Goal: Task Accomplishment & Management: Manage account settings

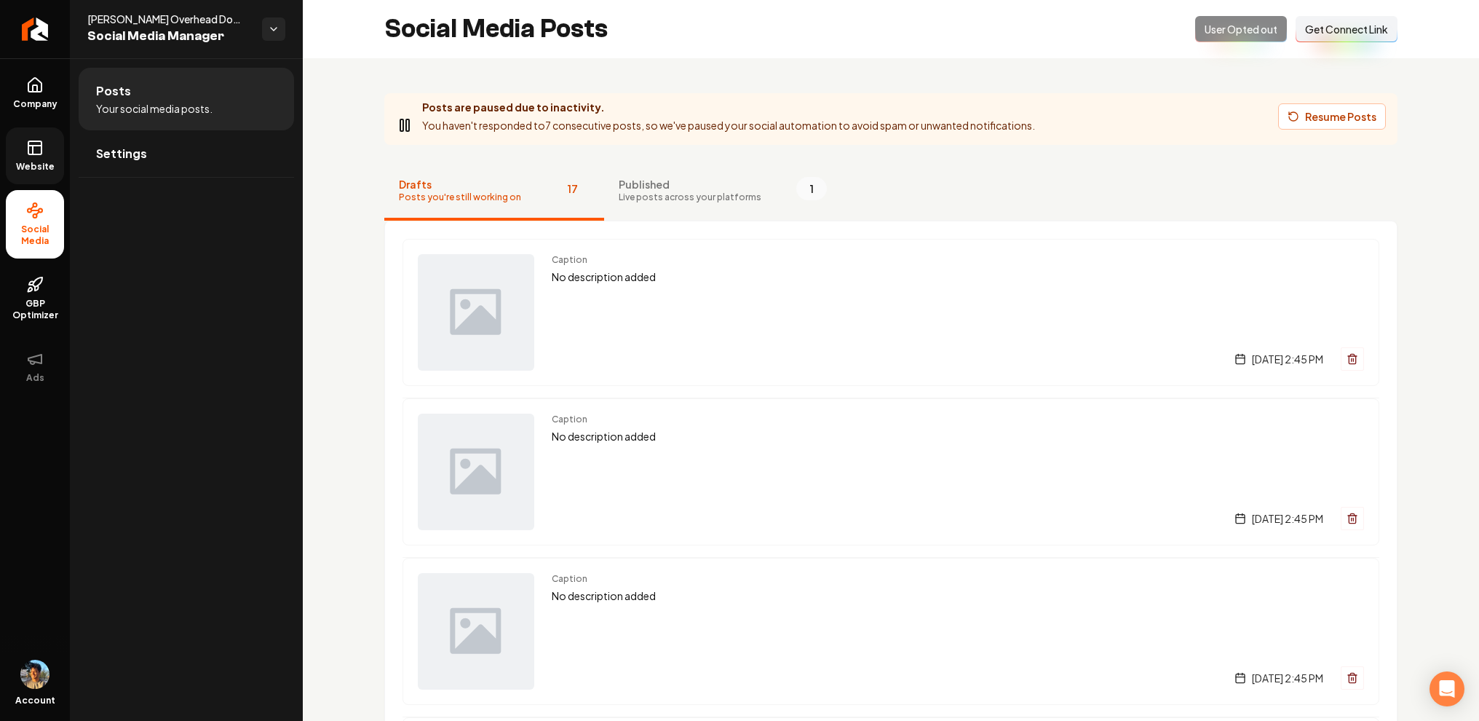
click at [19, 148] on link "Website" at bounding box center [35, 155] width 58 height 57
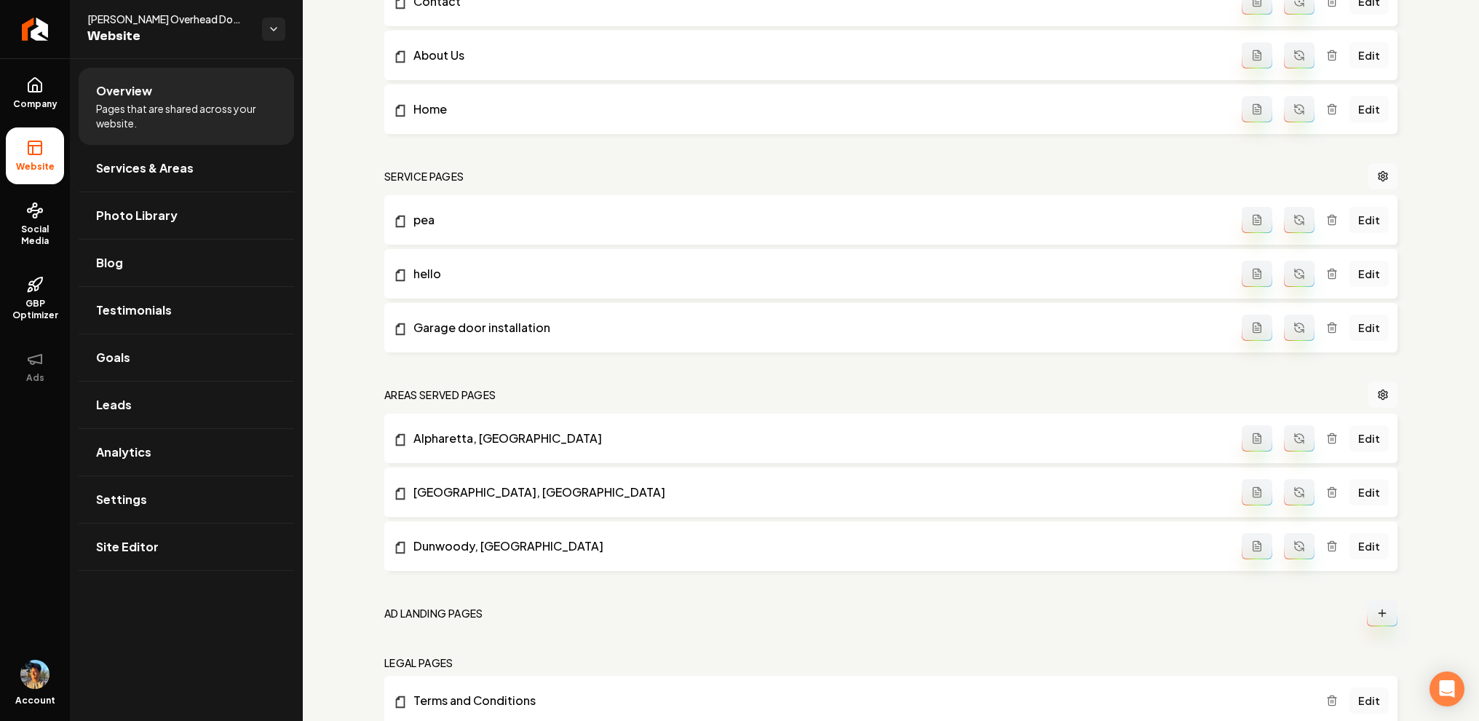
scroll to position [750, 0]
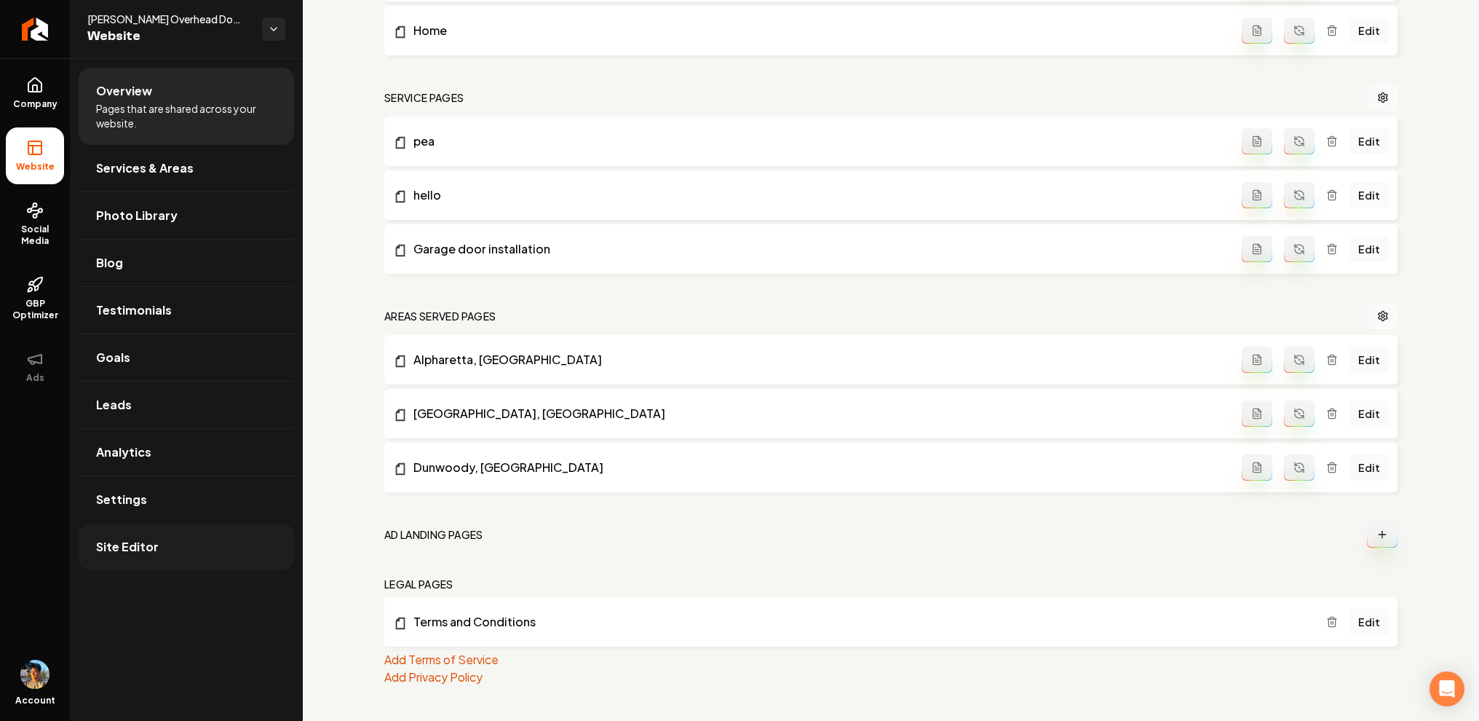
click at [144, 536] on link "Site Editor" at bounding box center [186, 546] width 215 height 47
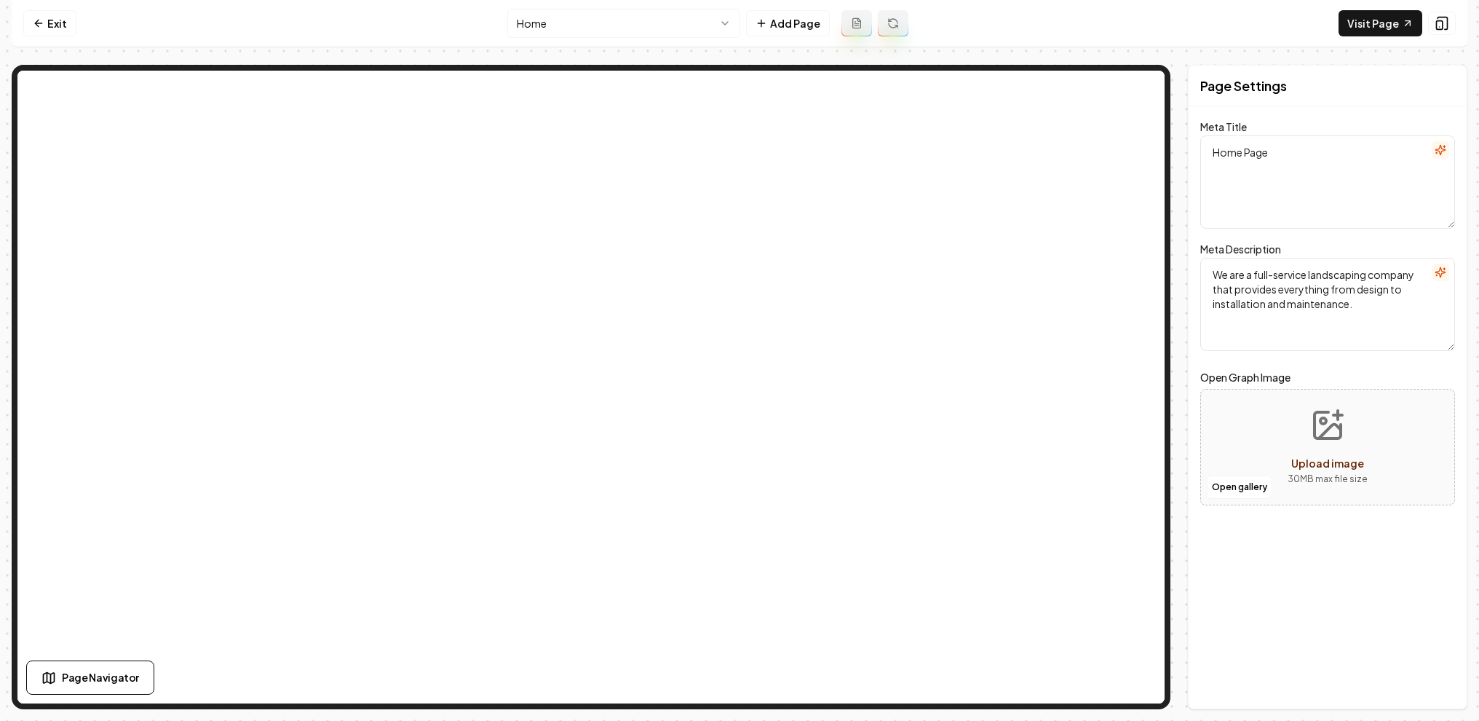
click at [713, 24] on html "Computer Required This feature is only available on a computer. Please switch t…" at bounding box center [739, 360] width 1479 height 721
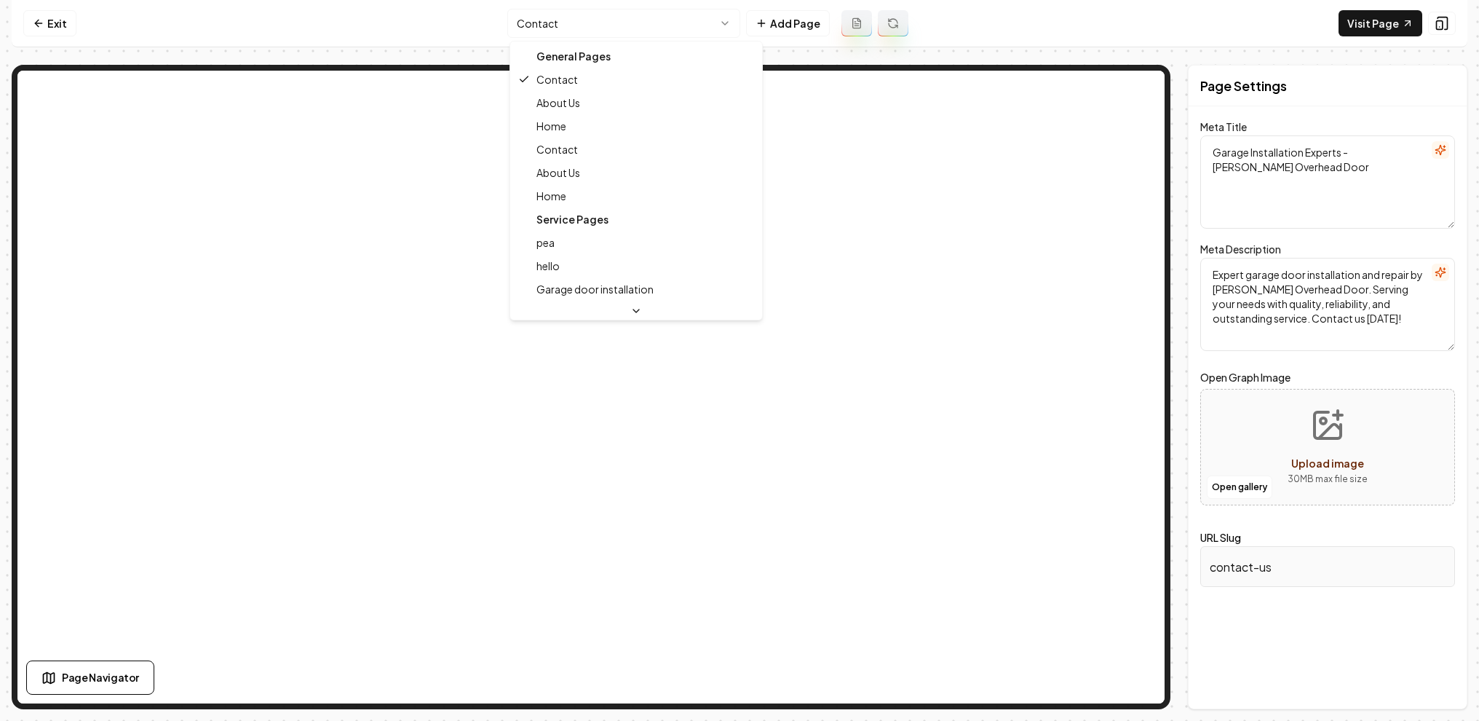
click at [670, 20] on html "Computer Required This feature is only available on a computer. Please switch t…" at bounding box center [739, 360] width 1479 height 721
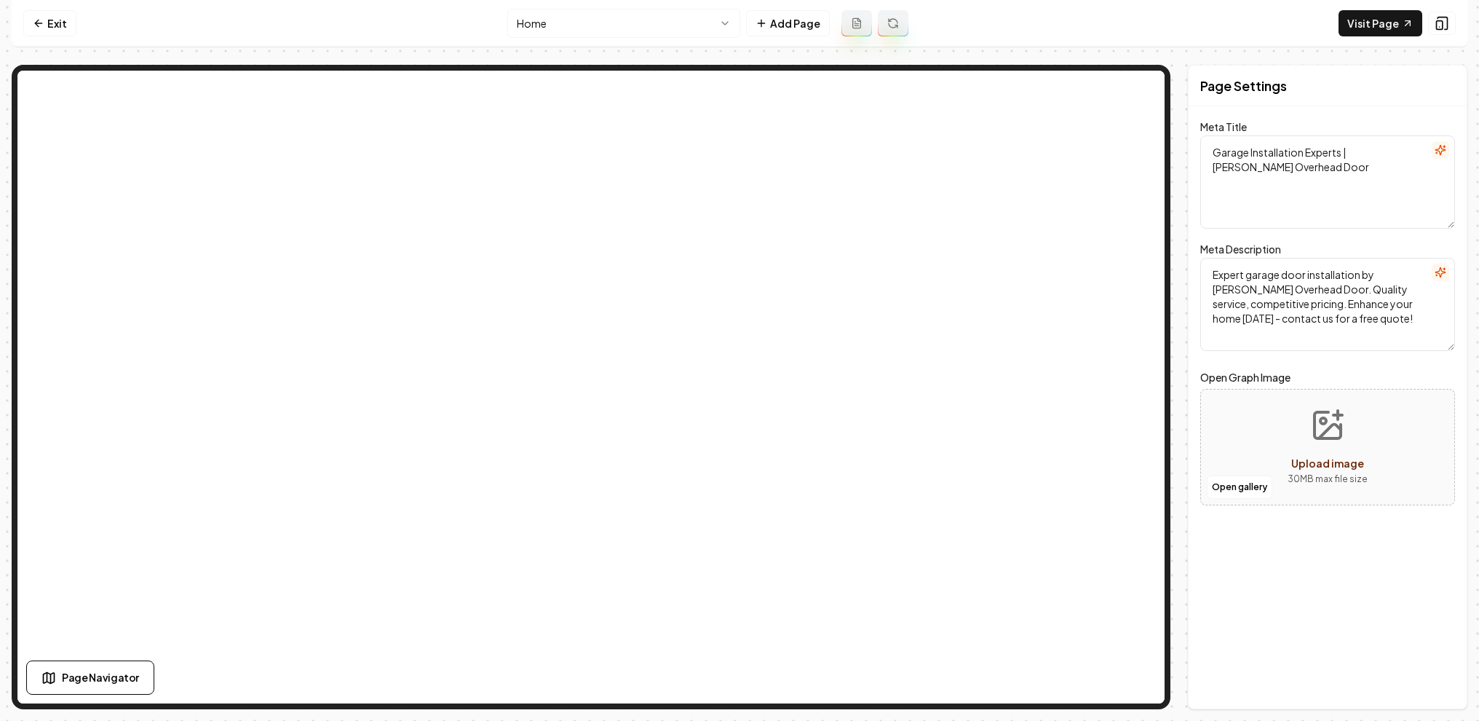
click at [1259, 536] on div "Page Settings Meta Title Garage Installation Experts | Perry's Overhead Door Me…" at bounding box center [1328, 387] width 280 height 644
click at [986, 45] on nav "Exit Home Add Page Visit Page" at bounding box center [740, 23] width 1456 height 47
click at [721, 33] on html "Computer Required This feature is only available on a computer. Please switch t…" at bounding box center [739, 360] width 1479 height 721
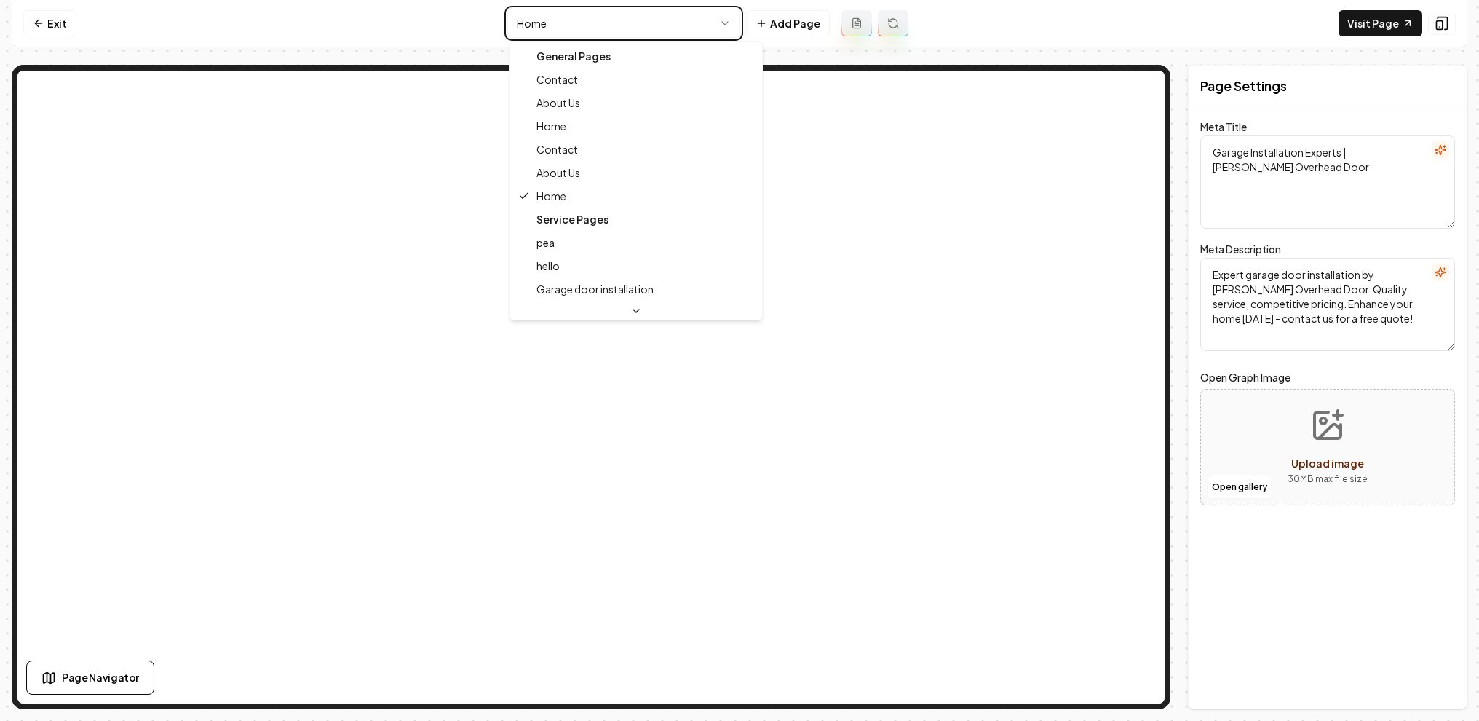
type textarea "Garage Installation Experts - Perry's Overhead Door"
type textarea "Expert garage door installation and repair by Perry's Overhead Door. Serving yo…"
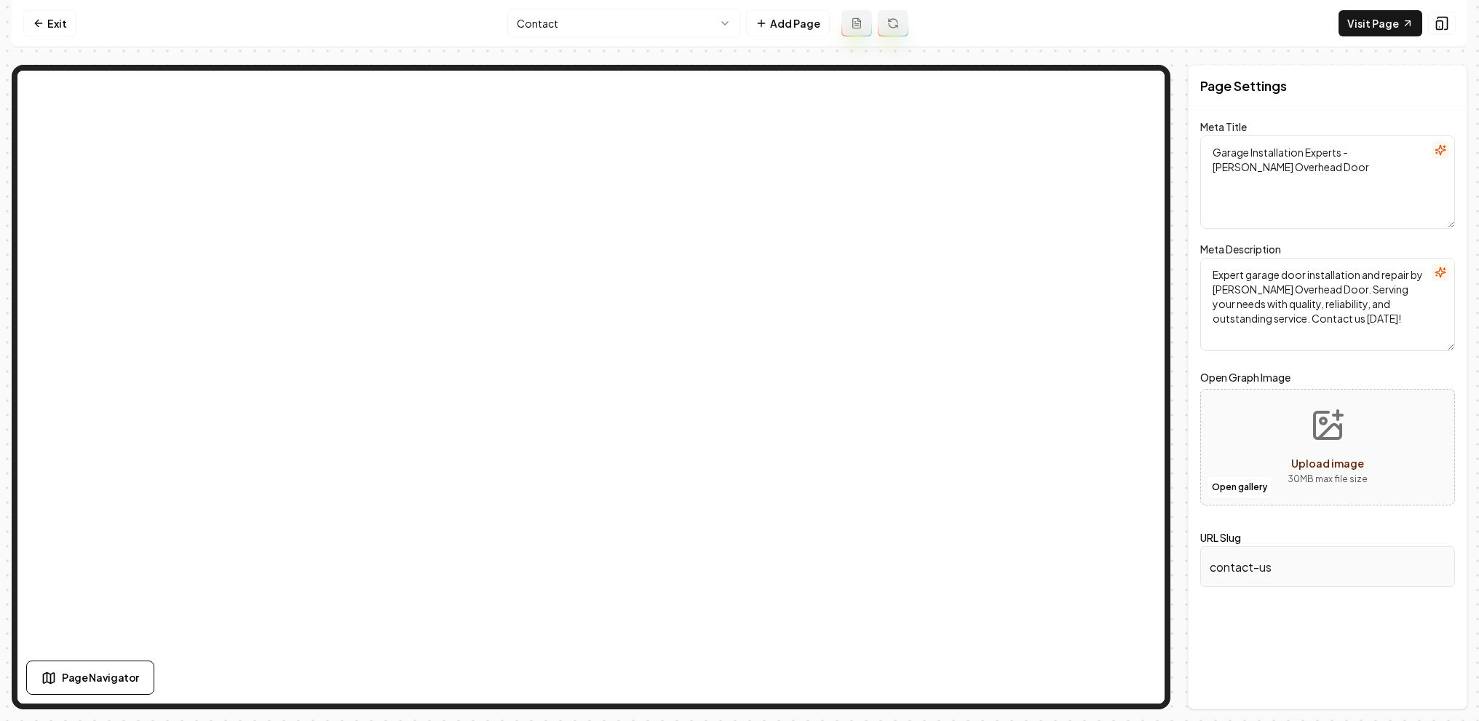
click at [657, 34] on html "Computer Required This feature is only available on a computer. Please switch t…" at bounding box center [739, 360] width 1479 height 721
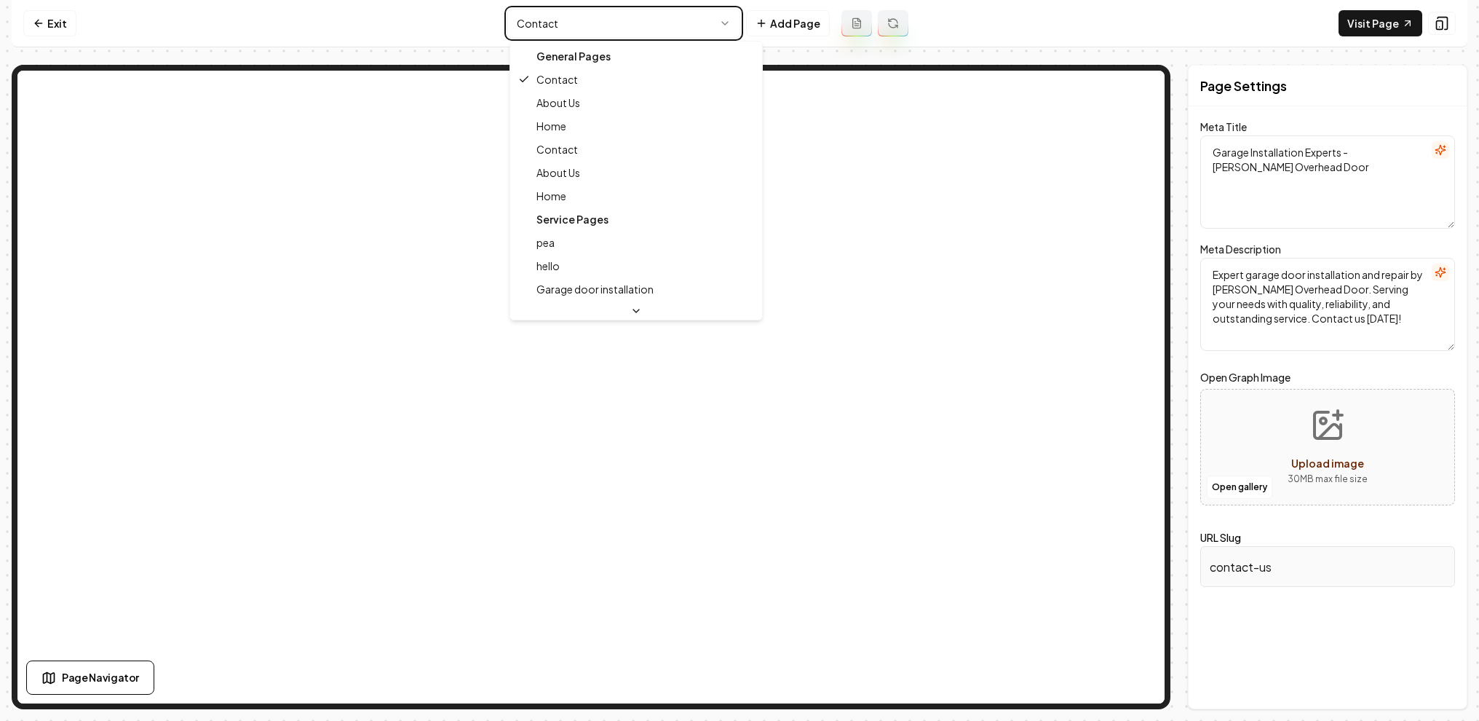
type textarea "Garage Installation Experts | Perry's Overhead Door"
type textarea "Expert garage door installation by Perry's Overhead Door. Quality service, comp…"
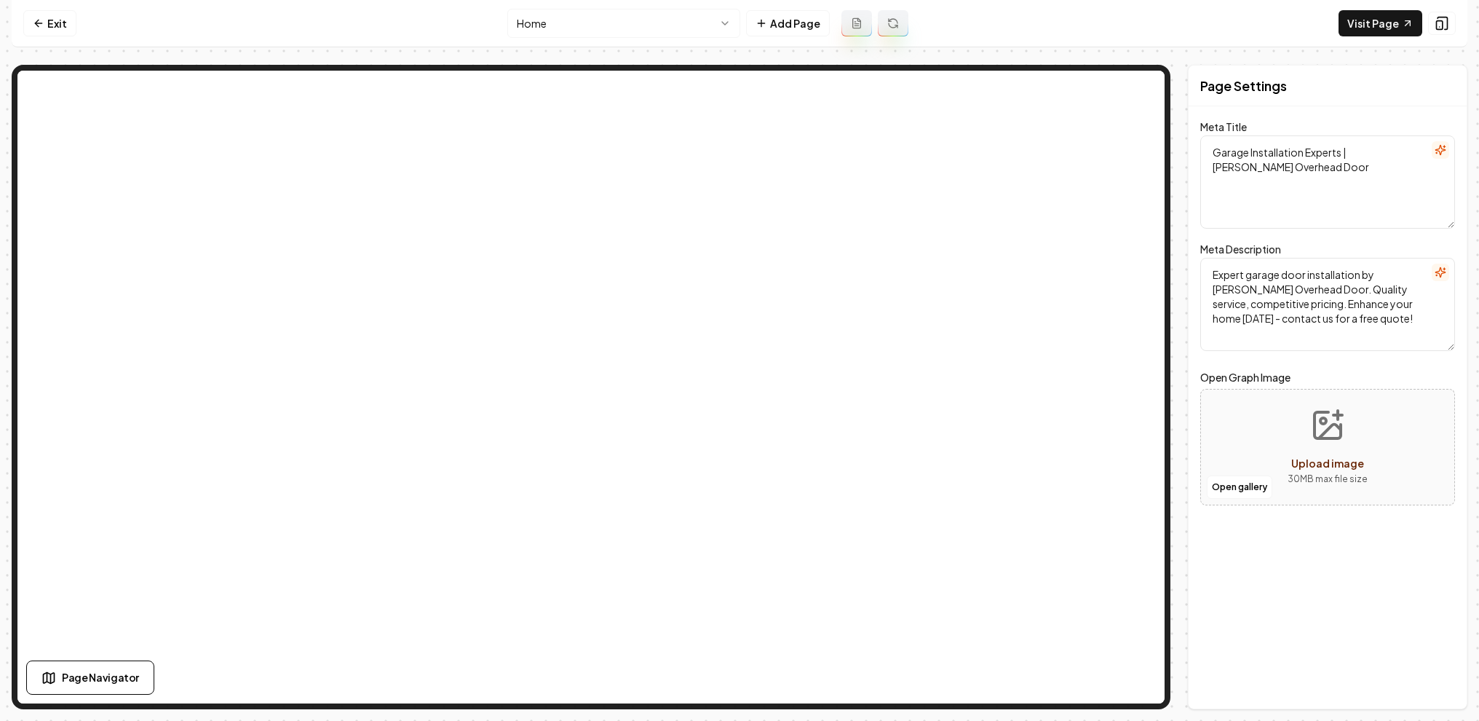
click at [694, 15] on html "Computer Required This feature is only available on a computer. Please switch t…" at bounding box center [739, 360] width 1479 height 721
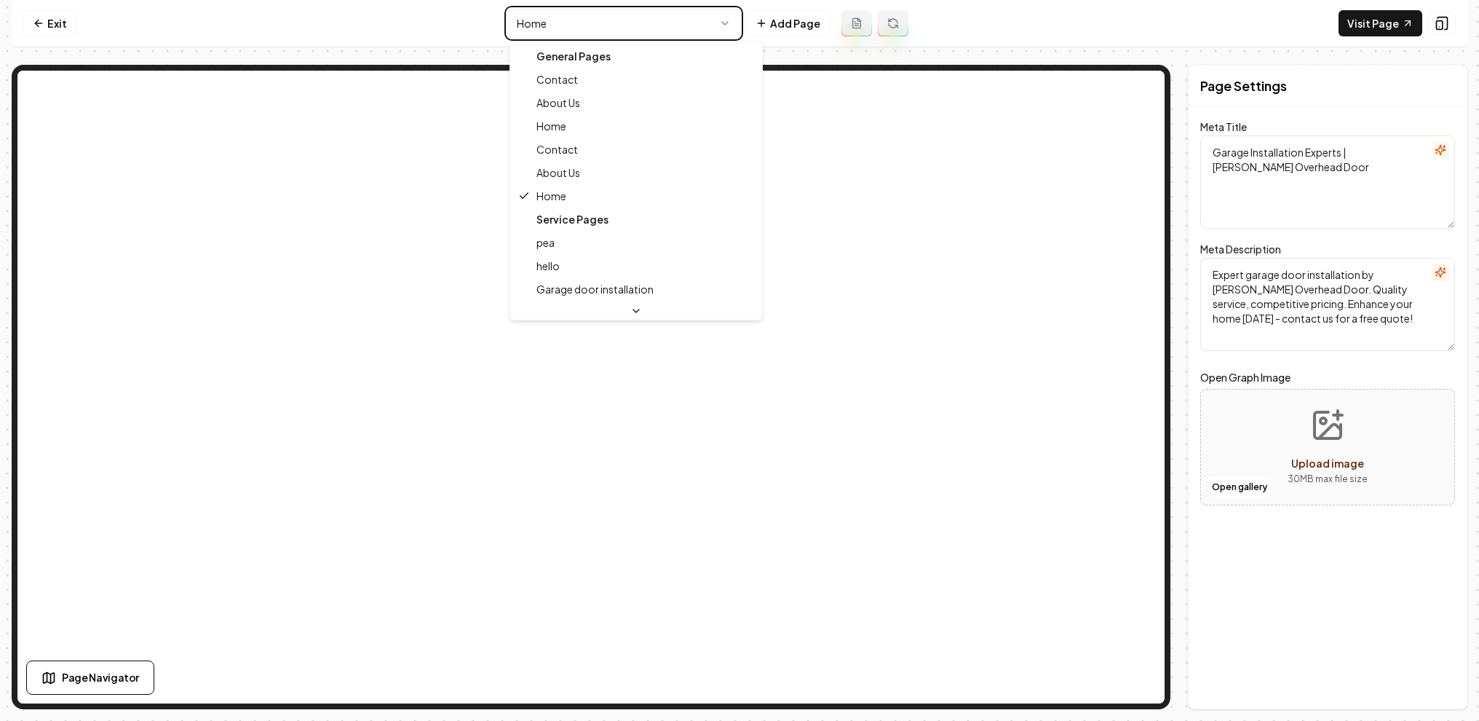
type textarea "Home Page"
type textarea "We are a full-service landscaping company that provides everything from design …"
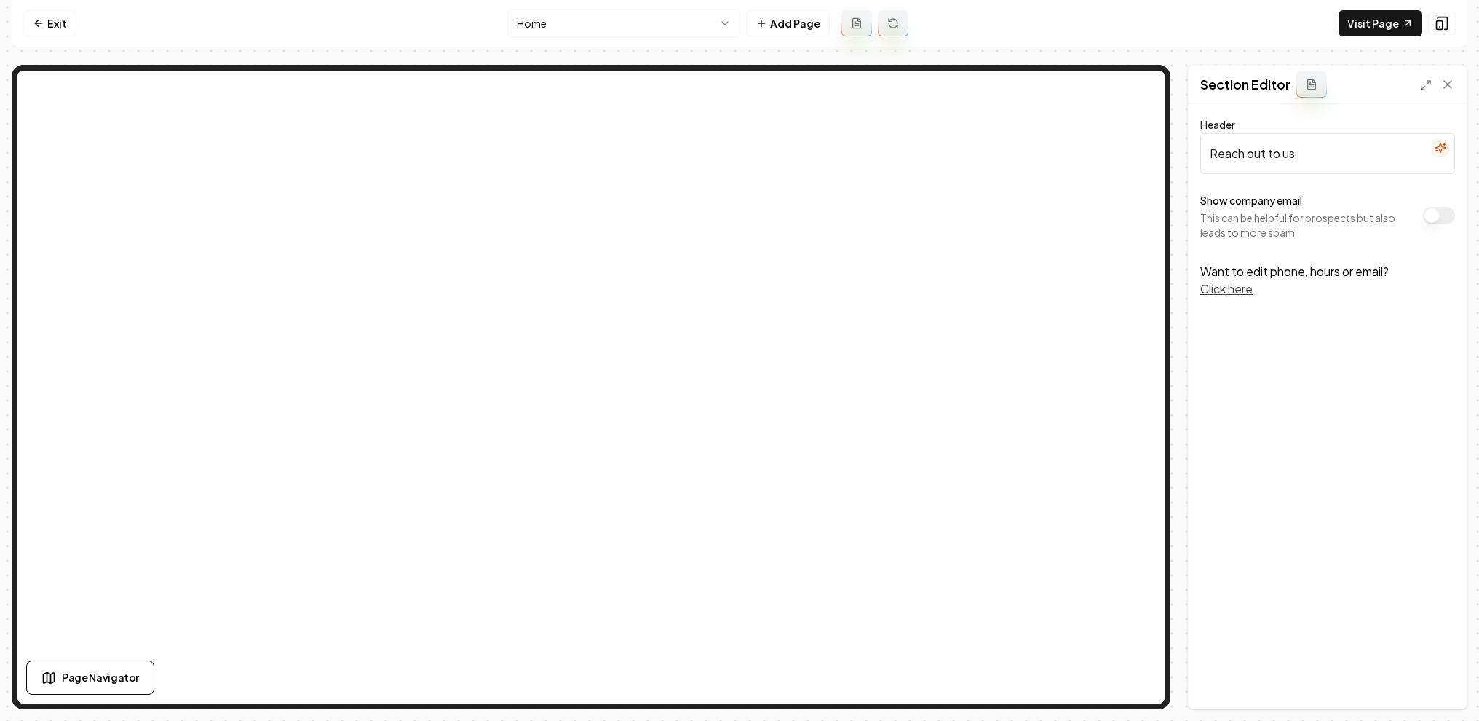
click at [1245, 291] on button "Click here" at bounding box center [1226, 288] width 52 height 17
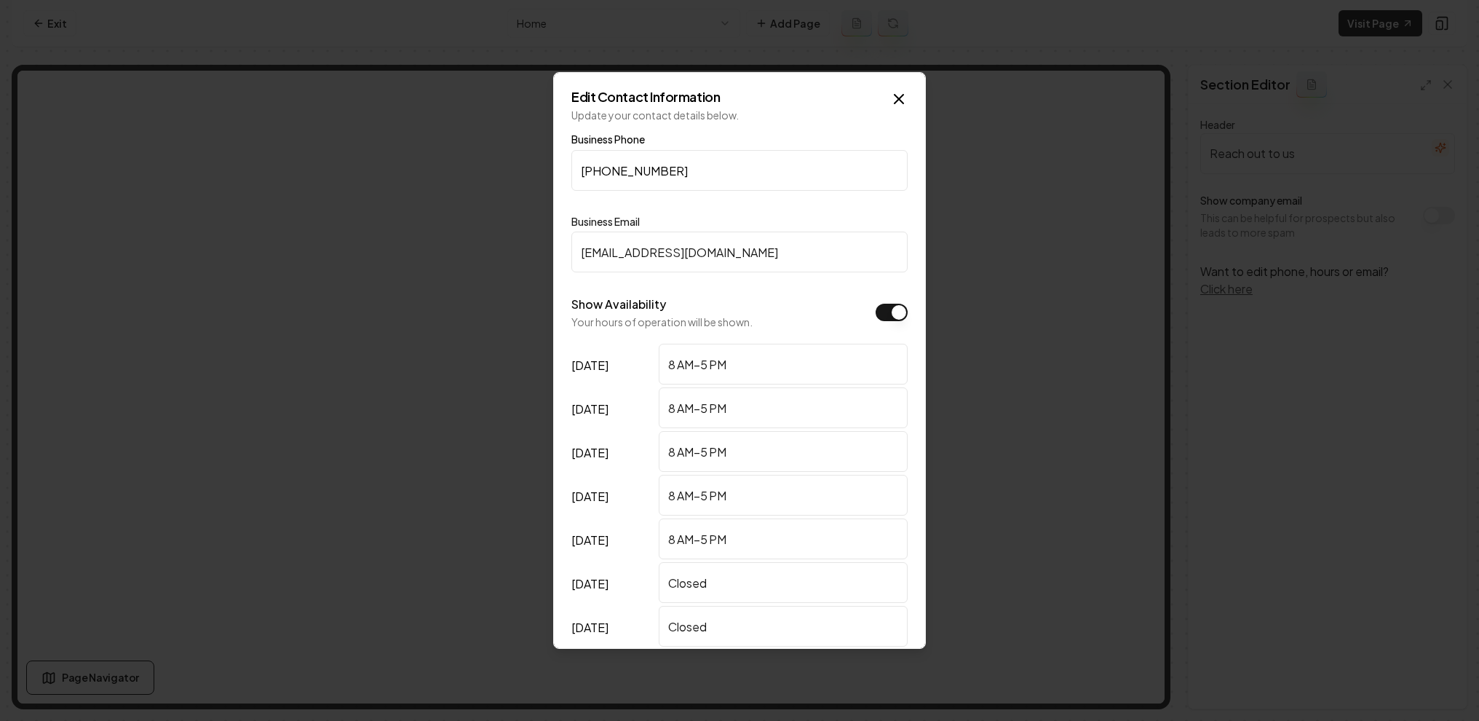
scroll to position [74, 0]
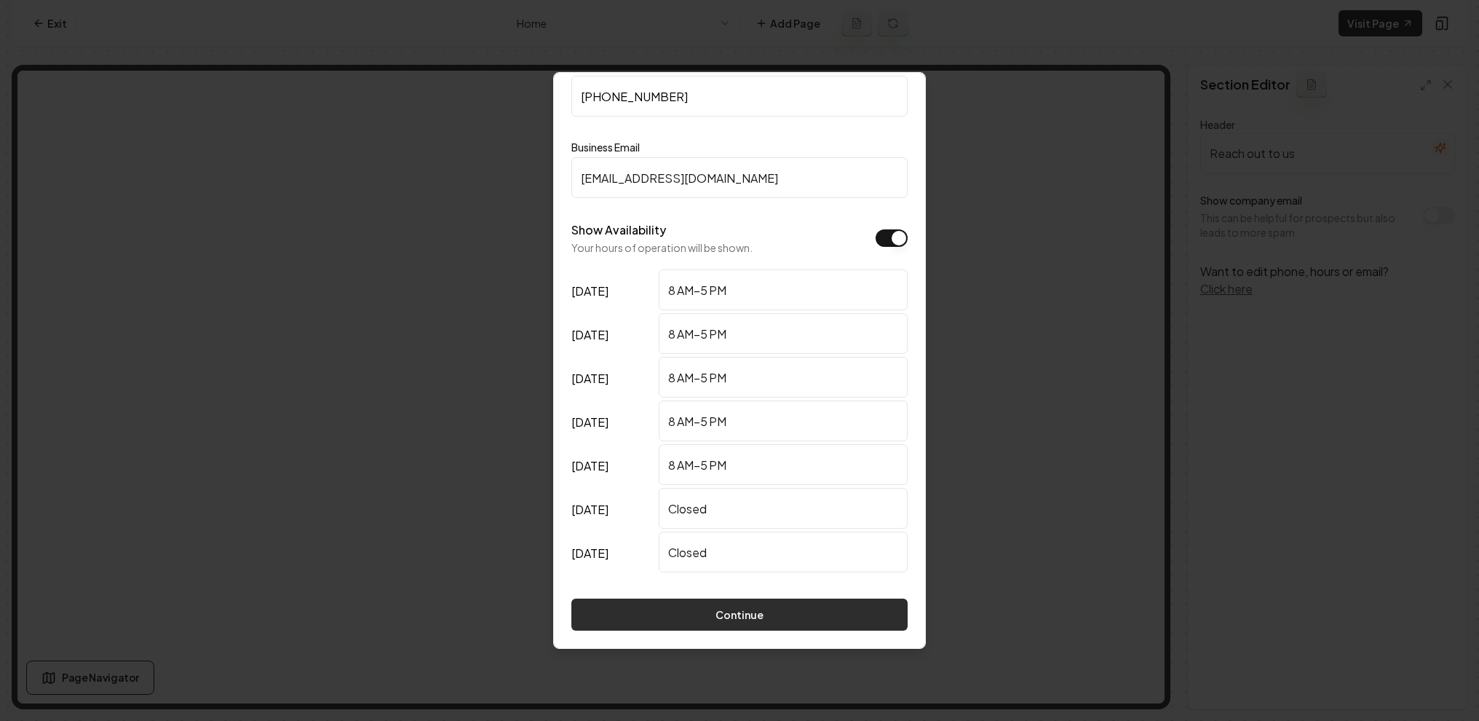
click at [732, 617] on button "Continue" at bounding box center [739, 614] width 336 height 32
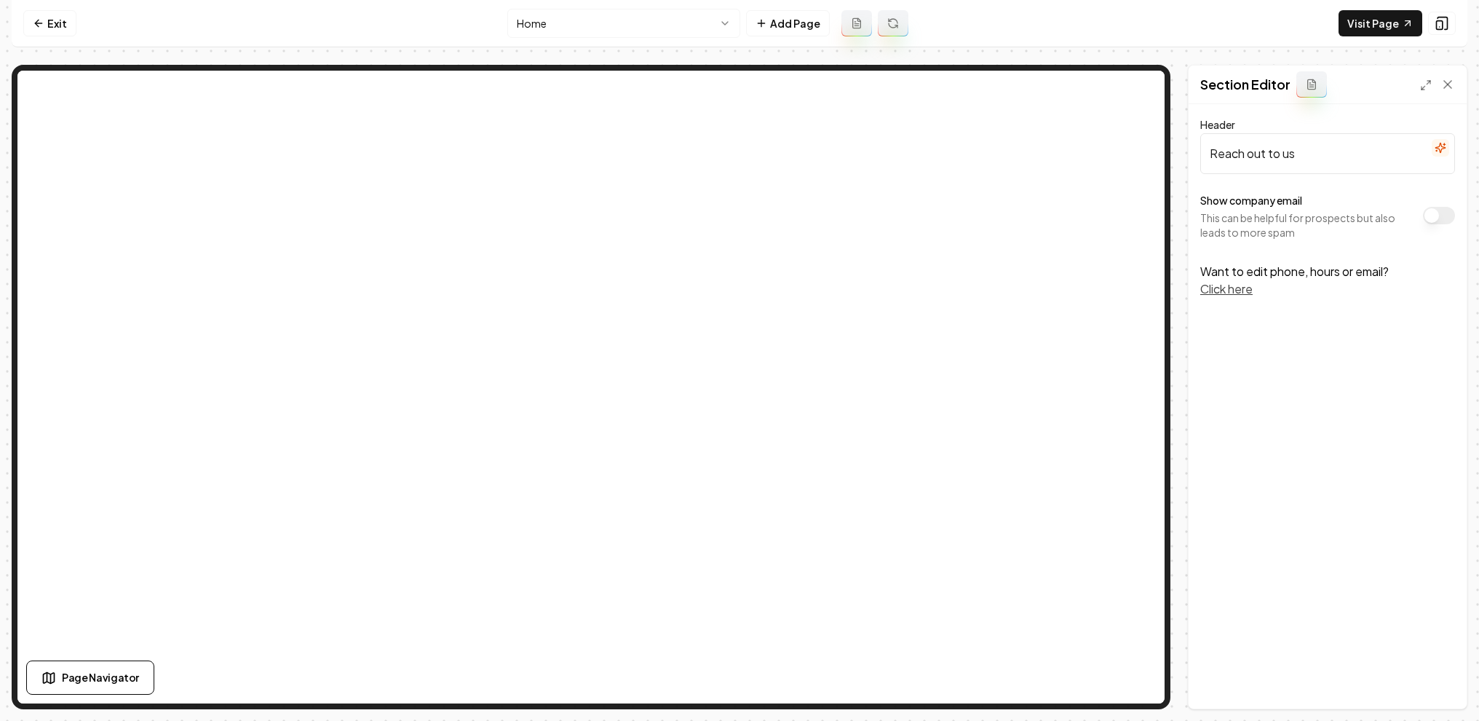
click at [1248, 291] on button "Click here" at bounding box center [1226, 288] width 52 height 17
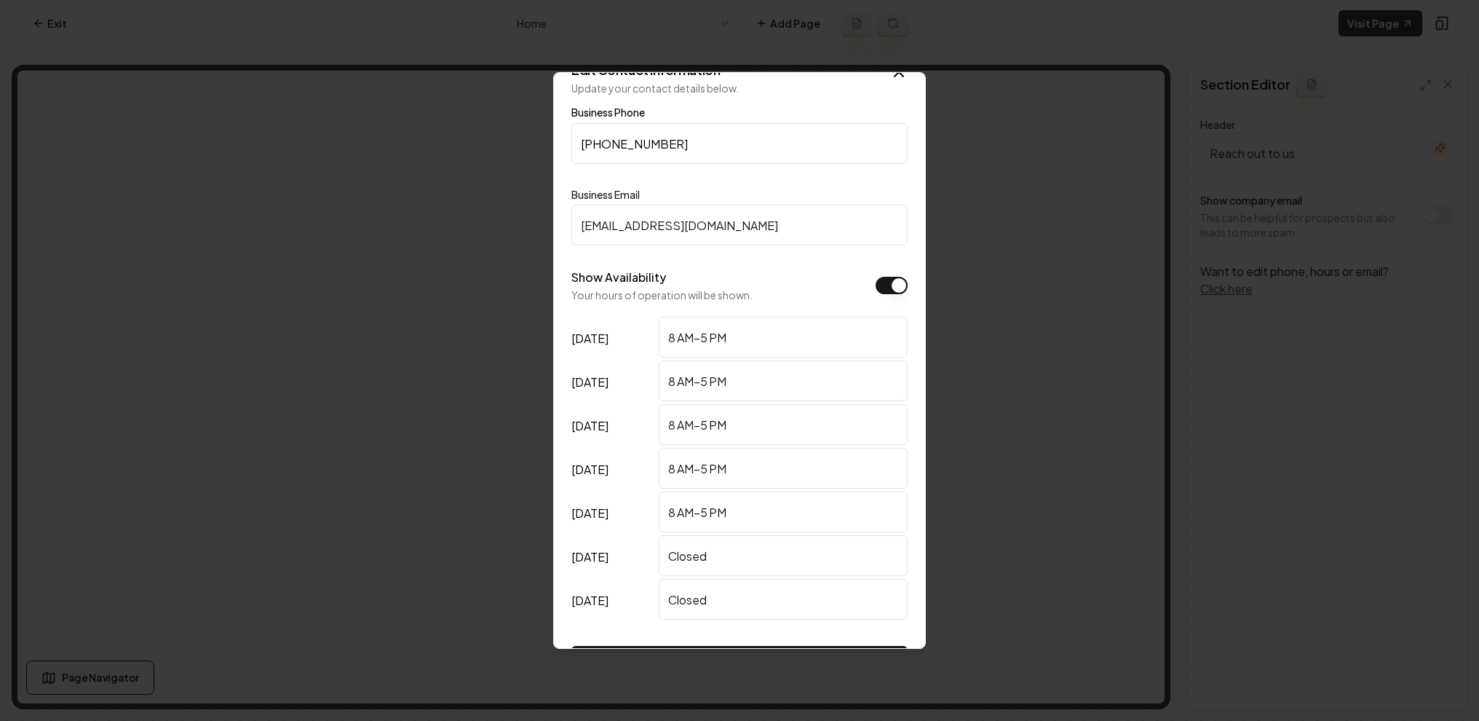
scroll to position [31, 0]
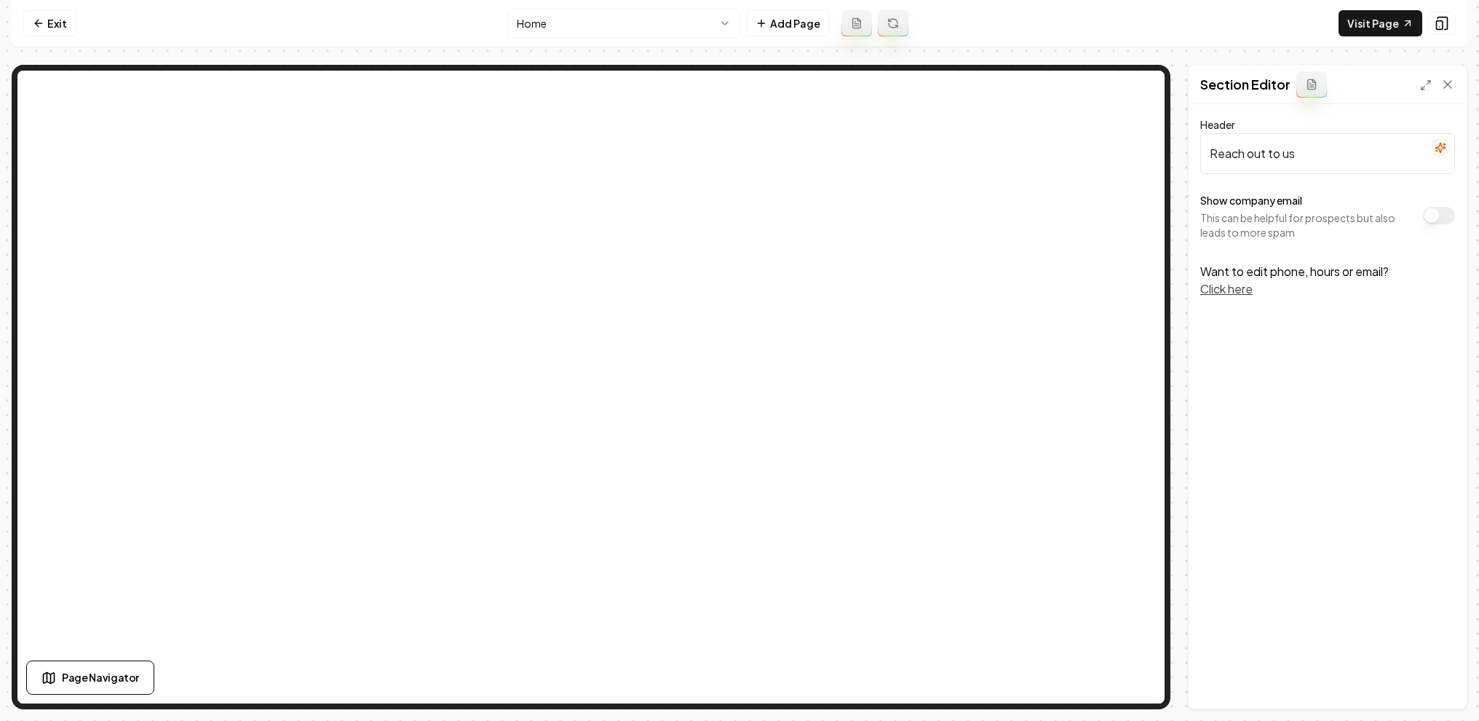
click at [1251, 296] on button "Click here" at bounding box center [1226, 288] width 52 height 17
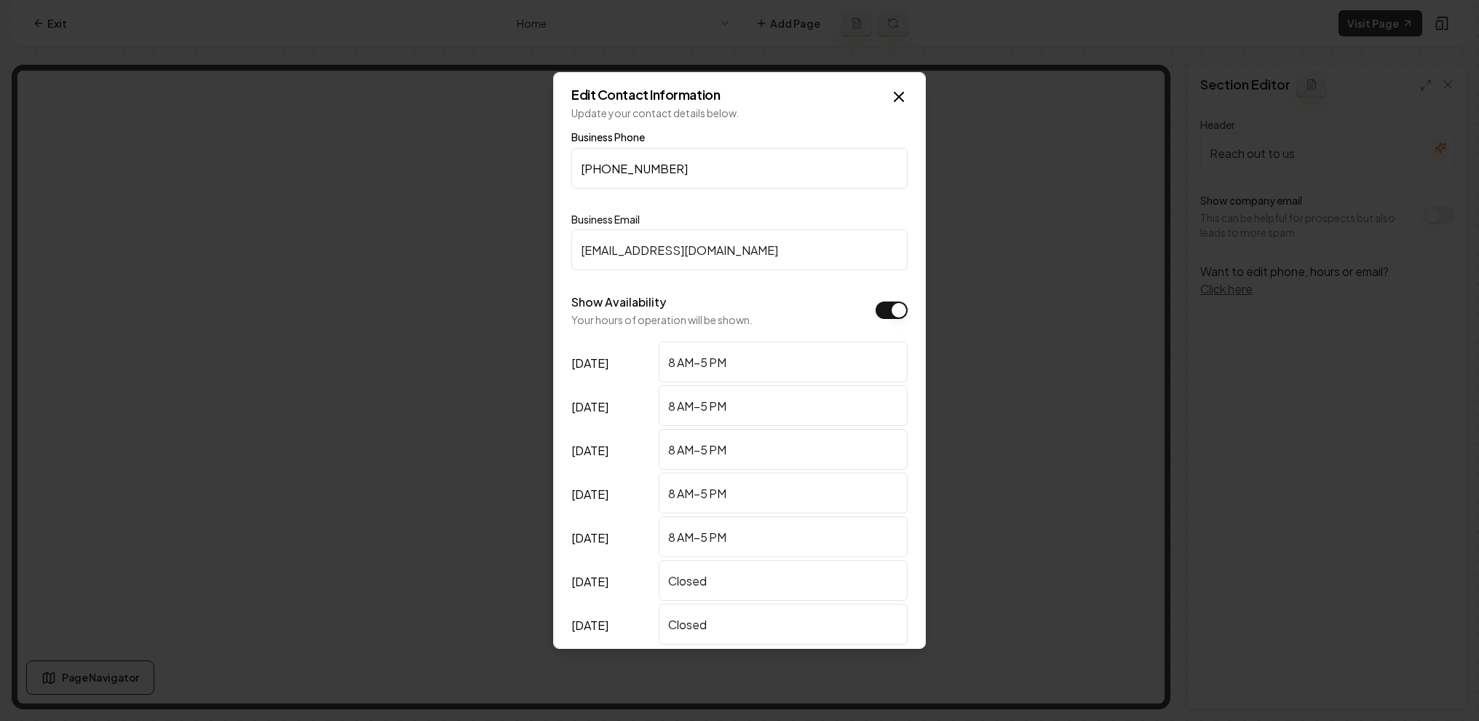
scroll to position [0, 0]
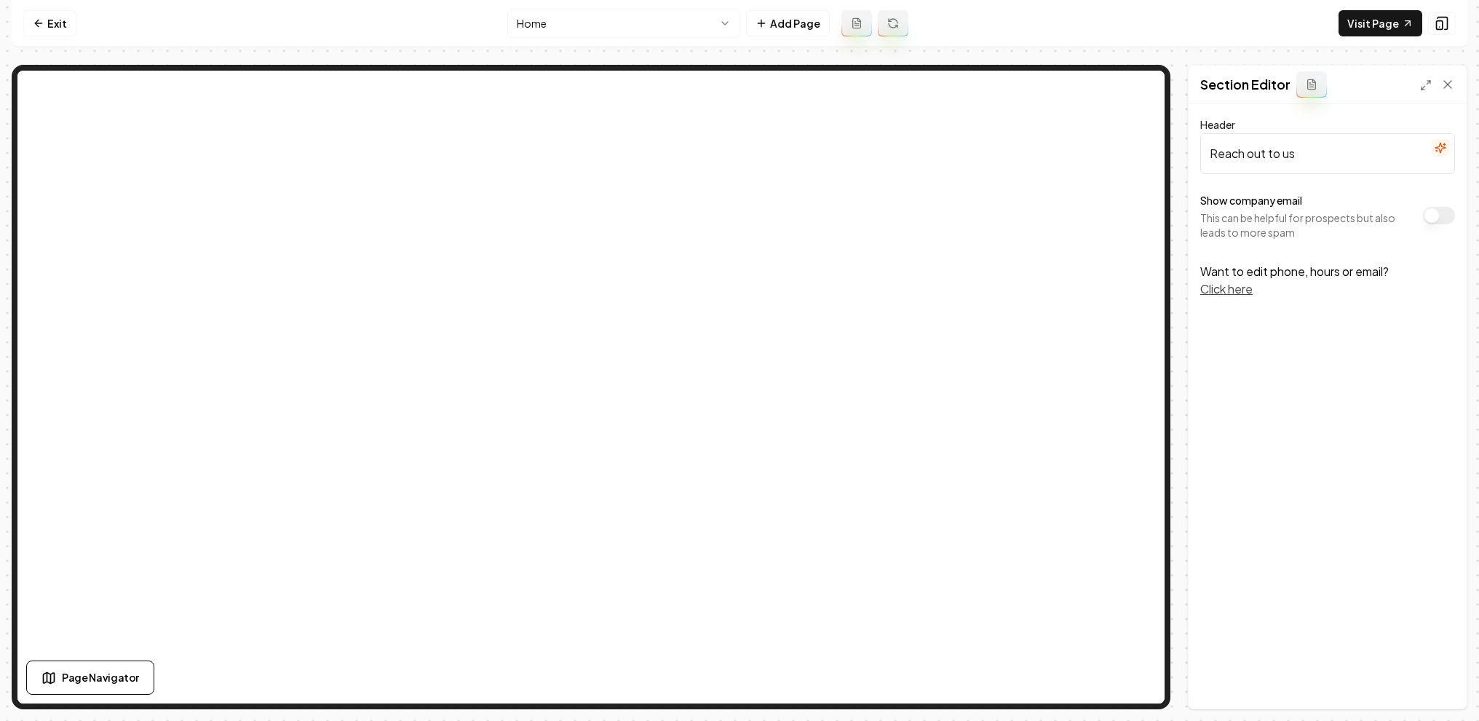
click at [1237, 288] on button "Click here" at bounding box center [1226, 288] width 52 height 17
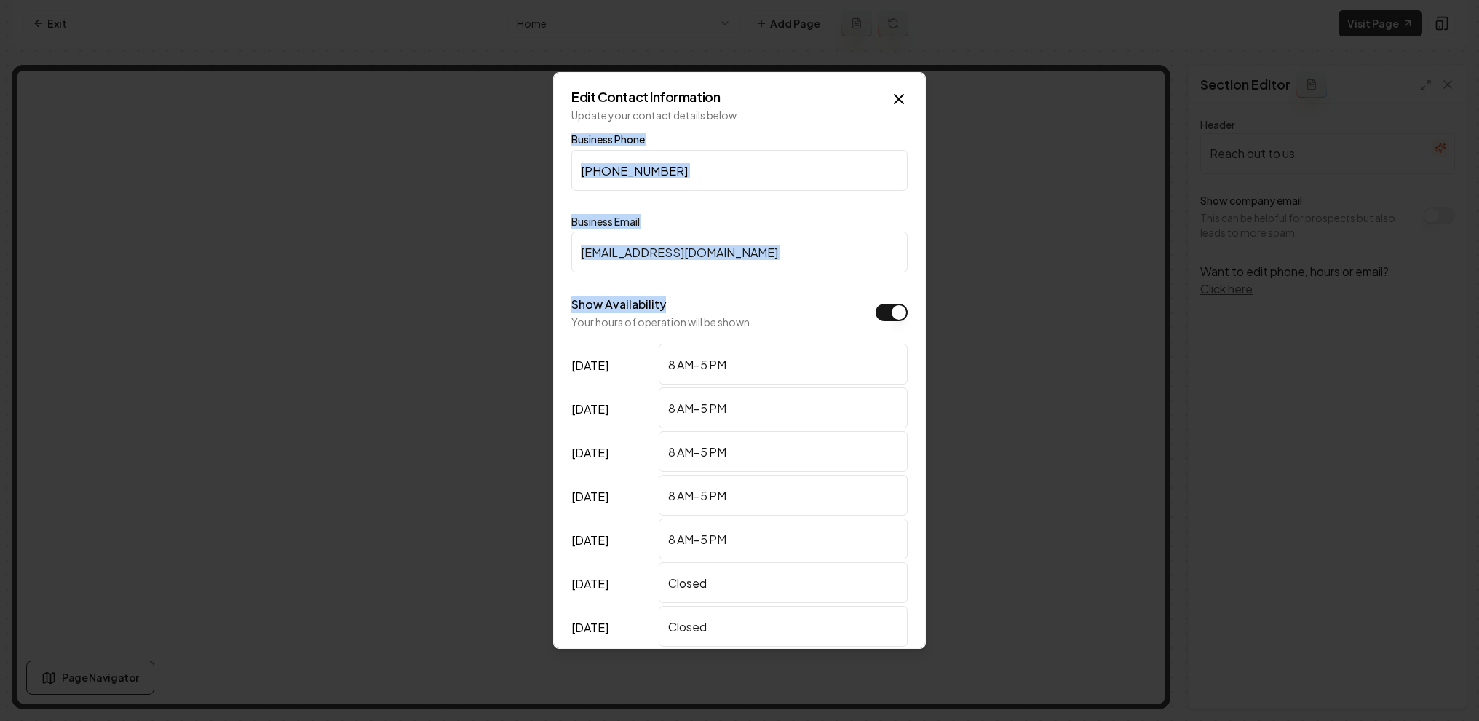
drag, startPoint x: 568, startPoint y: 132, endPoint x: 782, endPoint y: 307, distance: 276.2
click at [781, 309] on div "Edit Contact Information Update your contact details below. Business Phone (334…" at bounding box center [739, 360] width 373 height 576
click at [890, 91] on icon "button" at bounding box center [898, 98] width 17 height 17
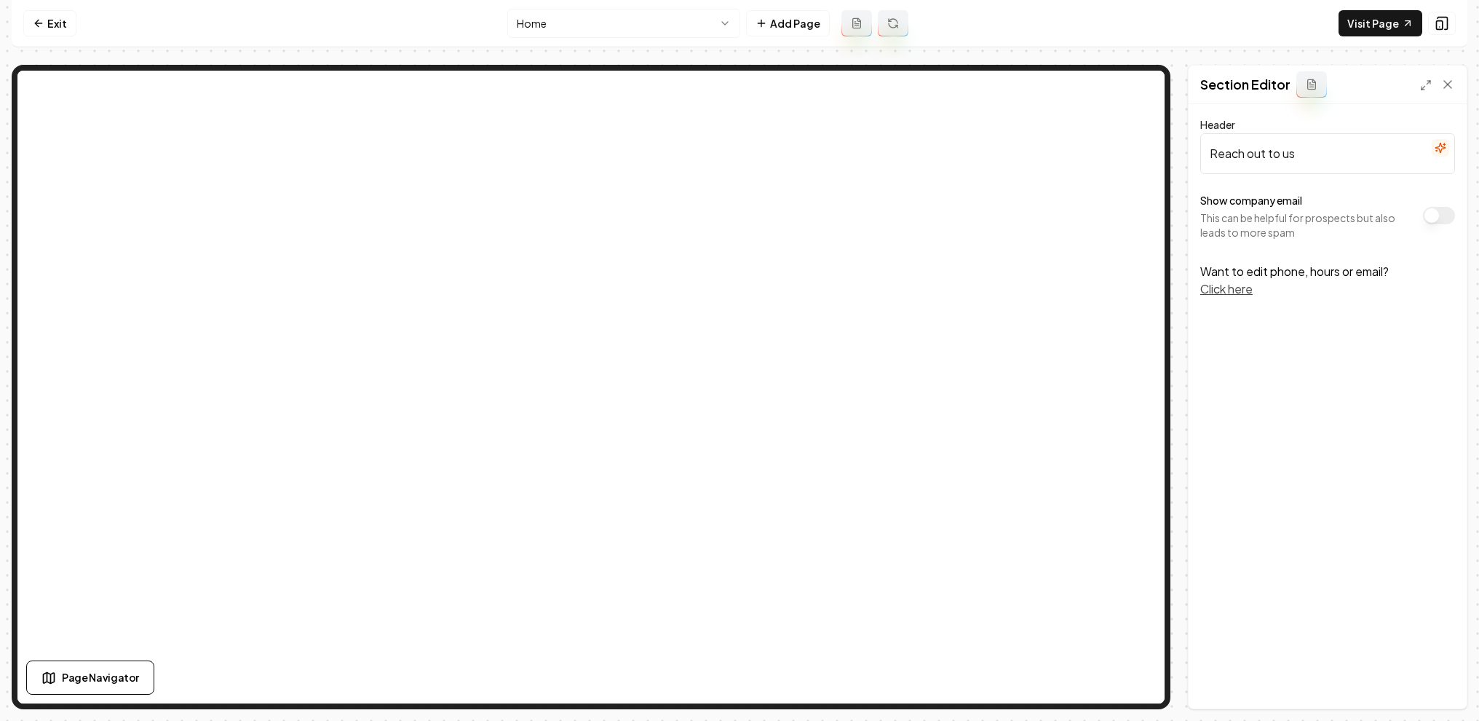
click at [1218, 288] on button "Click here" at bounding box center [1226, 288] width 52 height 17
click at [43, 31] on link "Exit" at bounding box center [49, 23] width 53 height 26
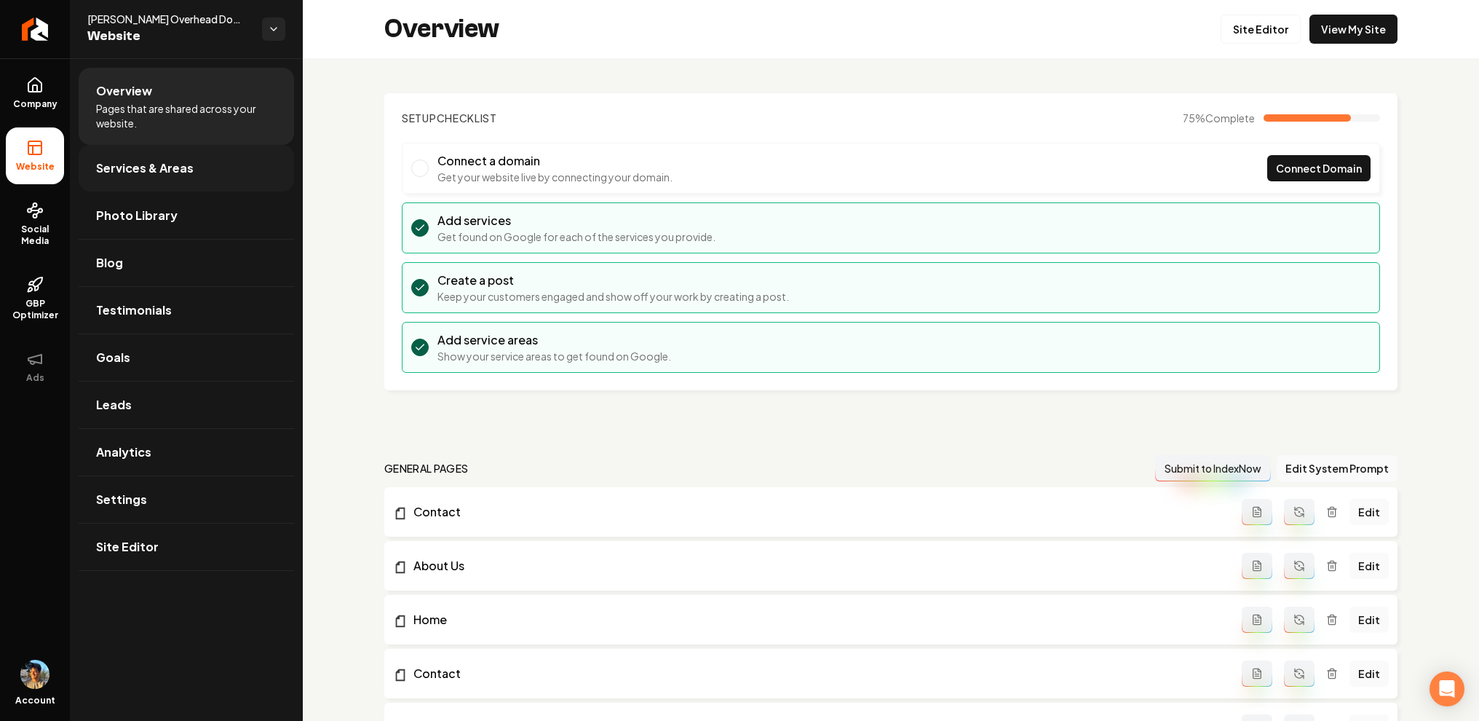
click at [156, 169] on span "Services & Areas" at bounding box center [145, 167] width 98 height 17
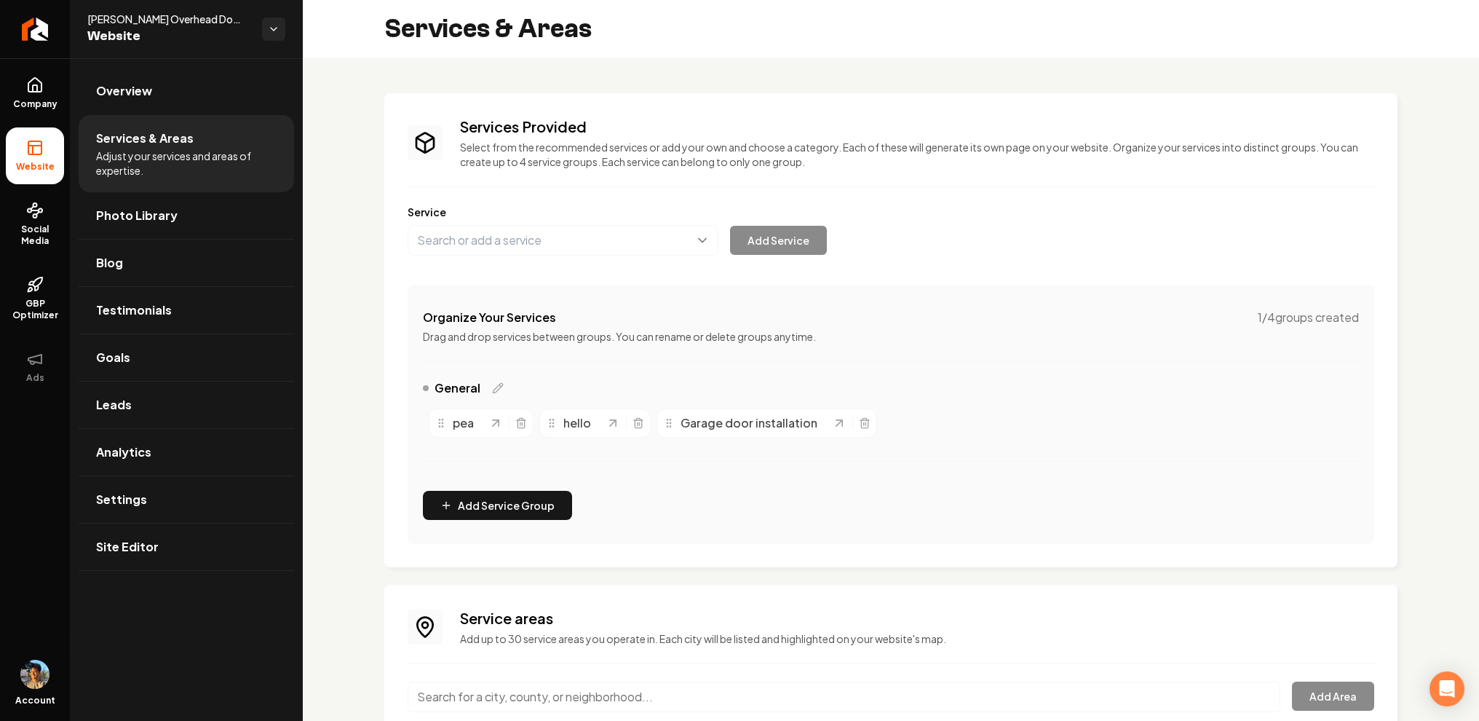
scroll to position [118, 0]
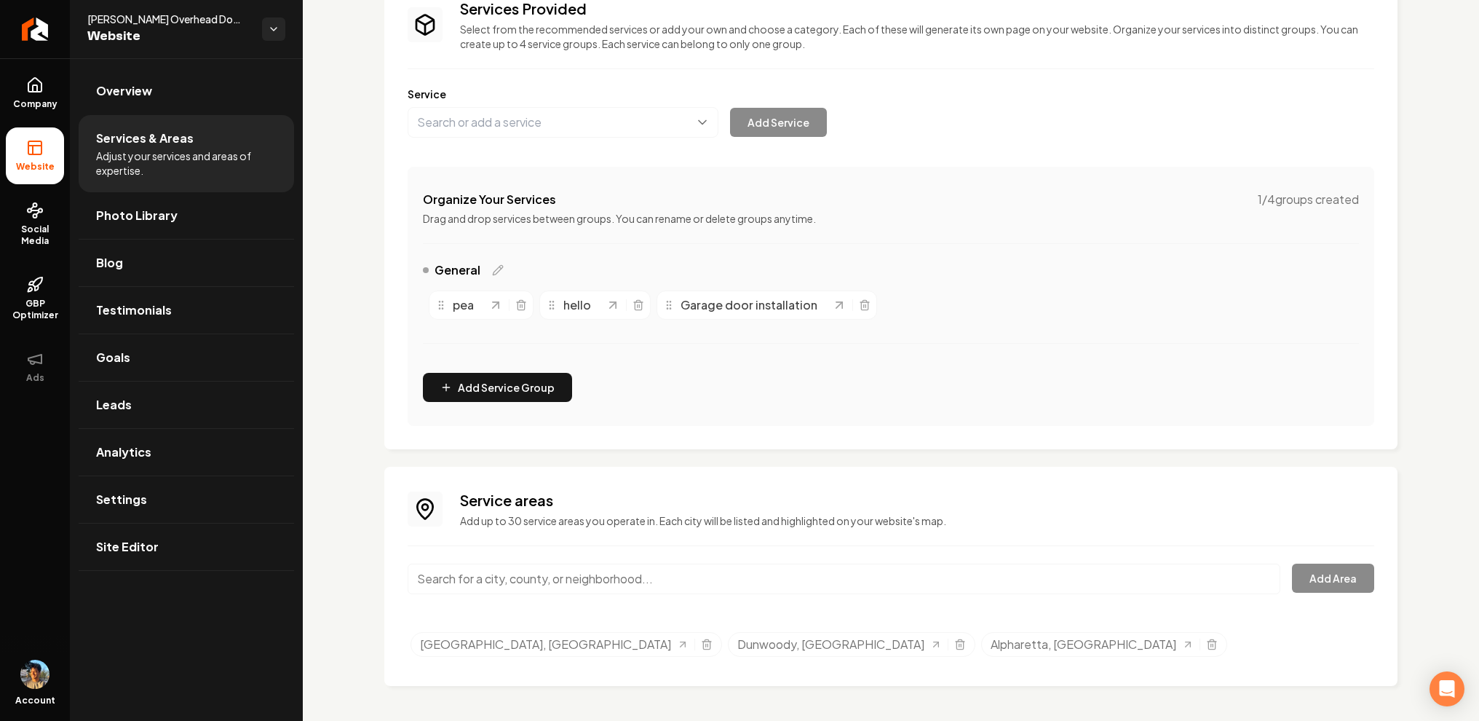
click at [578, 579] on input "Main content area" at bounding box center [844, 578] width 873 height 31
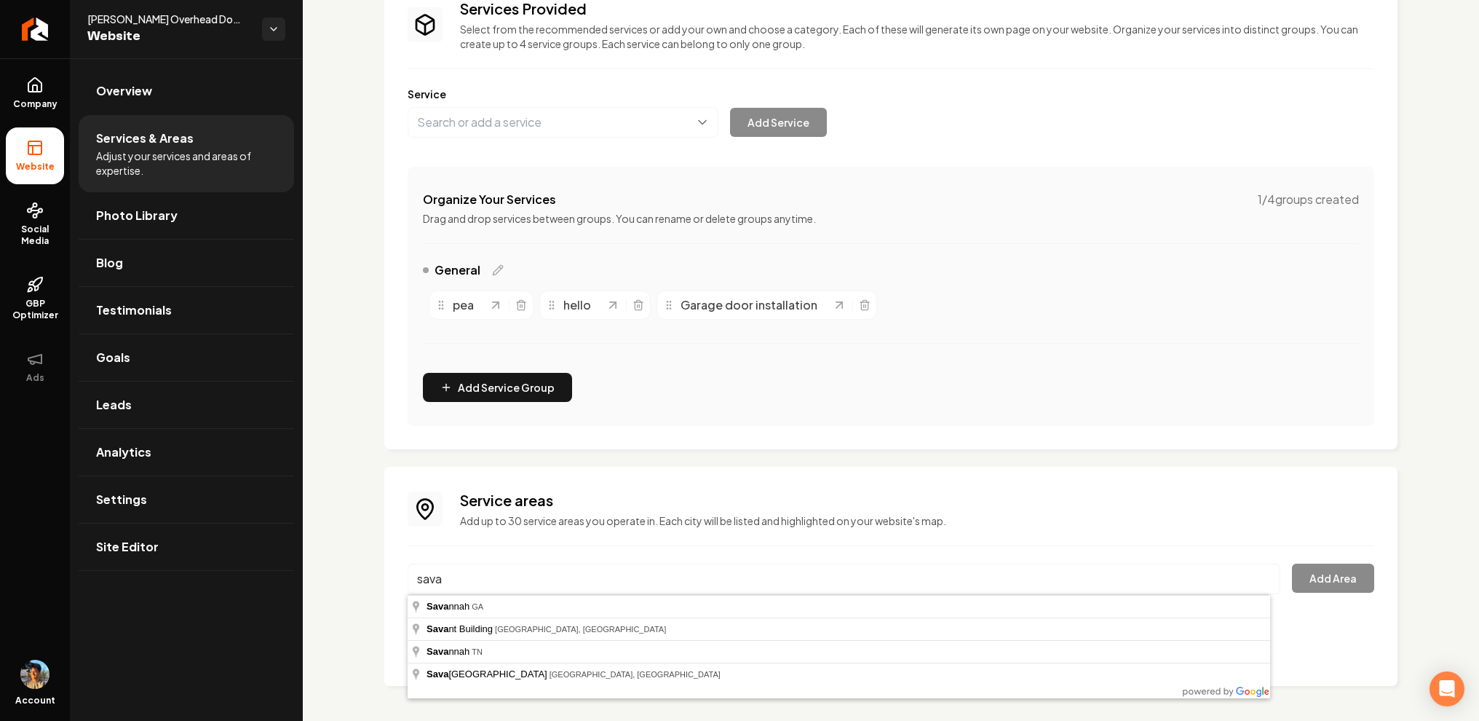
type input "Savannah, GA"
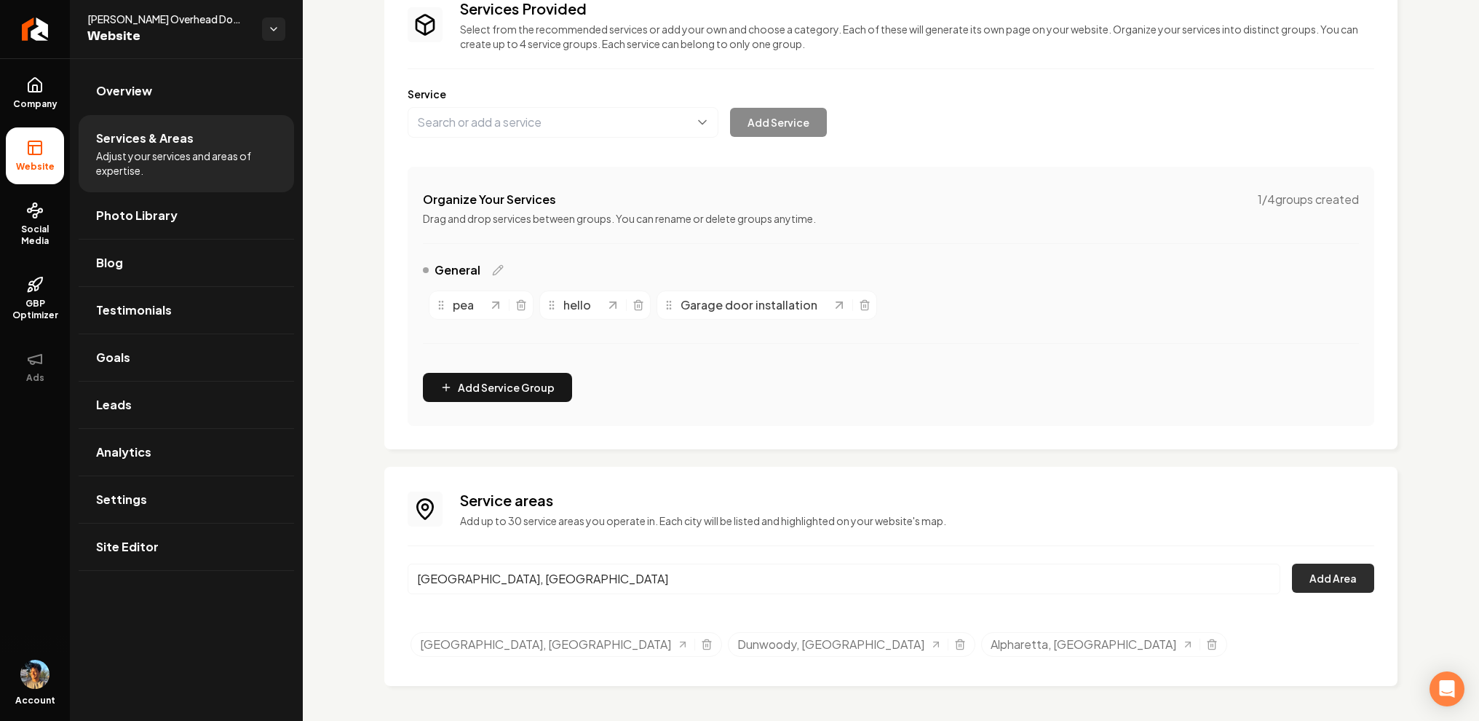
click at [1344, 579] on button "Add Area" at bounding box center [1333, 577] width 82 height 29
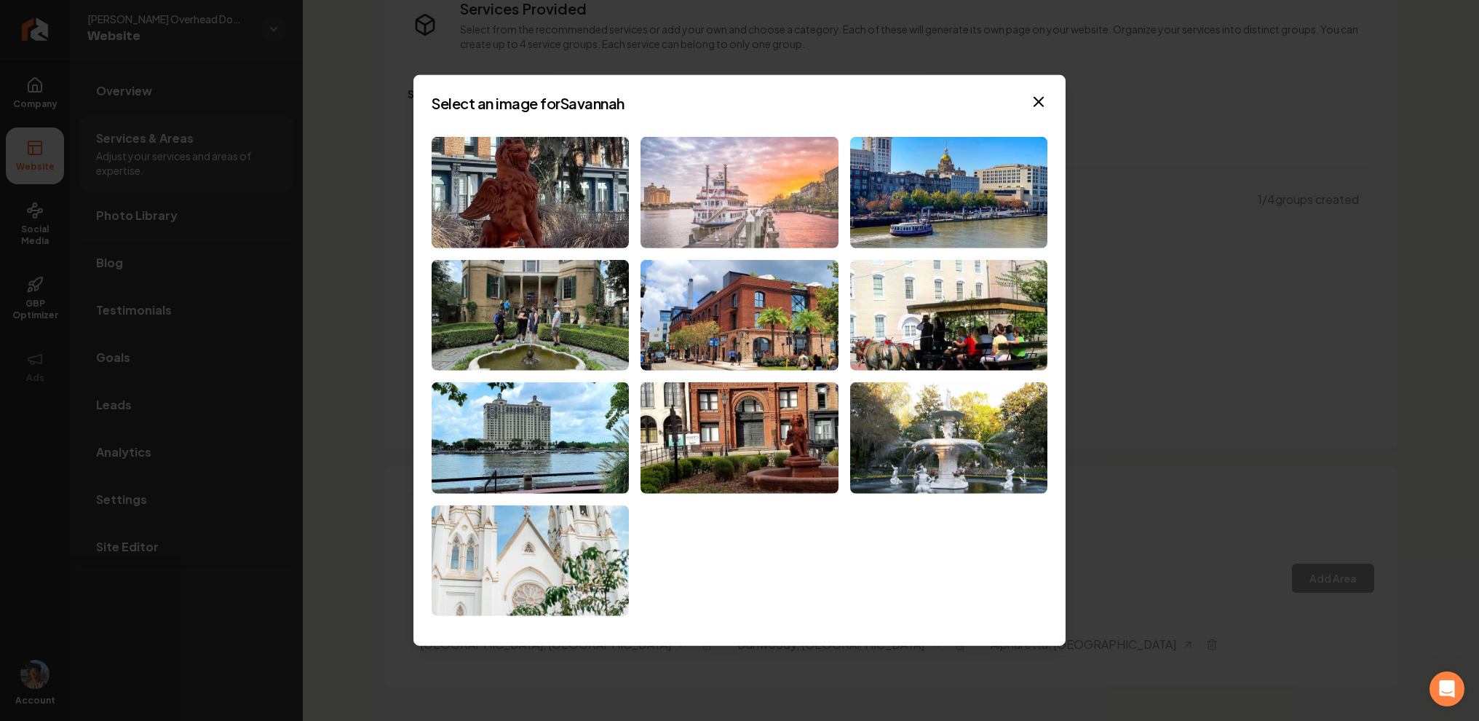
click at [678, 221] on img at bounding box center [739, 192] width 197 height 111
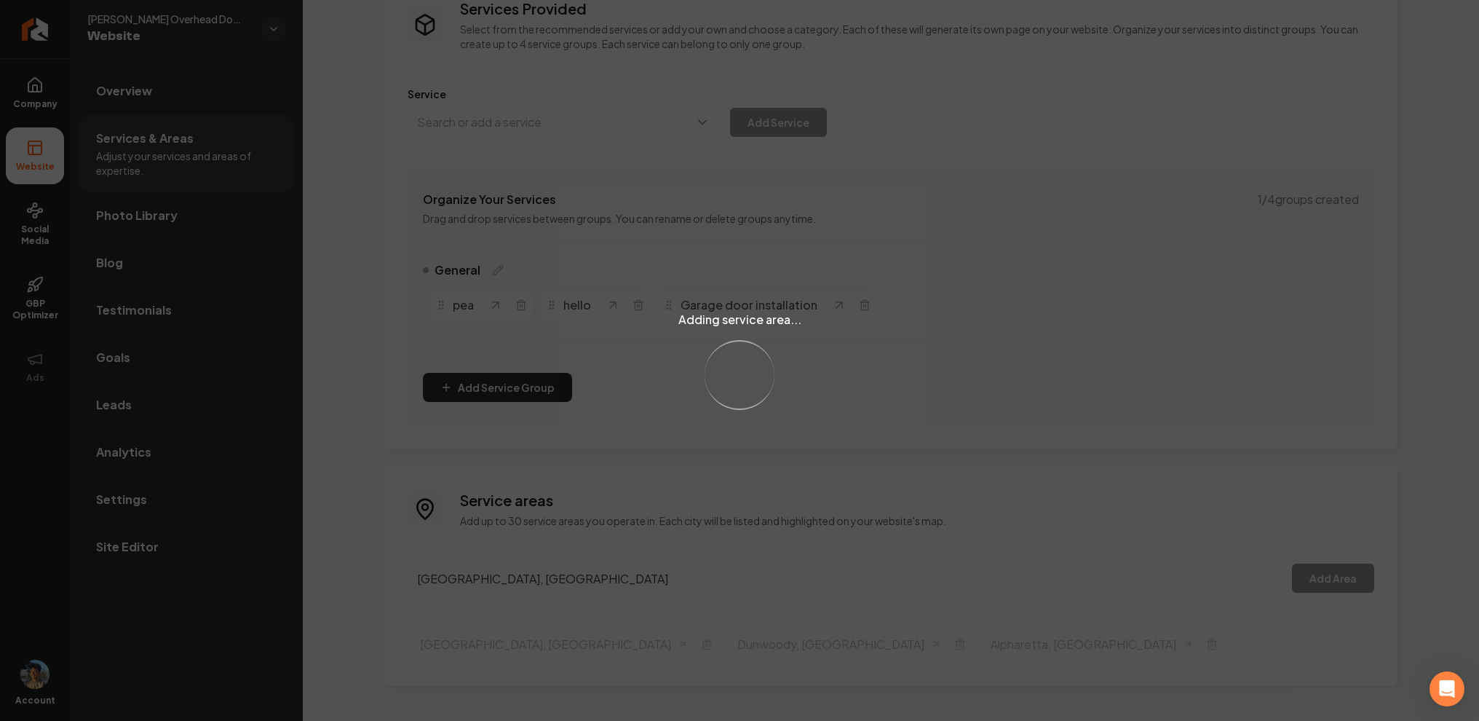
click at [519, 584] on div "Adding service area... Loading..." at bounding box center [739, 360] width 1479 height 721
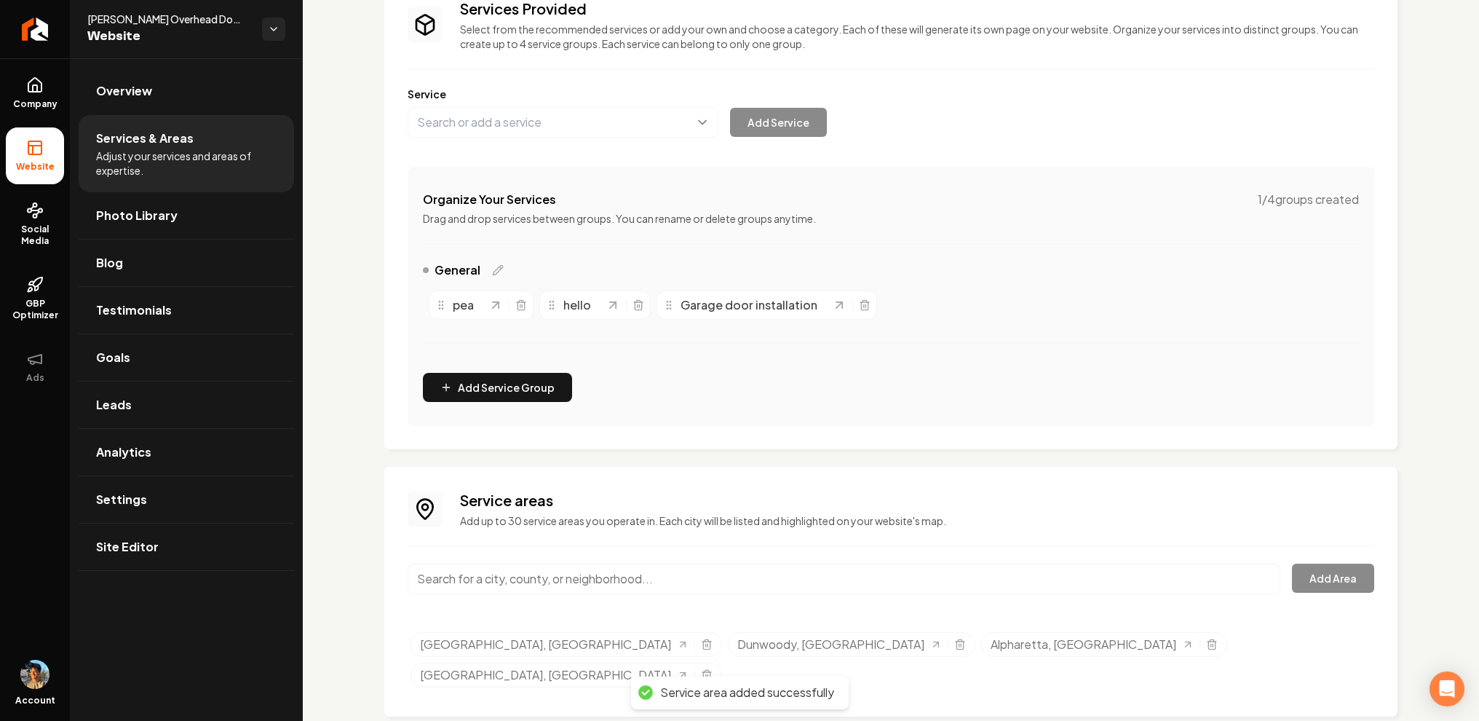
click at [507, 582] on input "Main content area" at bounding box center [844, 578] width 873 height 31
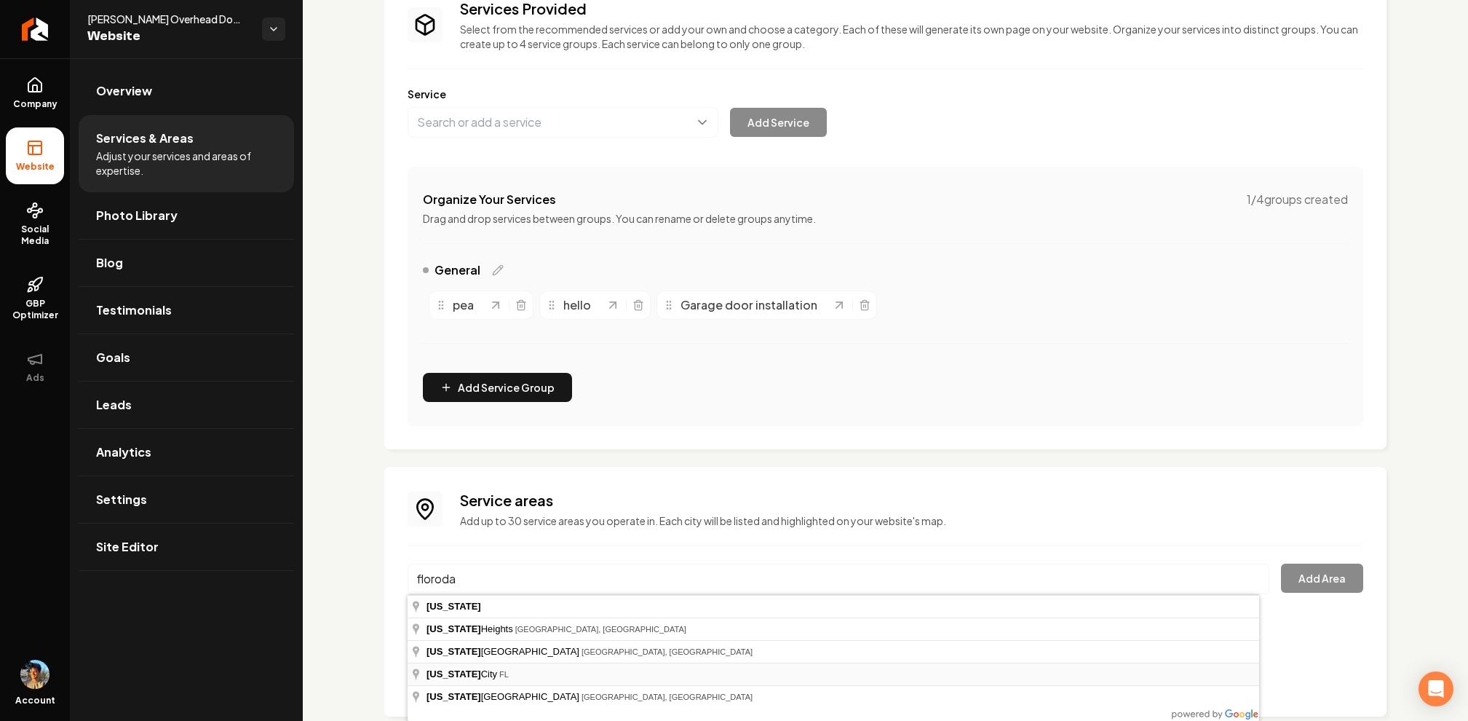
type input "Florida City, FL"
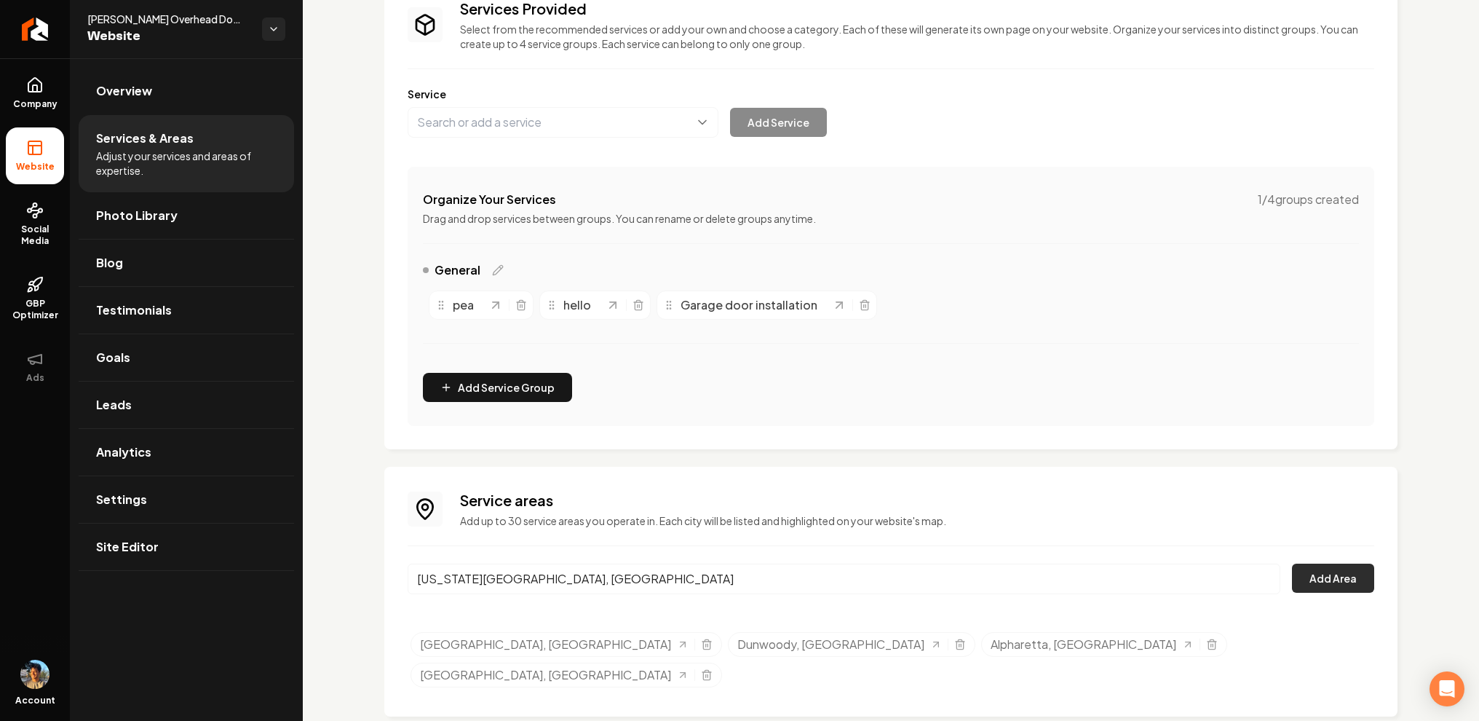
click at [1297, 583] on button "Add Area" at bounding box center [1333, 577] width 82 height 29
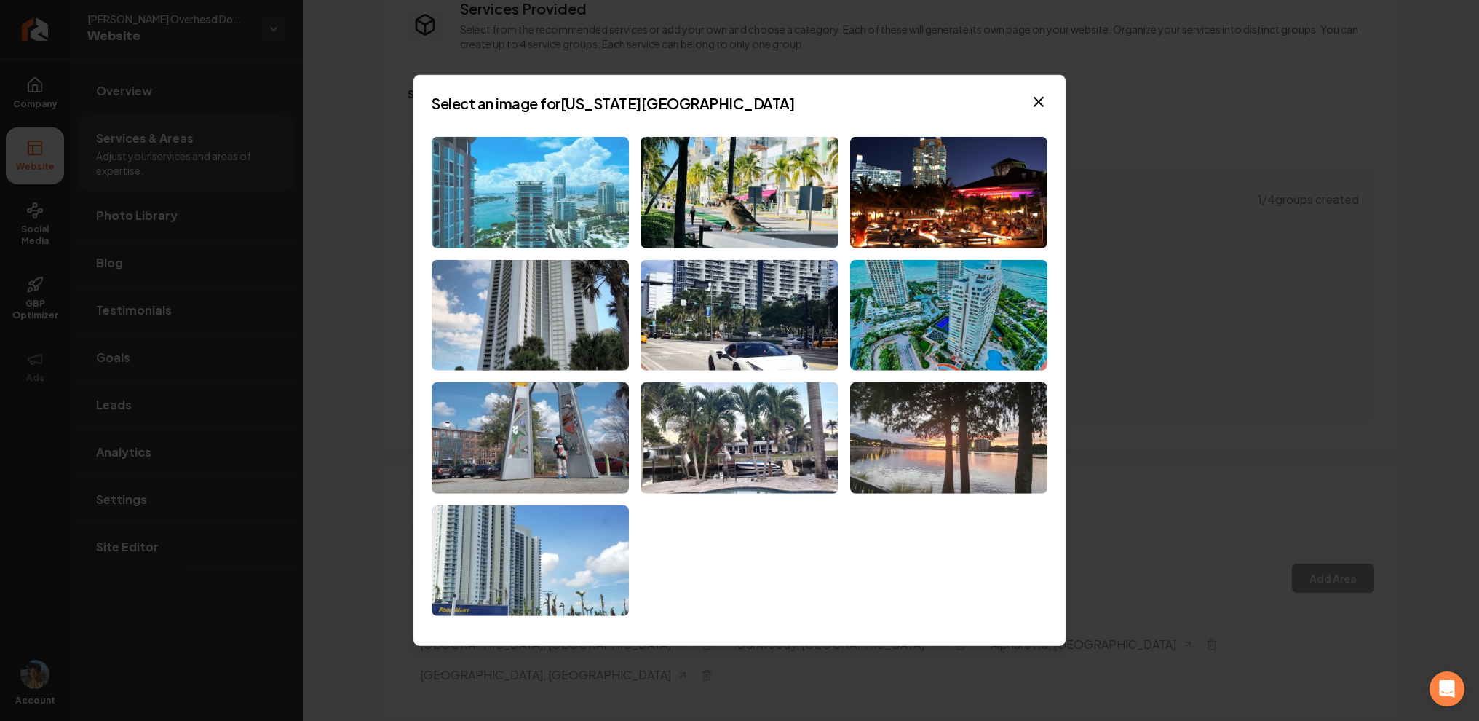
click at [566, 189] on img at bounding box center [530, 192] width 197 height 111
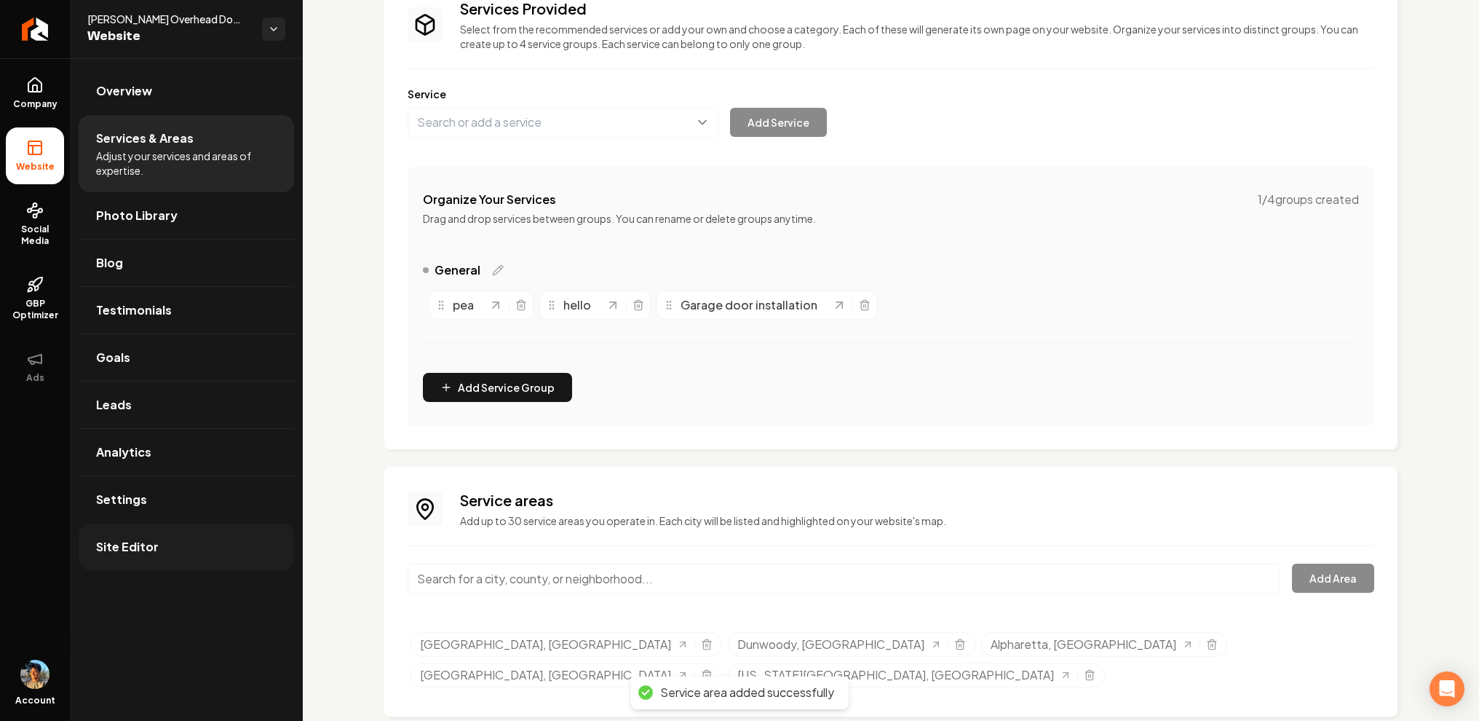
click at [162, 558] on link "Site Editor" at bounding box center [186, 546] width 215 height 47
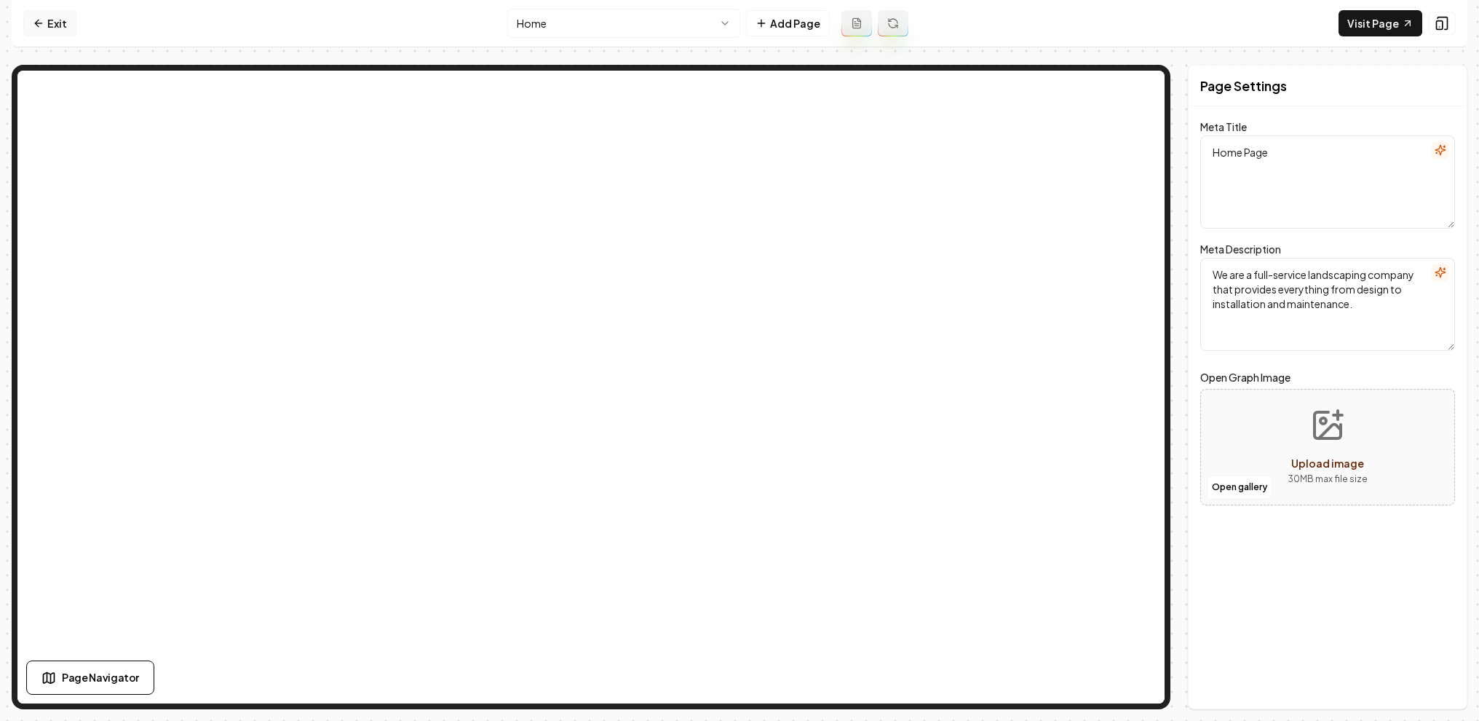
click at [57, 23] on link "Exit" at bounding box center [49, 23] width 53 height 26
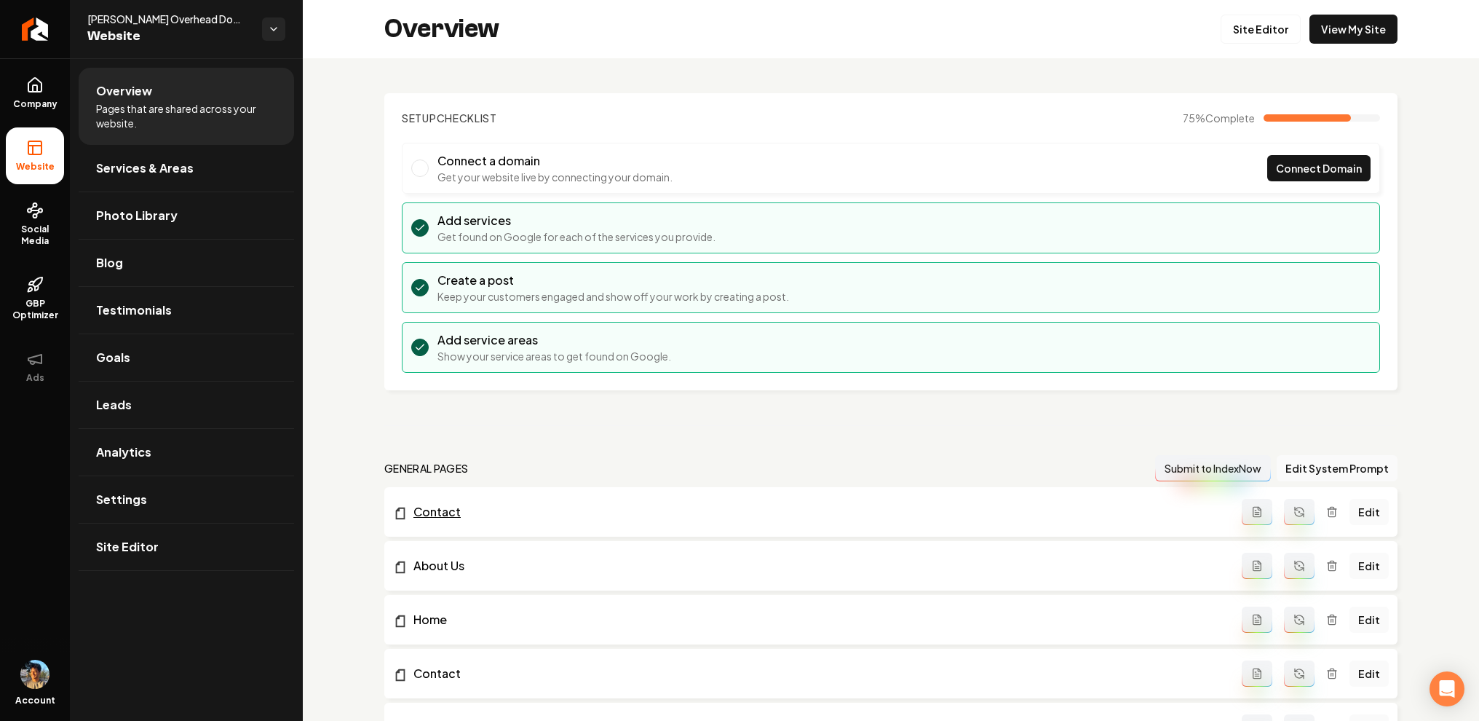
scroll to position [858, 0]
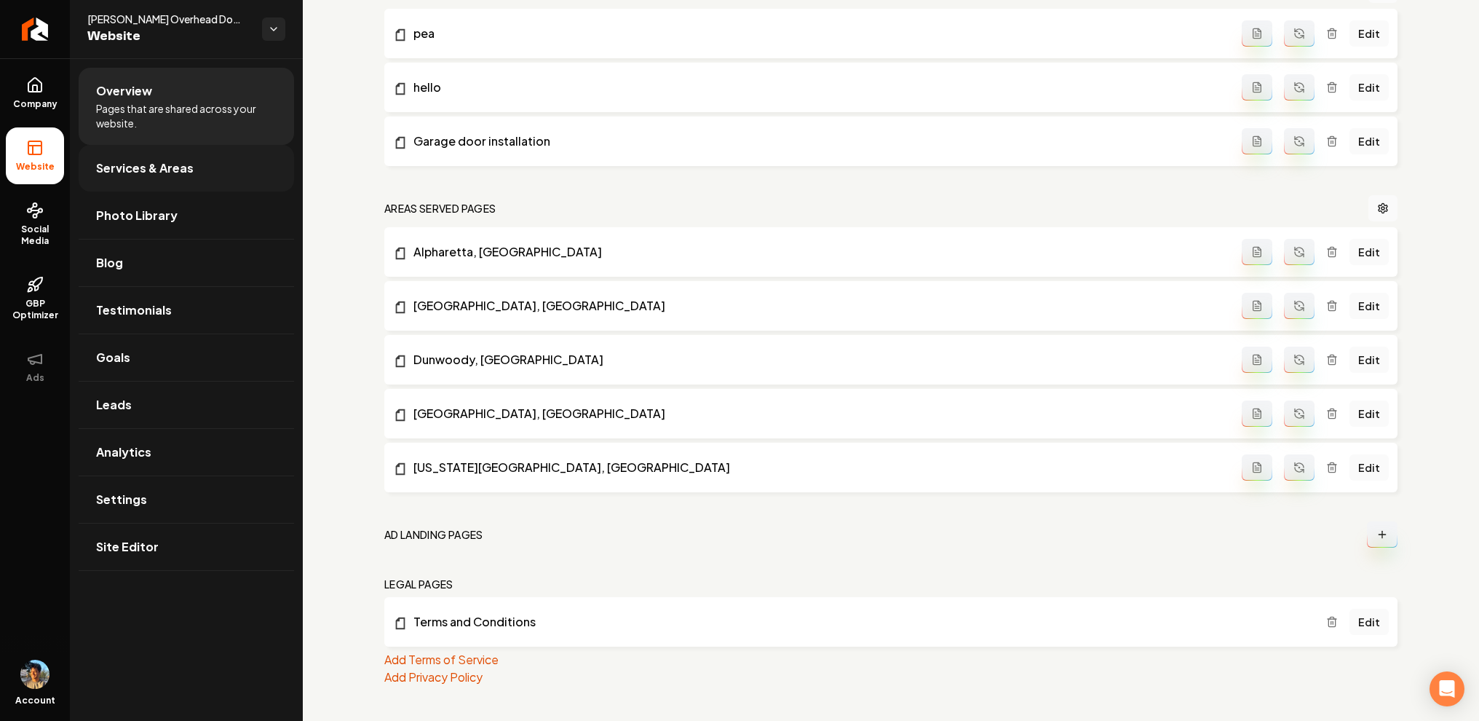
click at [187, 170] on span "Services & Areas" at bounding box center [145, 167] width 98 height 17
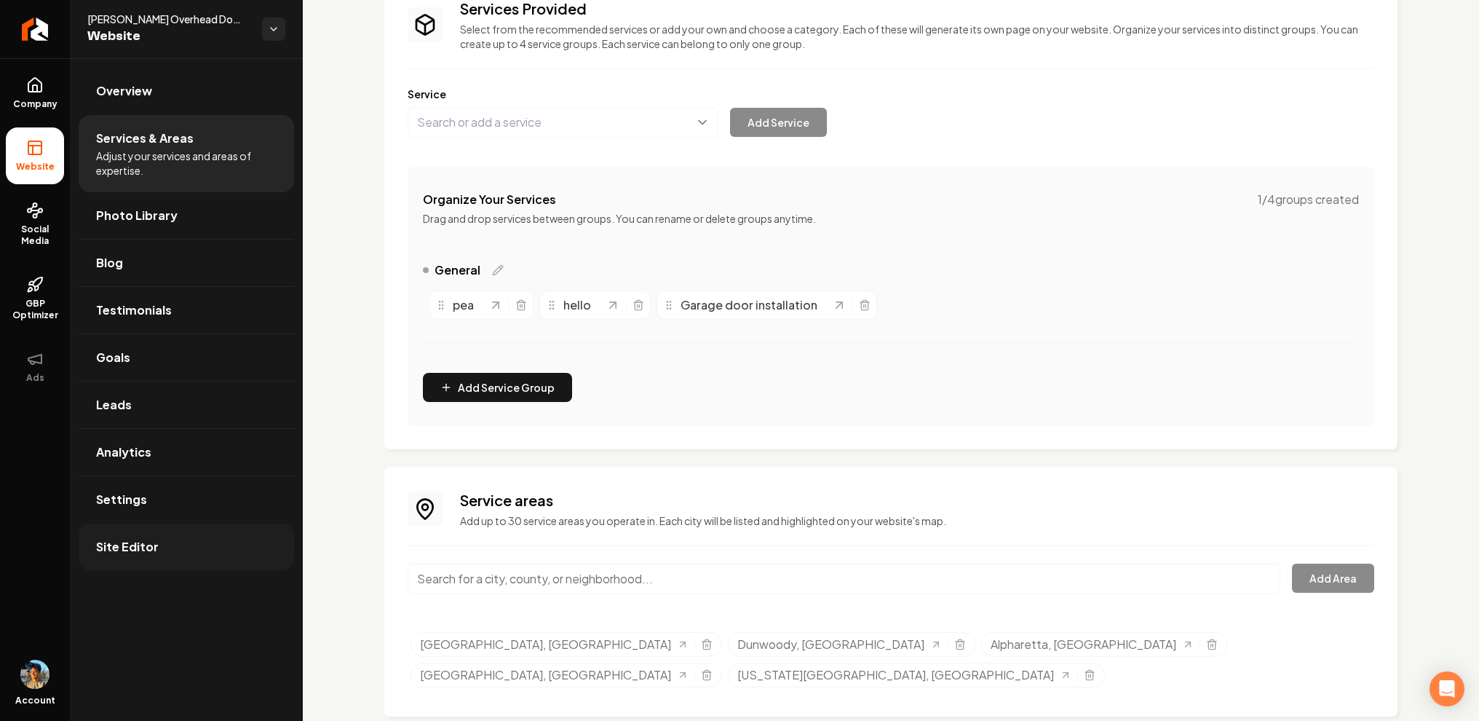
click at [169, 544] on link "Site Editor" at bounding box center [186, 546] width 215 height 47
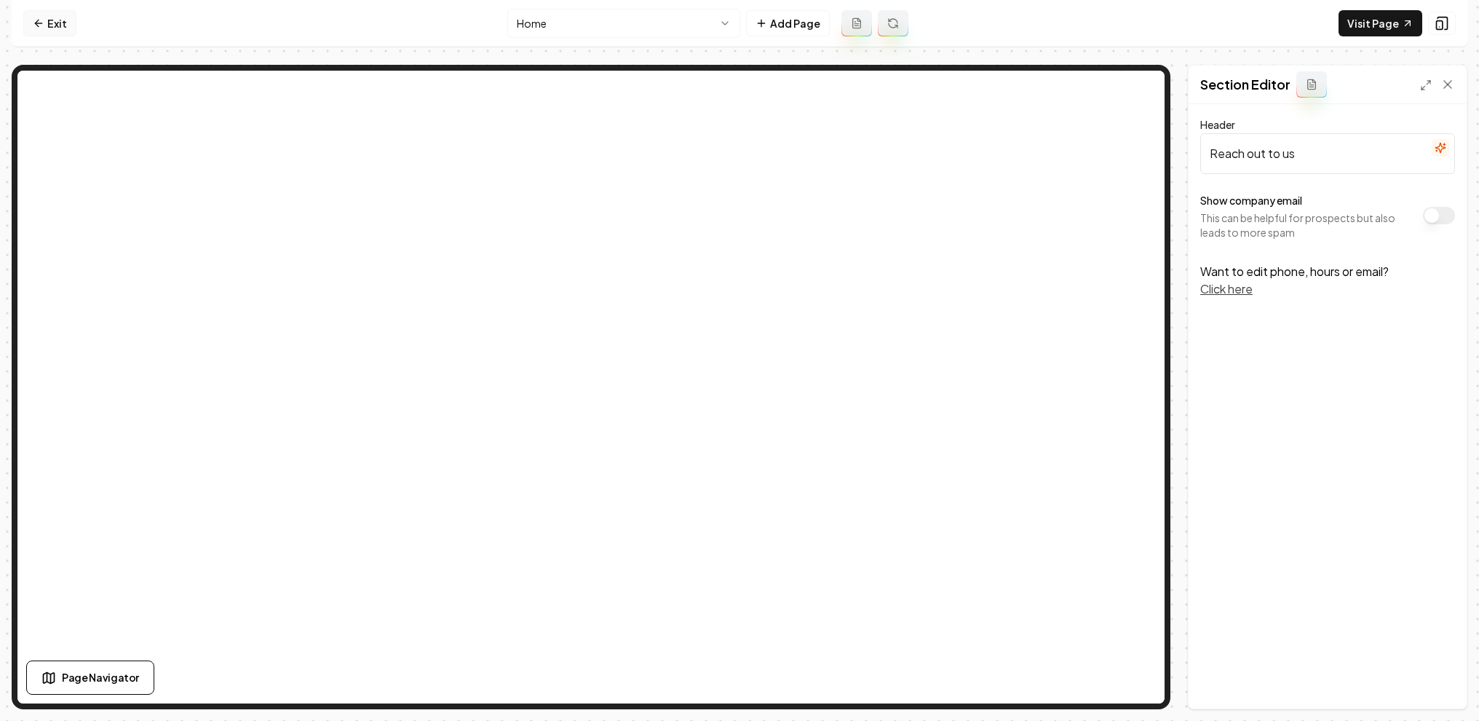
click at [60, 31] on link "Exit" at bounding box center [49, 23] width 53 height 26
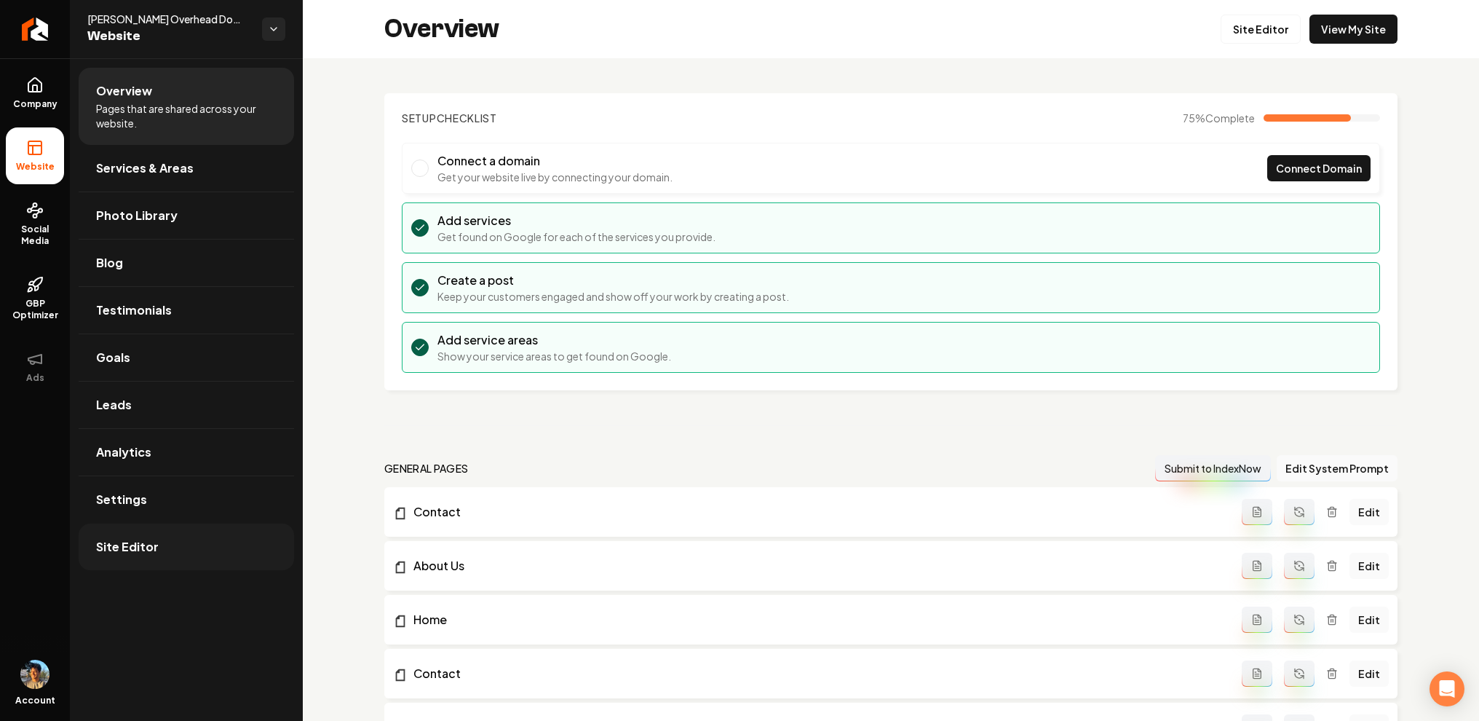
click at [186, 542] on link "Site Editor" at bounding box center [186, 546] width 215 height 47
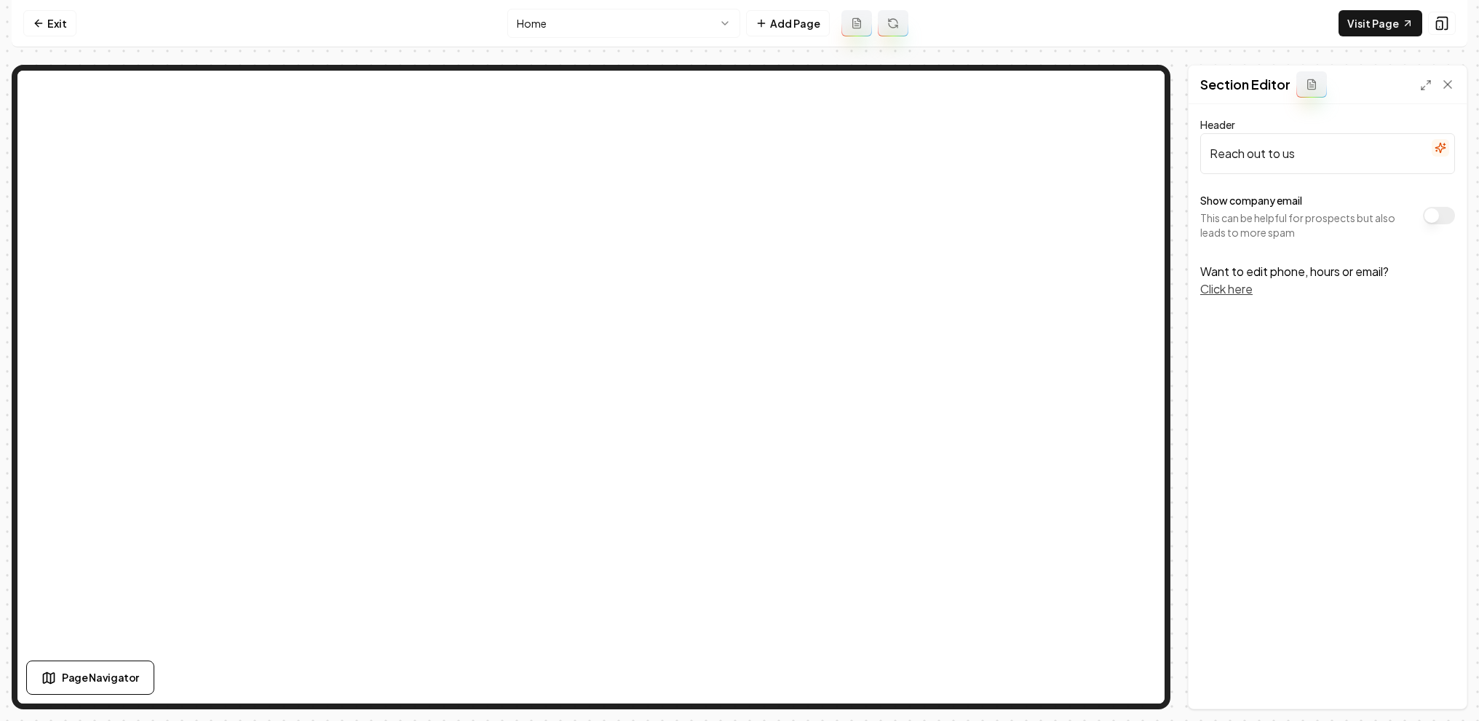
click at [680, 12] on html "Computer Required This feature is only available on a computer. Please switch t…" at bounding box center [739, 360] width 1479 height 721
click at [55, 30] on link "Exit" at bounding box center [49, 23] width 53 height 26
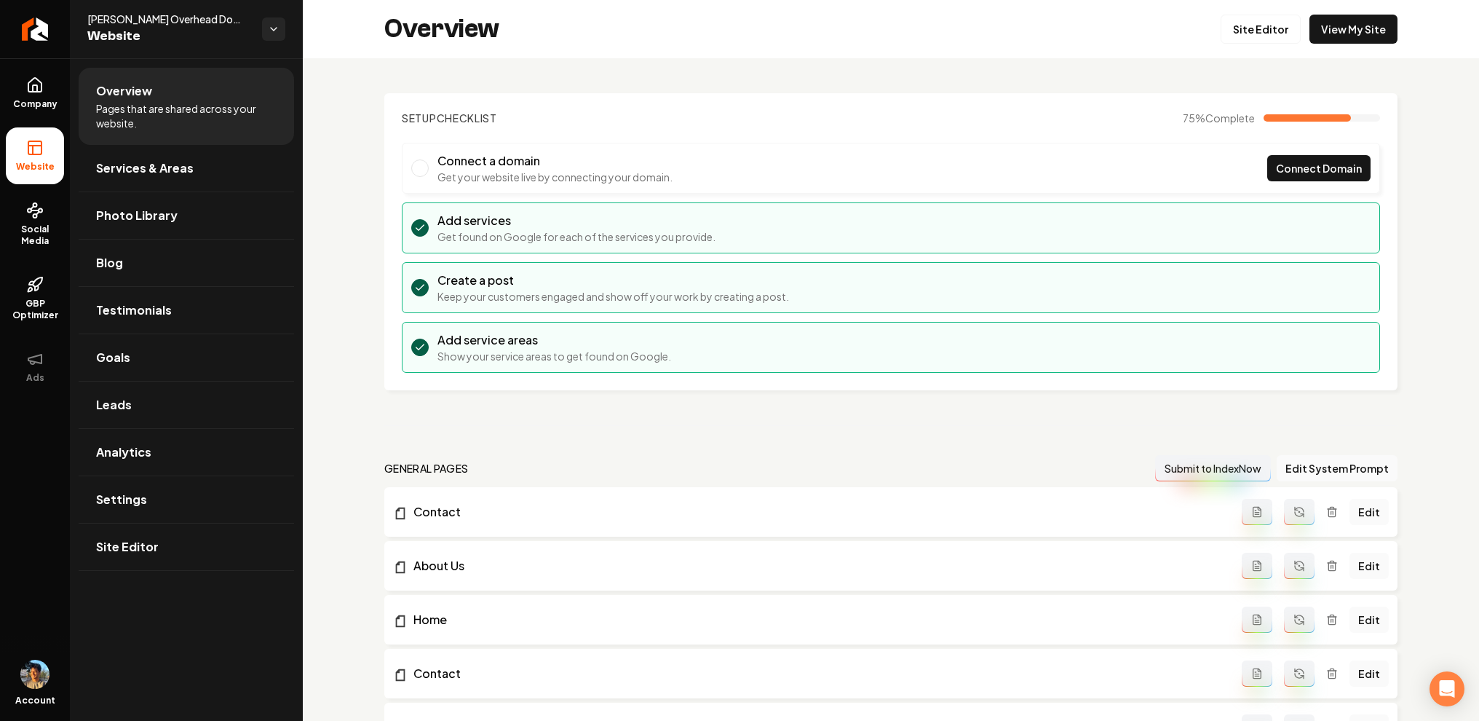
scroll to position [858, 0]
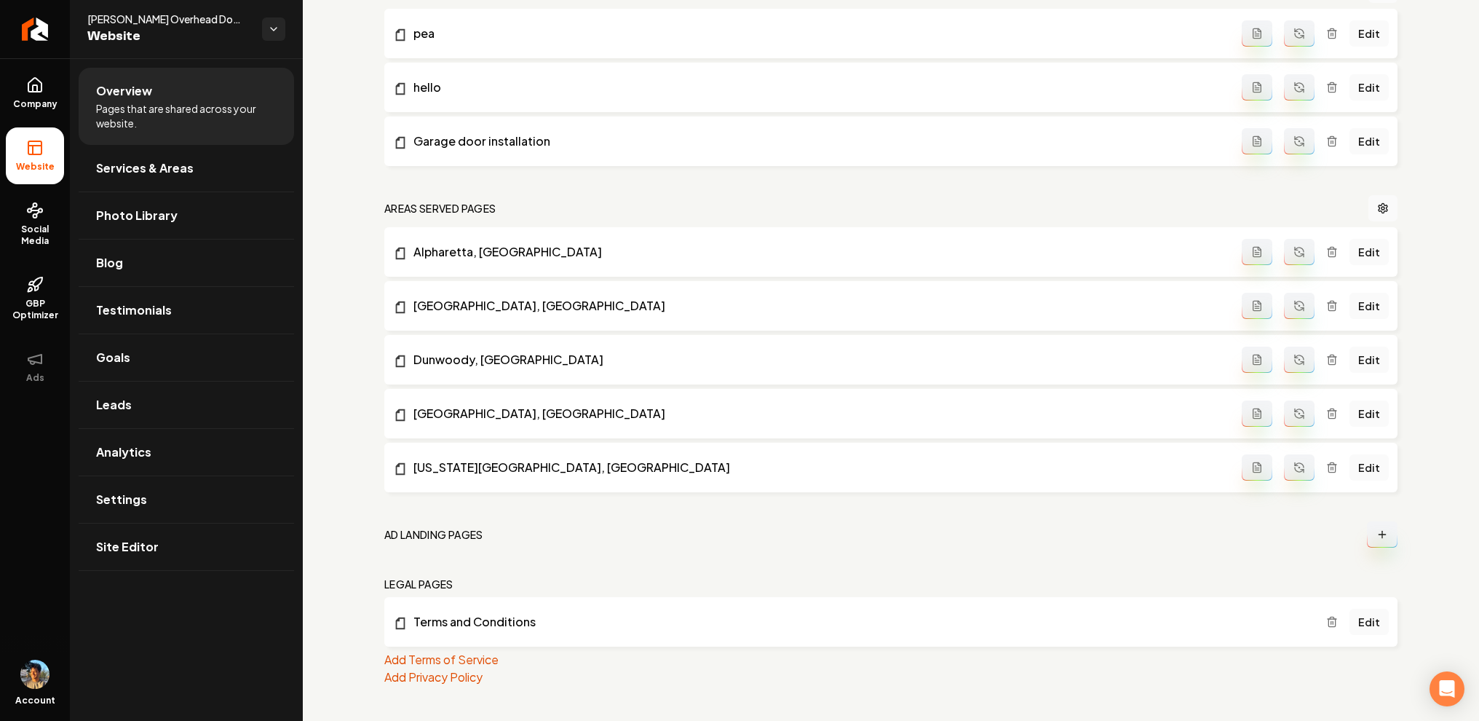
click at [1376, 537] on icon "Main content area" at bounding box center [1382, 534] width 12 height 12
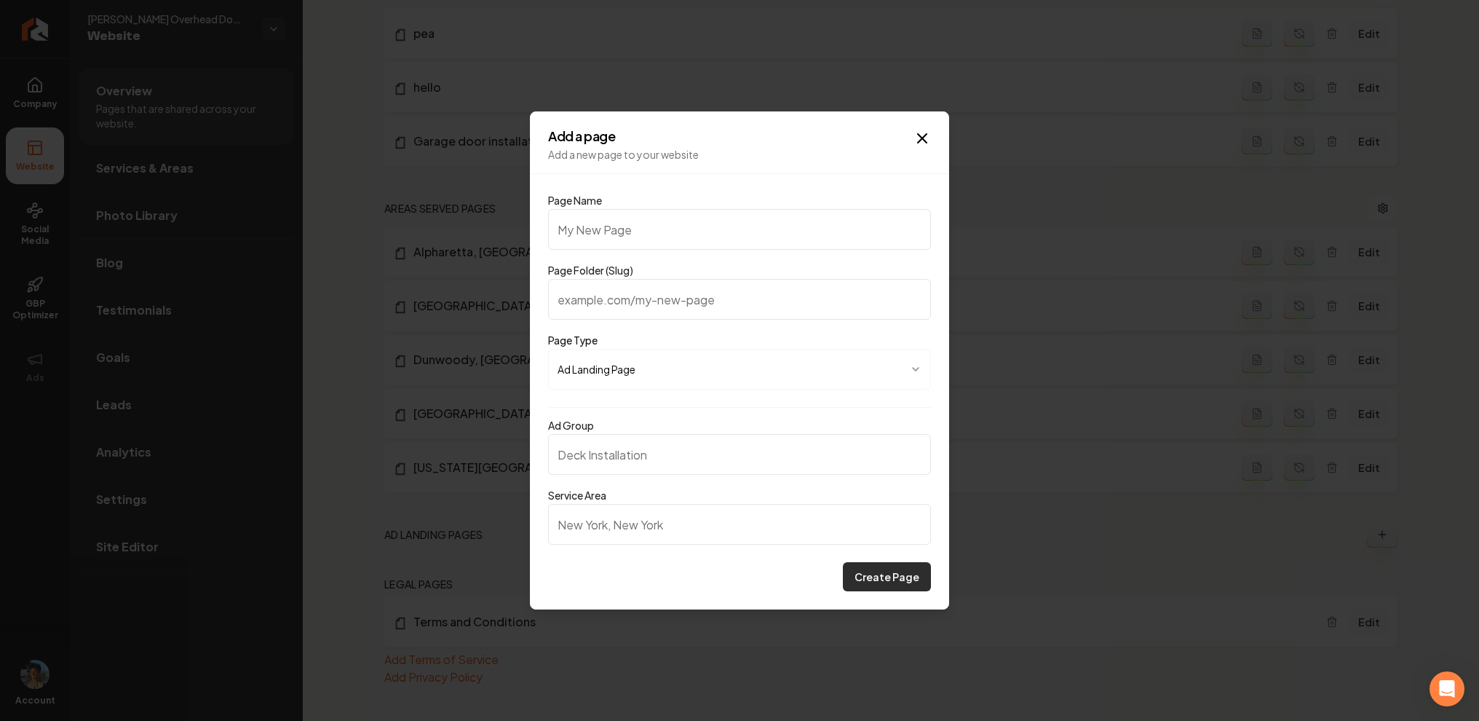
click at [880, 568] on button "Create Page" at bounding box center [887, 576] width 88 height 29
type input "h"
type input "ht"
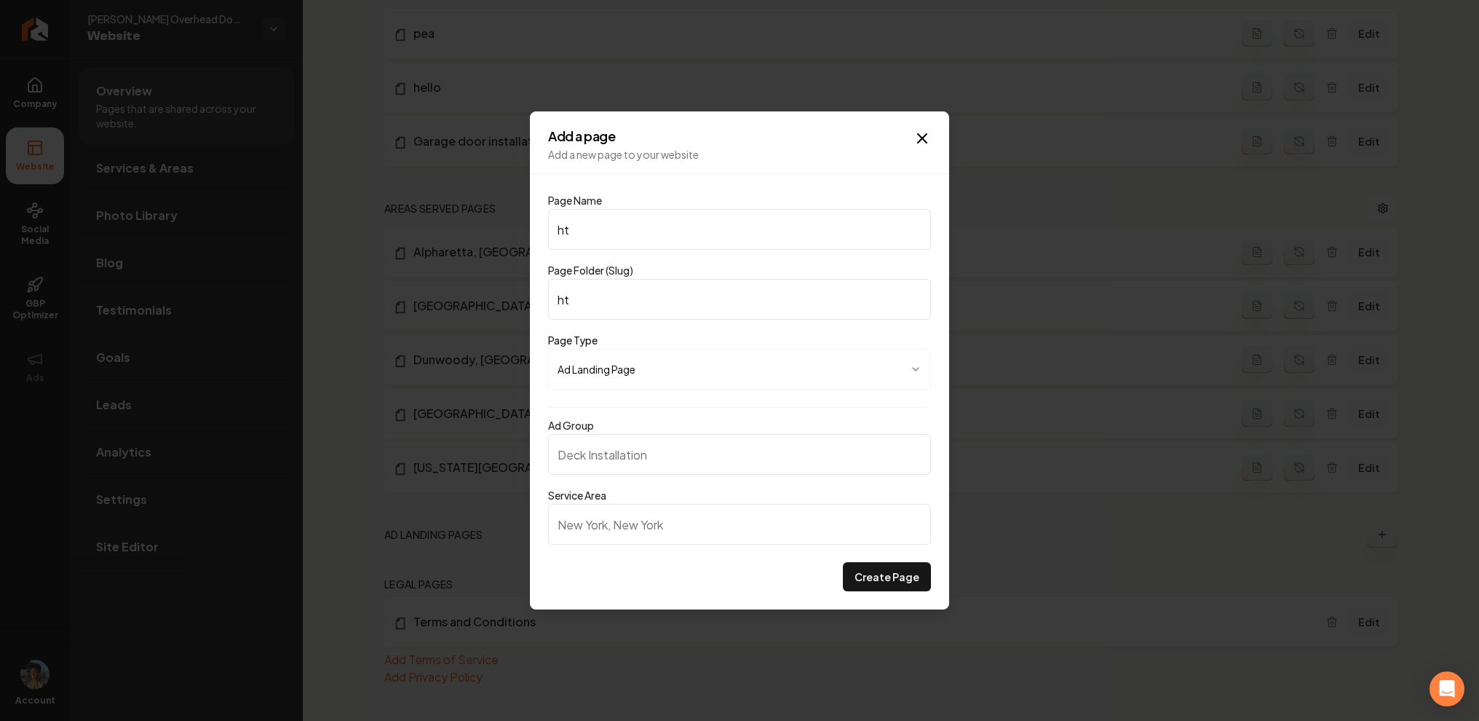
type input "htd"
type input "htdyj"
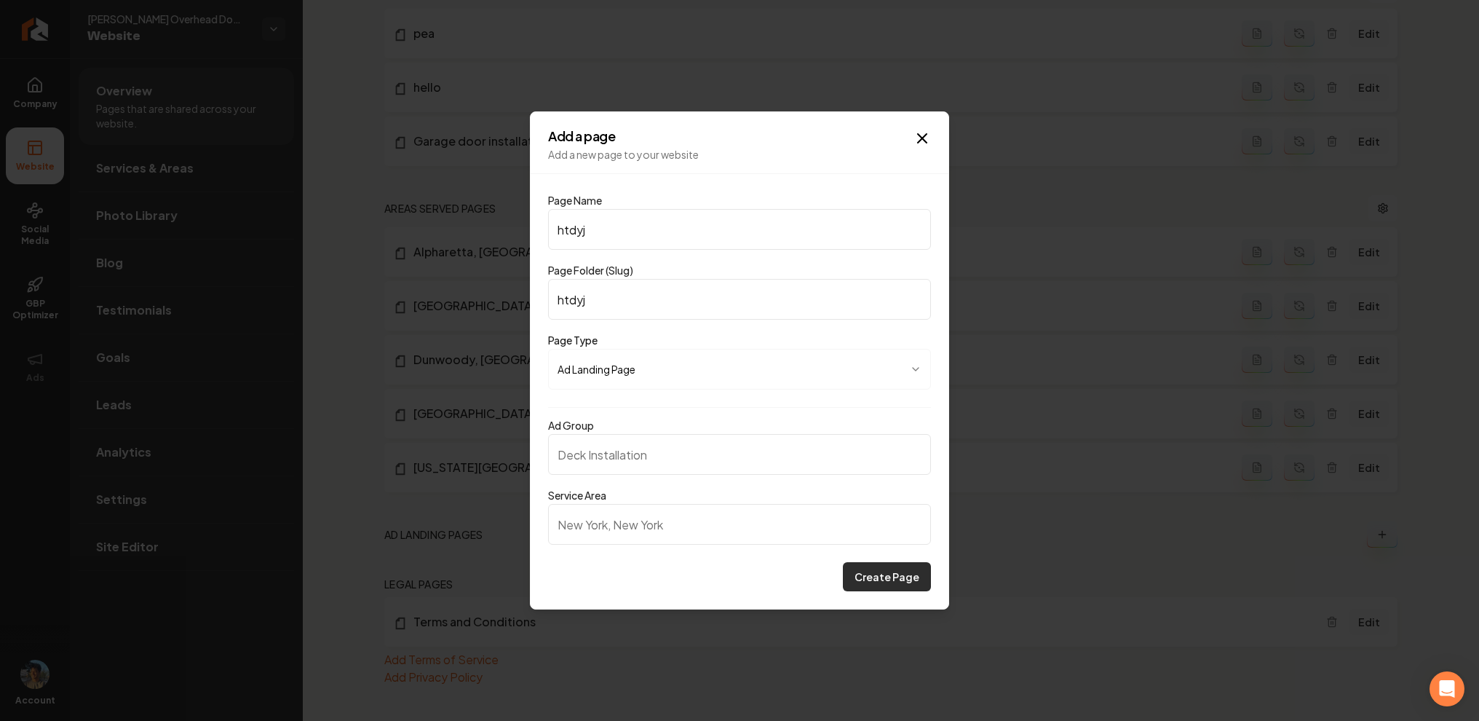
click at [884, 578] on button "Create Page" at bounding box center [887, 576] width 88 height 29
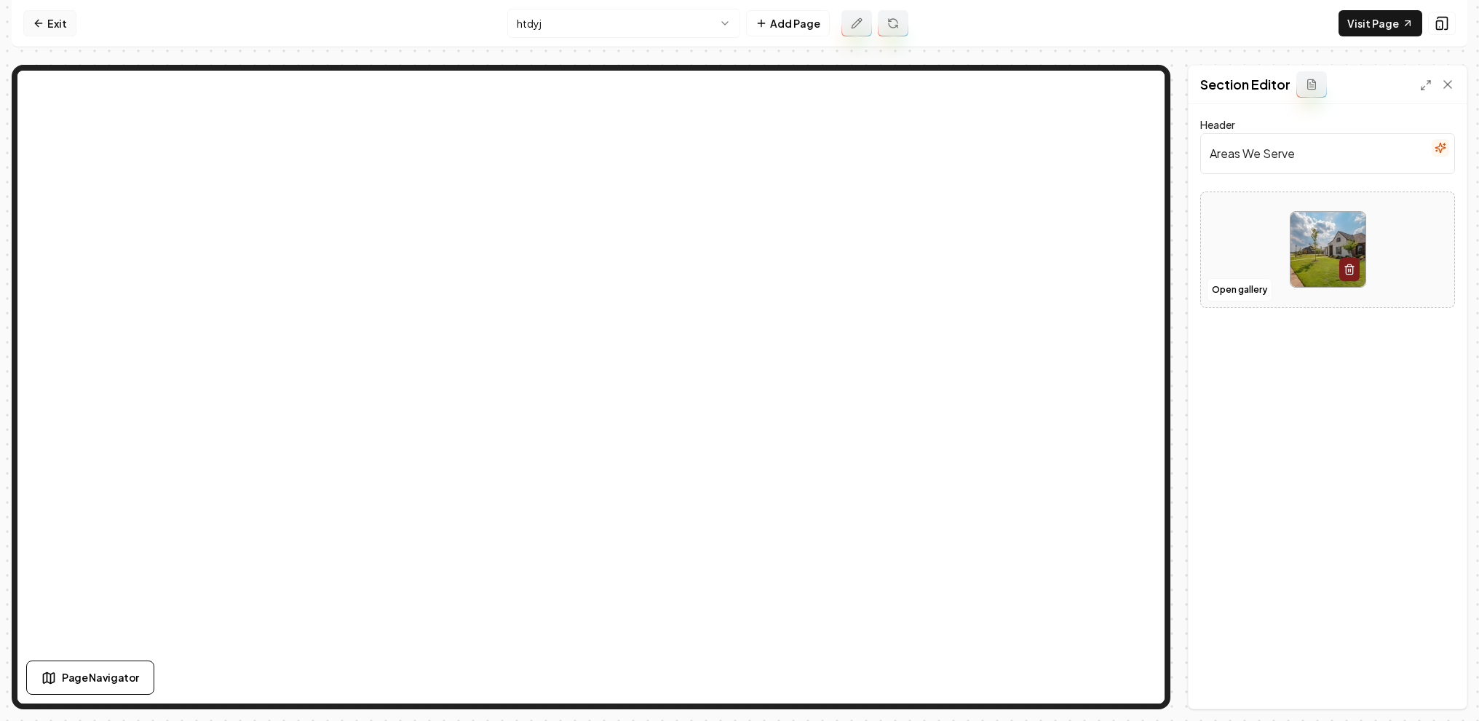
click at [60, 14] on link "Exit" at bounding box center [49, 23] width 53 height 26
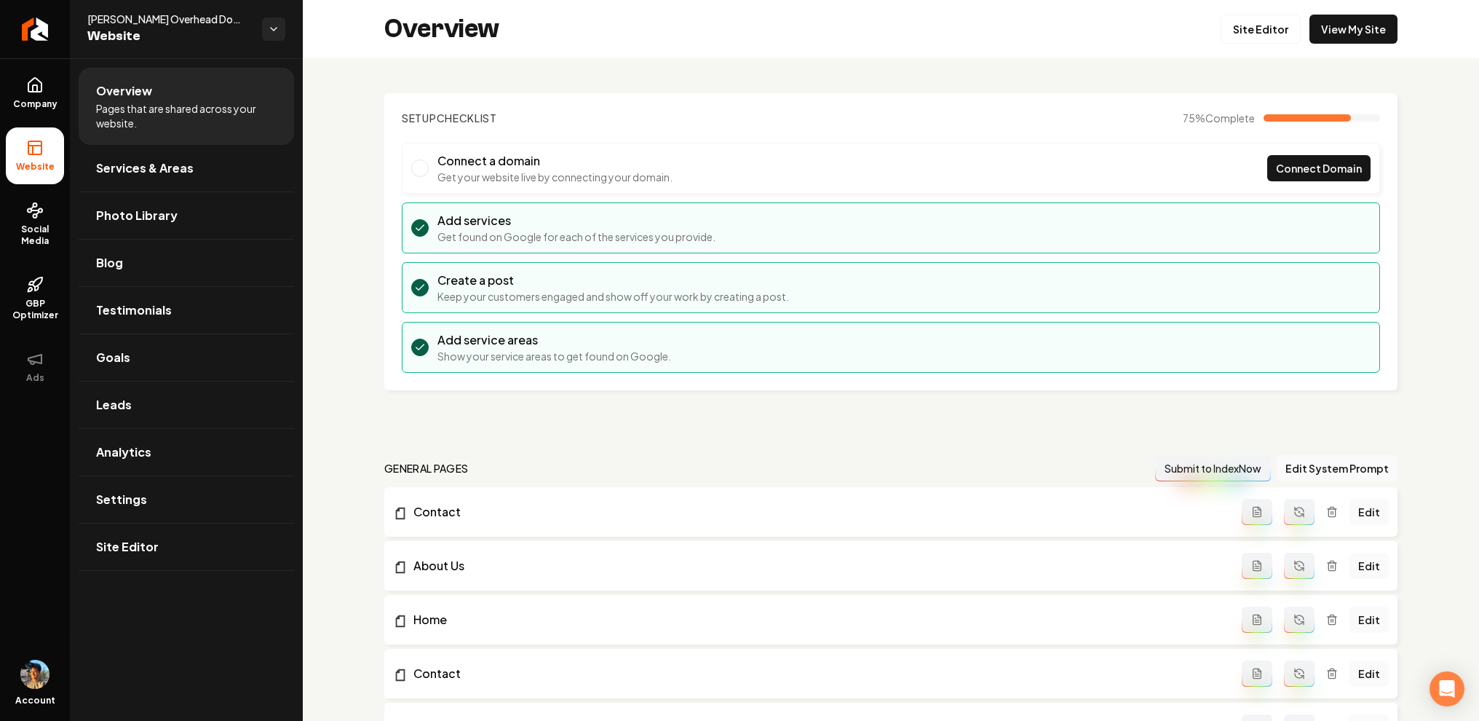
scroll to position [914, 0]
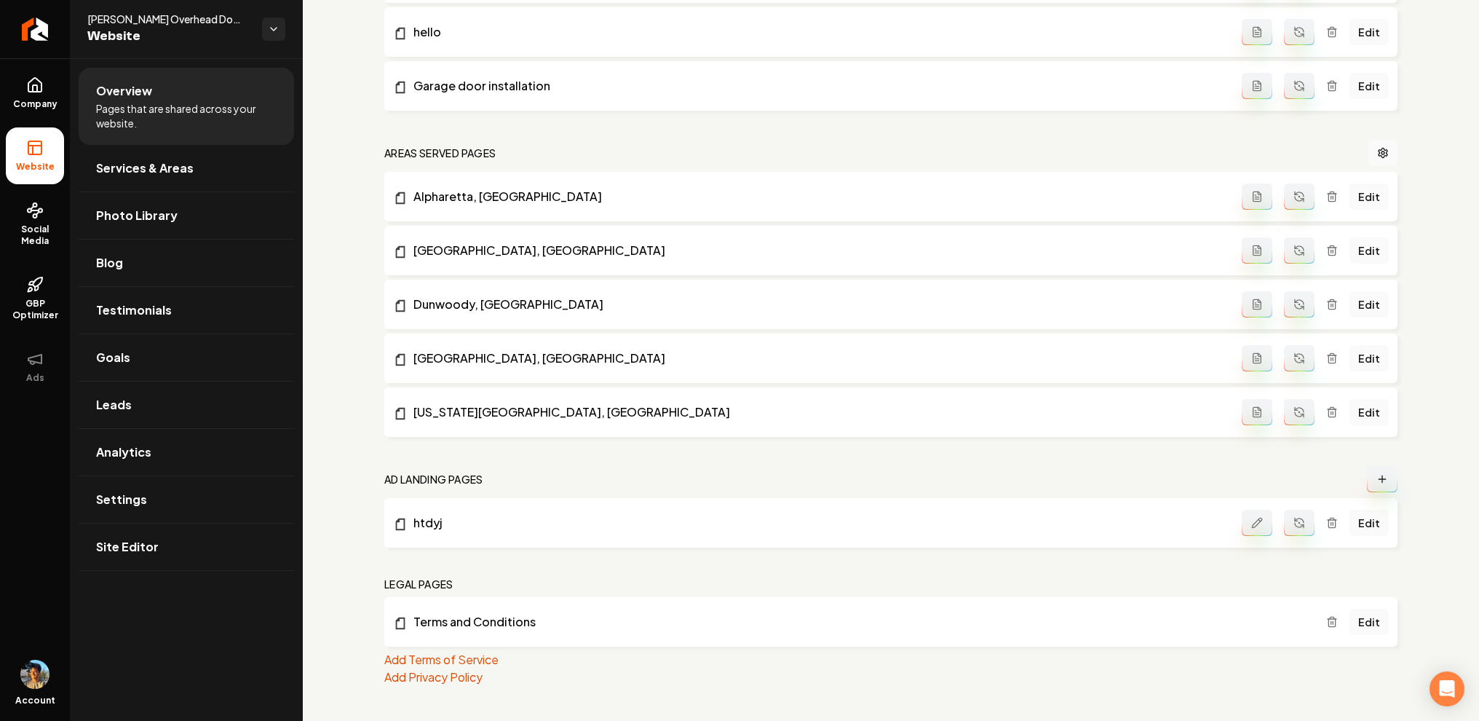
click at [1242, 520] on button "Main content area" at bounding box center [1257, 523] width 31 height 26
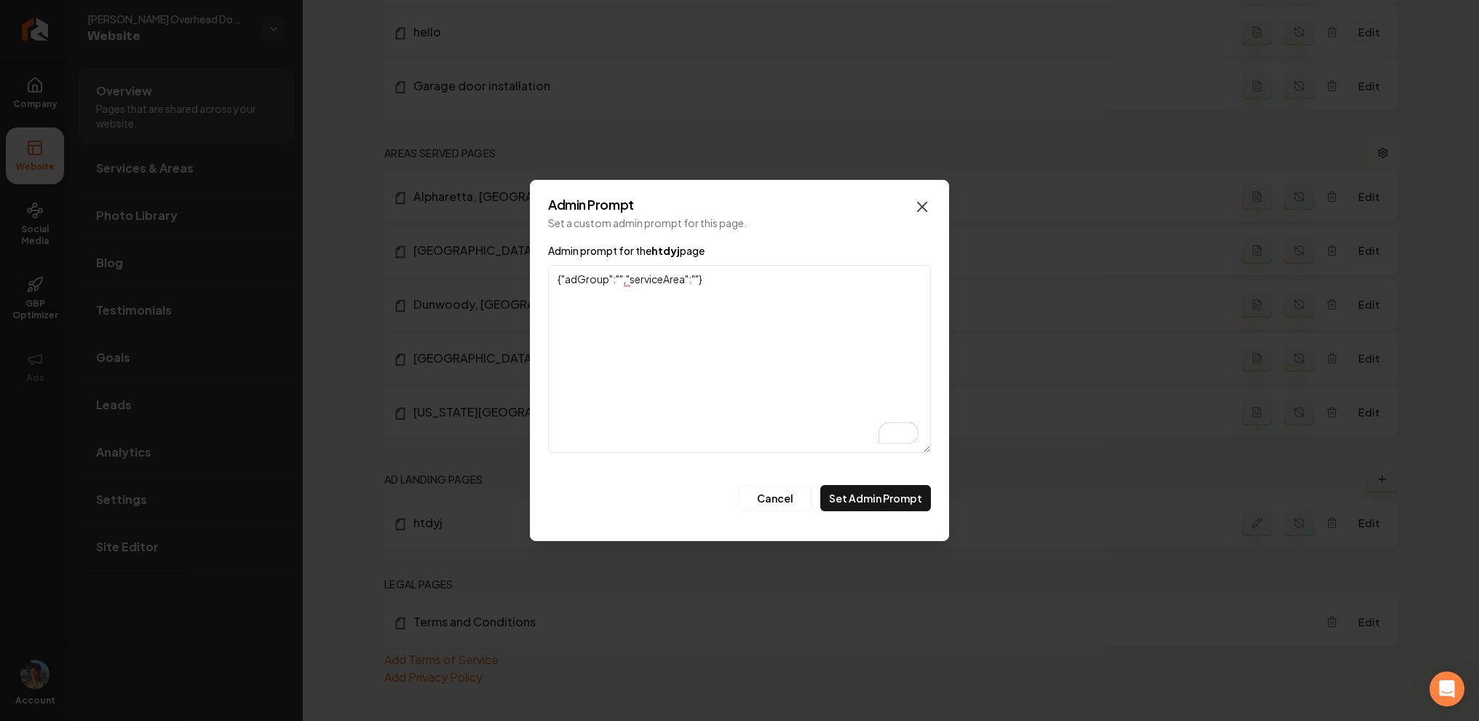
click at [922, 203] on icon "button" at bounding box center [922, 206] width 17 height 17
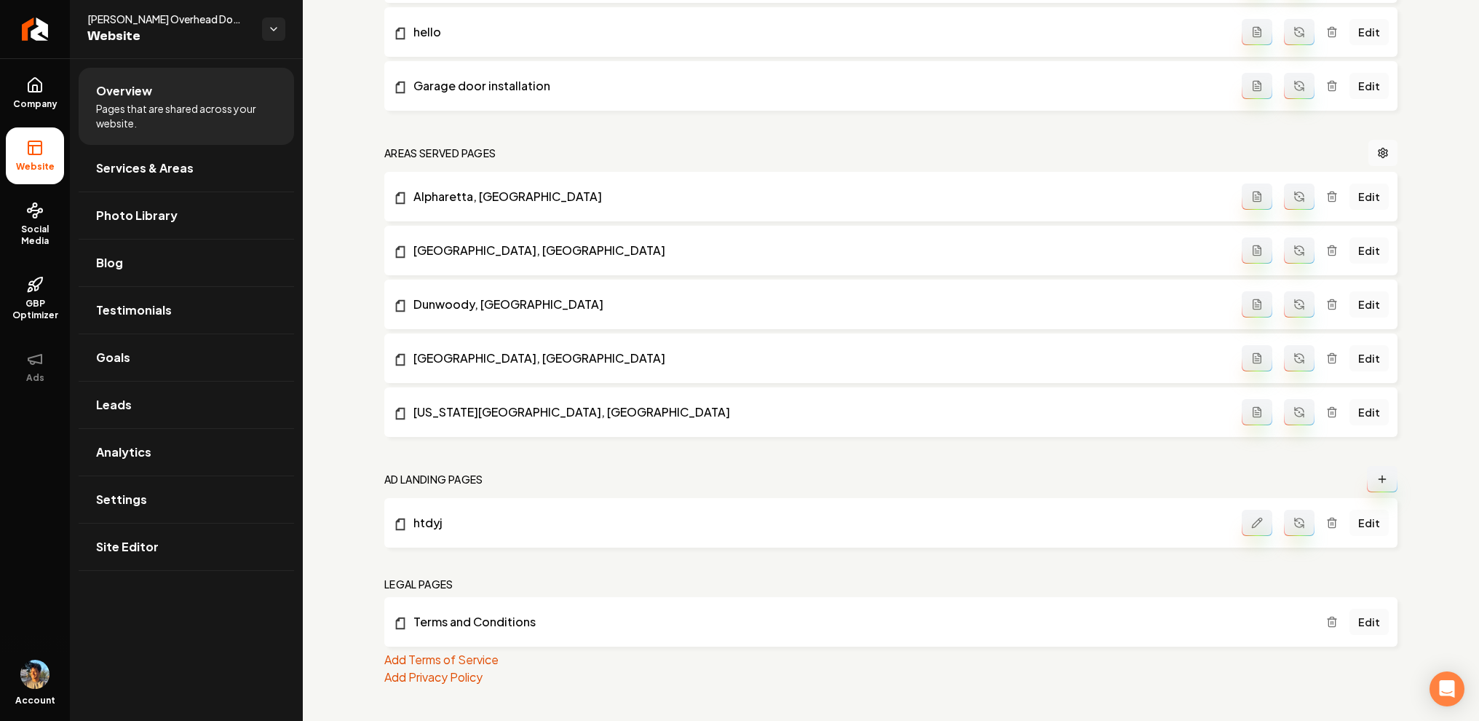
click at [1352, 521] on link "Edit" at bounding box center [1369, 523] width 39 height 26
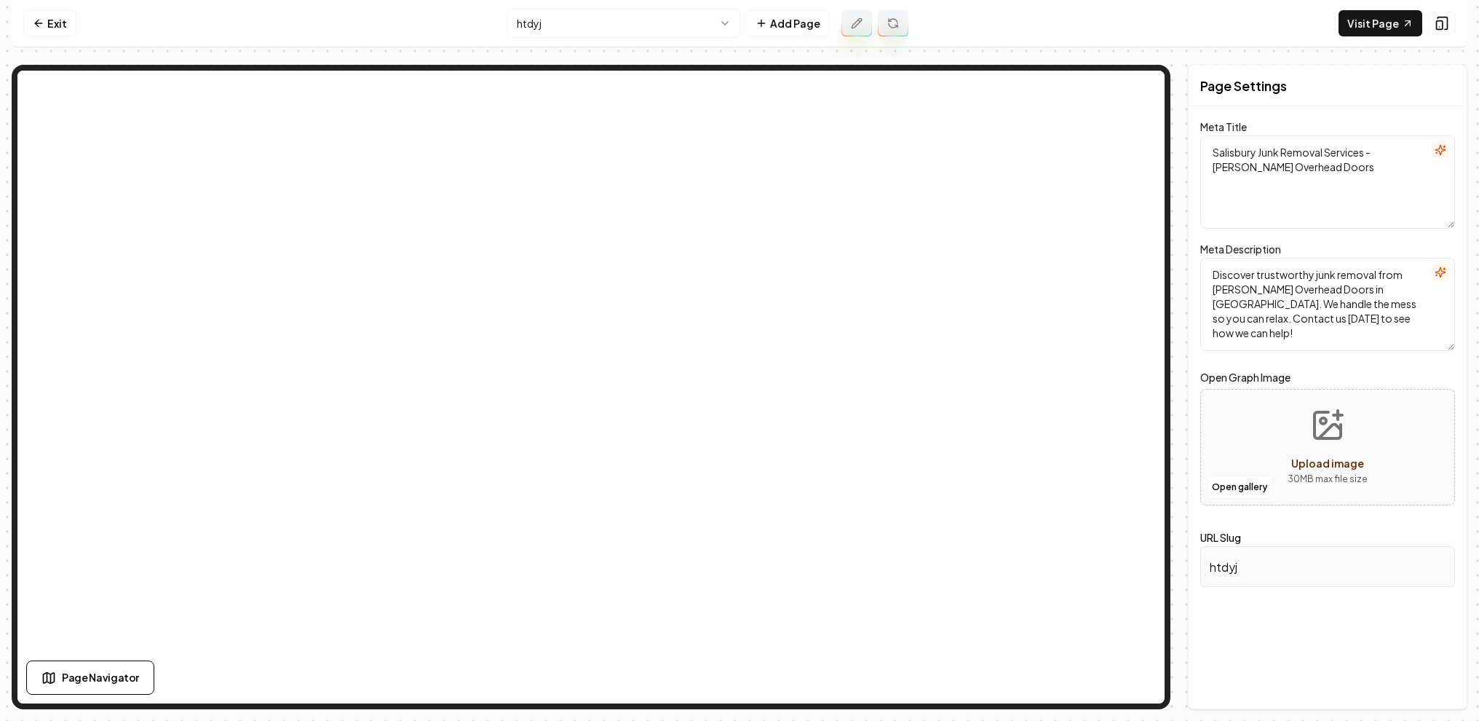
type textarea "Junk Removal Experts - Quality & Trusted Service | Perry's Overhead Doors"
type textarea "Discover Perry's Overhead Doors! We're family-owned, certified, and guarantee s…"
click at [39, 19] on icon at bounding box center [39, 23] width 12 height 12
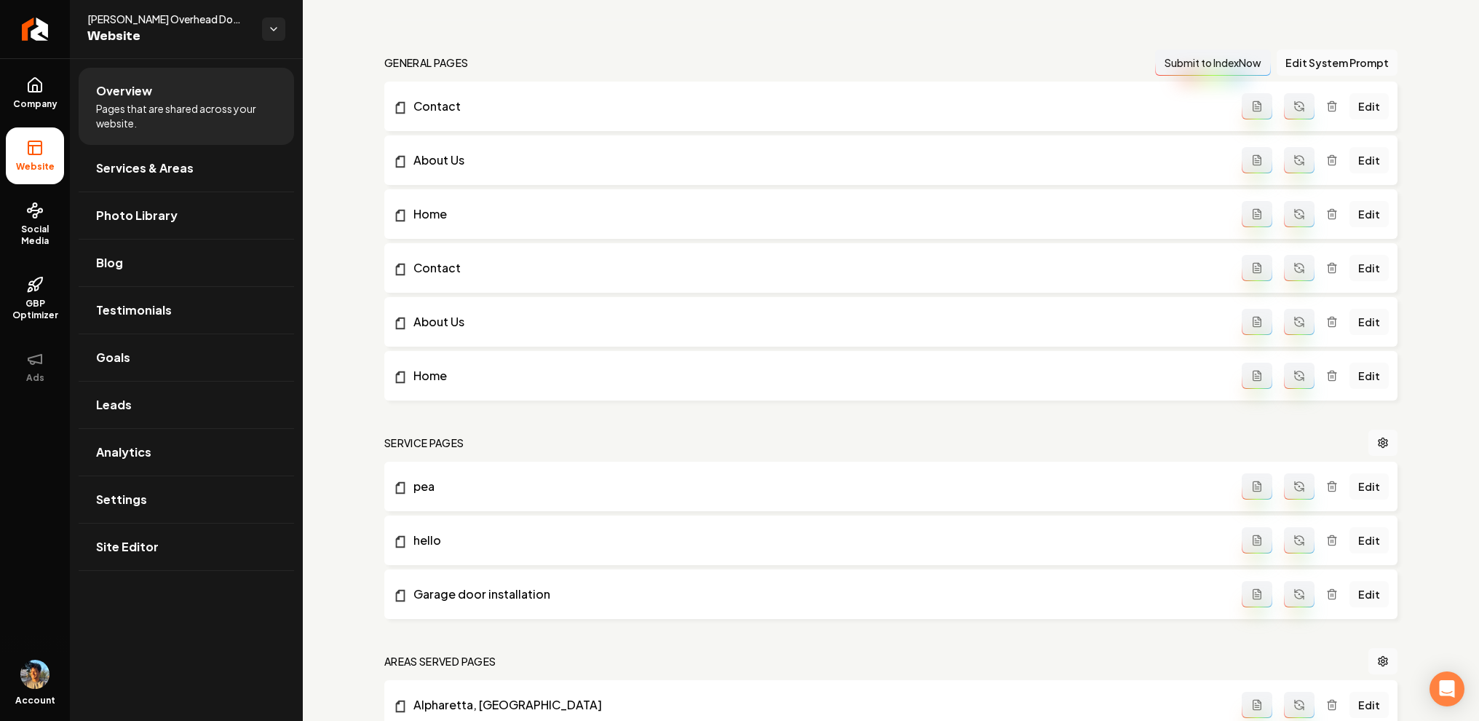
scroll to position [914, 0]
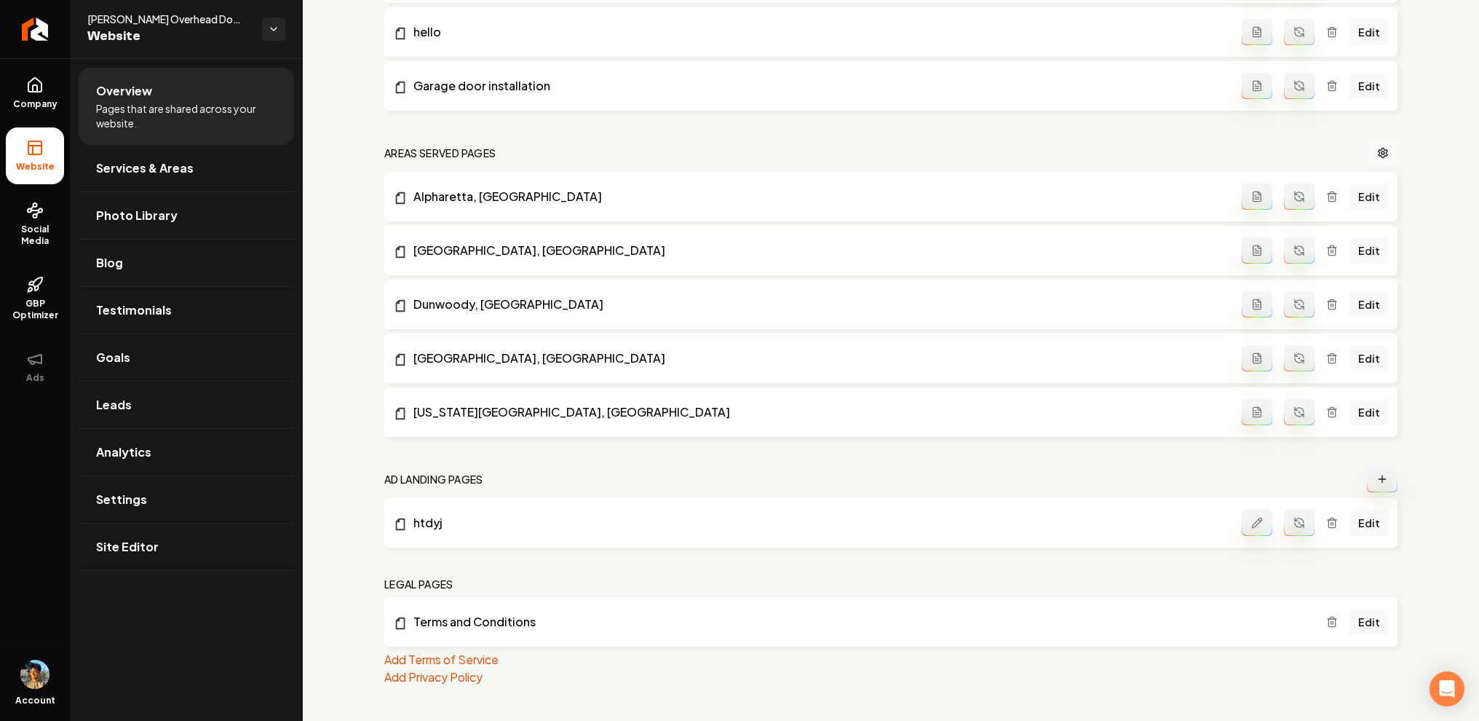
click at [1367, 482] on button "Main content area" at bounding box center [1382, 479] width 31 height 26
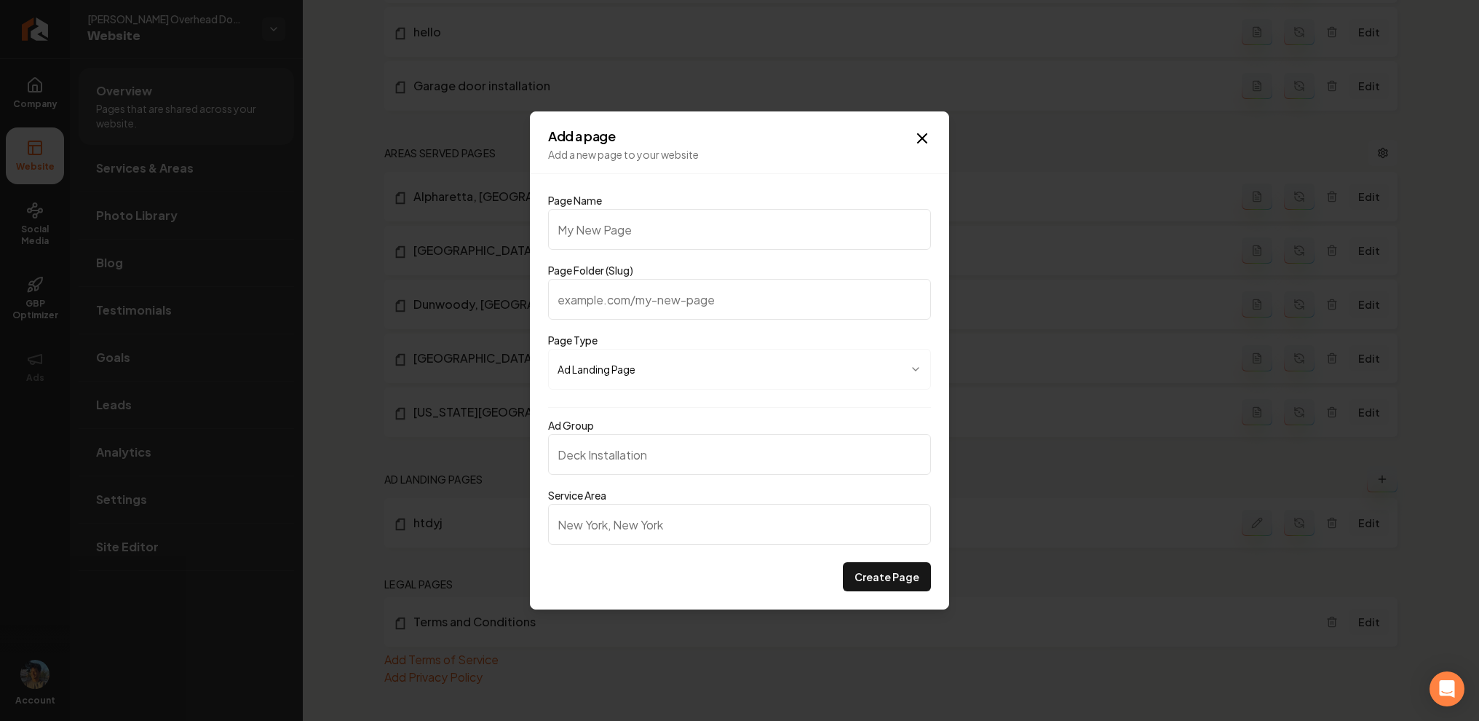
click at [630, 536] on input "Service Area" at bounding box center [739, 524] width 383 height 41
type input "new york"
click at [594, 238] on input "Page Name" at bounding box center [739, 229] width 383 height 41
type input "TY"
type input "ty"
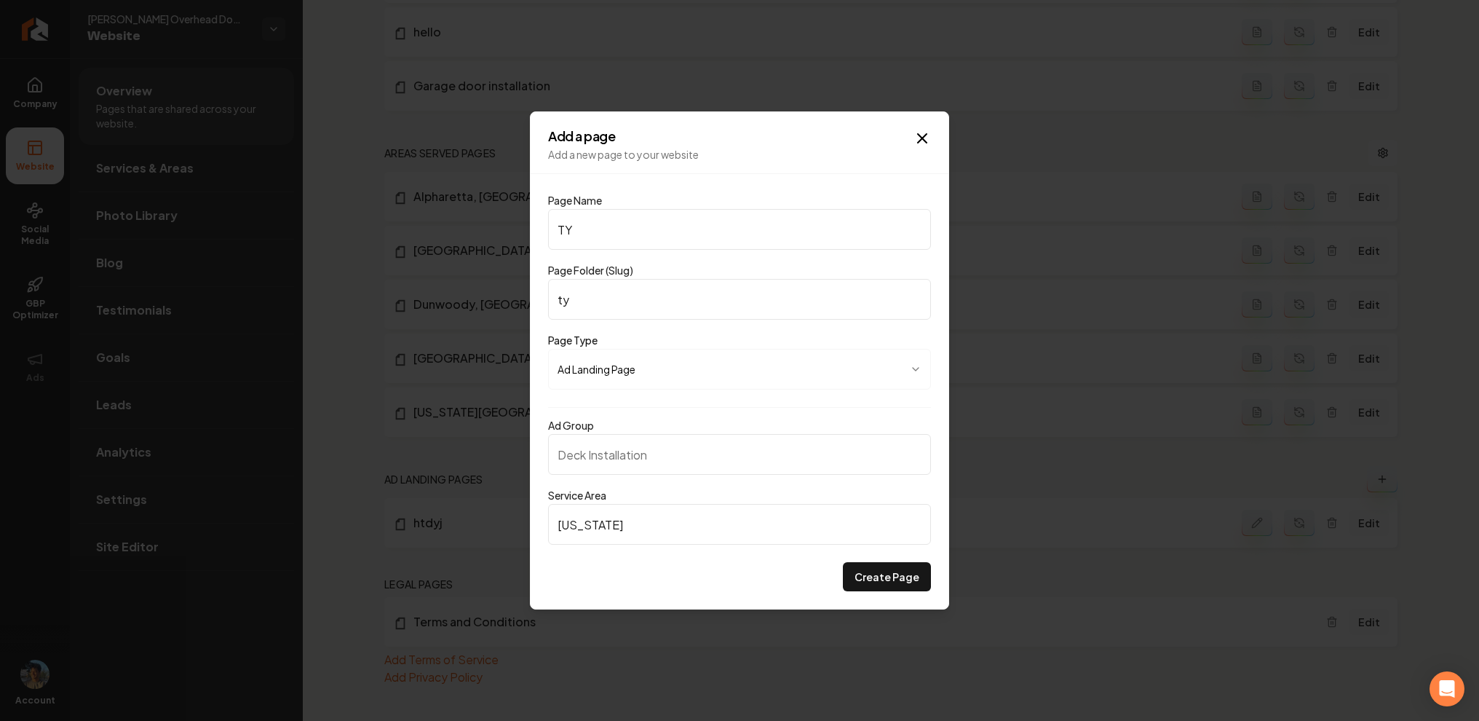
type input "TYe"
type input "tye"
type input "TYes"
type input "tyes"
type input "TYesy"
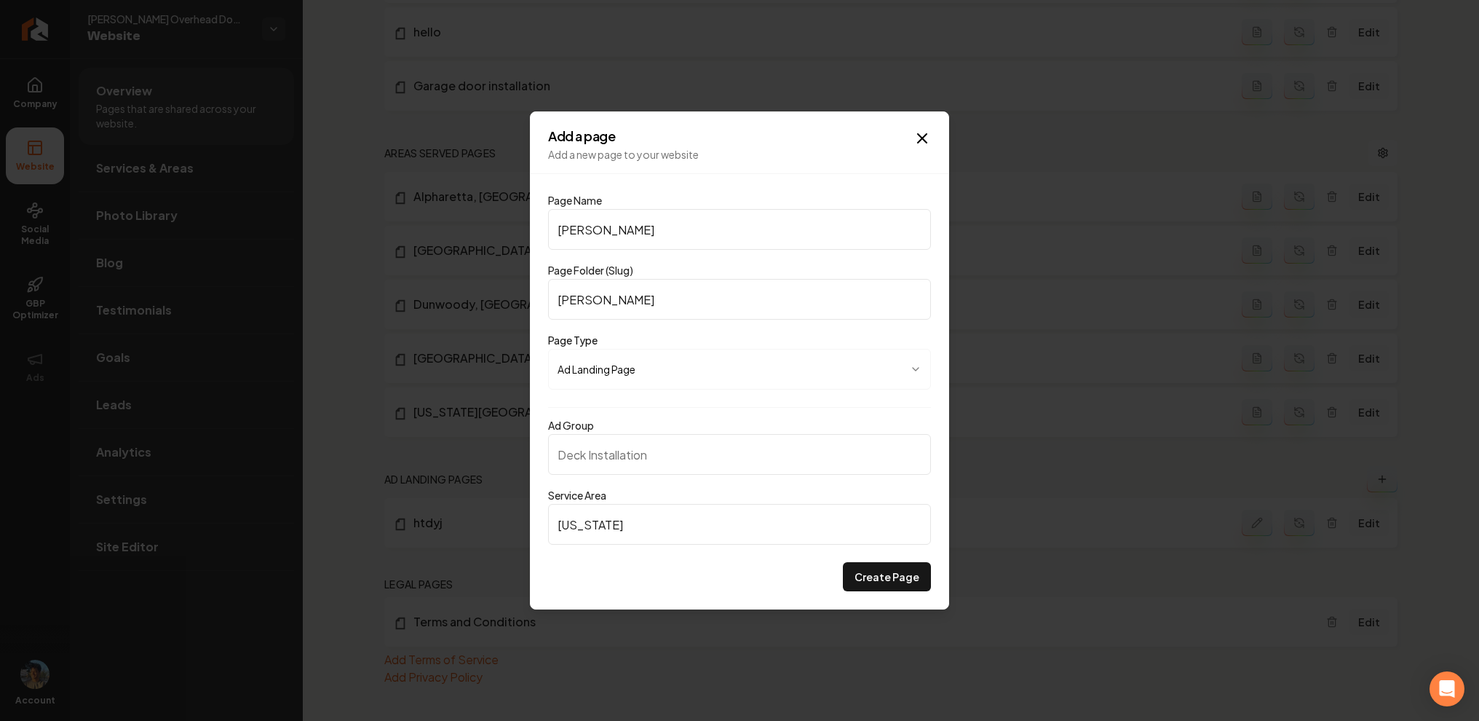
type input "tyesy"
click at [594, 238] on input "TYesy" at bounding box center [739, 229] width 383 height 41
type input "TYesy"
click at [896, 584] on button "Create Page" at bounding box center [887, 576] width 88 height 29
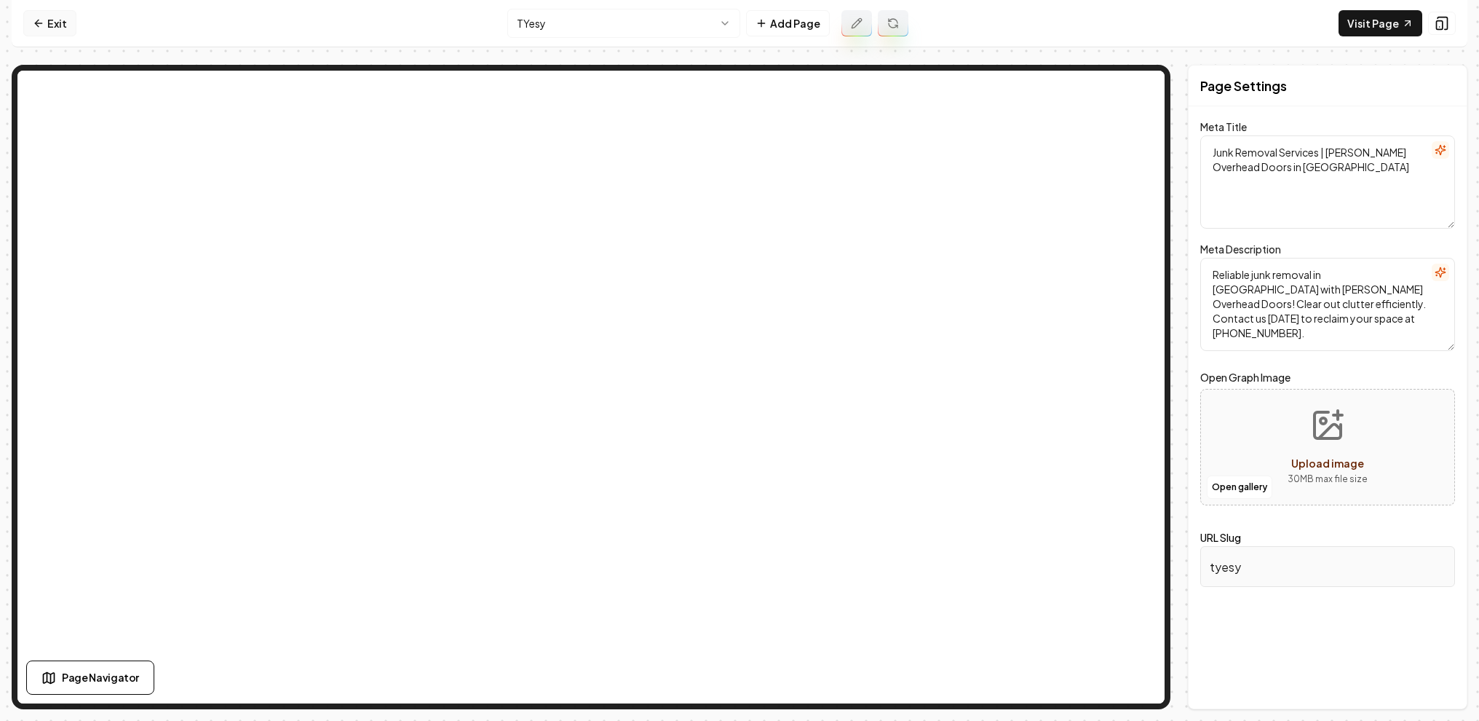
click at [60, 23] on link "Exit" at bounding box center [49, 23] width 53 height 26
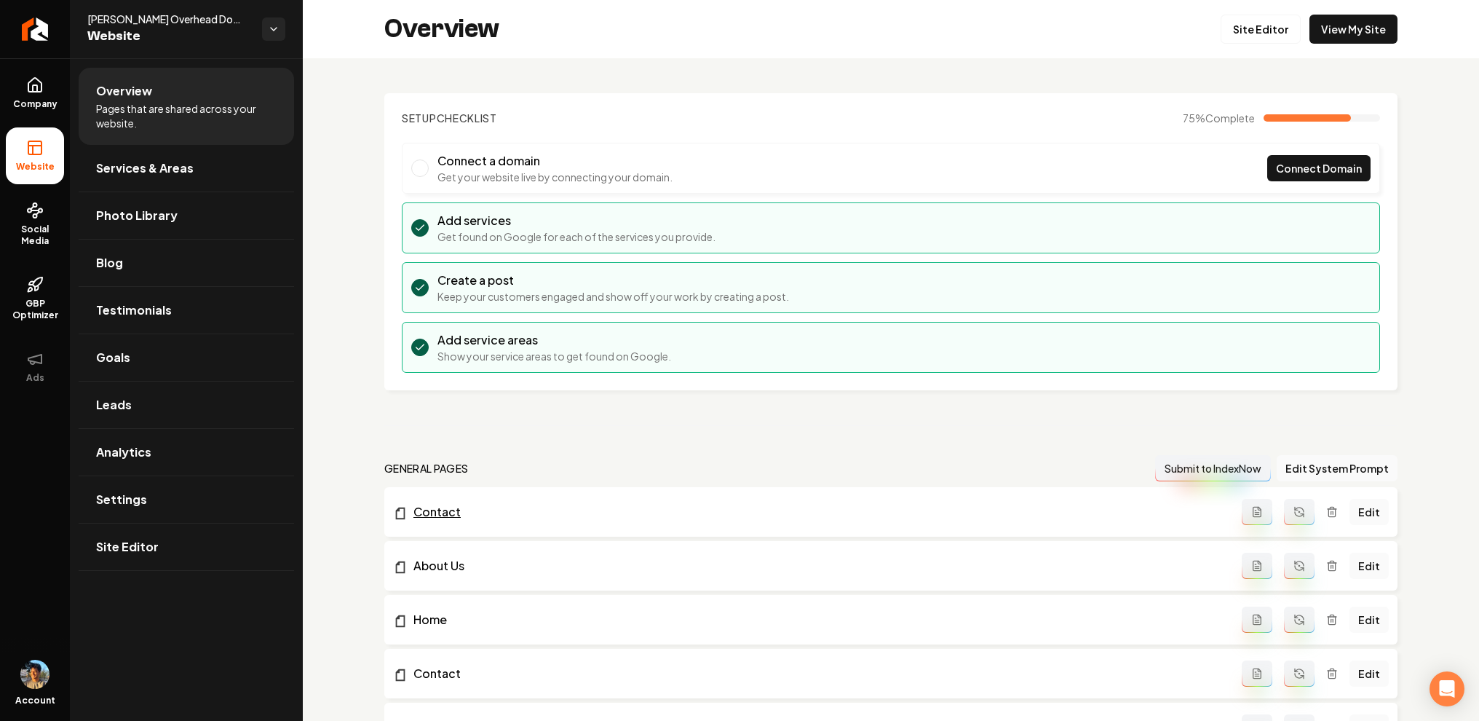
scroll to position [967, 0]
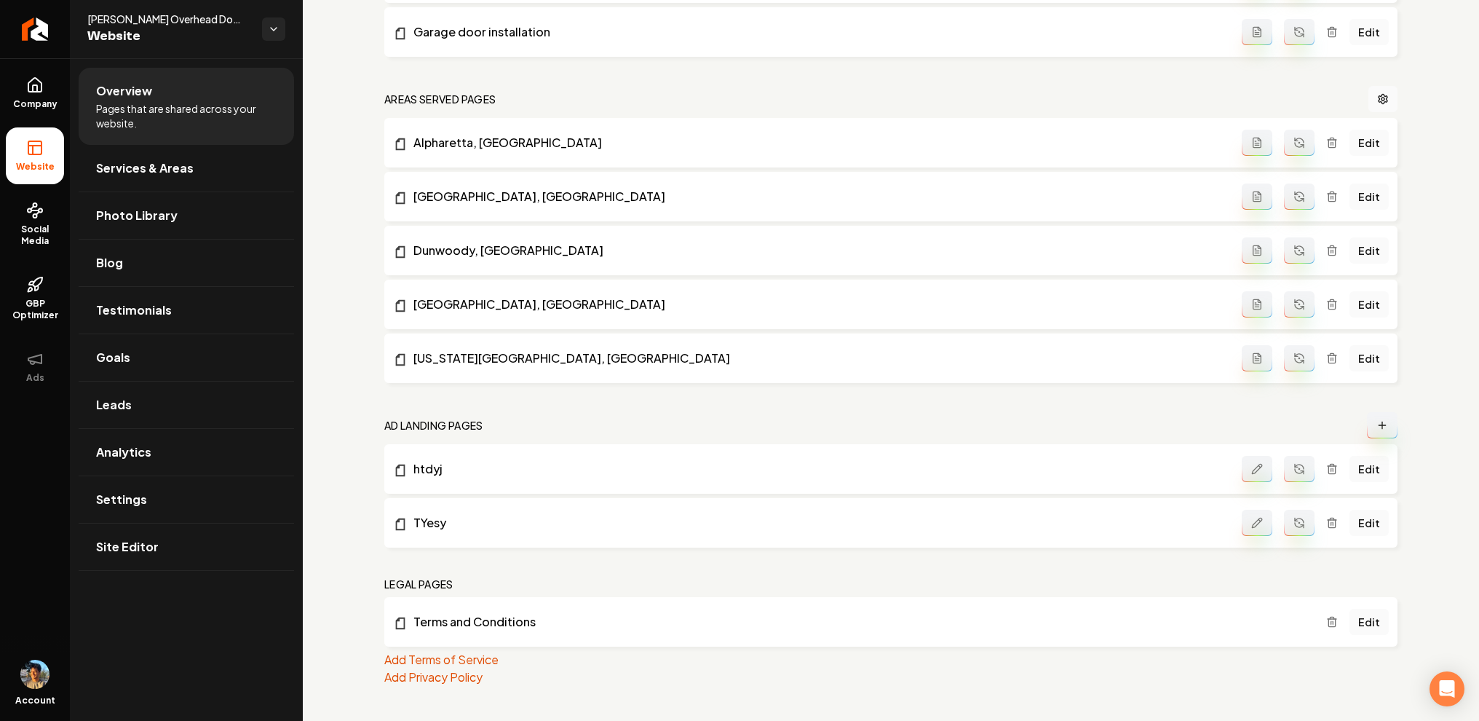
click at [1376, 421] on icon "Main content area" at bounding box center [1382, 425] width 12 height 12
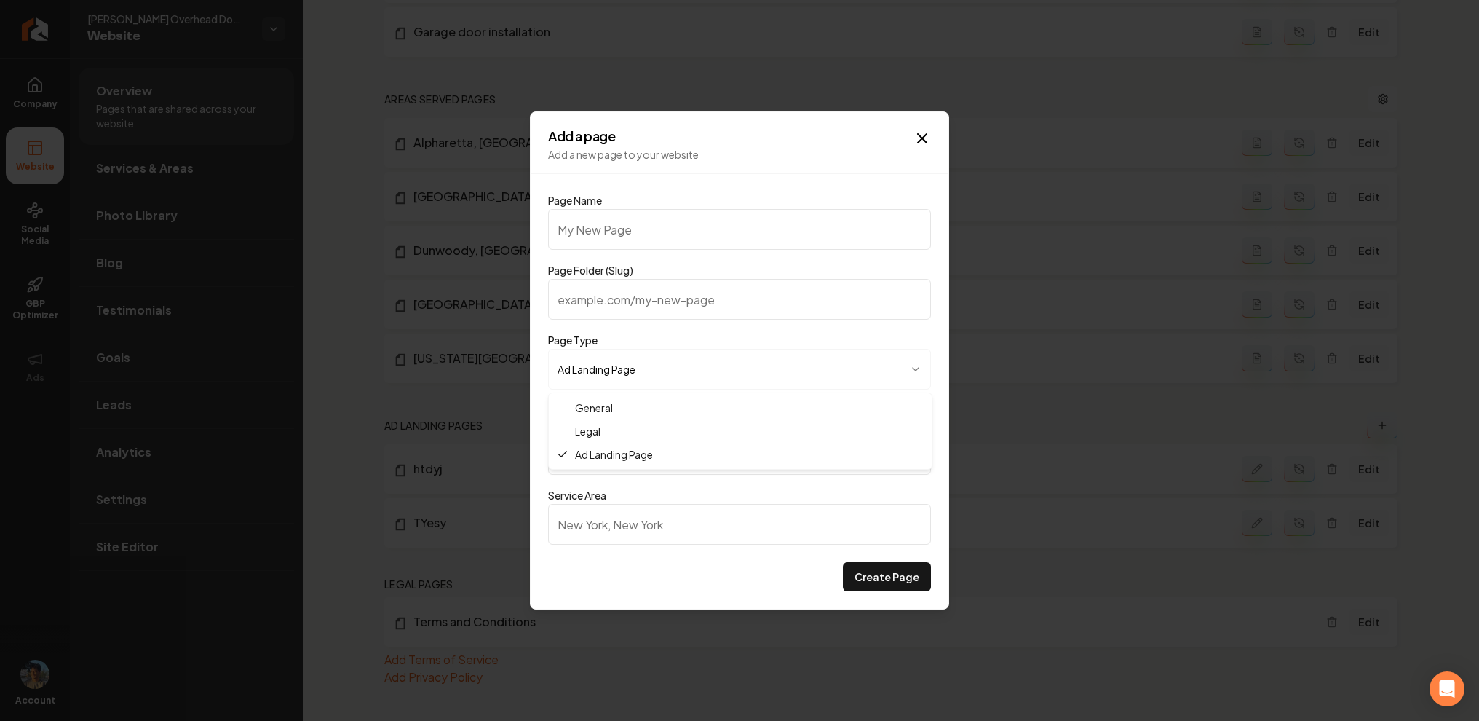
click at [697, 361] on body "Company Website Social Media GBP Optimizer Ads Account Perry's Overhead Doors! …" at bounding box center [739, 360] width 1479 height 721
click at [697, 361] on div at bounding box center [739, 360] width 1479 height 721
click at [585, 516] on input "Service Area" at bounding box center [739, 524] width 383 height 41
click at [597, 544] on input "tuekuikj" at bounding box center [739, 524] width 383 height 41
type input "tuekuikj"
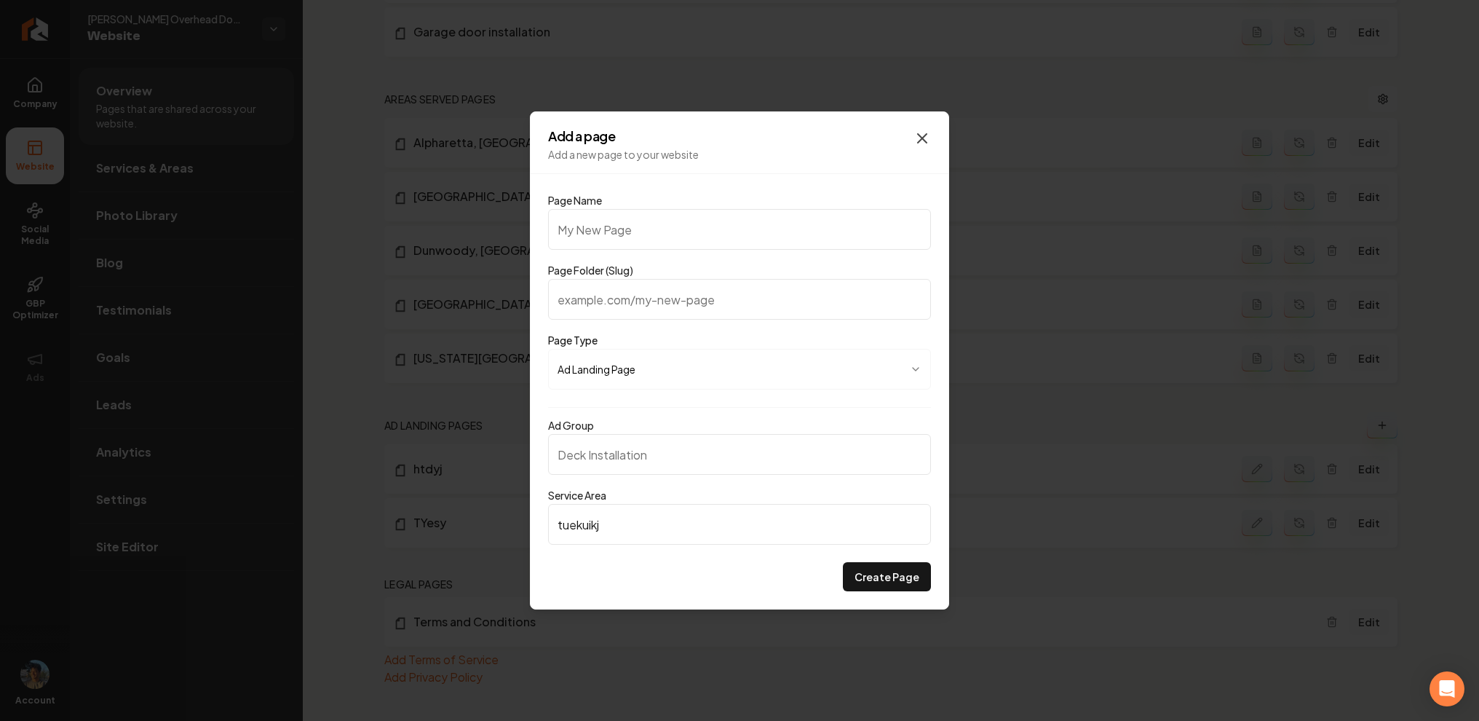
click at [922, 132] on icon "button" at bounding box center [922, 138] width 17 height 17
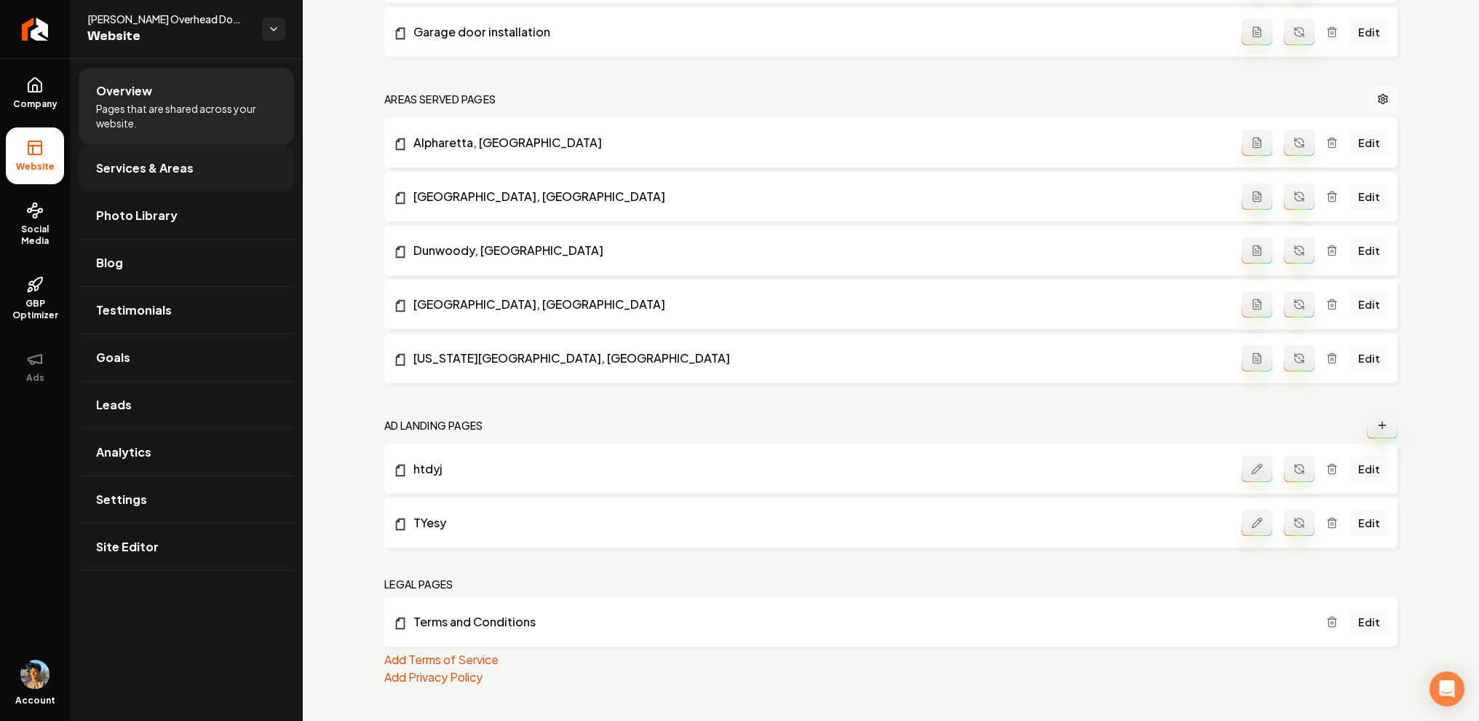
click at [201, 165] on link "Services & Areas" at bounding box center [186, 168] width 215 height 47
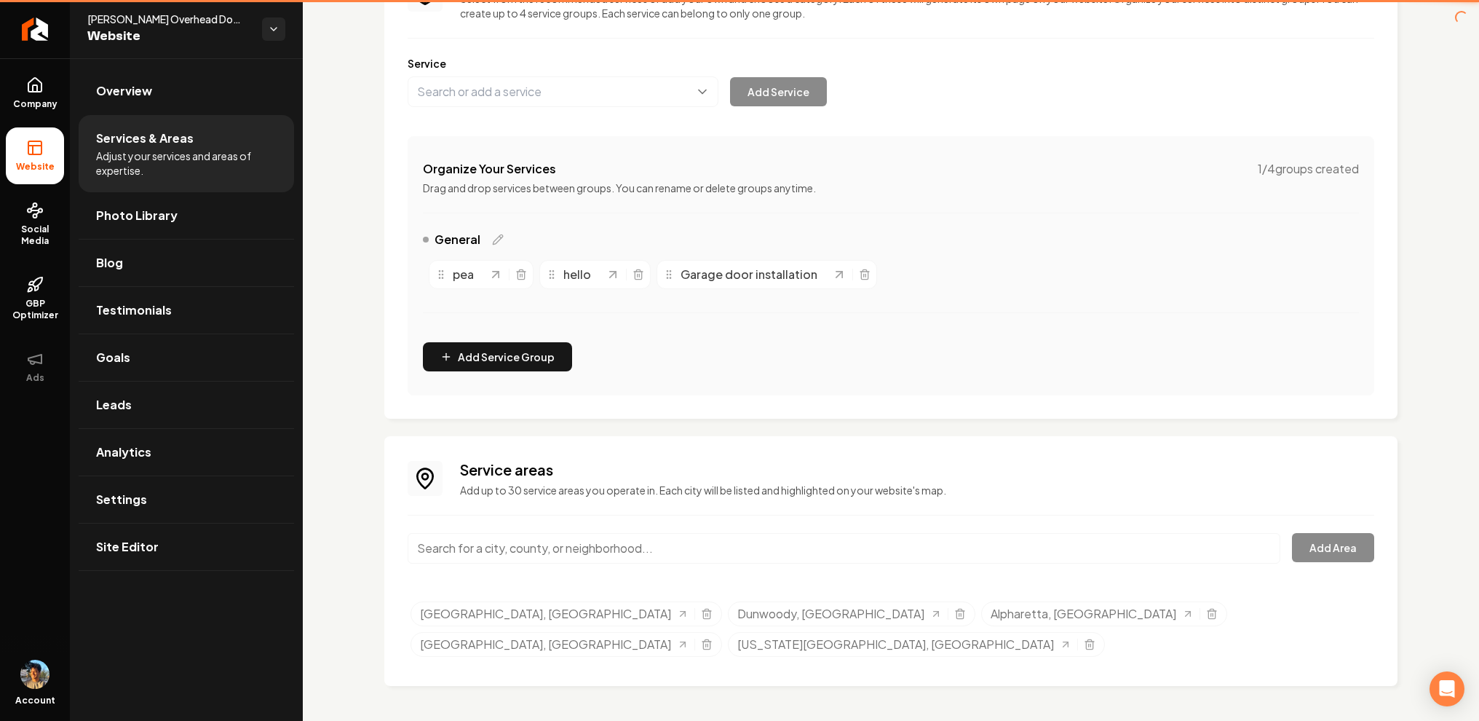
scroll to position [118, 0]
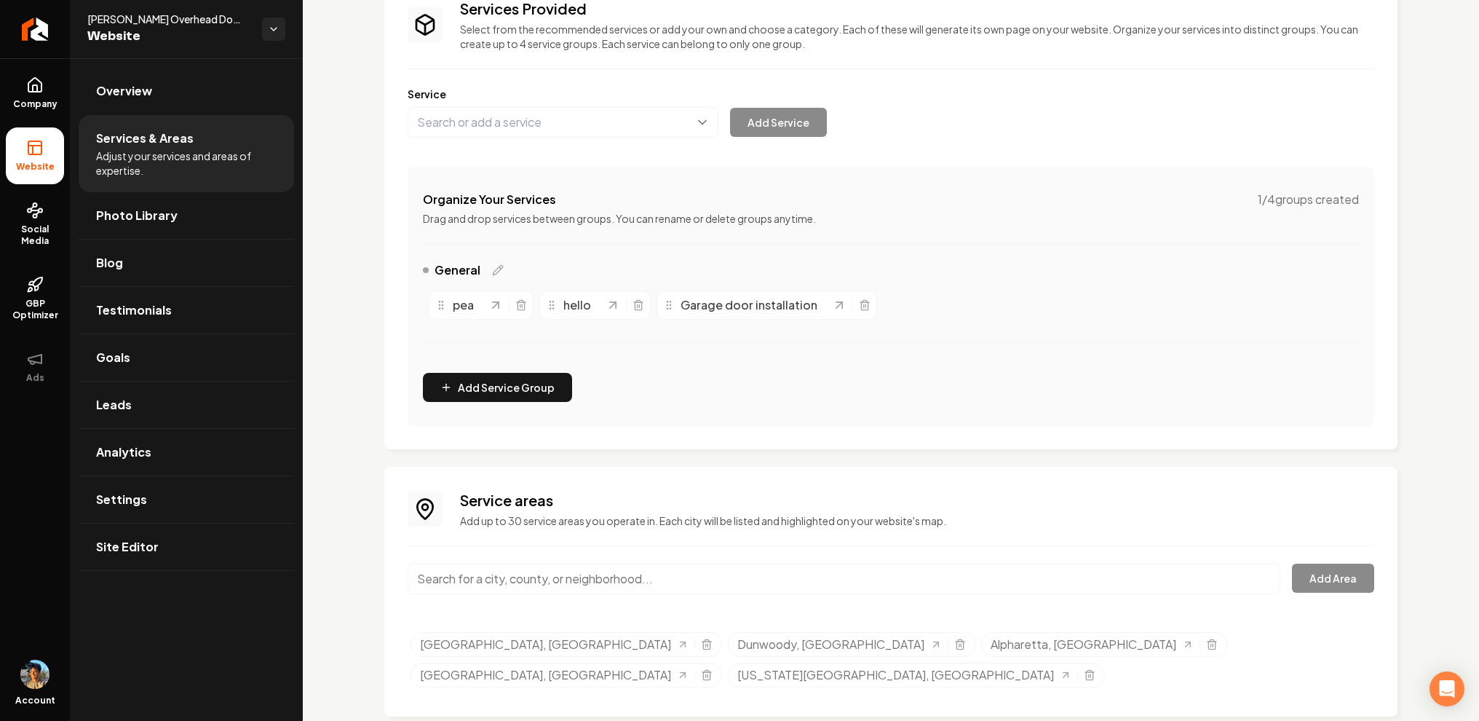
click at [603, 591] on input "Main content area" at bounding box center [844, 578] width 873 height 31
type input "i"
click at [45, 100] on span "Company" at bounding box center [35, 104] width 56 height 12
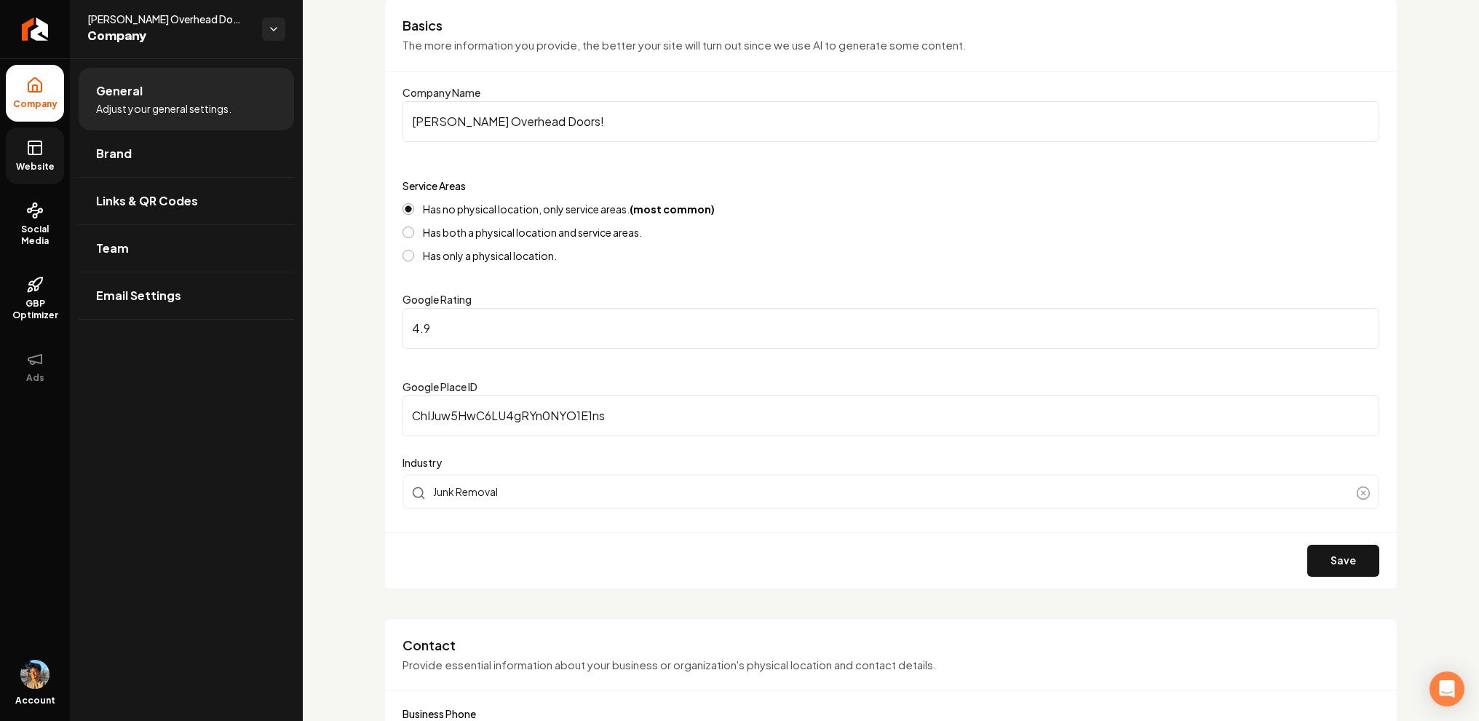
click at [46, 132] on link "Website" at bounding box center [35, 155] width 58 height 57
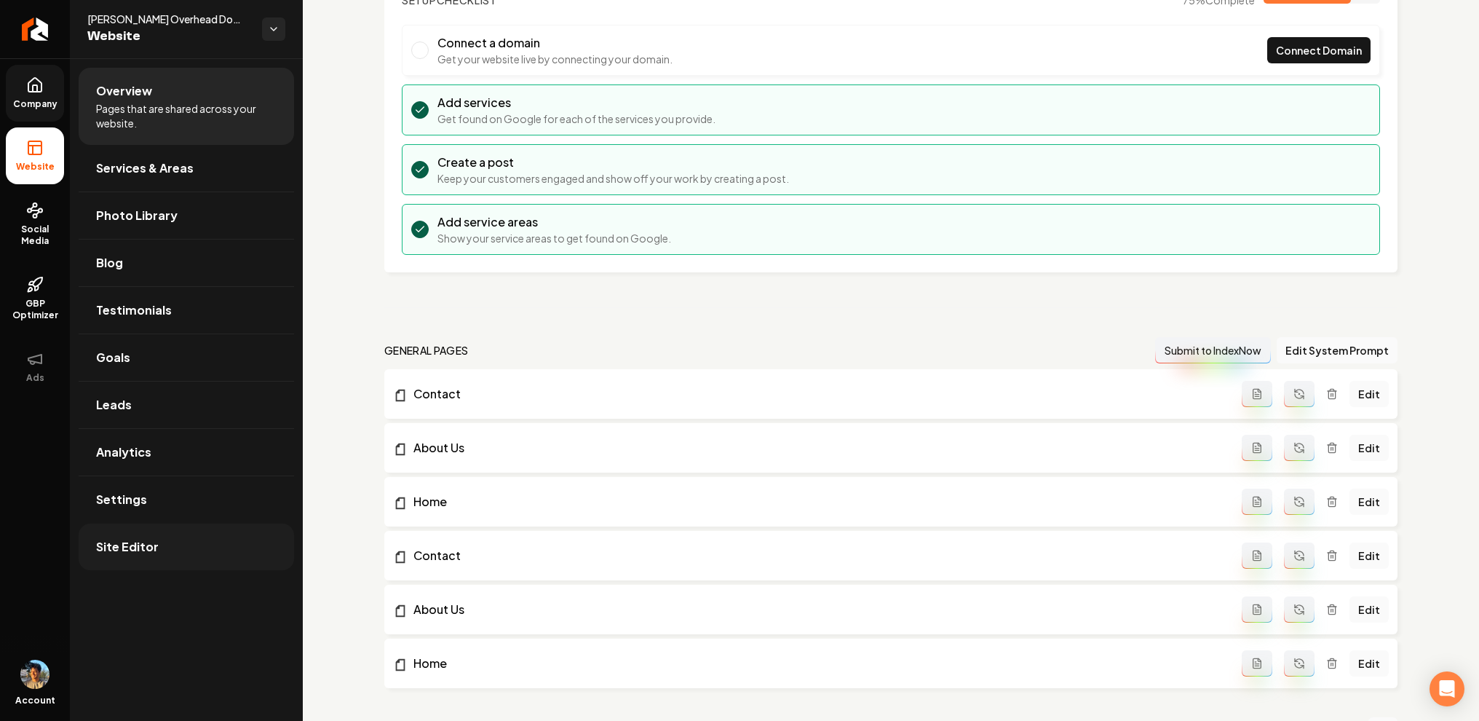
click at [198, 553] on link "Site Editor" at bounding box center [186, 546] width 215 height 47
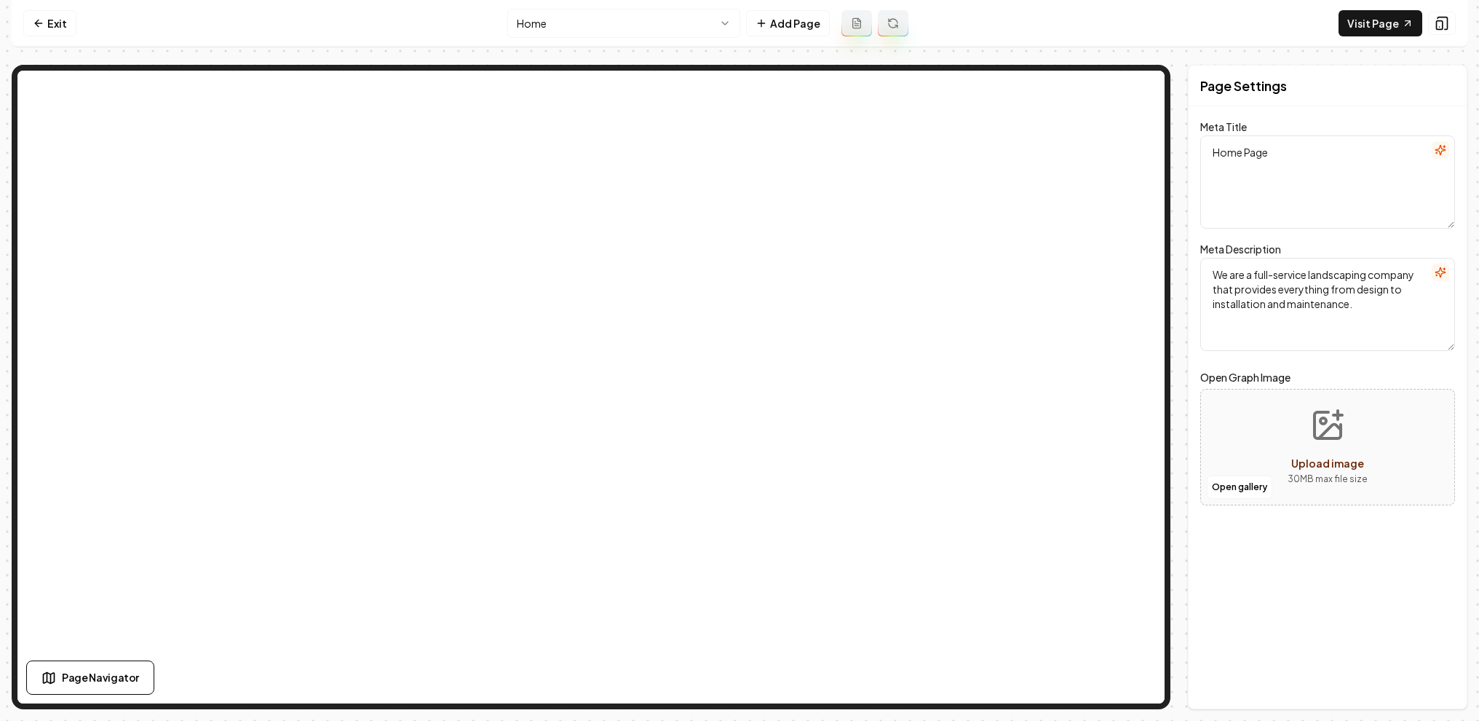
click at [40, 7] on nav "Exit Home Add Page Visit Page" at bounding box center [740, 23] width 1456 height 47
click at [41, 20] on icon at bounding box center [39, 23] width 12 height 12
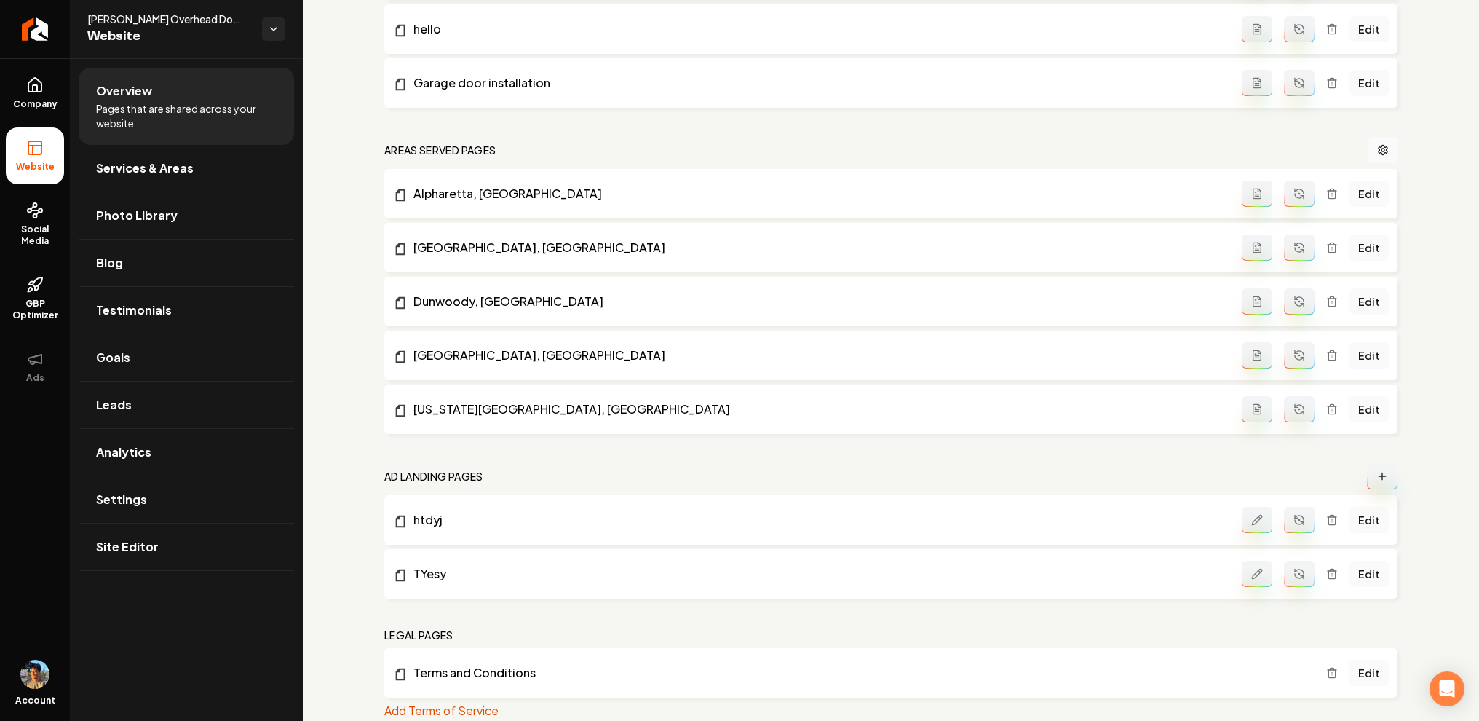
scroll to position [967, 0]
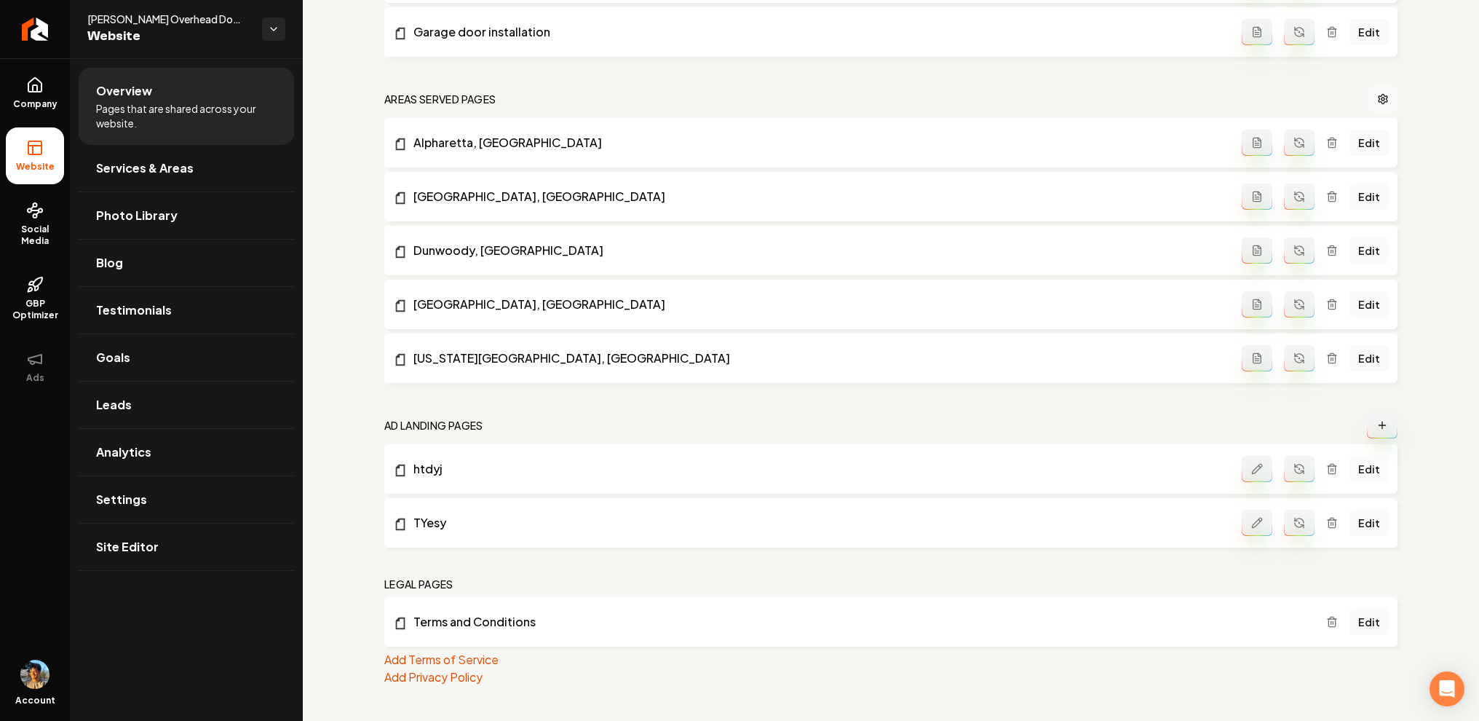
click at [1382, 469] on link "Edit" at bounding box center [1369, 469] width 39 height 26
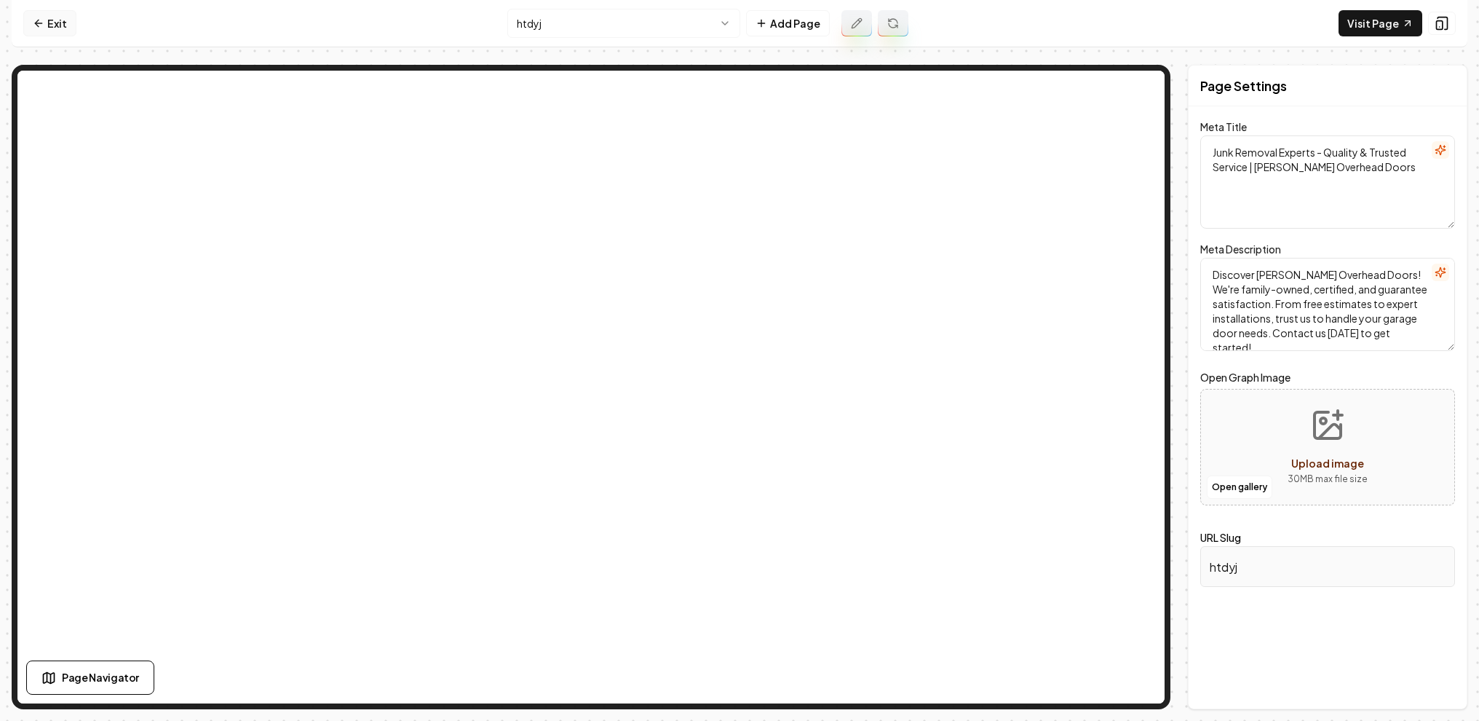
click at [64, 26] on link "Exit" at bounding box center [49, 23] width 53 height 26
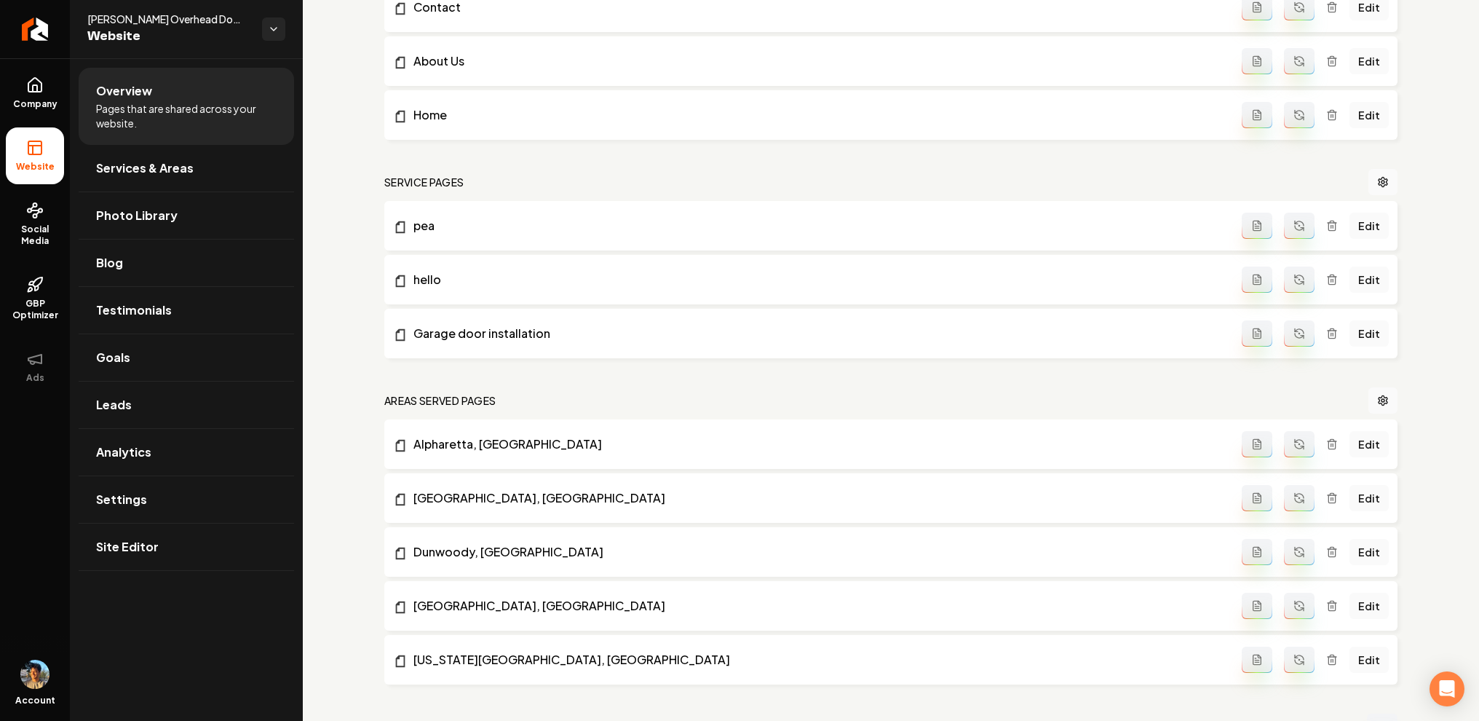
scroll to position [967, 0]
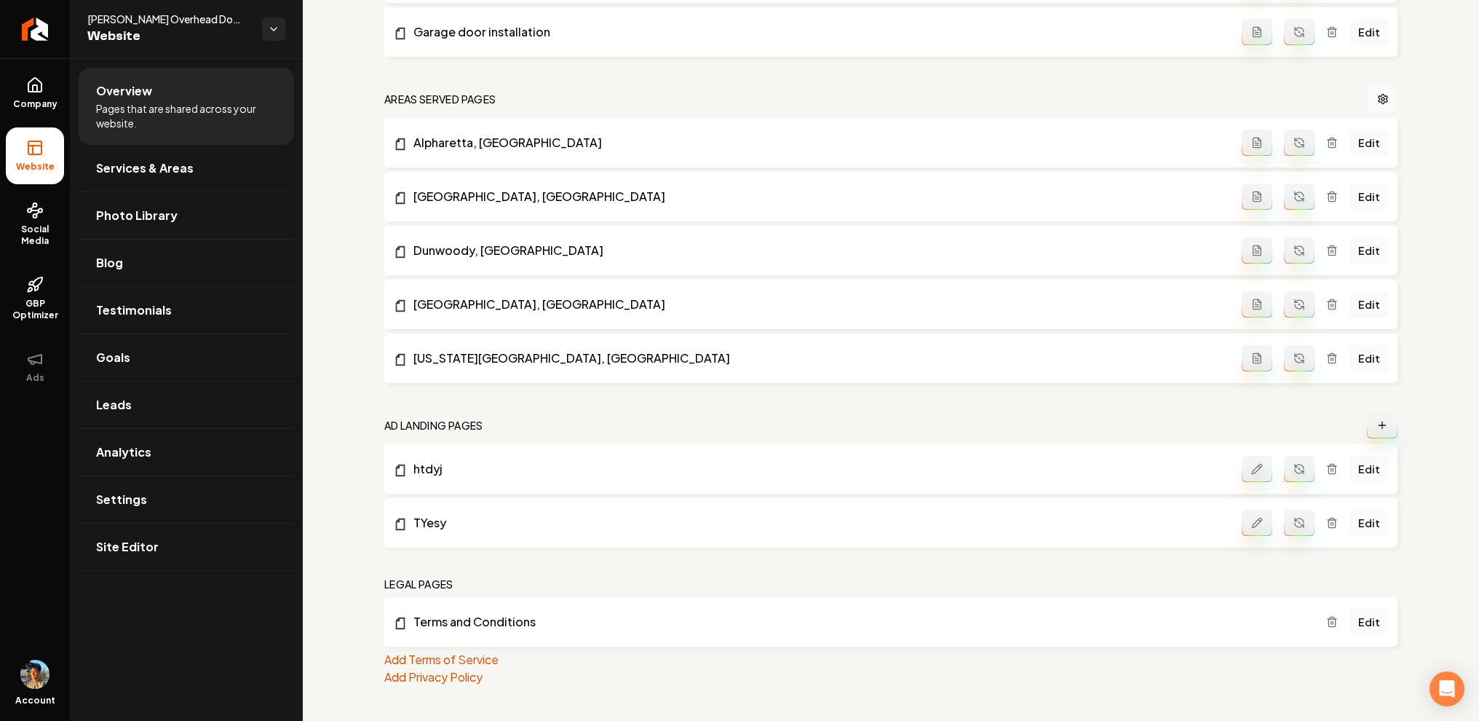
click at [1376, 527] on link "Edit" at bounding box center [1369, 523] width 39 height 26
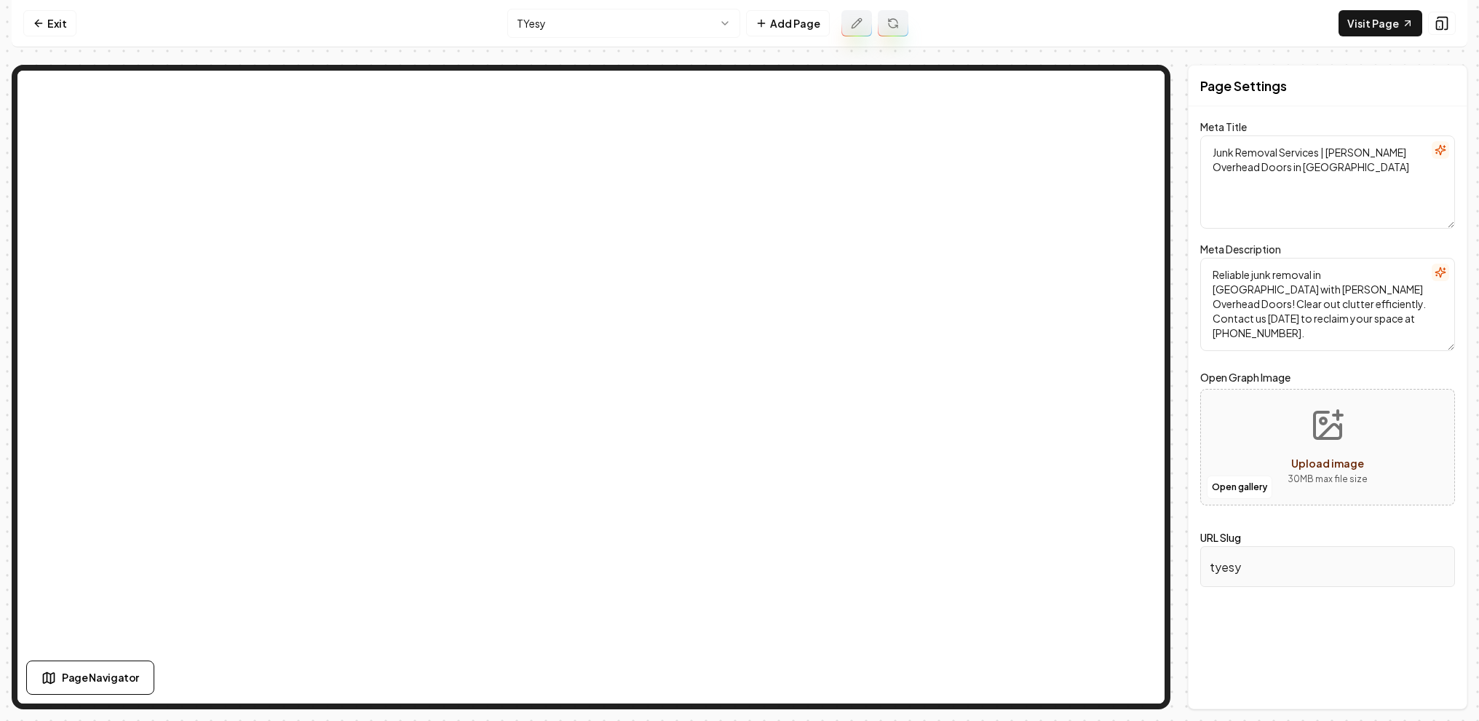
type textarea "Home Services in New York | Perry's Overhead Doors"
type textarea "Trust Perry's Overhead Doors for seamless New York service! Family-owned and ce…"
click at [61, 37] on nav "Exit TYesy Add Page Visit Page" at bounding box center [740, 23] width 1456 height 47
click at [63, 18] on link "Exit" at bounding box center [49, 23] width 53 height 26
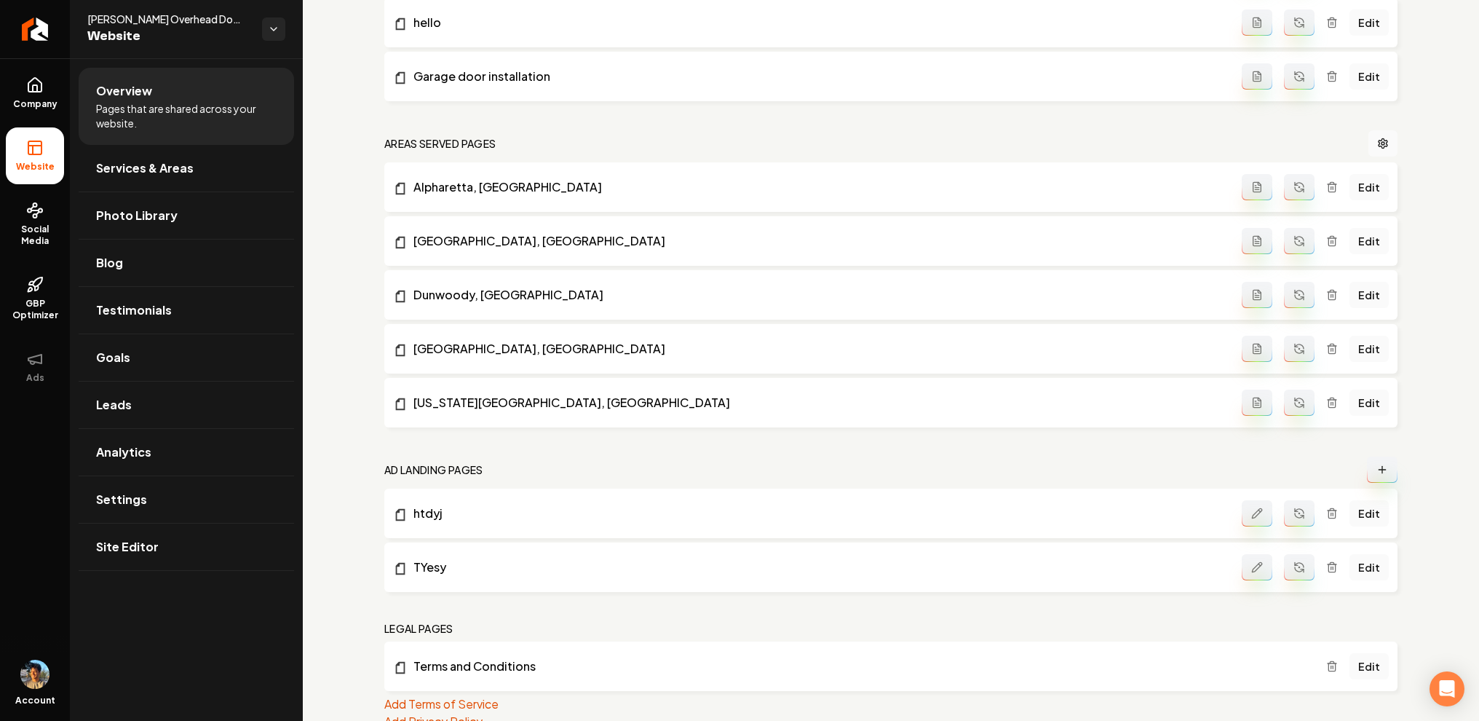
scroll to position [967, 0]
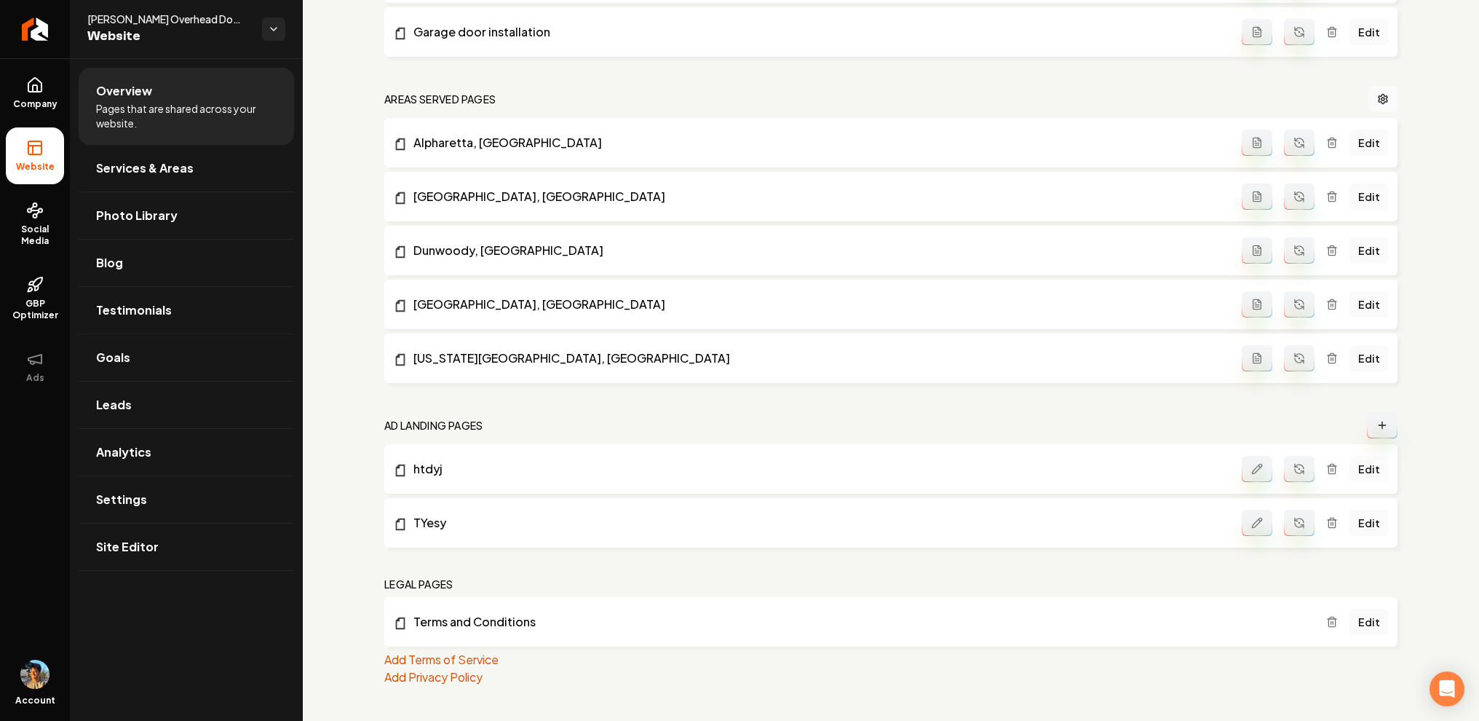
click at [1364, 461] on link "Edit" at bounding box center [1369, 469] width 39 height 26
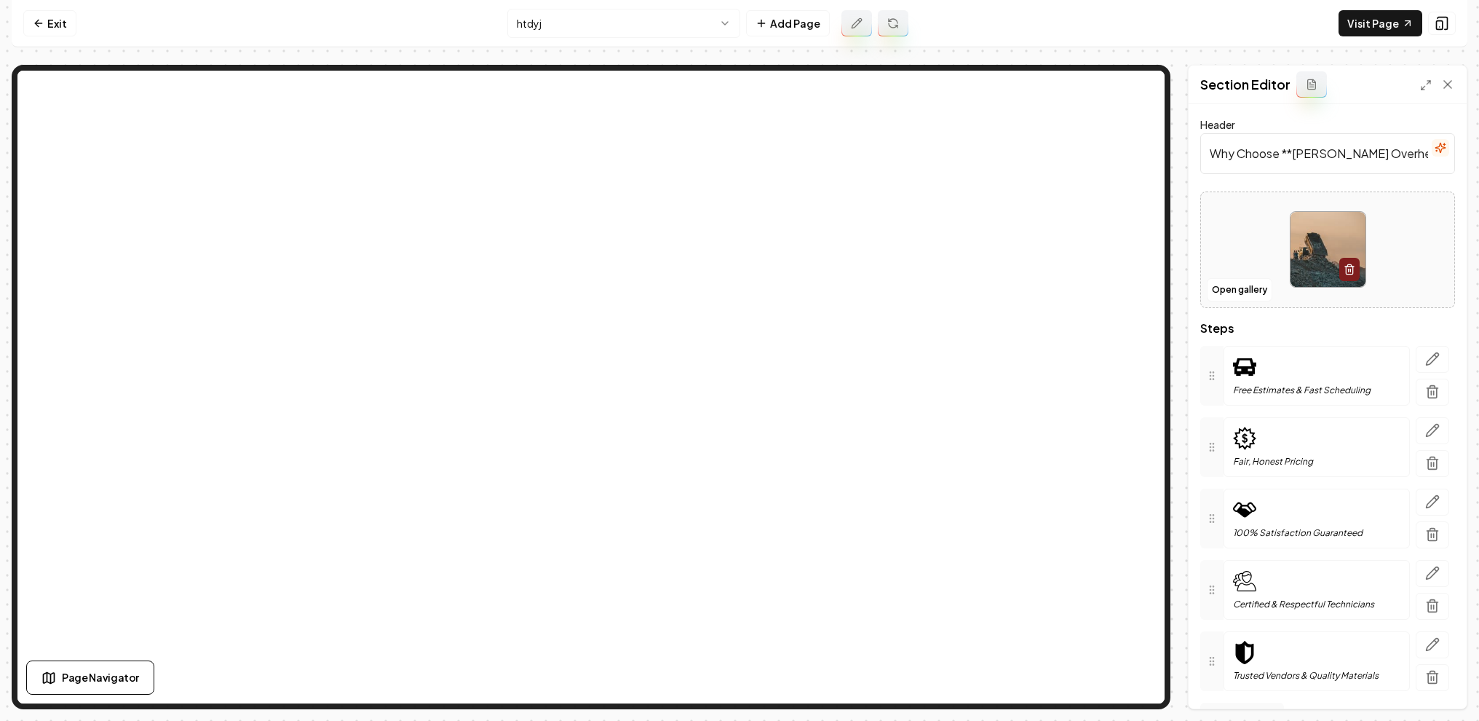
click at [1295, 159] on input "Why Choose **Perry's Overhead Doors!**" at bounding box center [1327, 153] width 255 height 41
click at [1420, 151] on input "Why Choose Perry's Overhead Doors!**" at bounding box center [1327, 153] width 255 height 41
type input "Why Choose Perry's Overhead Doors!"
click at [1443, 684] on button "Save" at bounding box center [1433, 683] width 43 height 26
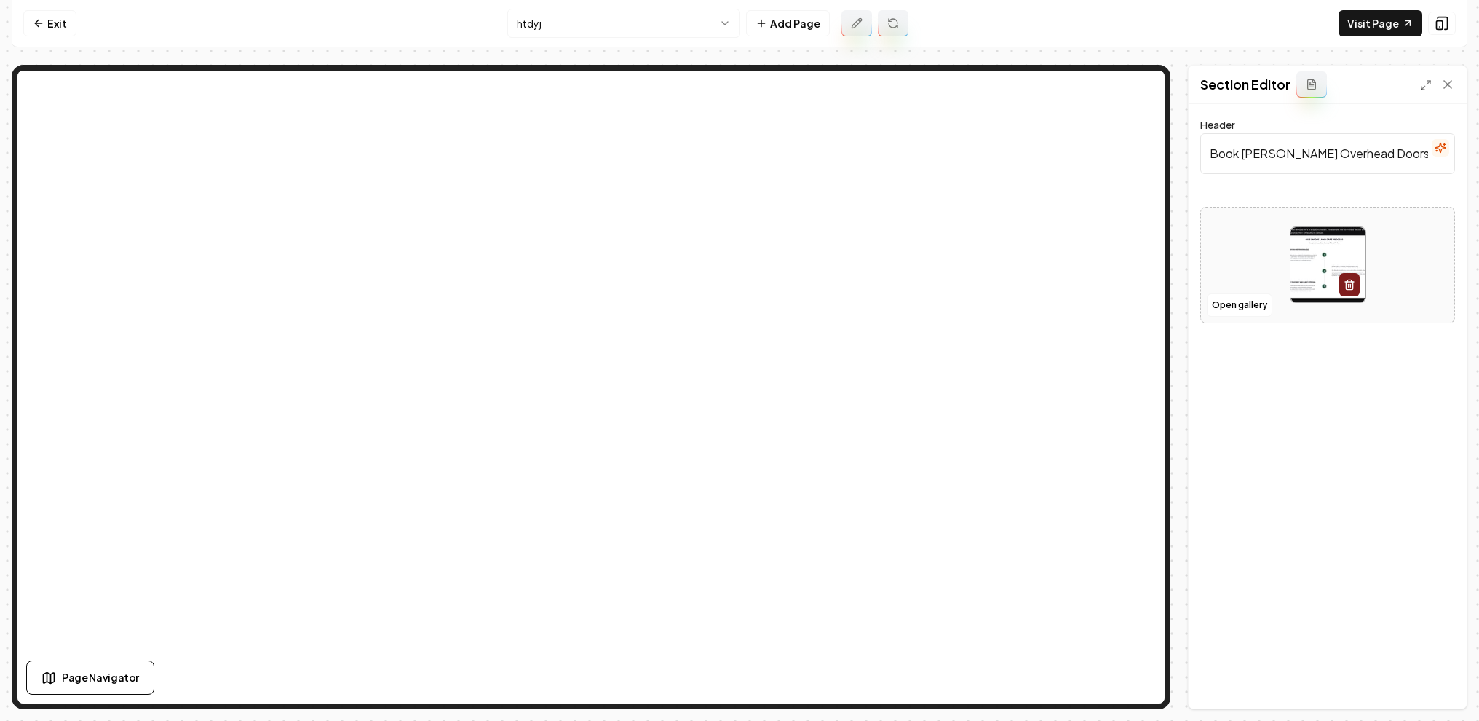
click at [31, 0] on nav "Exit htdyj Add Page Visit Page" at bounding box center [740, 23] width 1456 height 47
click at [53, 21] on link "Exit" at bounding box center [49, 23] width 53 height 26
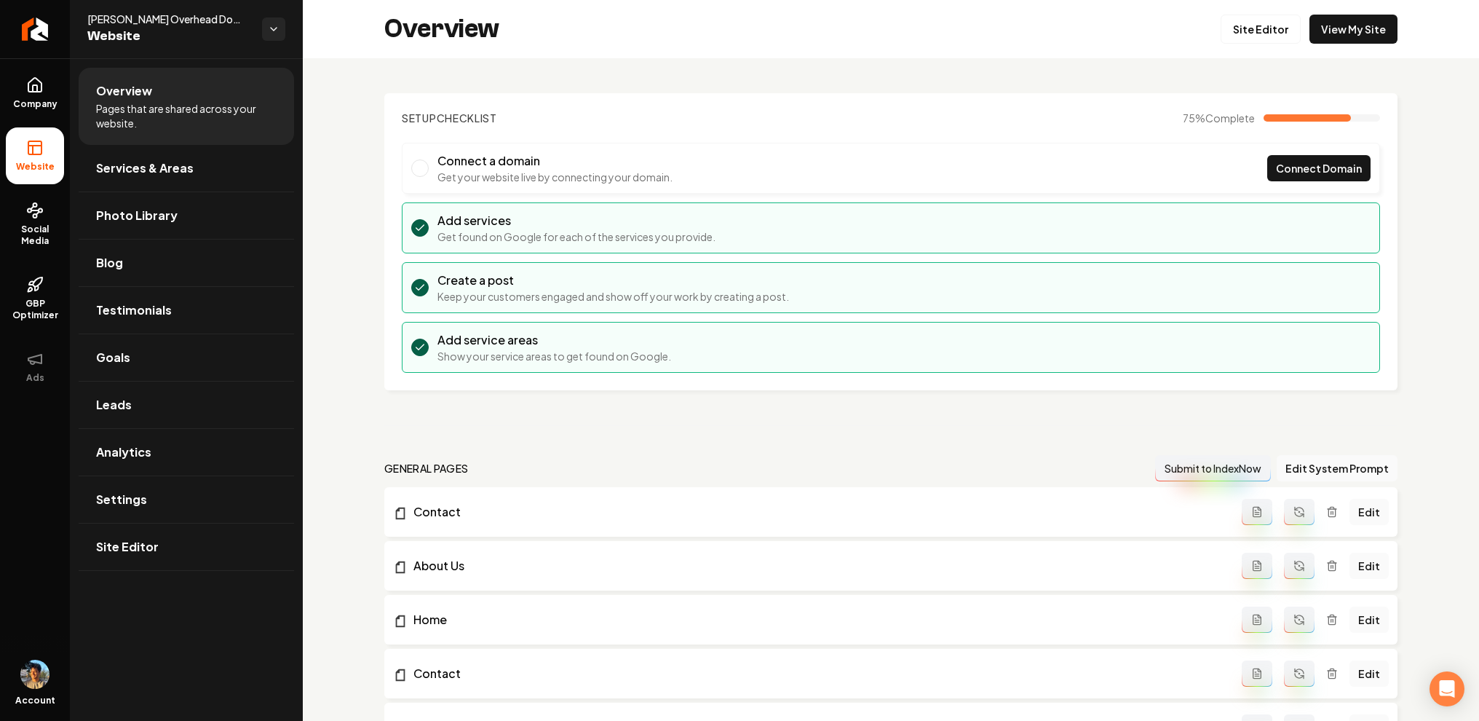
scroll to position [967, 0]
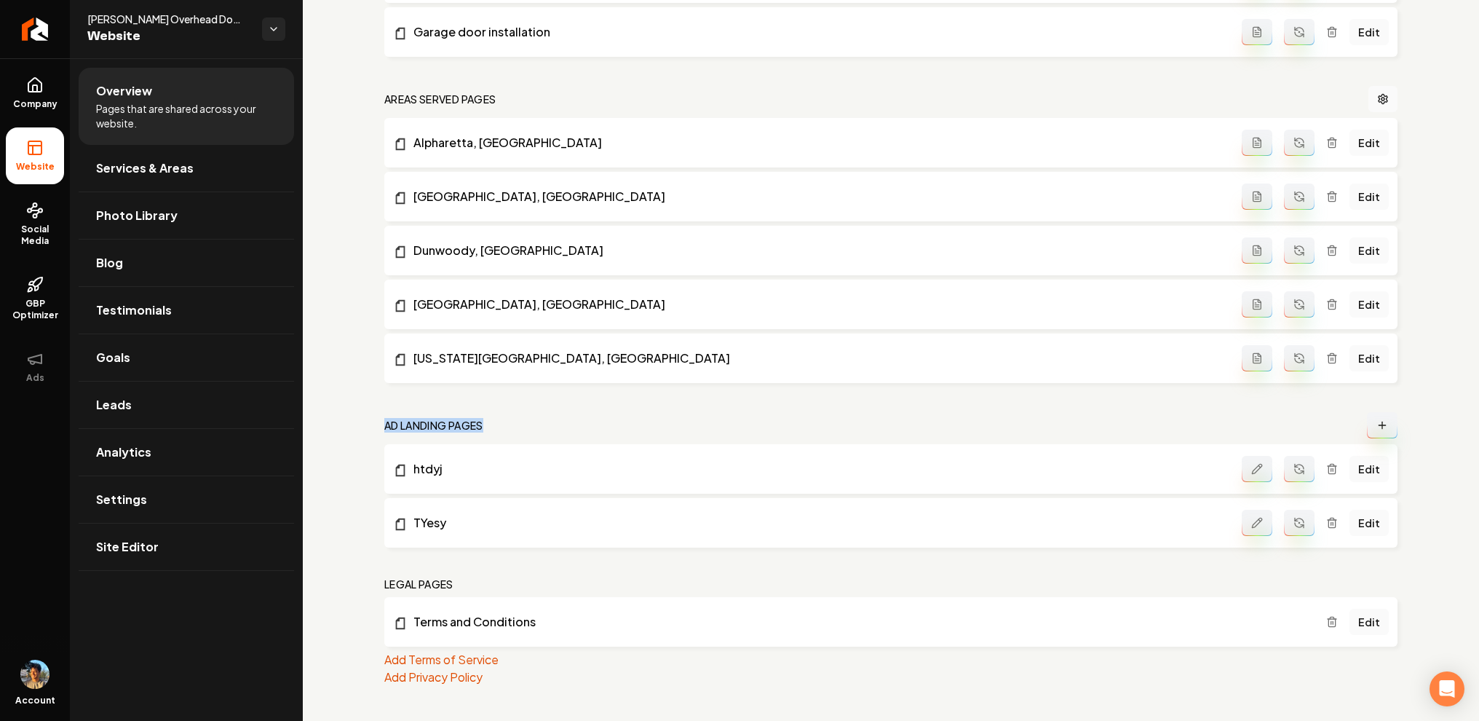
drag, startPoint x: 374, startPoint y: 425, endPoint x: 587, endPoint y: 424, distance: 213.3
click at [1385, 425] on icon "Main content area" at bounding box center [1382, 425] width 12 height 12
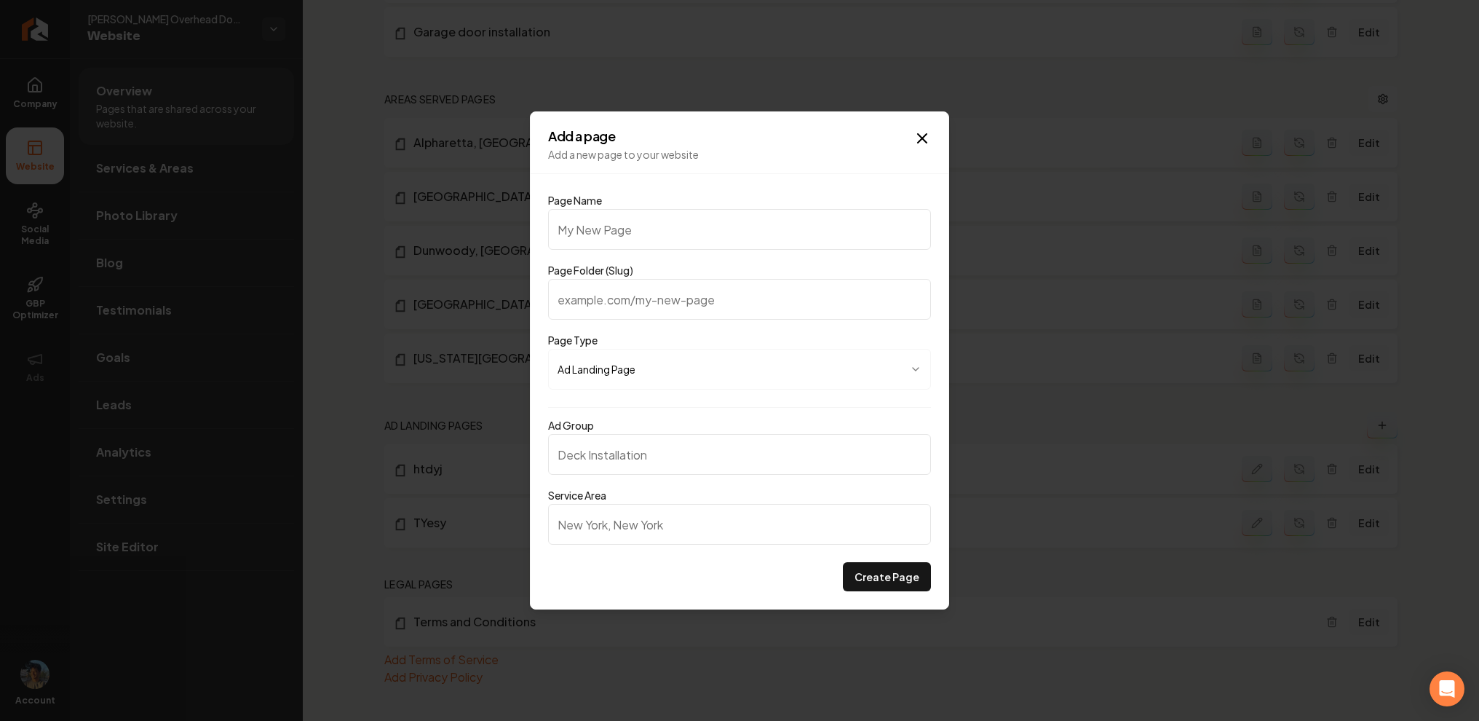
click at [582, 521] on input "Service Area" at bounding box center [739, 524] width 383 height 41
click at [662, 584] on div "Create Page" at bounding box center [739, 576] width 383 height 29
click at [638, 528] on input "Service Area" at bounding box center [739, 524] width 383 height 41
click at [617, 571] on div "Create Page" at bounding box center [739, 576] width 383 height 29
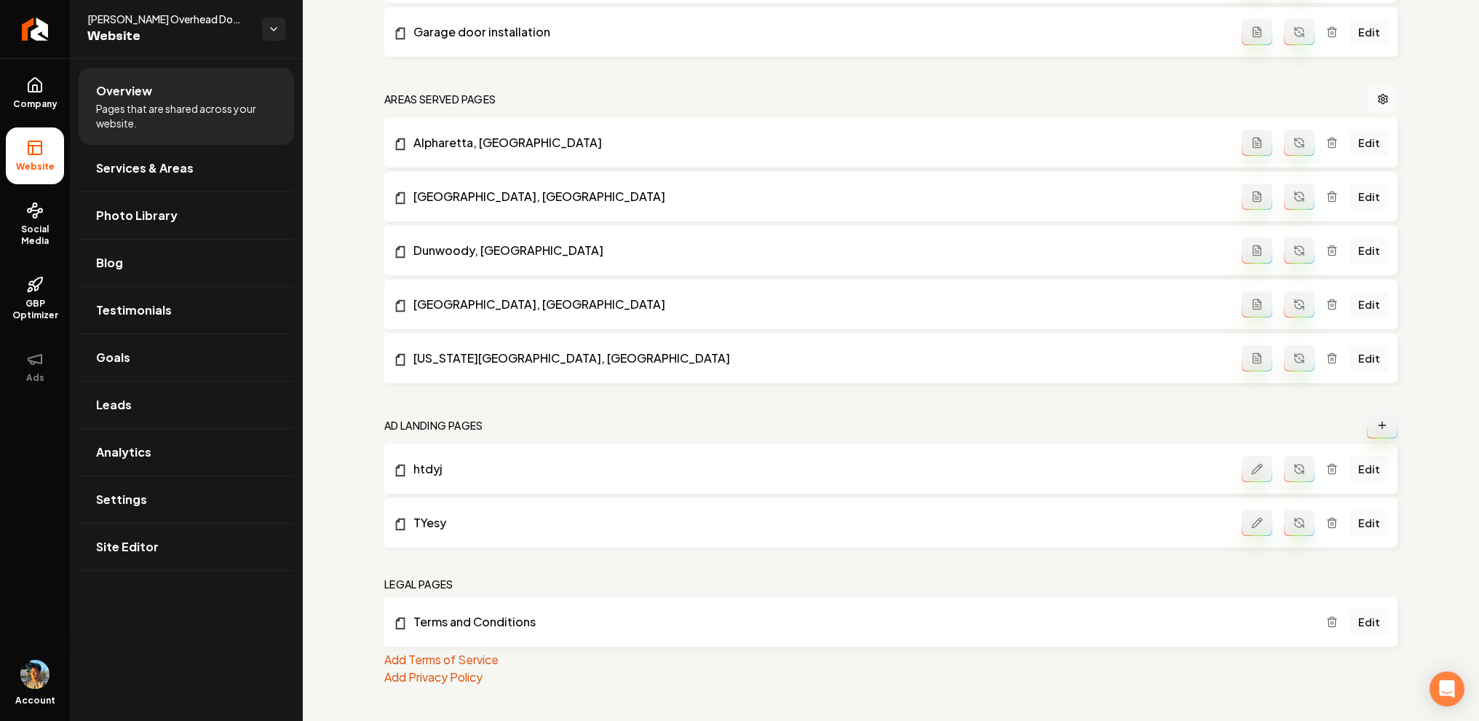
click at [1256, 467] on icon "Main content area" at bounding box center [1257, 469] width 12 height 12
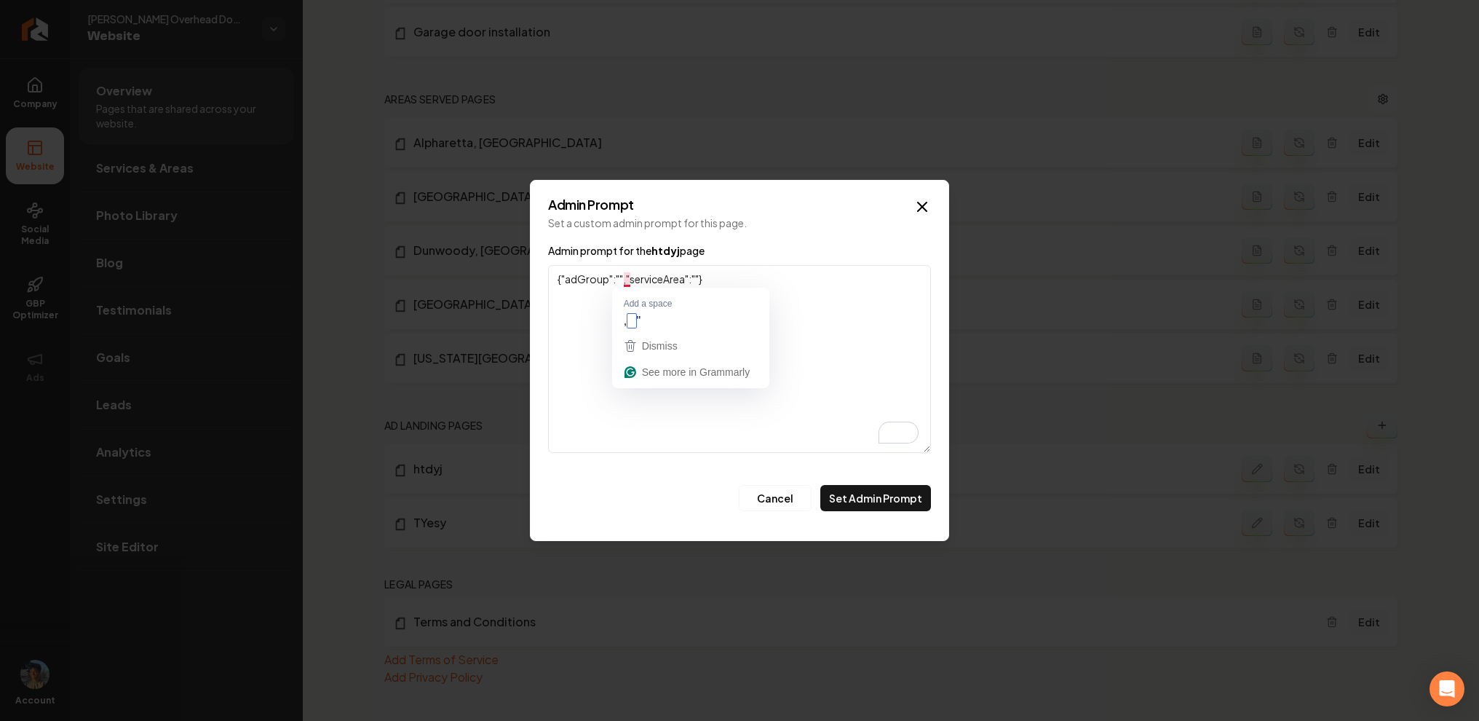
click at [627, 281] on textarea "{"adGroup":"","serviceArea":""}" at bounding box center [739, 359] width 383 height 188
type textarea "{"adGroup":"","new york":""}"
click at [893, 499] on button "Set Admin Prompt" at bounding box center [875, 498] width 111 height 26
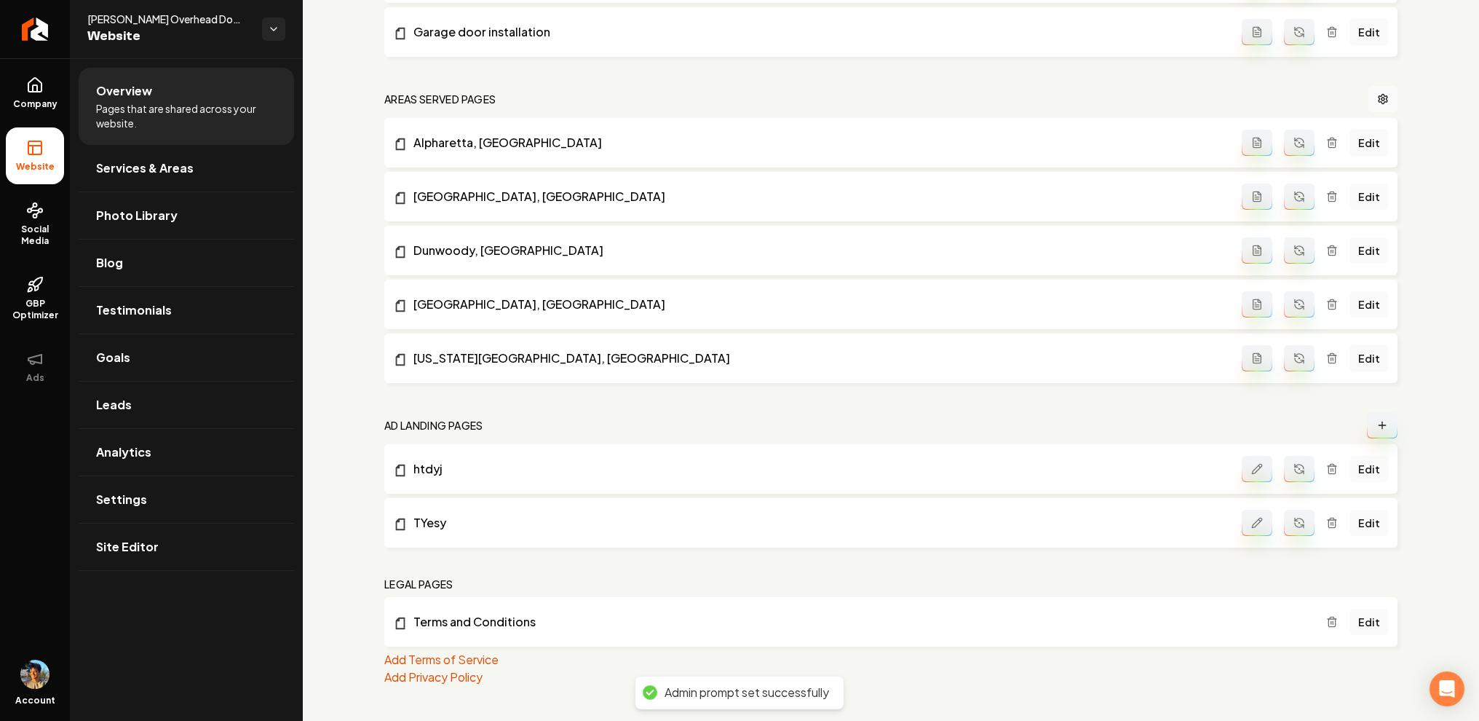
click at [1376, 479] on link "Edit" at bounding box center [1369, 469] width 39 height 26
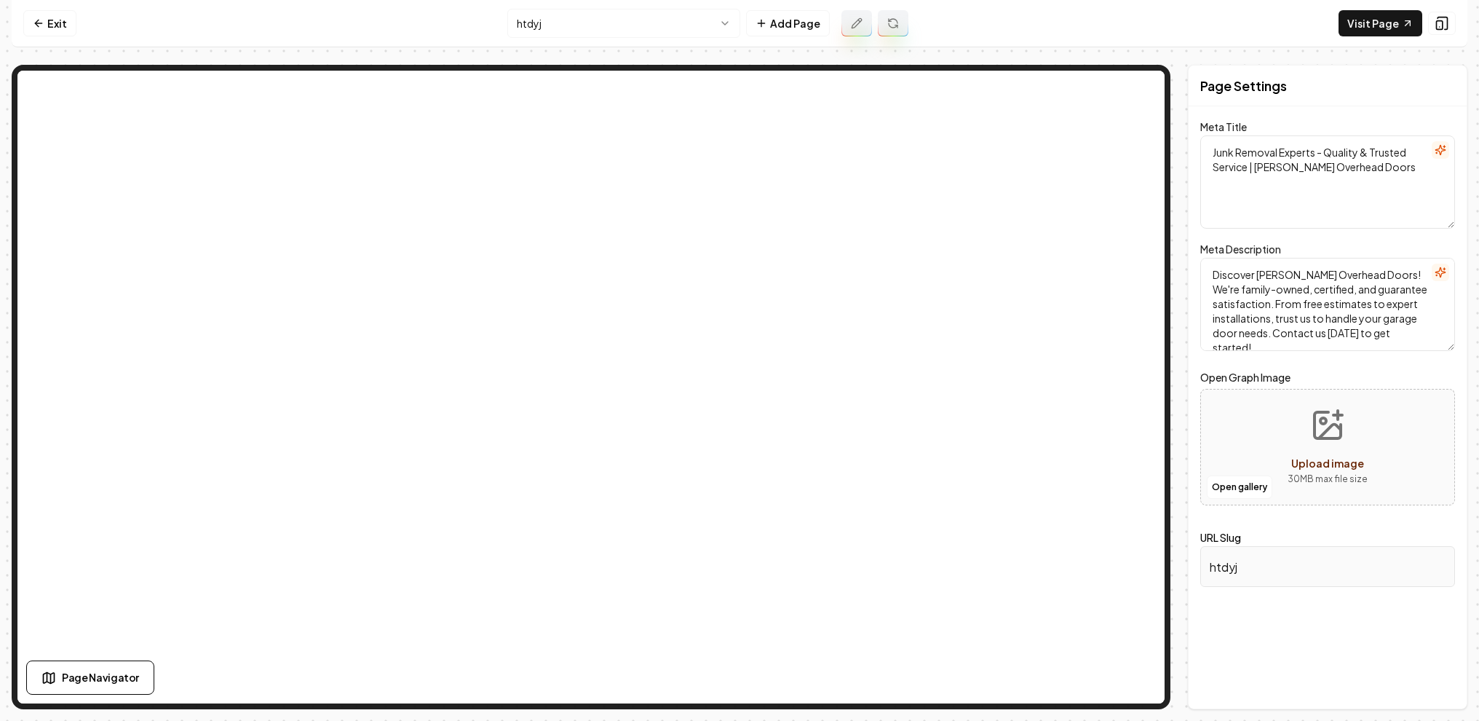
click at [49, 7] on nav "Exit htdyj Add Page Visit Page" at bounding box center [740, 23] width 1456 height 47
click at [50, 15] on link "Exit" at bounding box center [49, 23] width 53 height 26
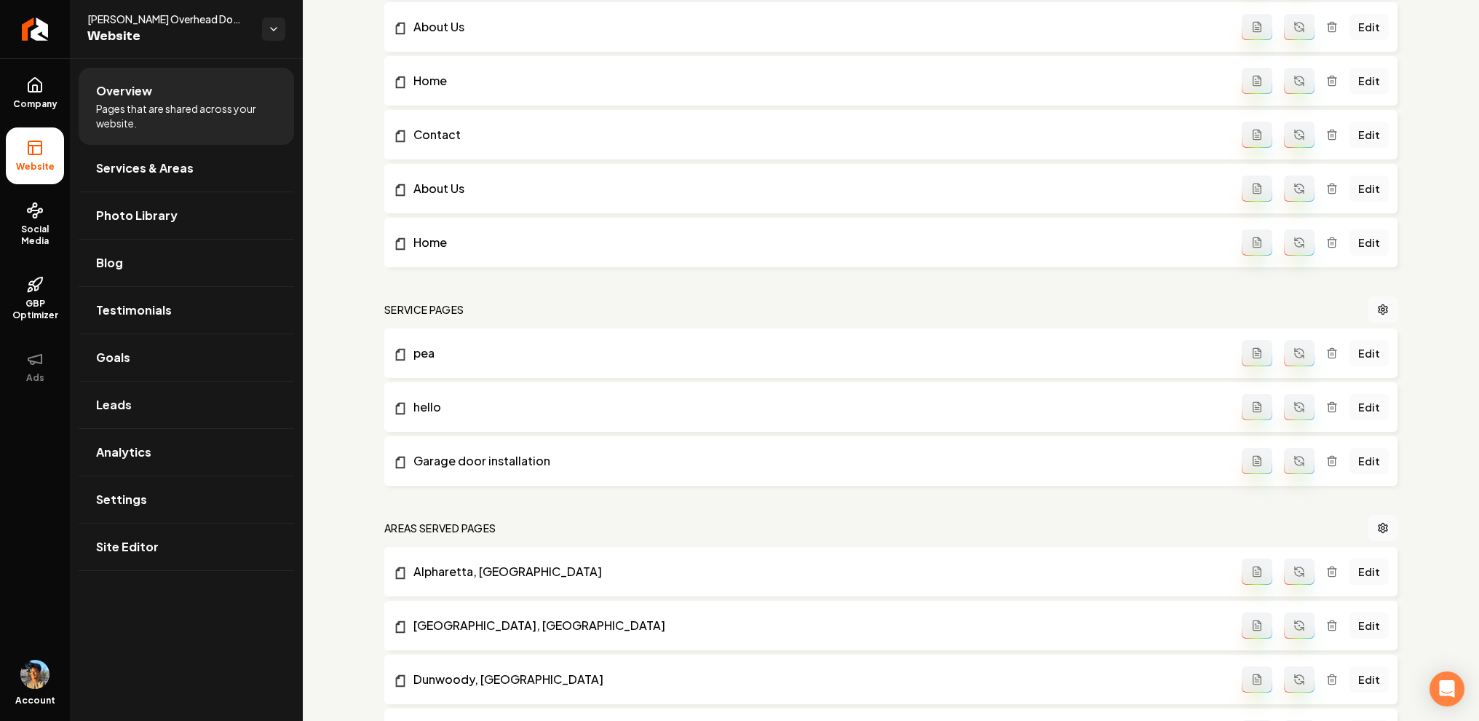
scroll to position [967, 0]
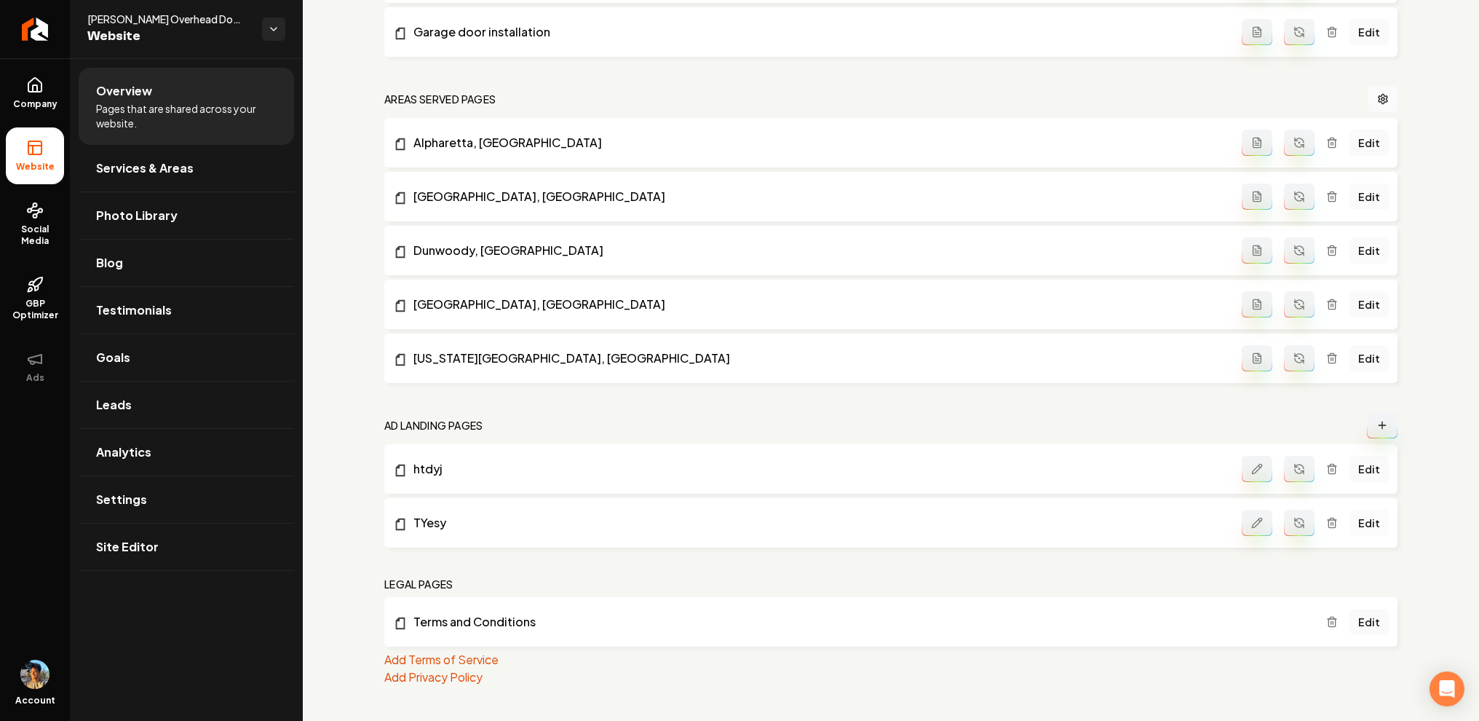
click at [1363, 525] on link "Edit" at bounding box center [1369, 523] width 39 height 26
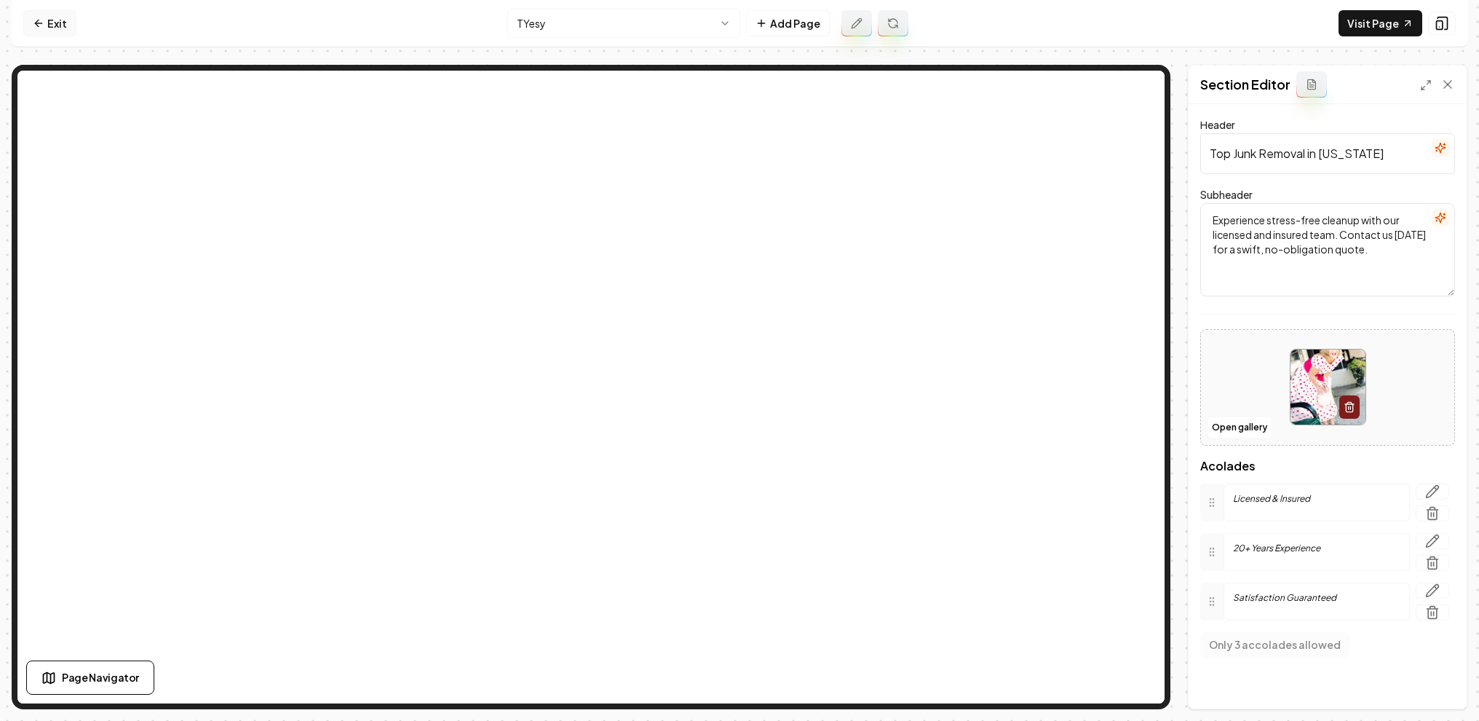
click at [69, 25] on link "Exit" at bounding box center [49, 23] width 53 height 26
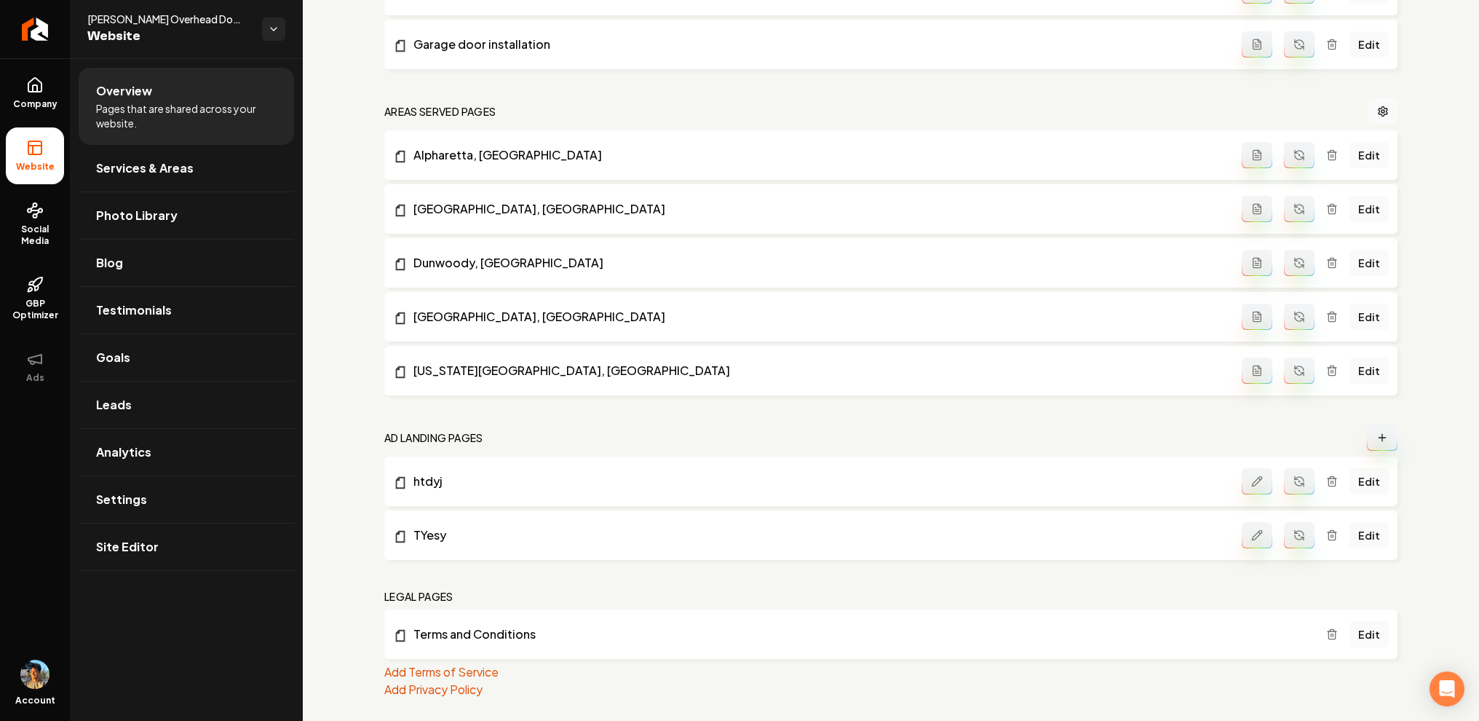
scroll to position [967, 0]
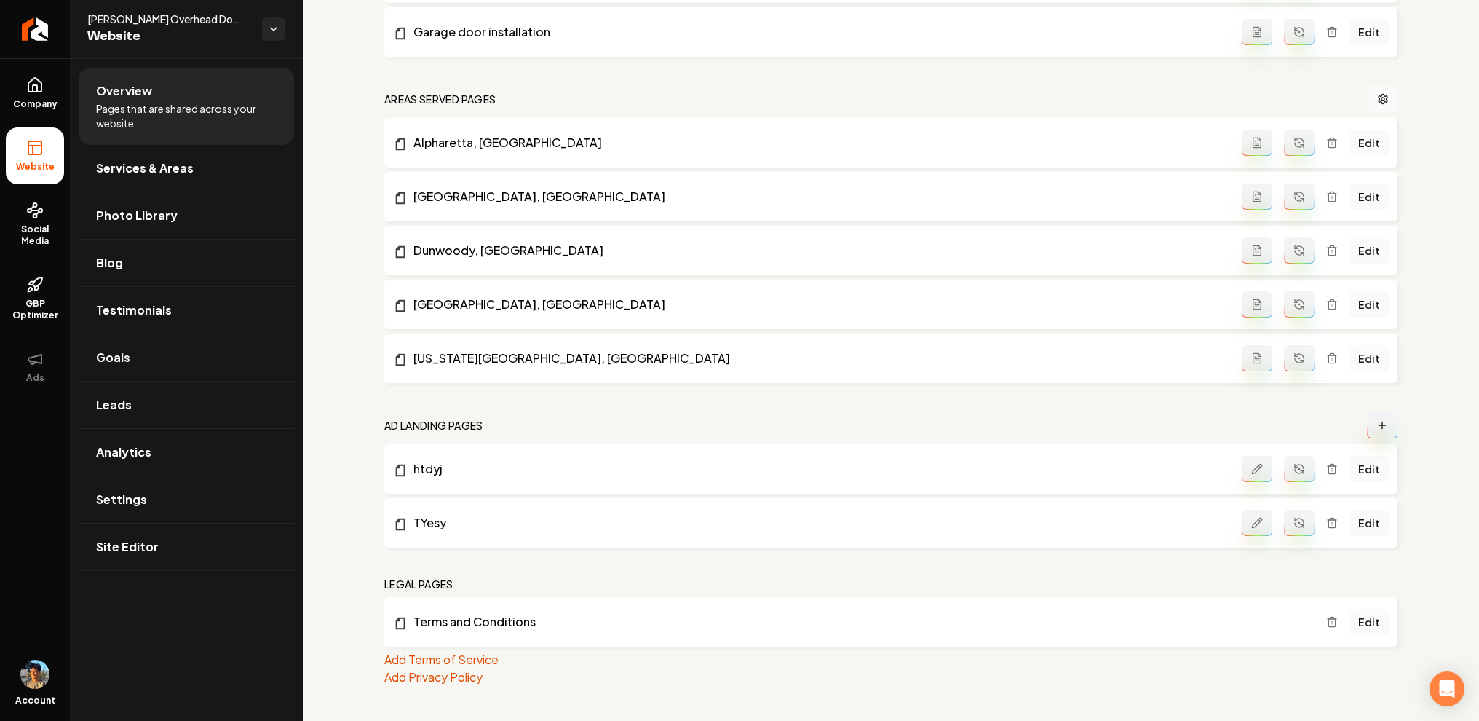
click at [1260, 523] on icon "Main content area" at bounding box center [1257, 523] width 12 height 12
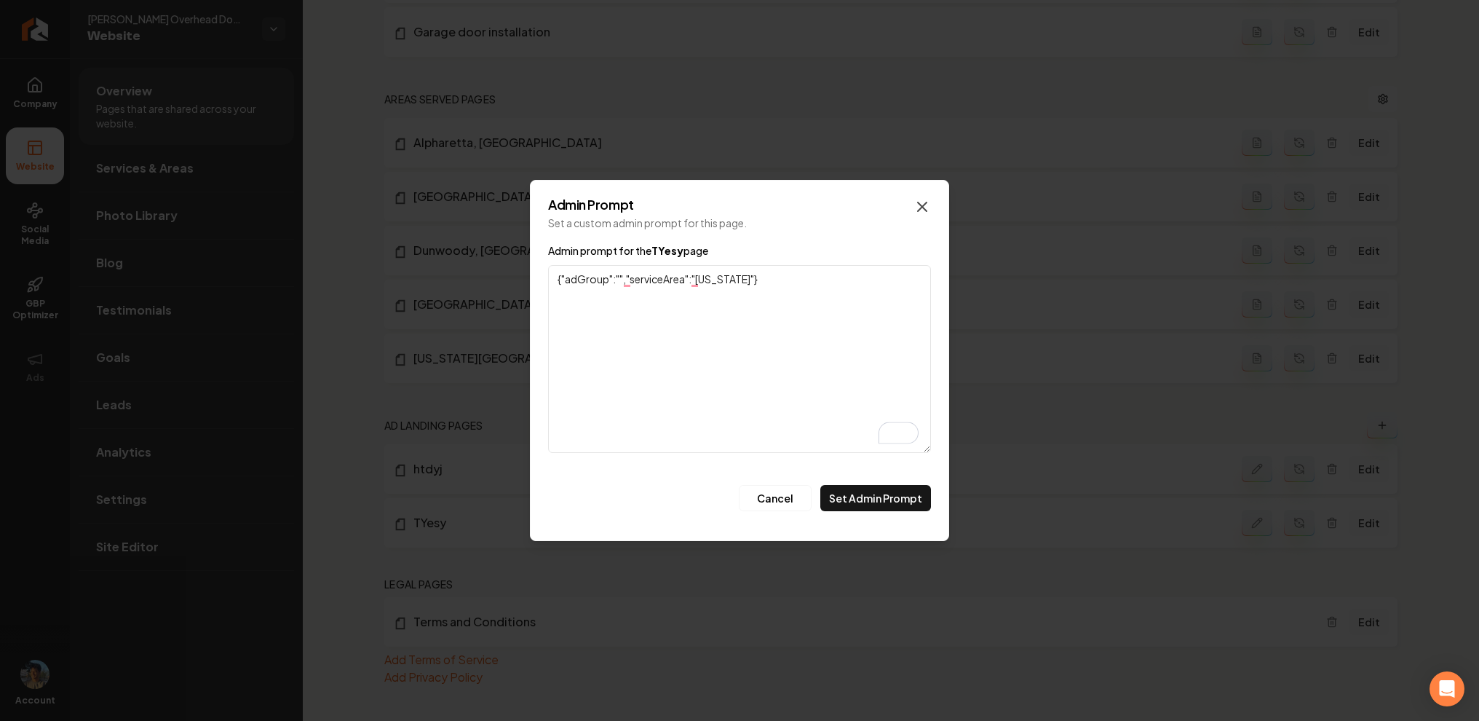
click at [920, 201] on icon "button" at bounding box center [922, 206] width 17 height 17
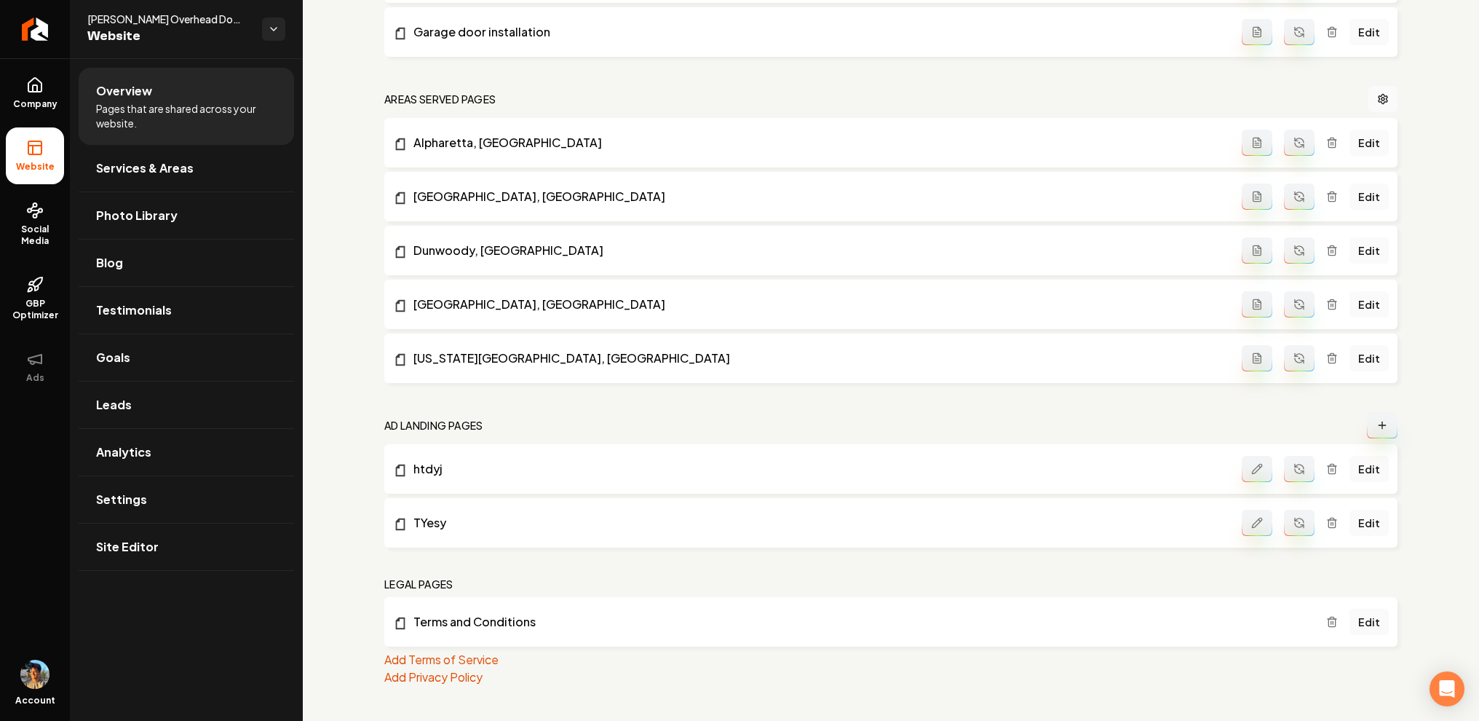
click at [1261, 466] on icon "Main content area" at bounding box center [1256, 468] width 9 height 9
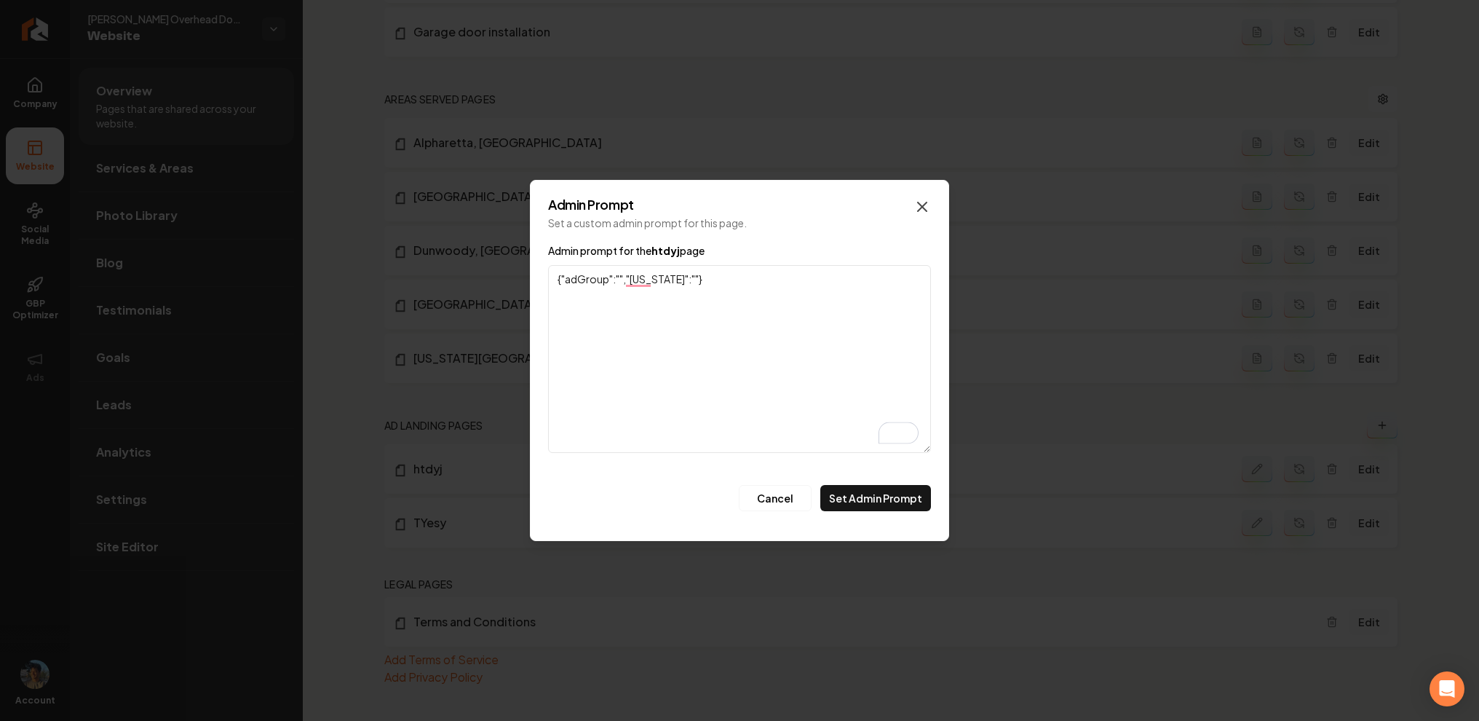
click at [927, 204] on icon "button" at bounding box center [922, 206] width 17 height 17
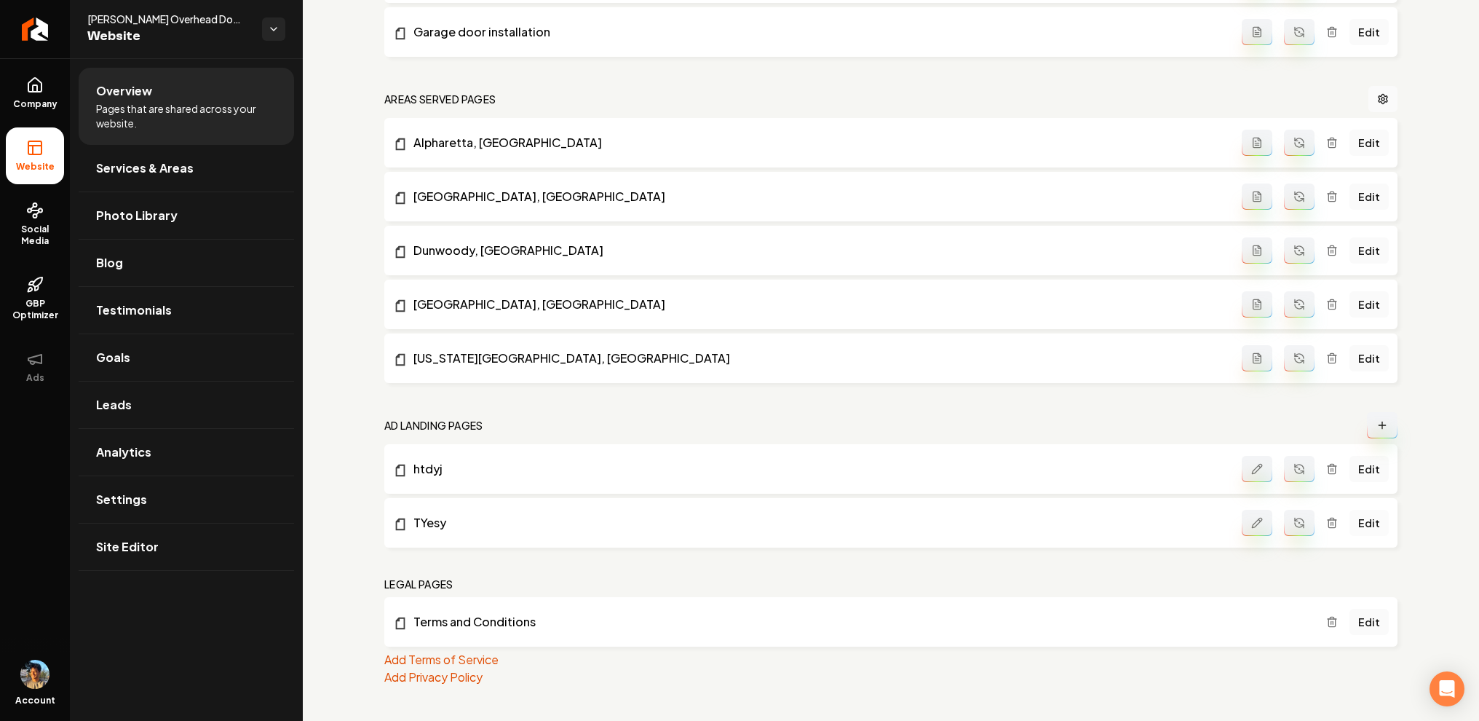
click at [1371, 523] on link "Edit" at bounding box center [1369, 523] width 39 height 26
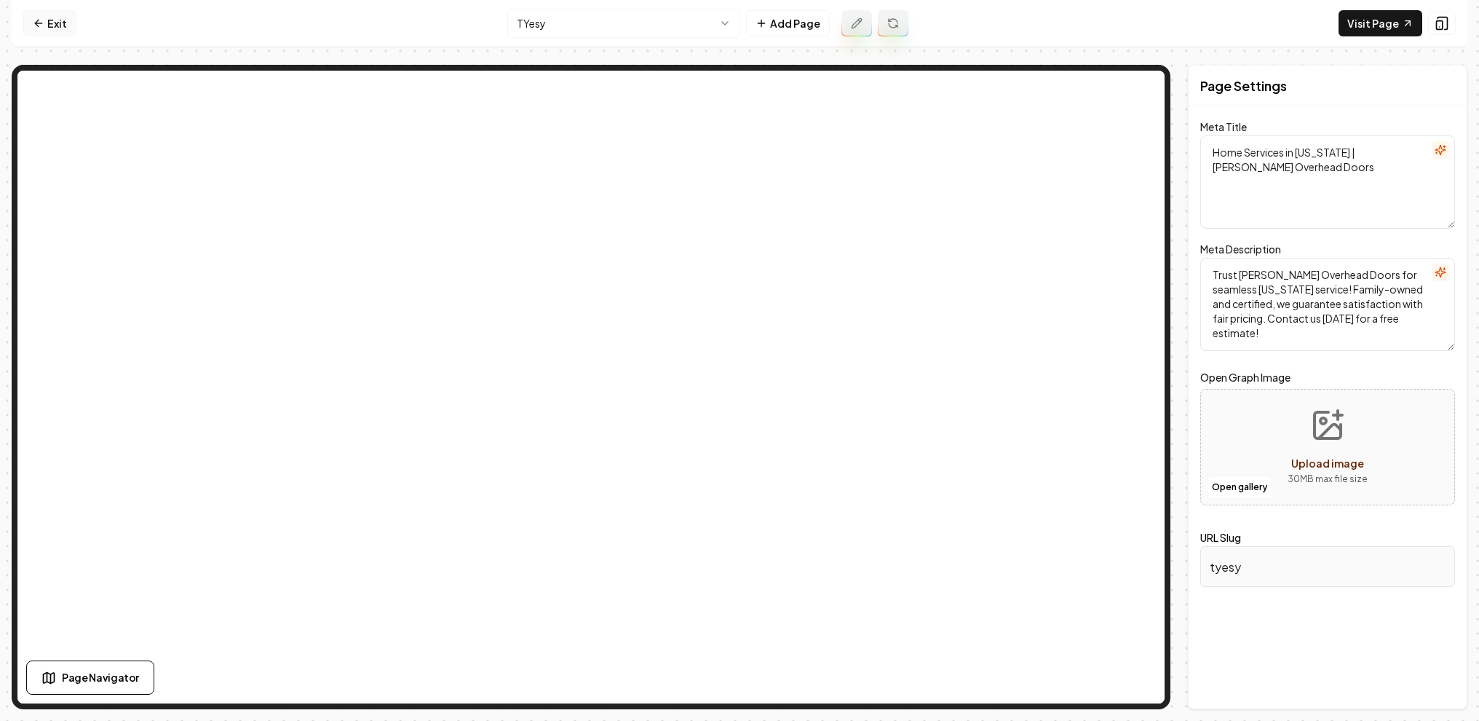
click at [58, 26] on link "Exit" at bounding box center [49, 23] width 53 height 26
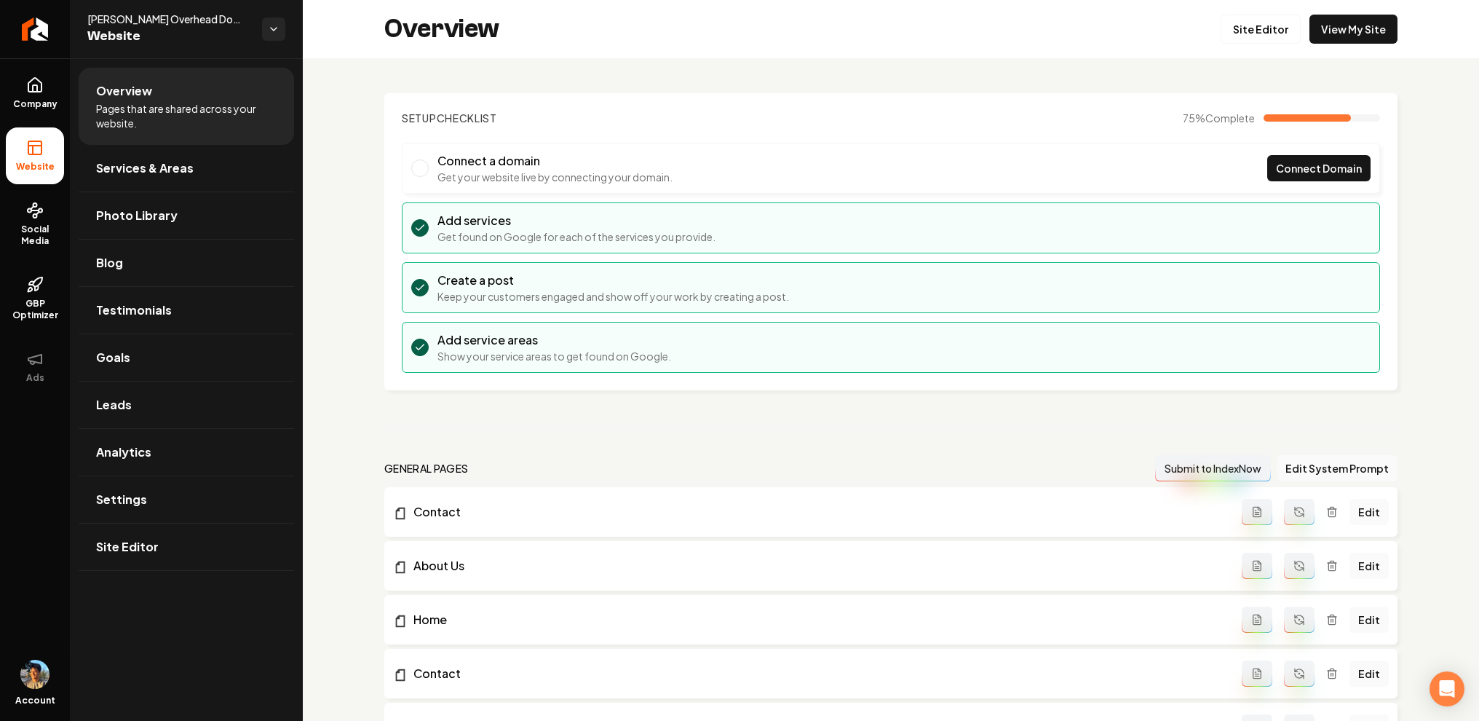
scroll to position [967, 0]
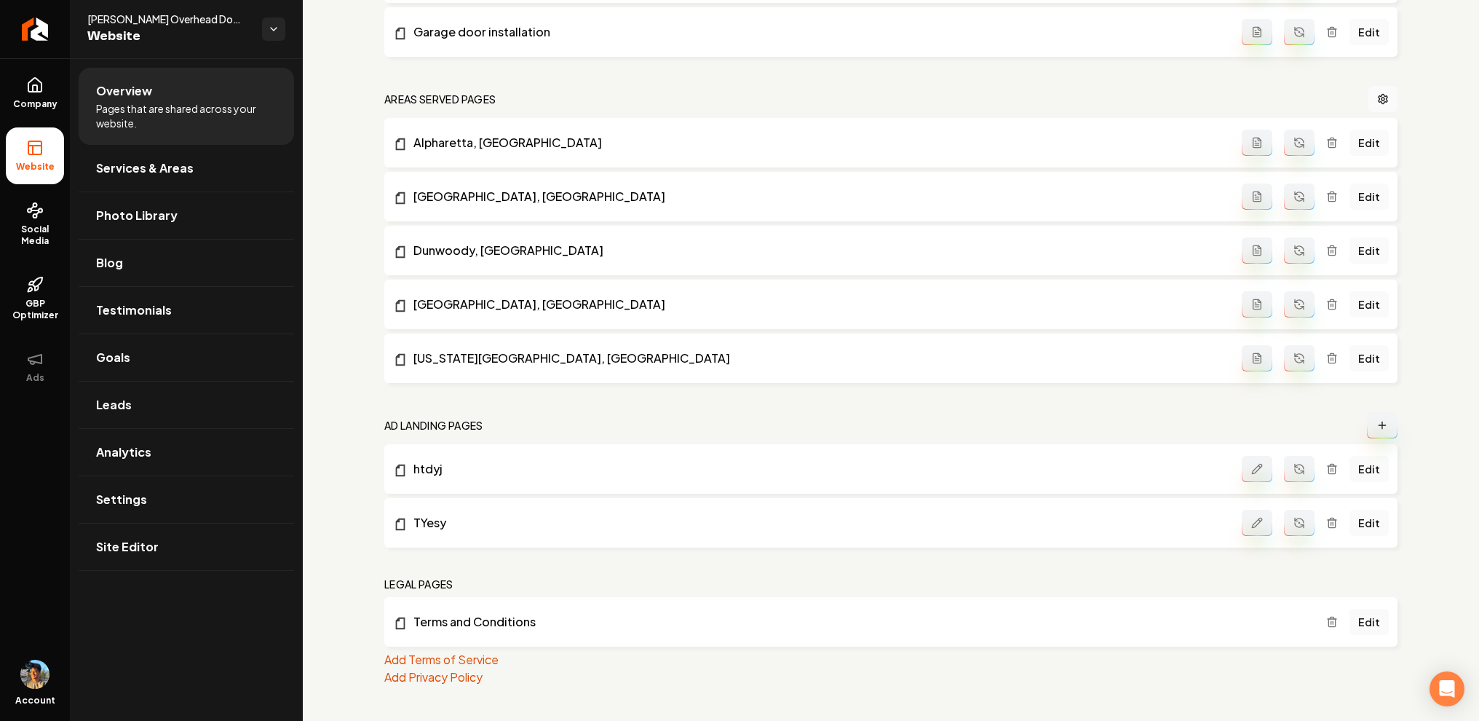
click at [1381, 486] on li "htdyj Edit" at bounding box center [890, 468] width 1013 height 49
click at [1379, 477] on link "Edit" at bounding box center [1369, 469] width 39 height 26
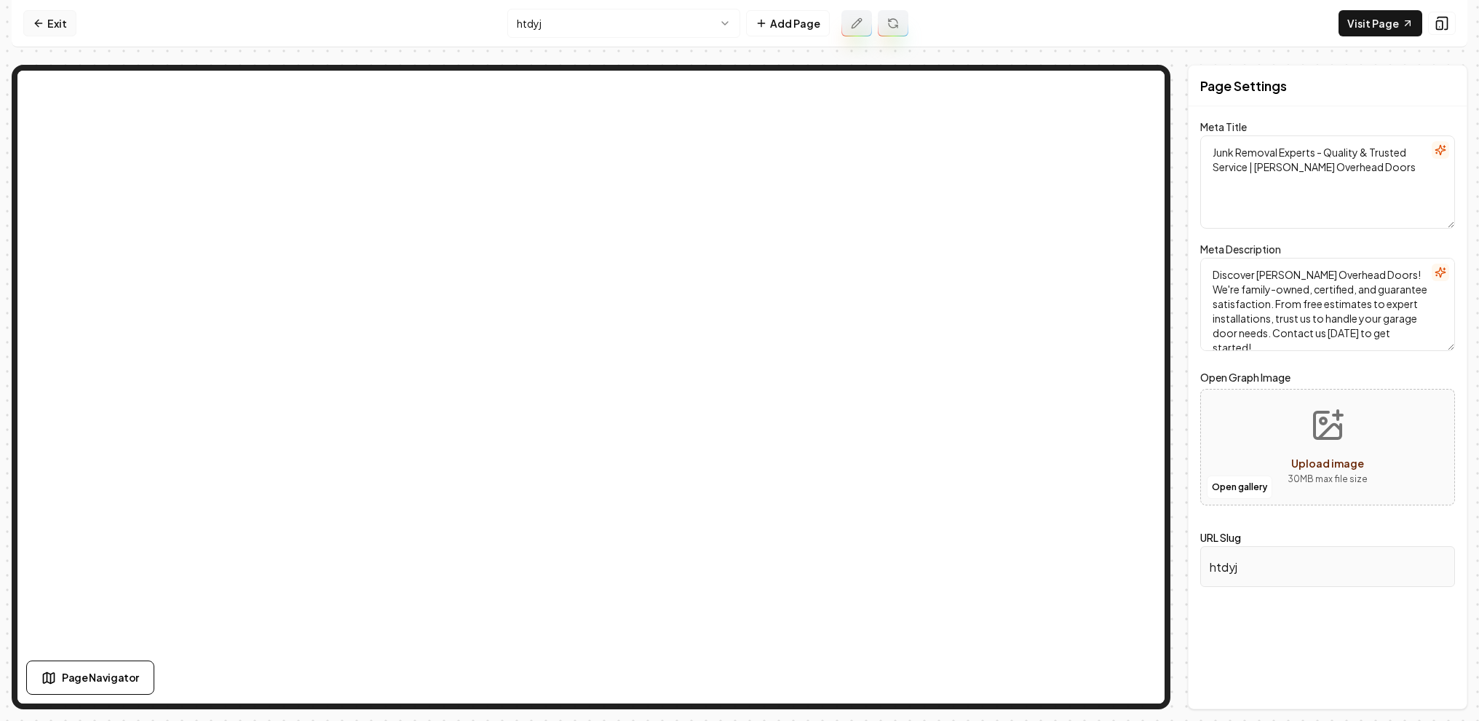
click at [58, 27] on link "Exit" at bounding box center [49, 23] width 53 height 26
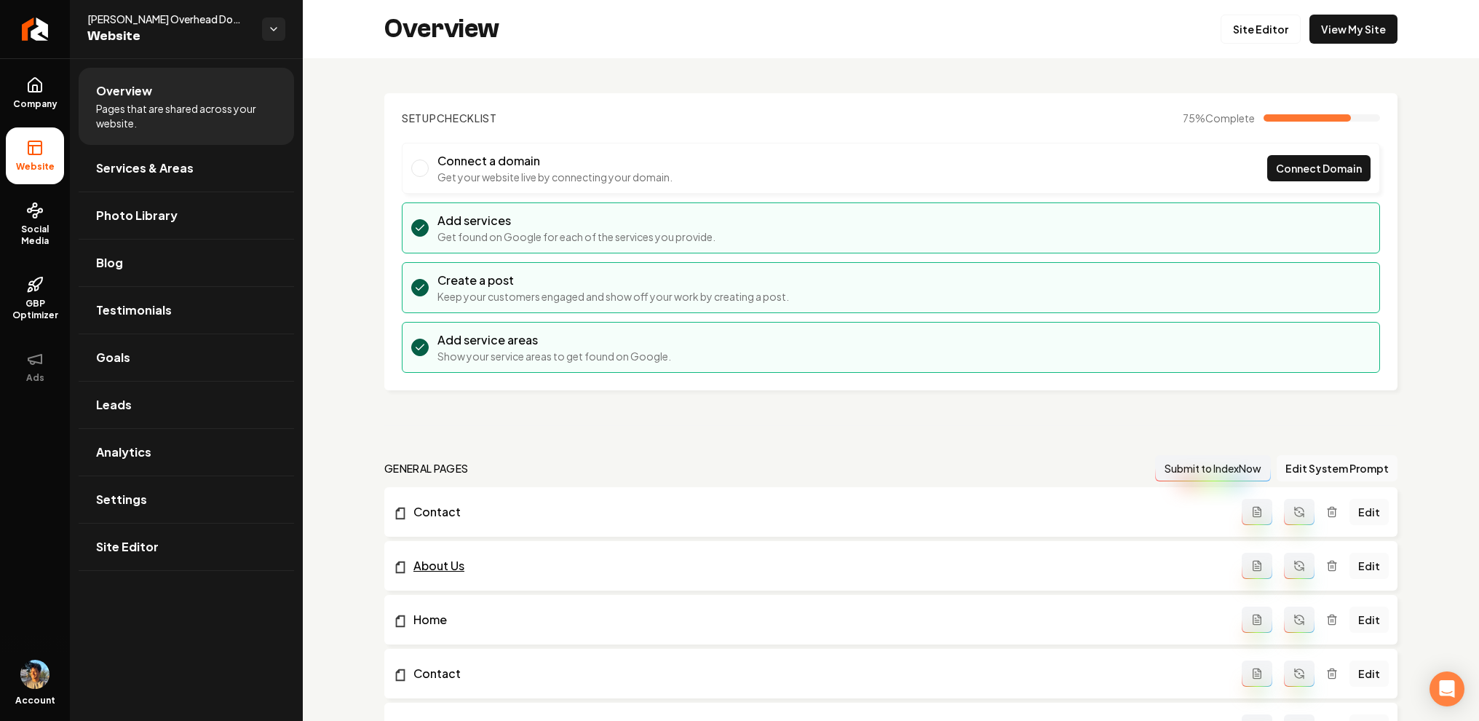
scroll to position [967, 0]
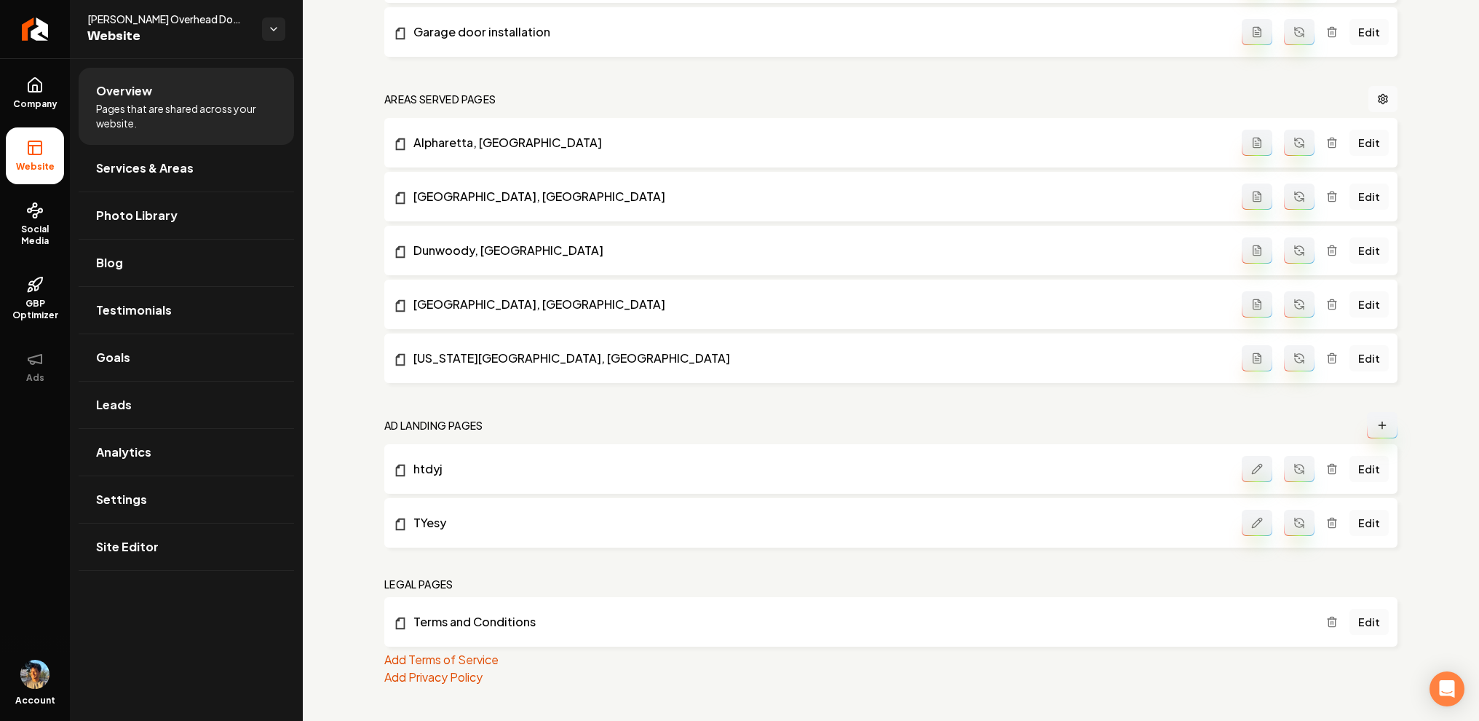
click at [1256, 468] on icon "Main content area" at bounding box center [1257, 469] width 12 height 12
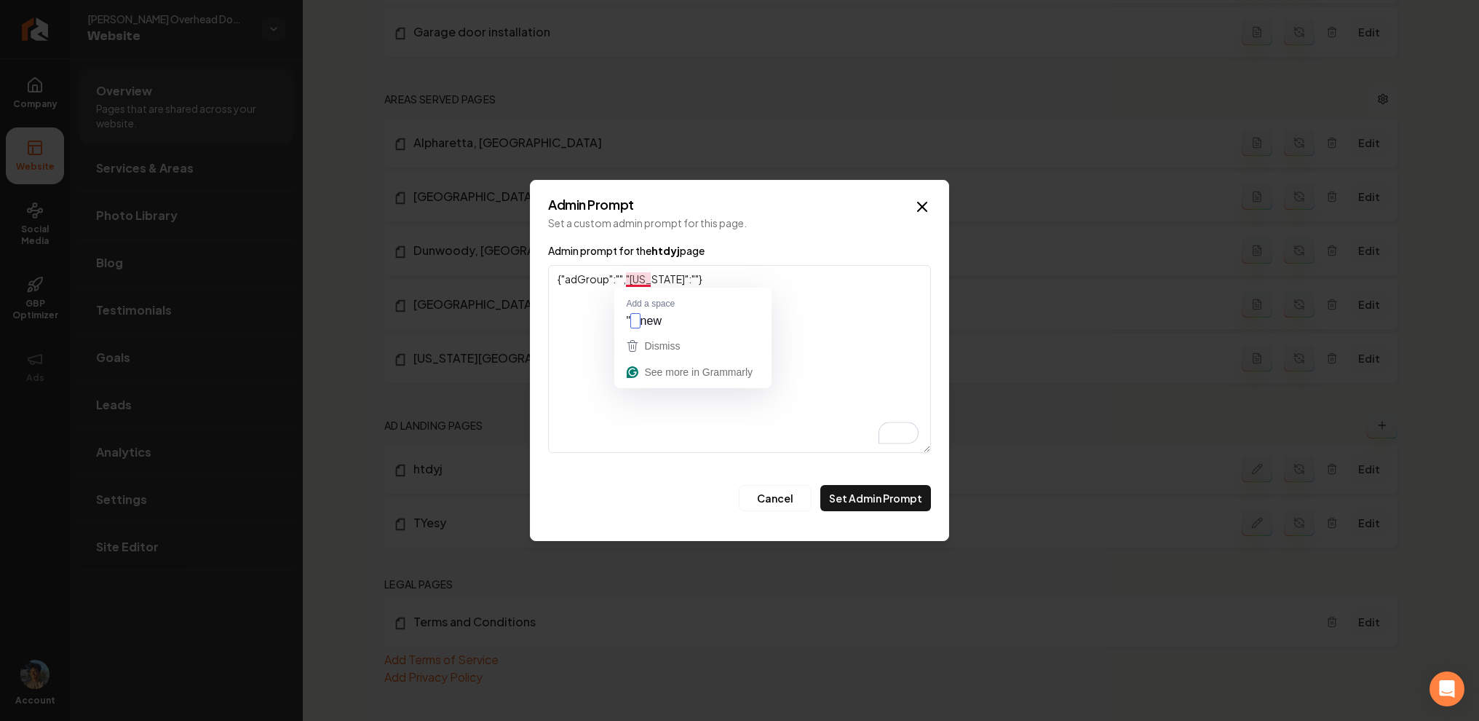
click at [633, 276] on textarea "{"adGroup":"","new york":""}" at bounding box center [739, 359] width 383 height 188
click at [924, 206] on icon "button" at bounding box center [922, 206] width 17 height 17
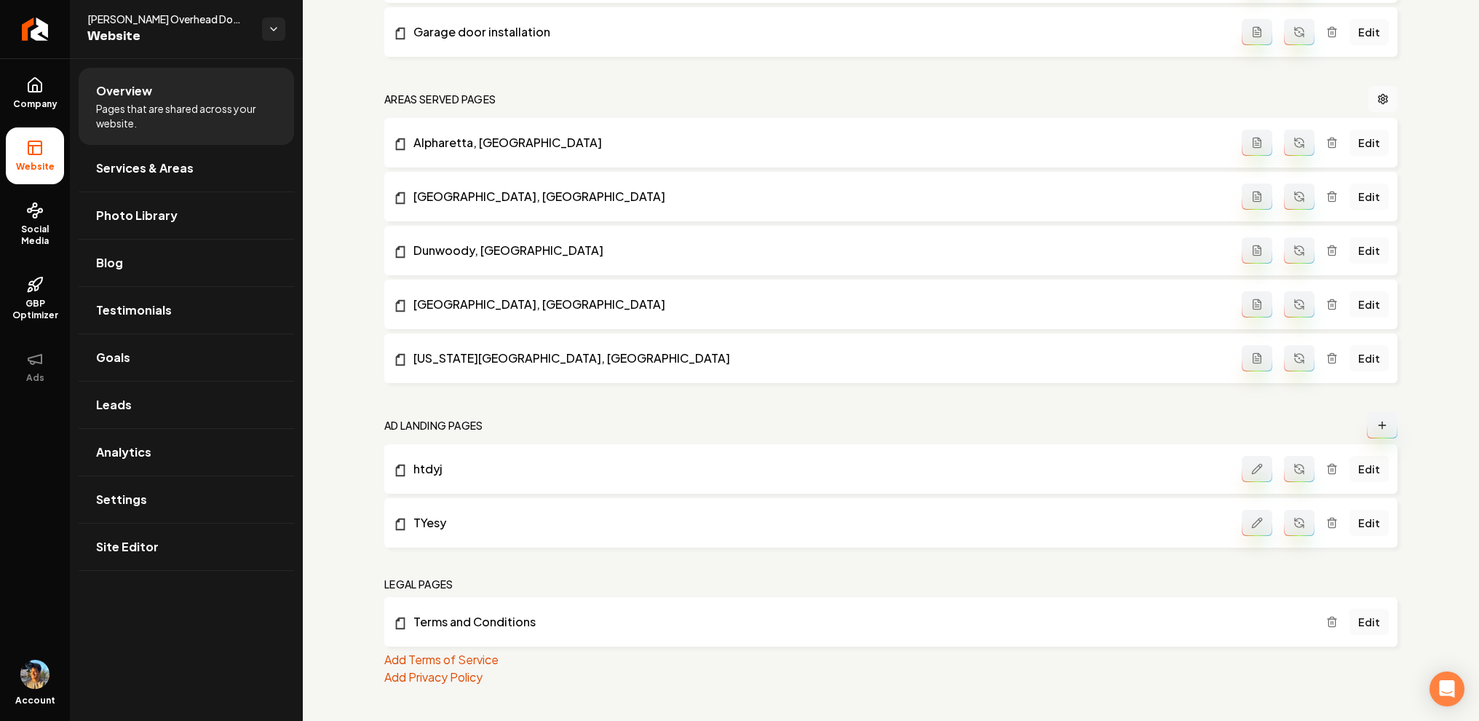
click at [1260, 520] on icon "Main content area" at bounding box center [1257, 523] width 12 height 12
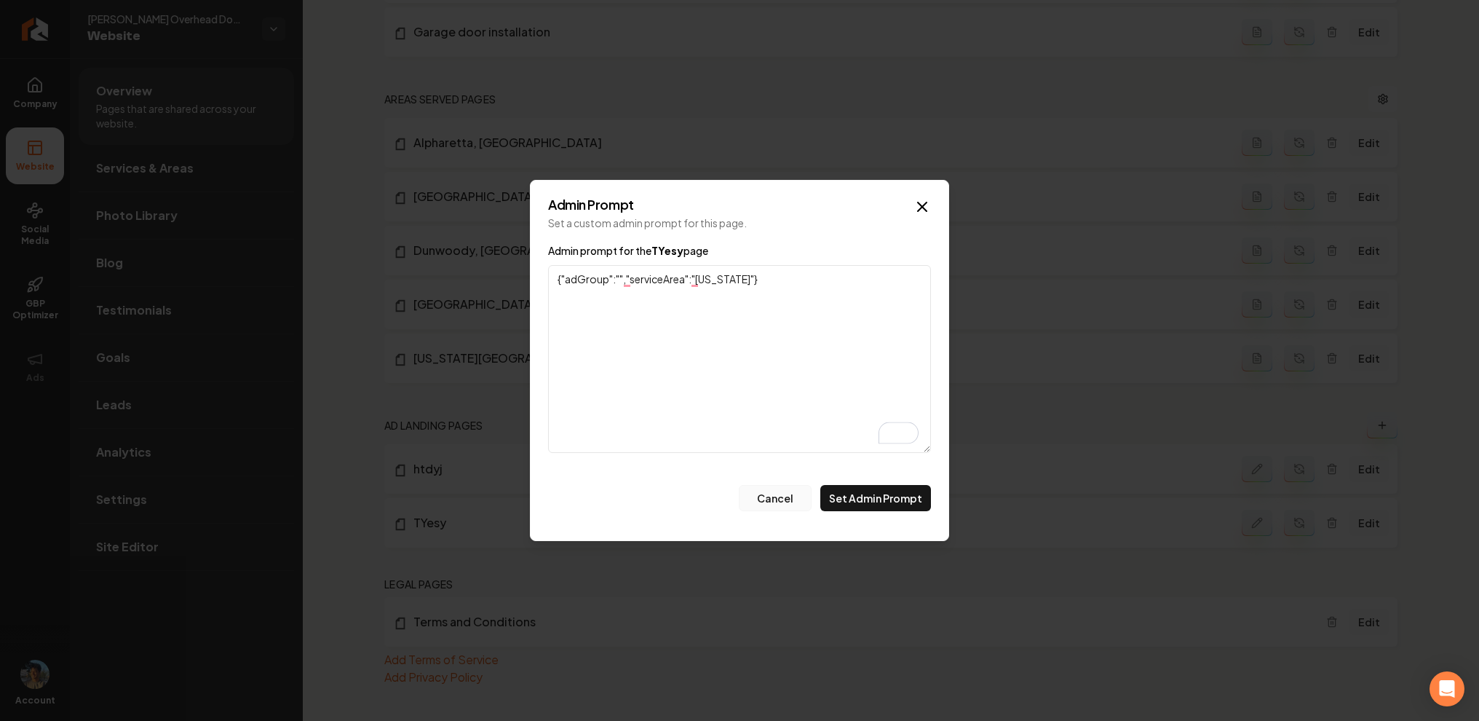
click at [779, 503] on button "Cancel" at bounding box center [775, 498] width 73 height 26
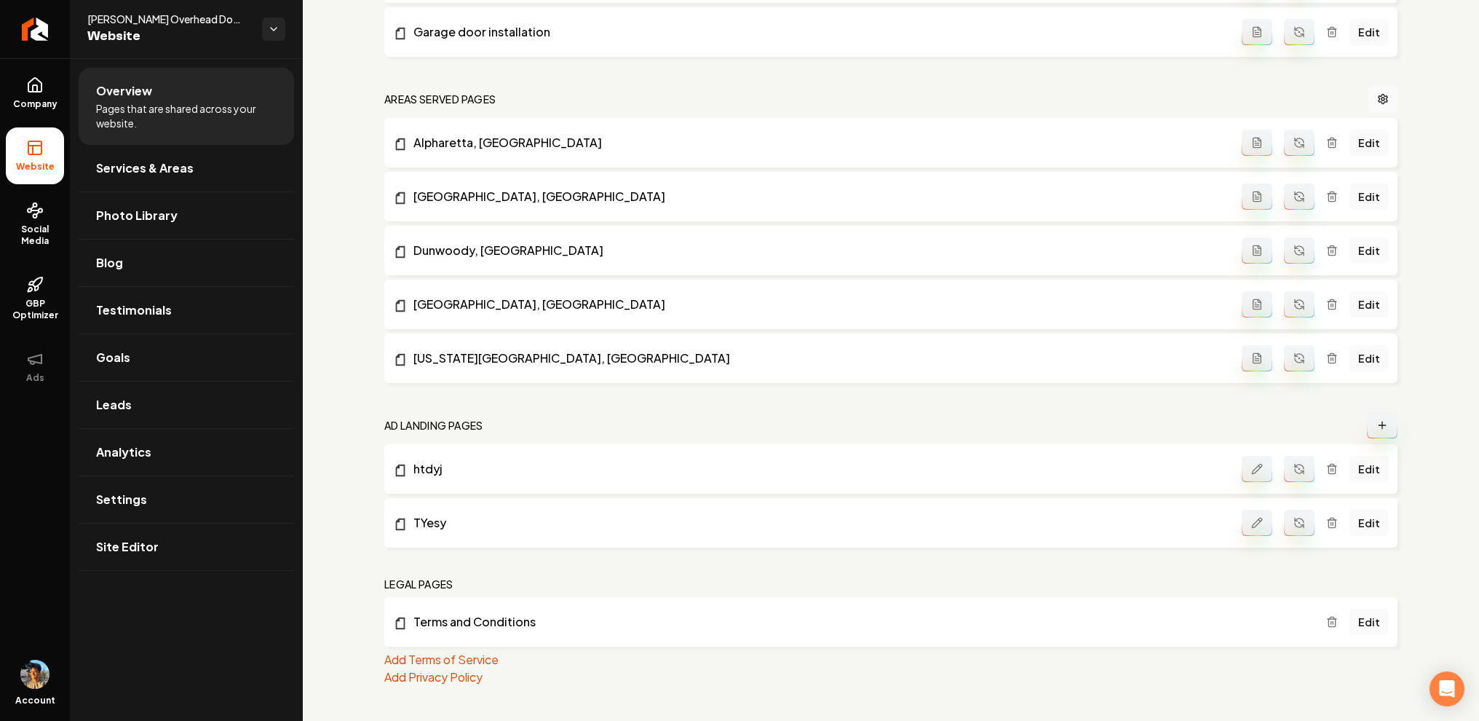
click at [1259, 469] on icon "Main content area" at bounding box center [1257, 469] width 12 height 12
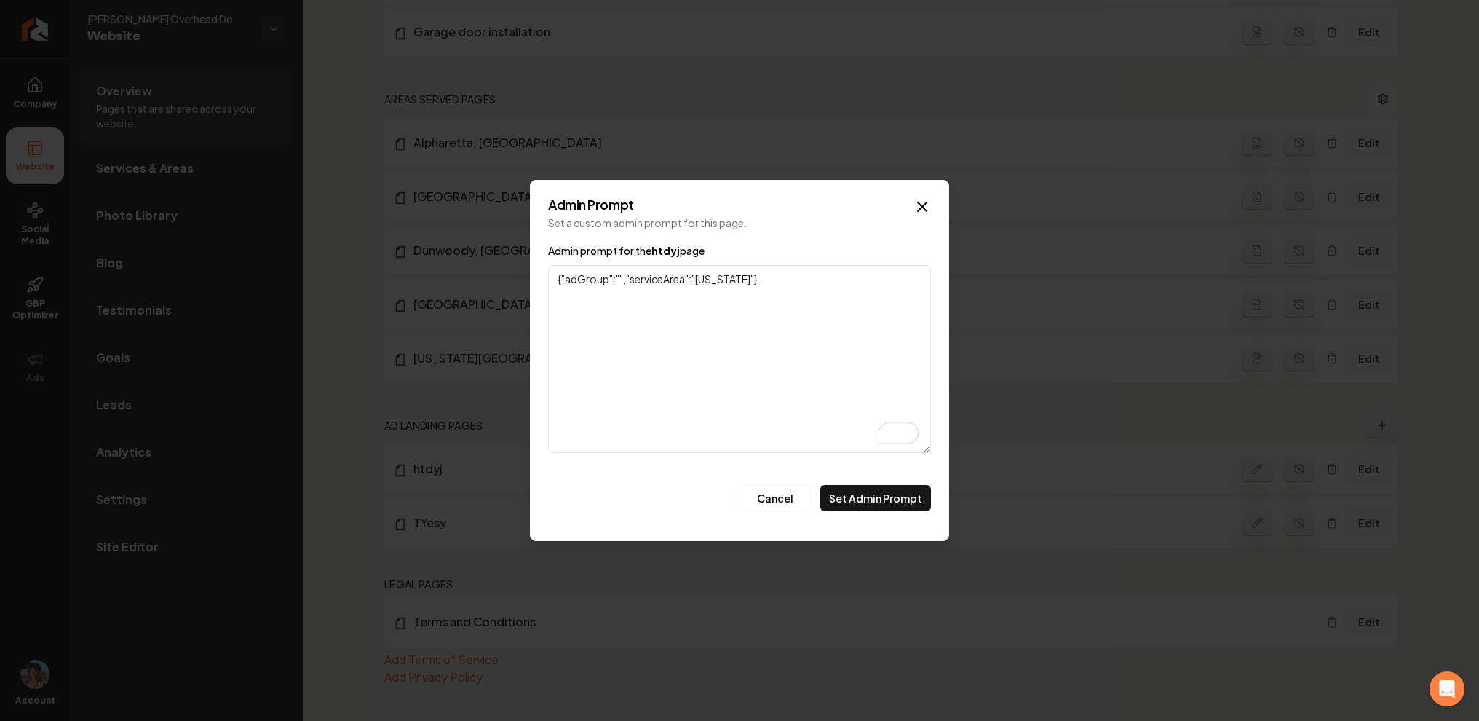
type textarea "{"adGroup":"","serviceArea":"new york"}"
click at [887, 480] on form "Admin prompt for the htdyj page {"adGroup":"","serviceArea":"new york"} Cancel …" at bounding box center [739, 376] width 383 height 269
click at [883, 484] on form "Admin prompt for the htdyj page {"adGroup":"","serviceArea":"new york"} Cancel …" at bounding box center [739, 376] width 383 height 269
click at [875, 495] on button "Set Admin Prompt" at bounding box center [875, 498] width 111 height 26
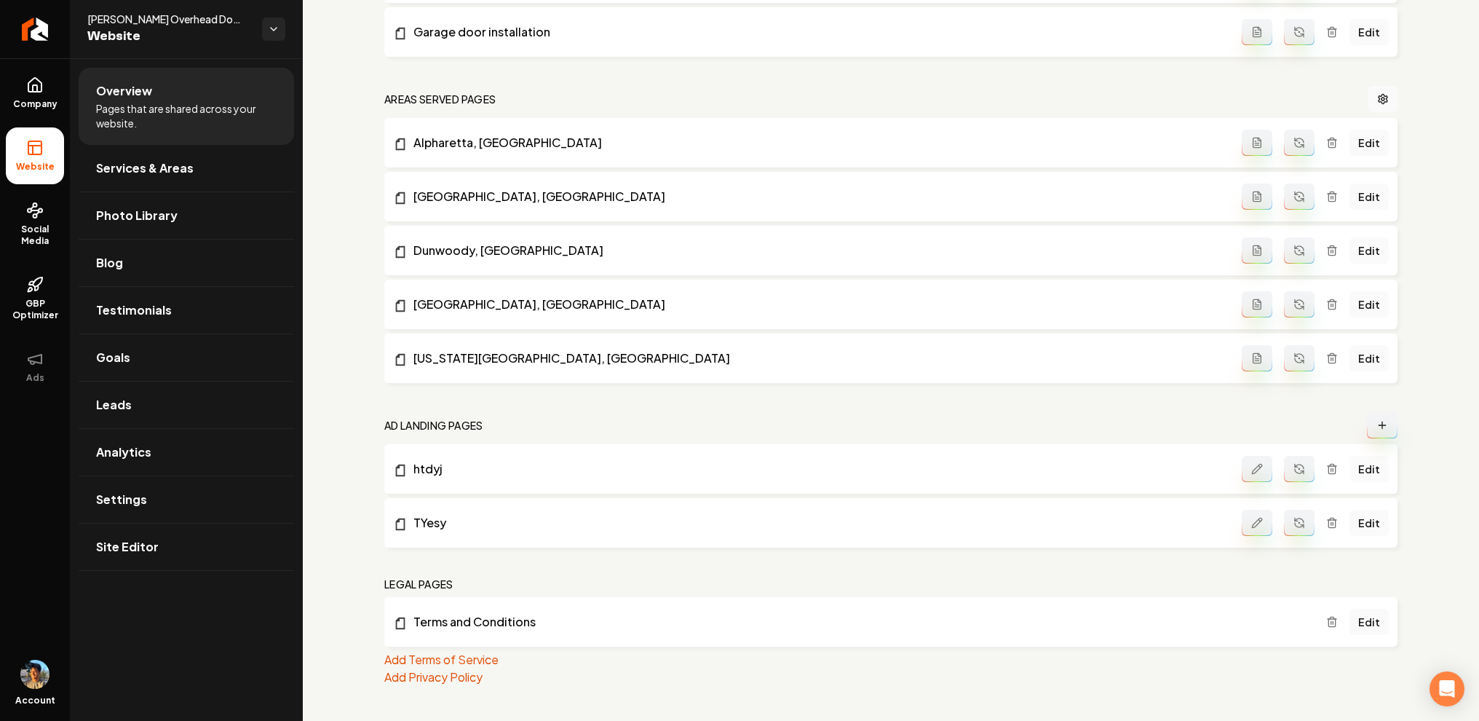
click at [1376, 468] on link "Edit" at bounding box center [1369, 469] width 39 height 26
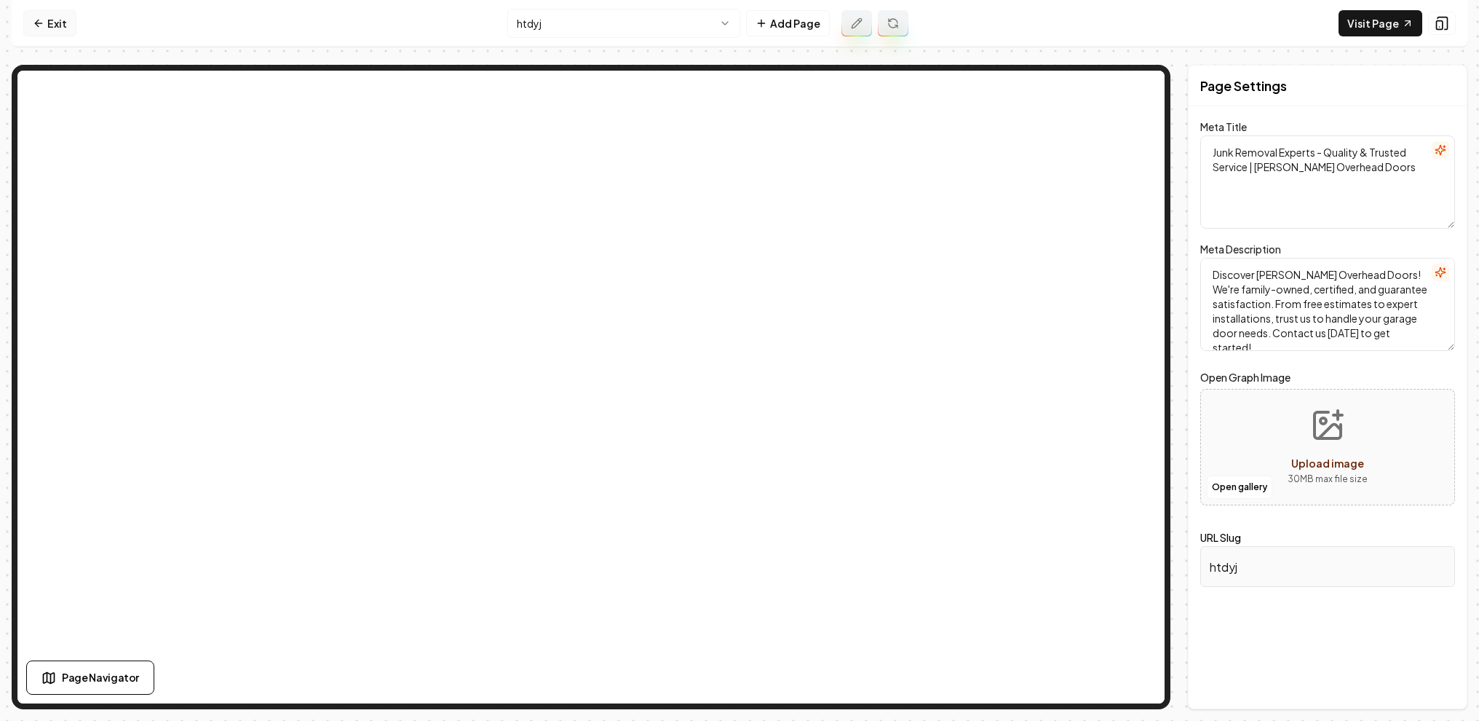
click at [53, 22] on link "Exit" at bounding box center [49, 23] width 53 height 26
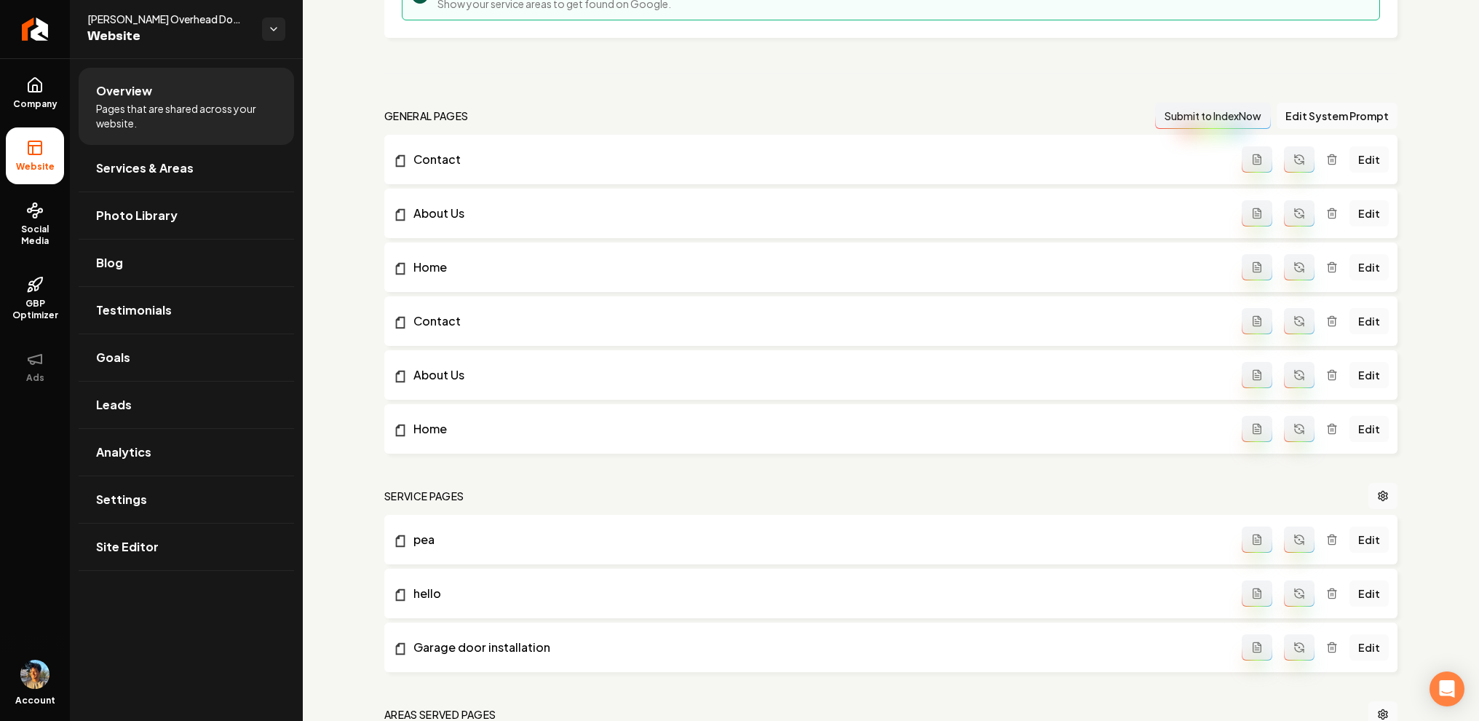
scroll to position [967, 0]
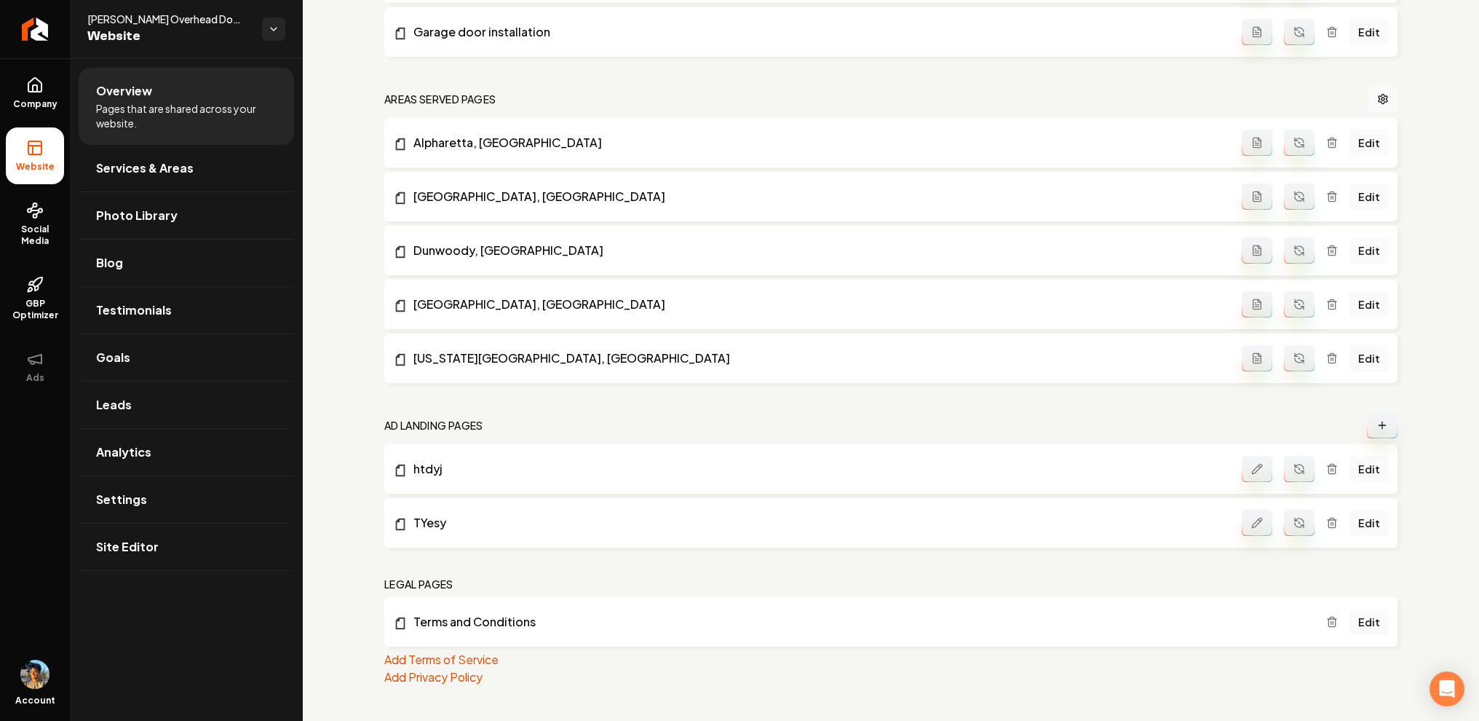
click at [1258, 523] on icon "Main content area" at bounding box center [1257, 523] width 12 height 12
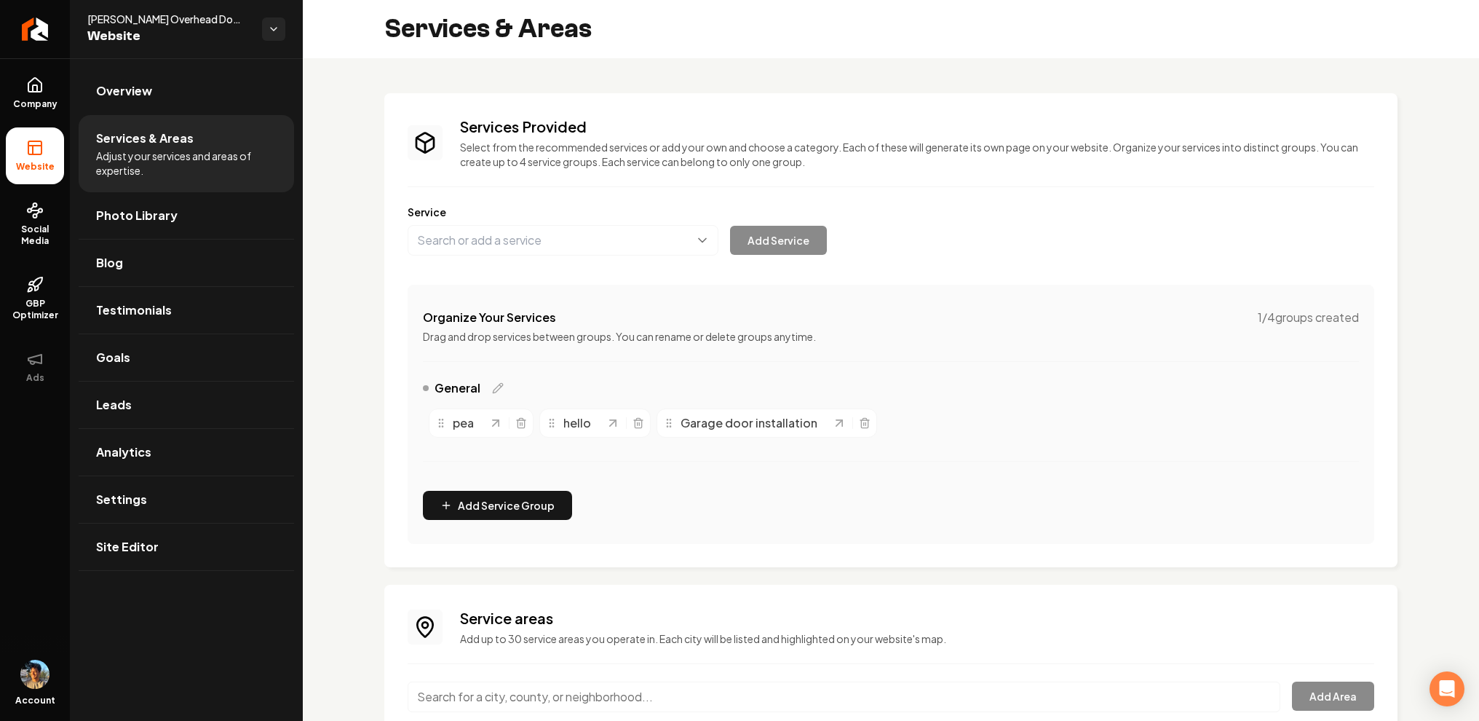
click at [612, 150] on p "Select from the recommended services or add your own and choose a category. Eac…" at bounding box center [917, 154] width 914 height 29
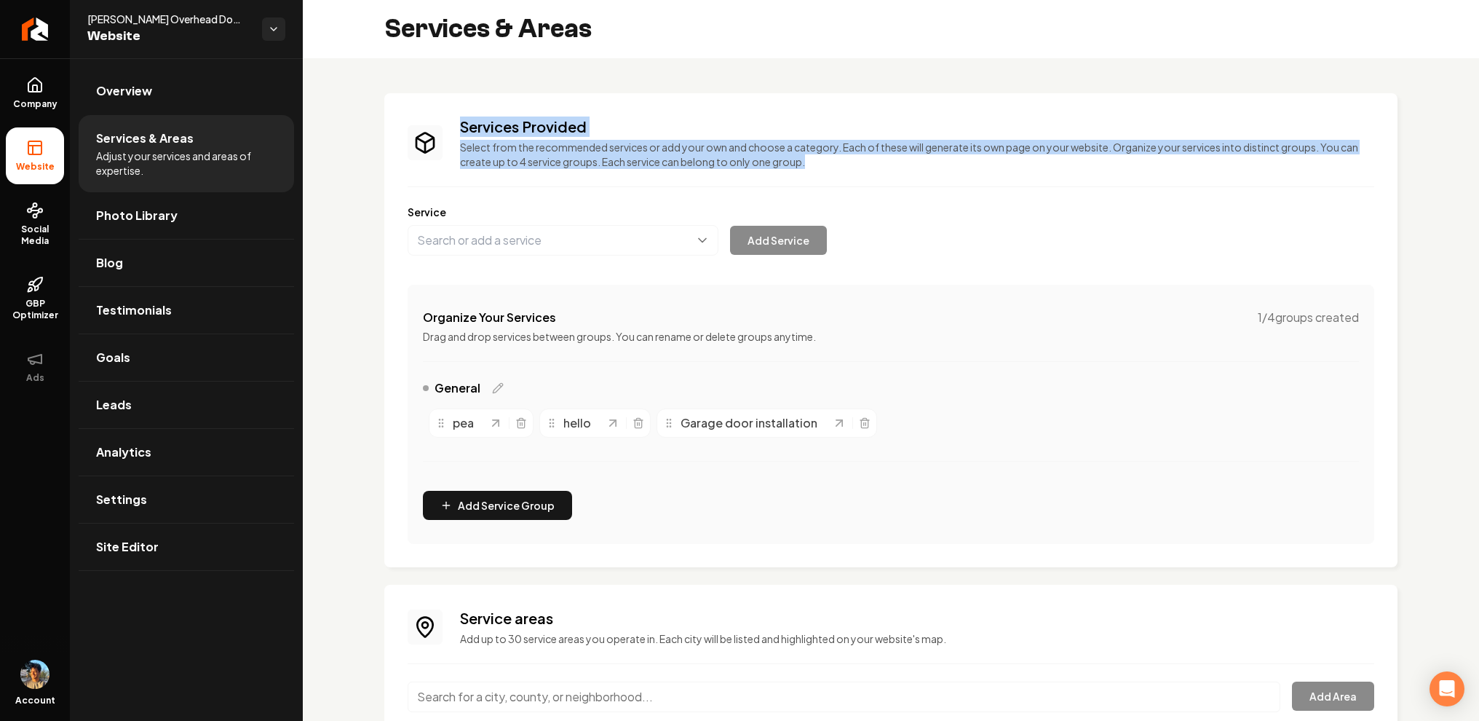
drag, startPoint x: 460, startPoint y: 124, endPoint x: 823, endPoint y: 171, distance: 365.6
click at [823, 172] on div "Services Provided Select from the recommended services or add your own and choo…" at bounding box center [891, 329] width 967 height 427
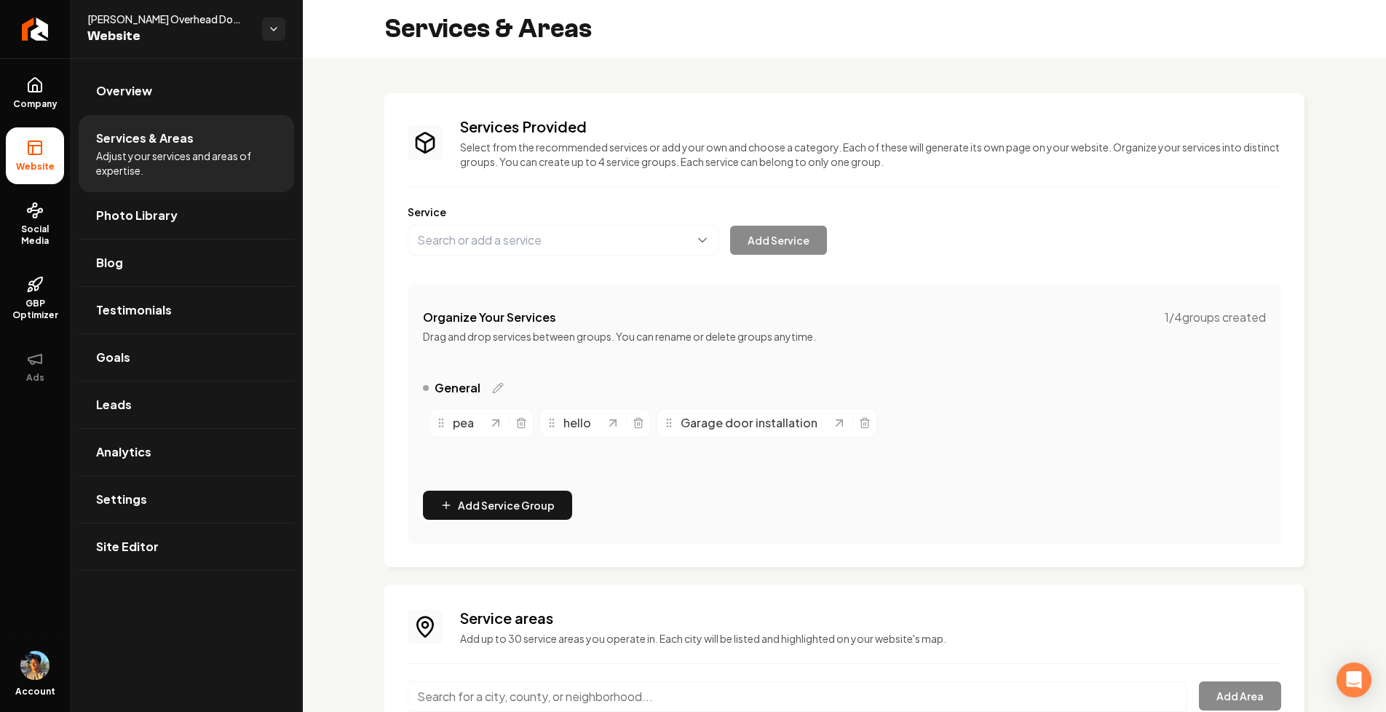
click at [344, 165] on div "Services Provided Select from the recommended services or add your own and choo…" at bounding box center [844, 463] width 1083 height 811
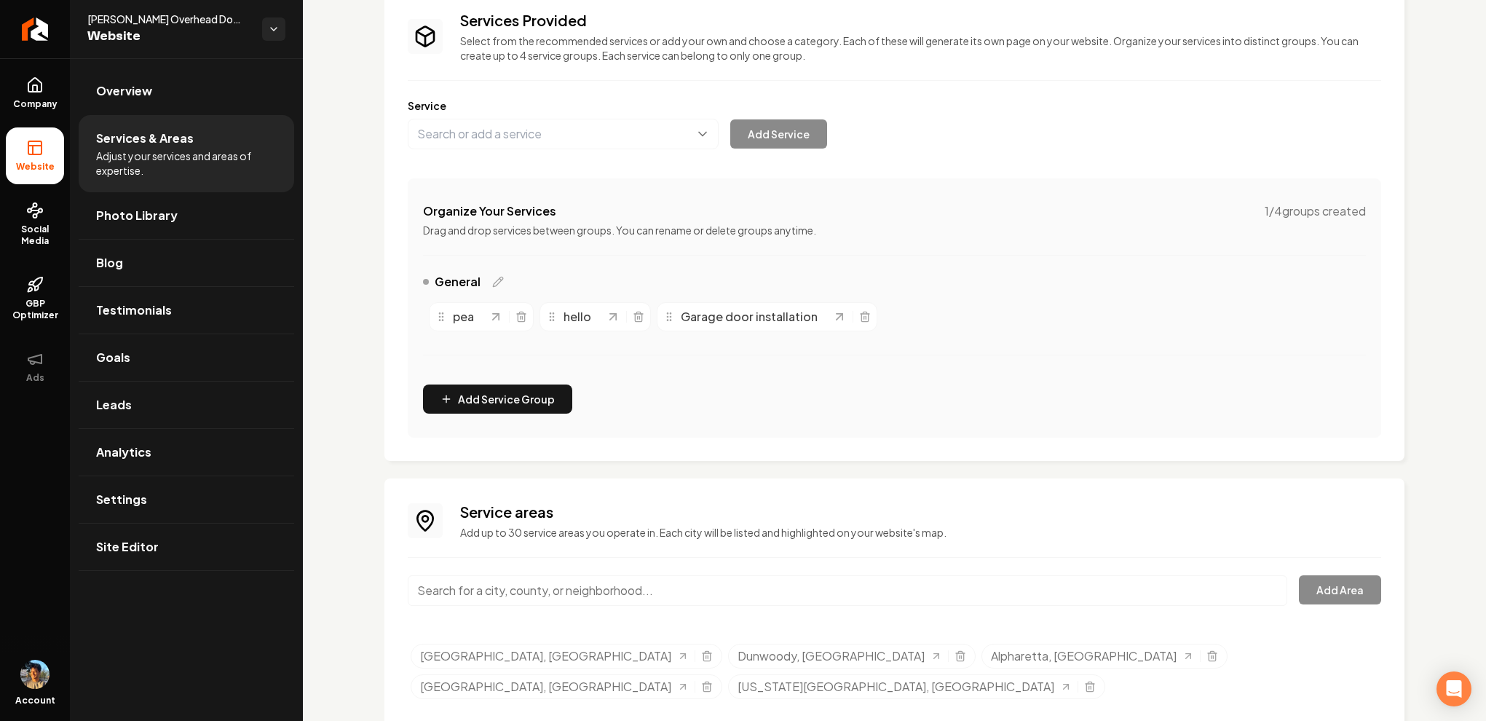
scroll to position [104, 0]
click at [708, 418] on div "Organize Your Services 1 / 4 groups created Drag and drop services between grou…" at bounding box center [894, 310] width 973 height 259
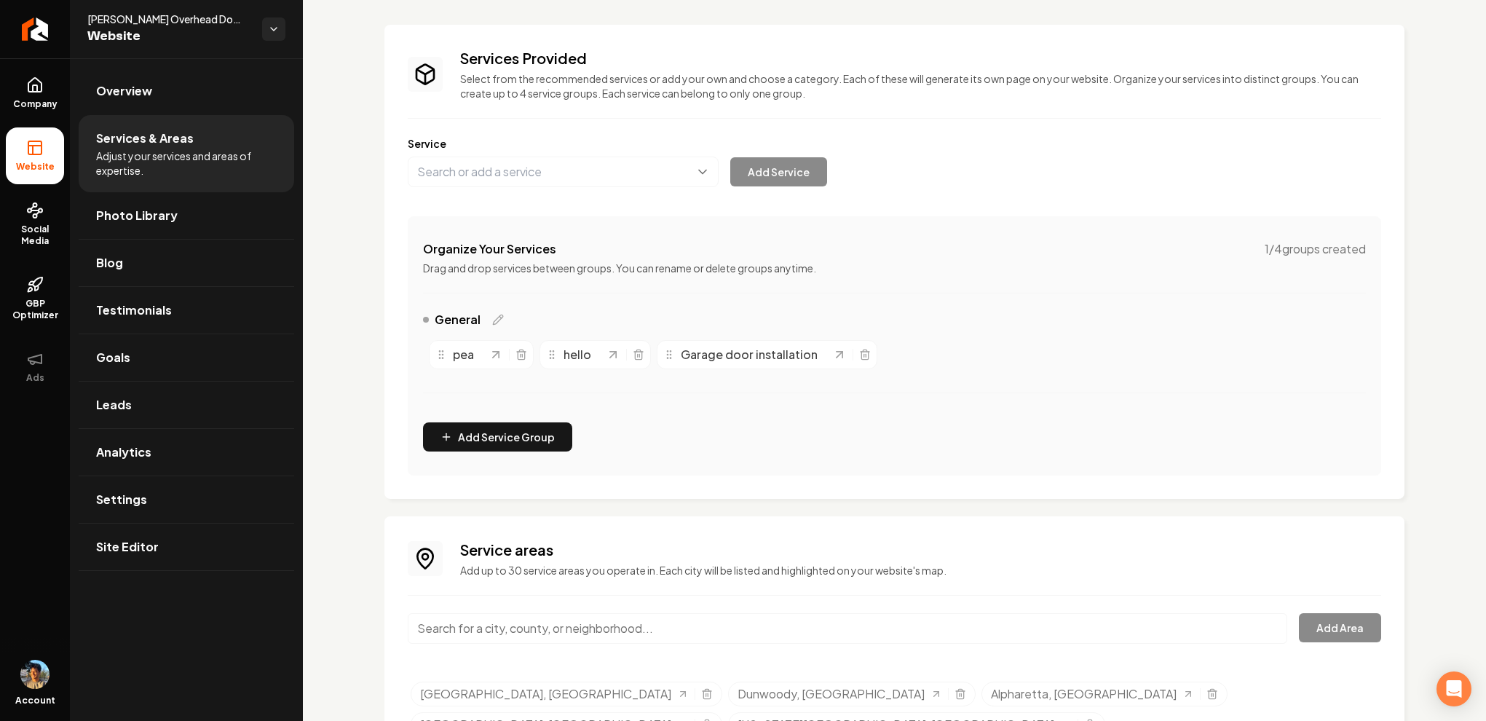
scroll to position [0, 0]
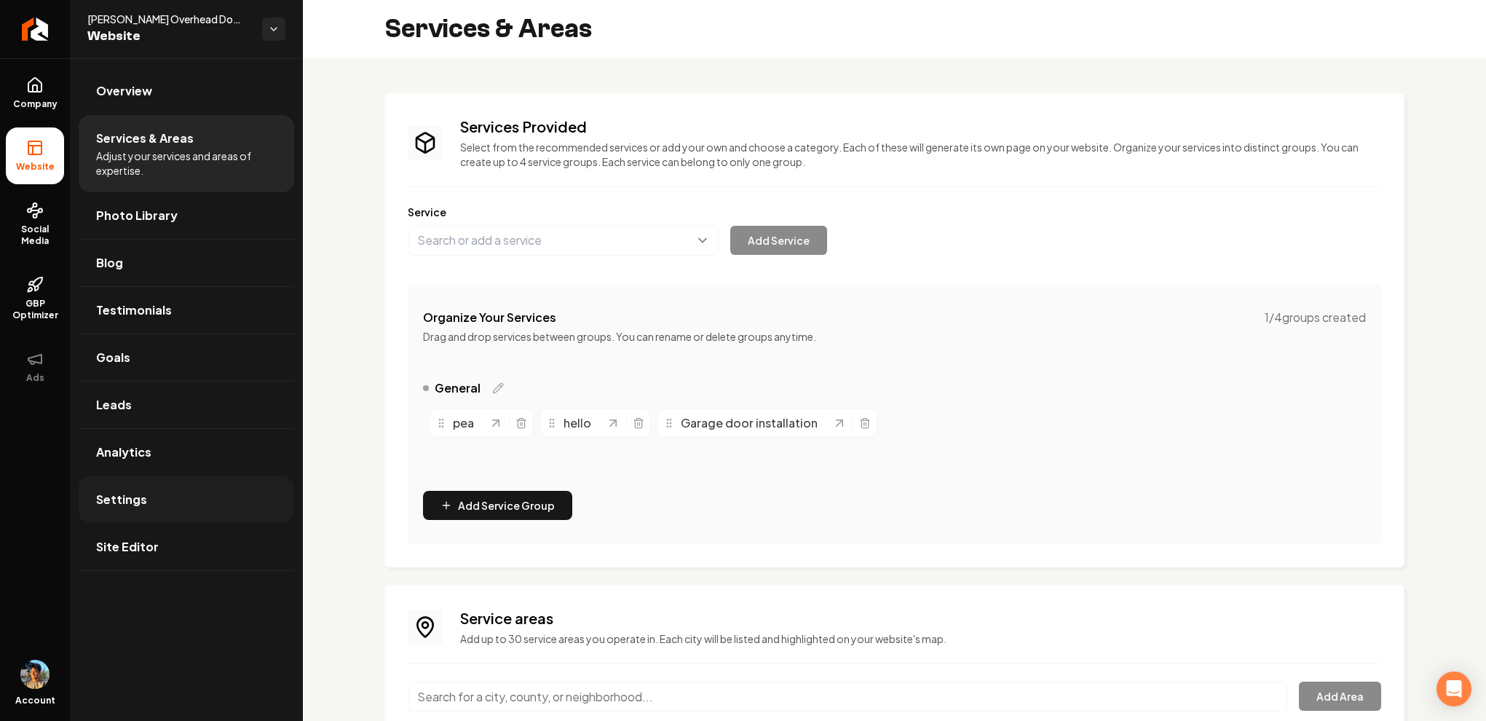
click at [207, 495] on link "Settings" at bounding box center [186, 499] width 215 height 47
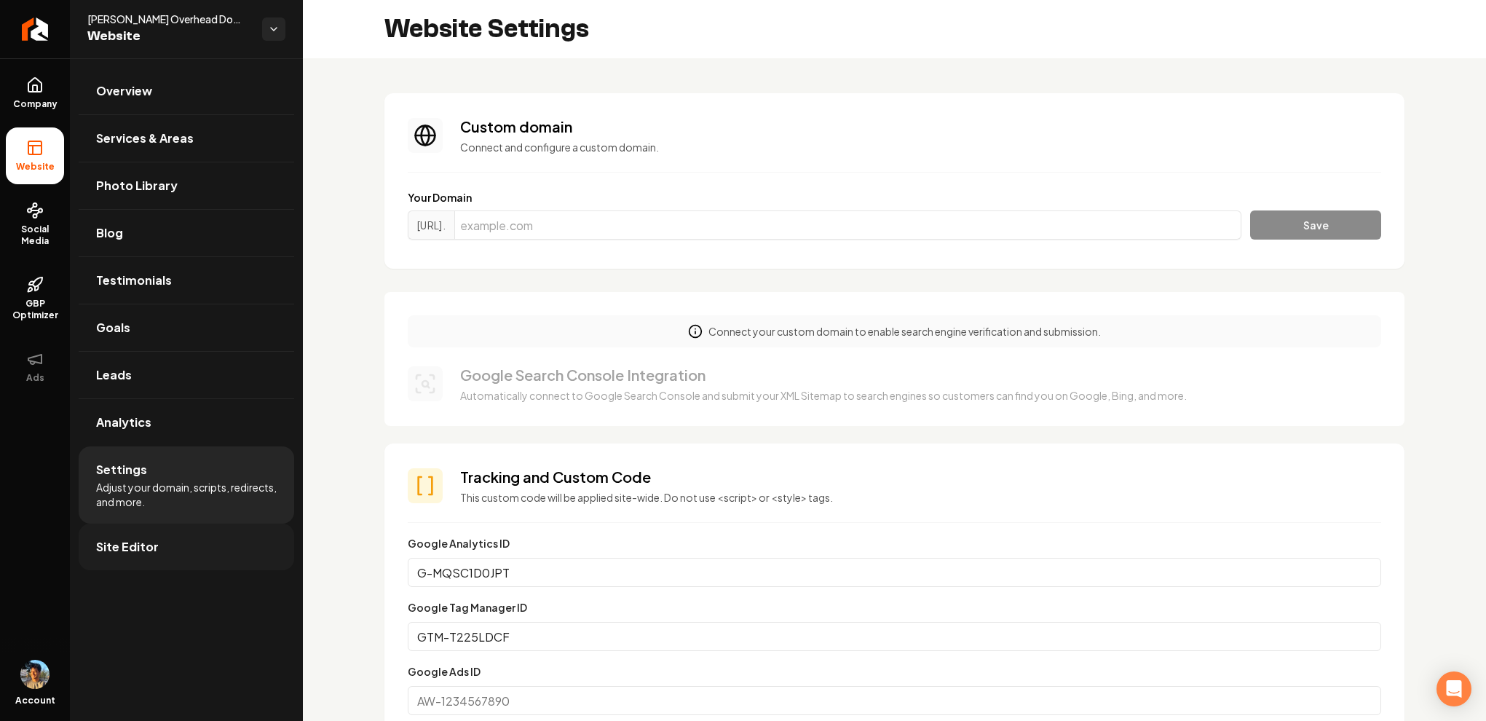
click at [164, 548] on link "Site Editor" at bounding box center [186, 546] width 215 height 47
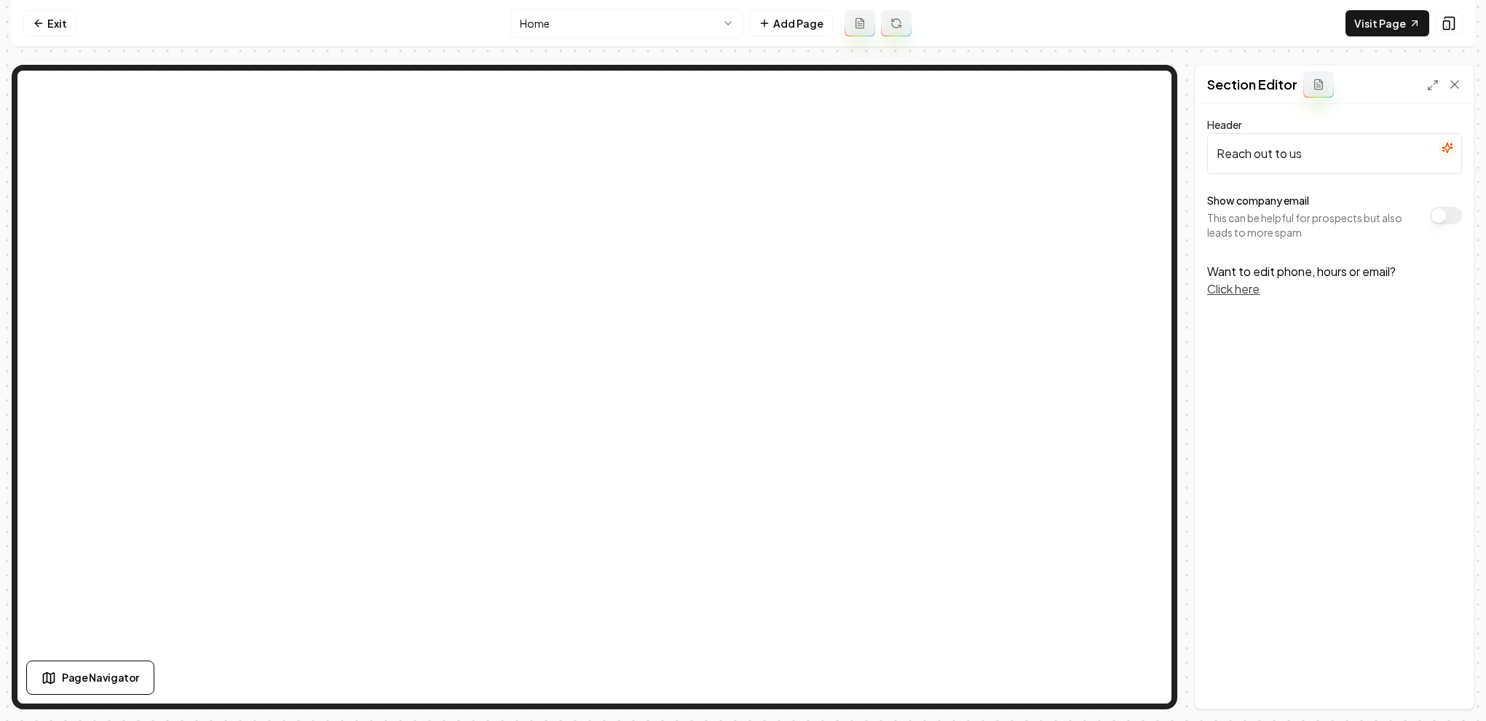
click at [1257, 285] on button "Click here" at bounding box center [1233, 288] width 52 height 17
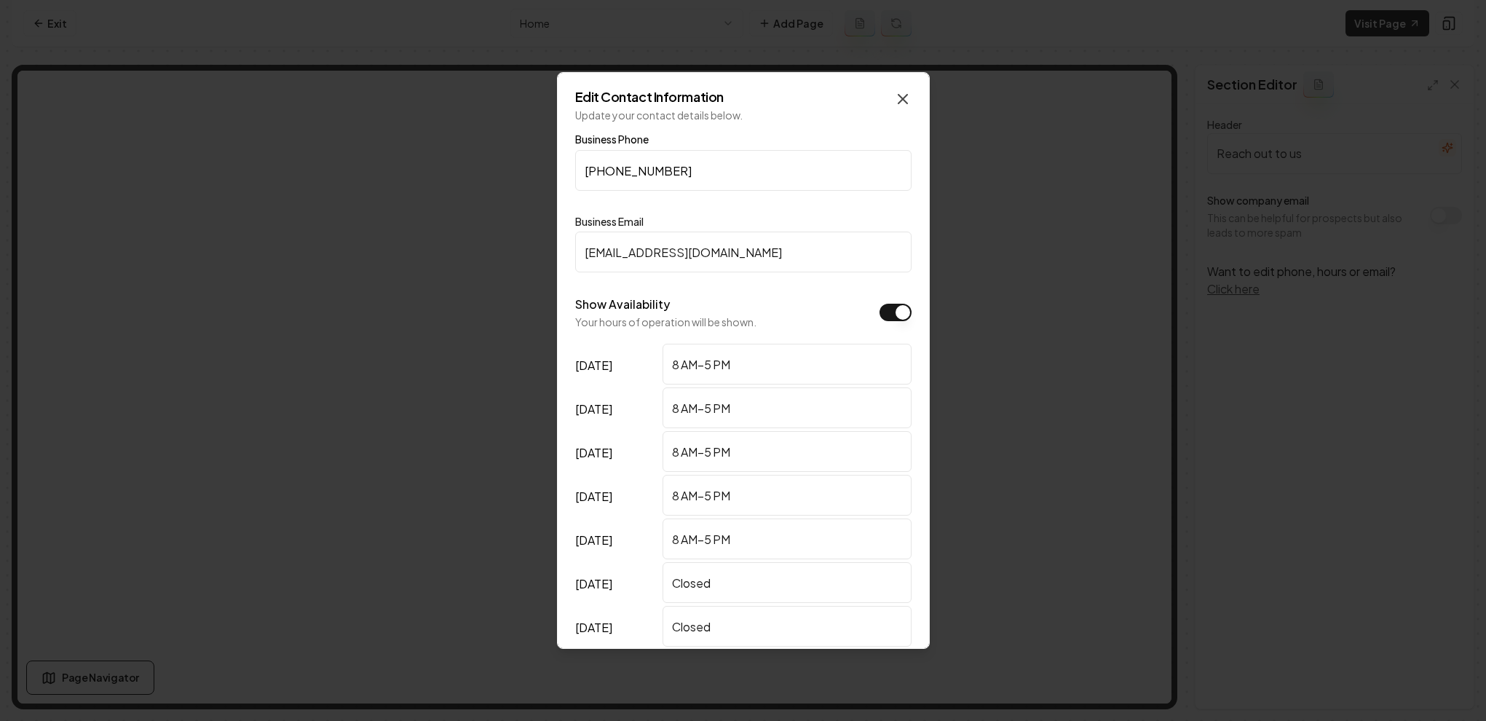
click at [900, 95] on icon "button" at bounding box center [902, 98] width 17 height 17
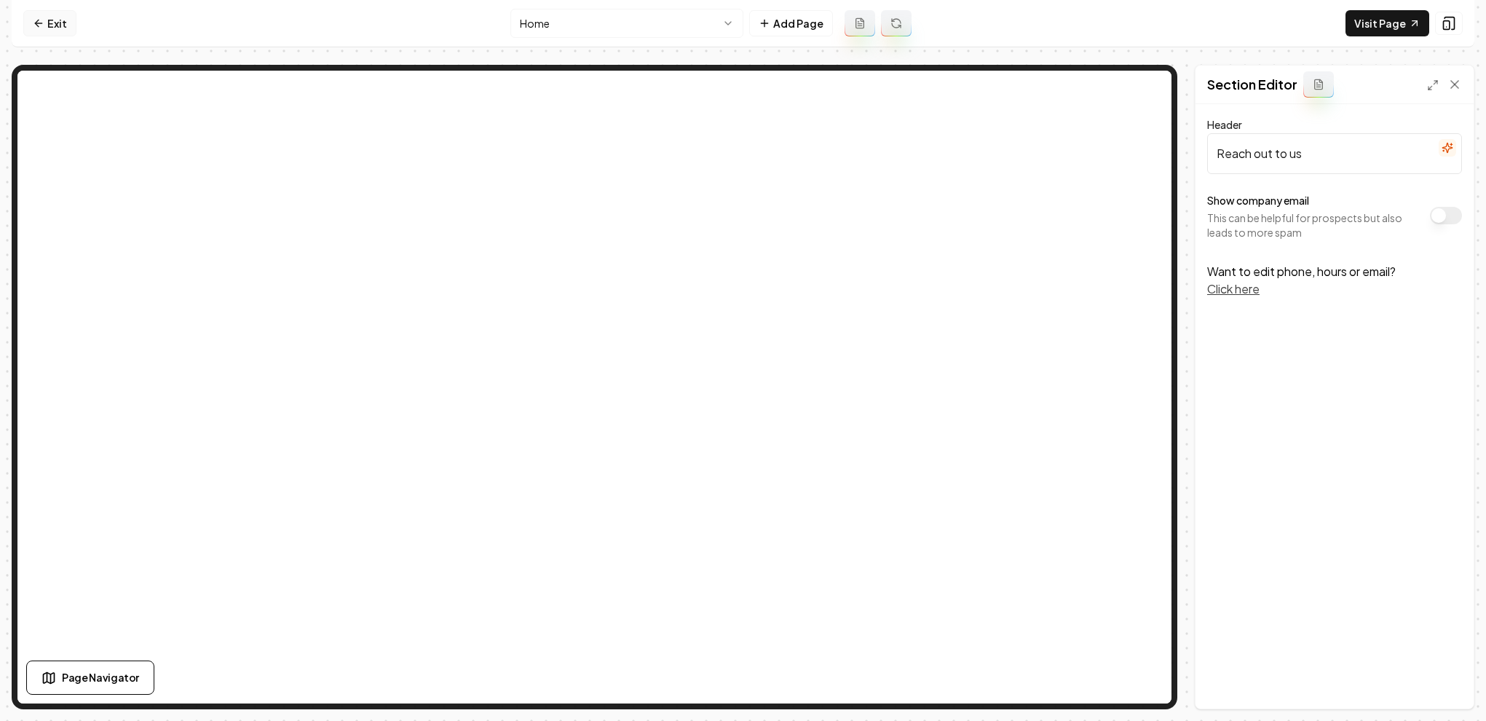
click at [44, 22] on link "Exit" at bounding box center [49, 23] width 53 height 26
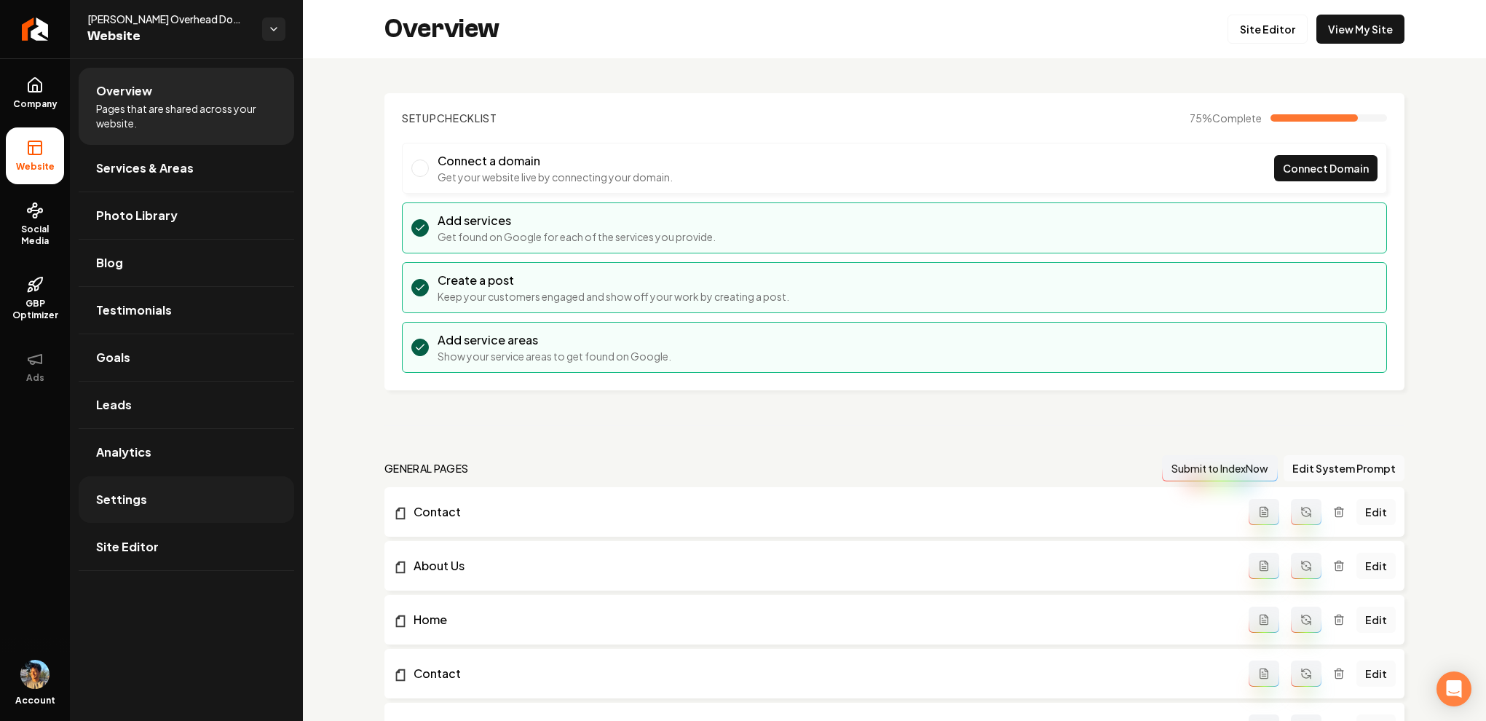
click at [173, 493] on link "Settings" at bounding box center [186, 499] width 215 height 47
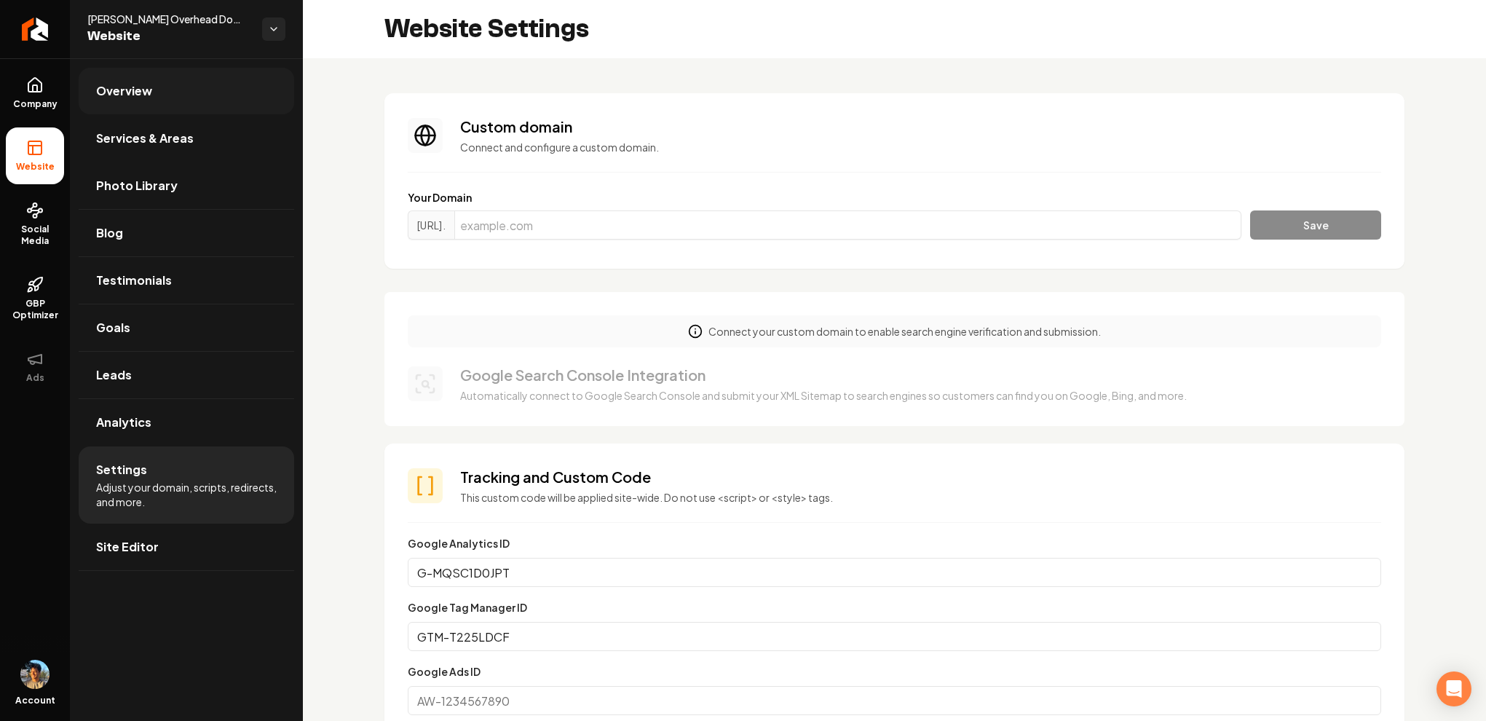
scroll to position [26, 0]
click at [194, 110] on link "Overview" at bounding box center [186, 91] width 215 height 47
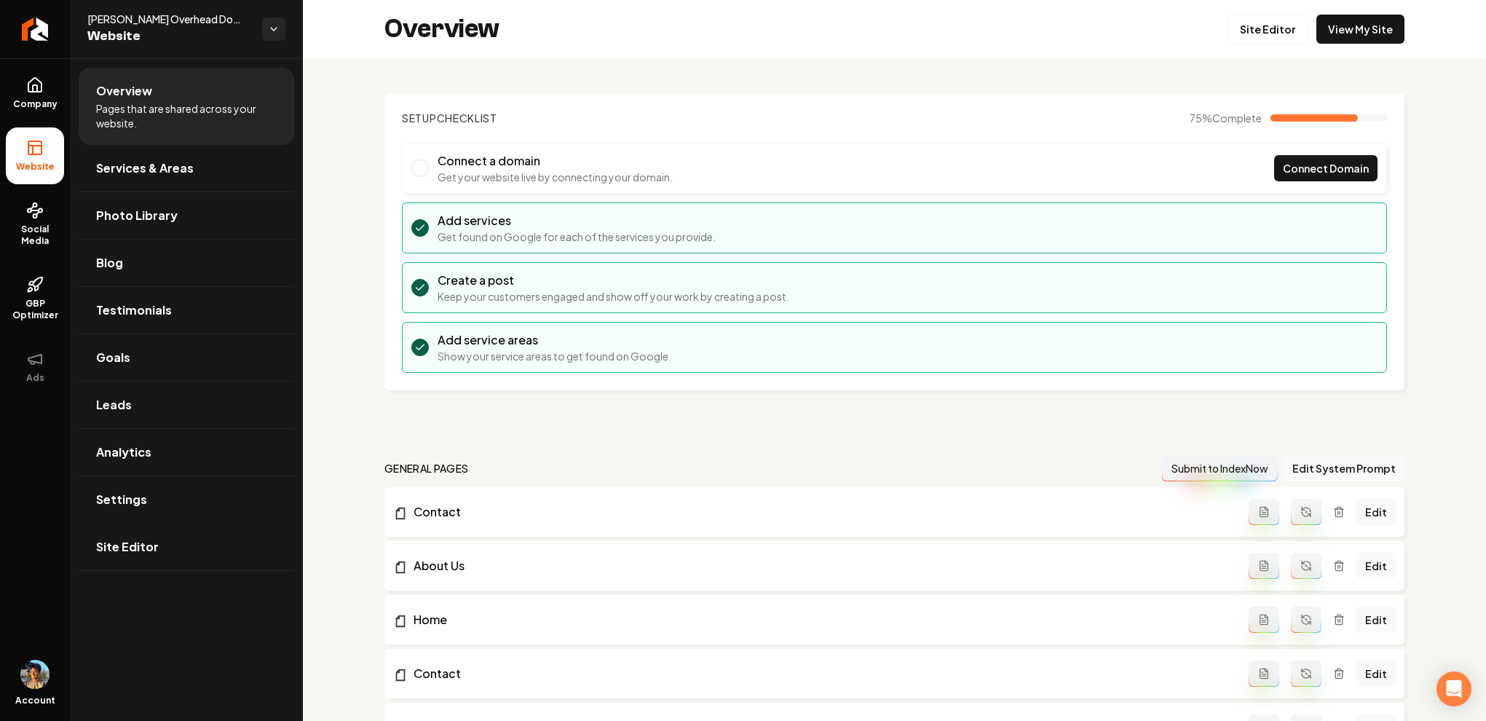
scroll to position [1021, 0]
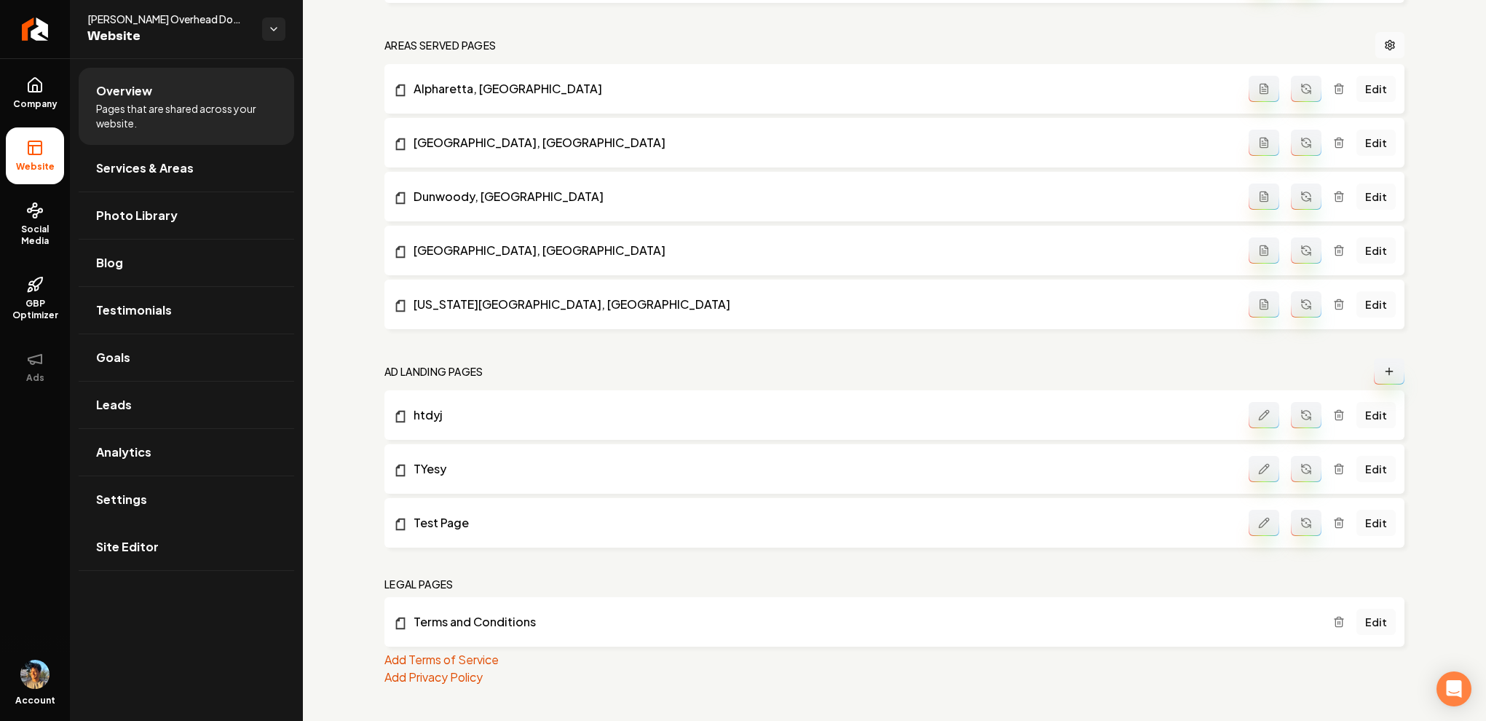
click at [1399, 367] on button "Main content area" at bounding box center [1389, 371] width 31 height 26
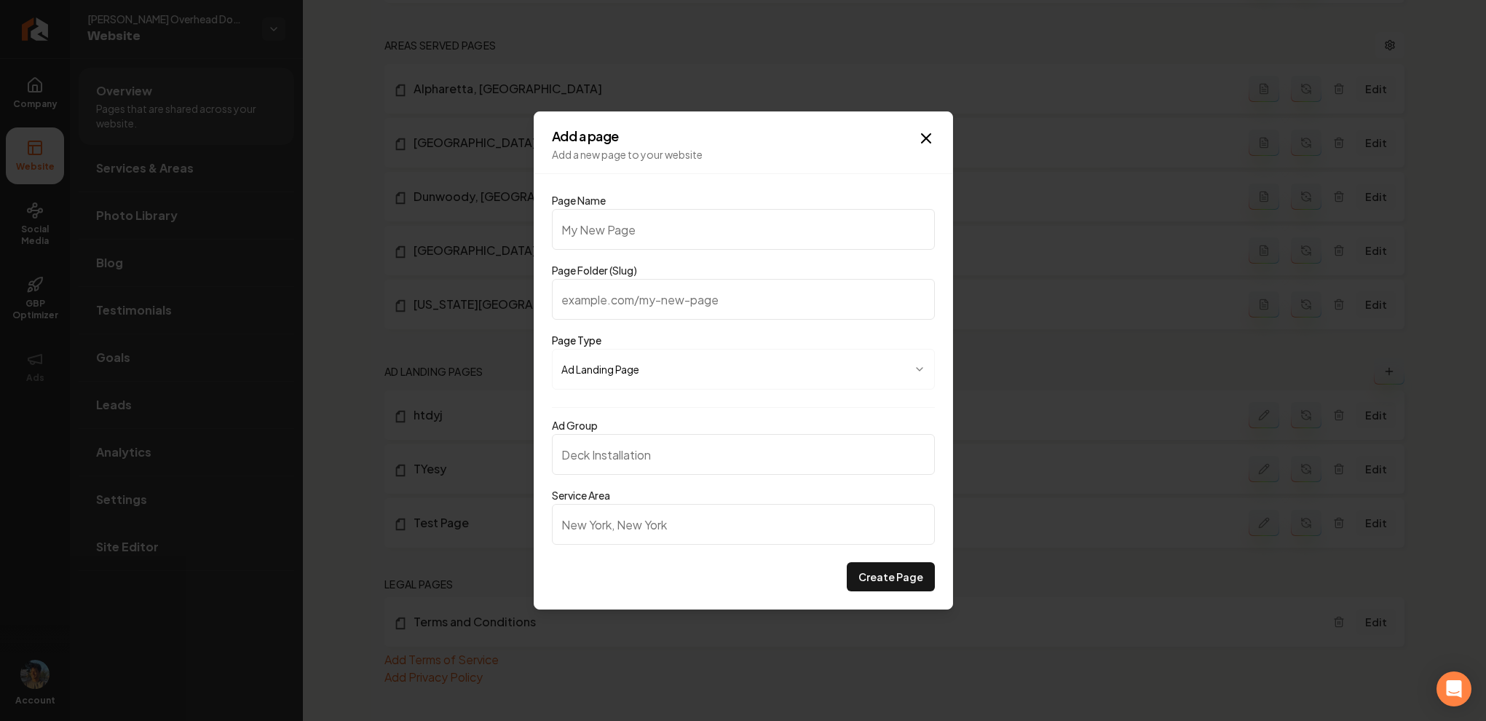
click at [624, 527] on input "Service Area" at bounding box center [743, 524] width 383 height 41
type input "m"
click at [719, 420] on div "Ad Group" at bounding box center [743, 445] width 383 height 58
click at [583, 542] on input "Service Area" at bounding box center [743, 524] width 383 height 41
type input "Siugw"
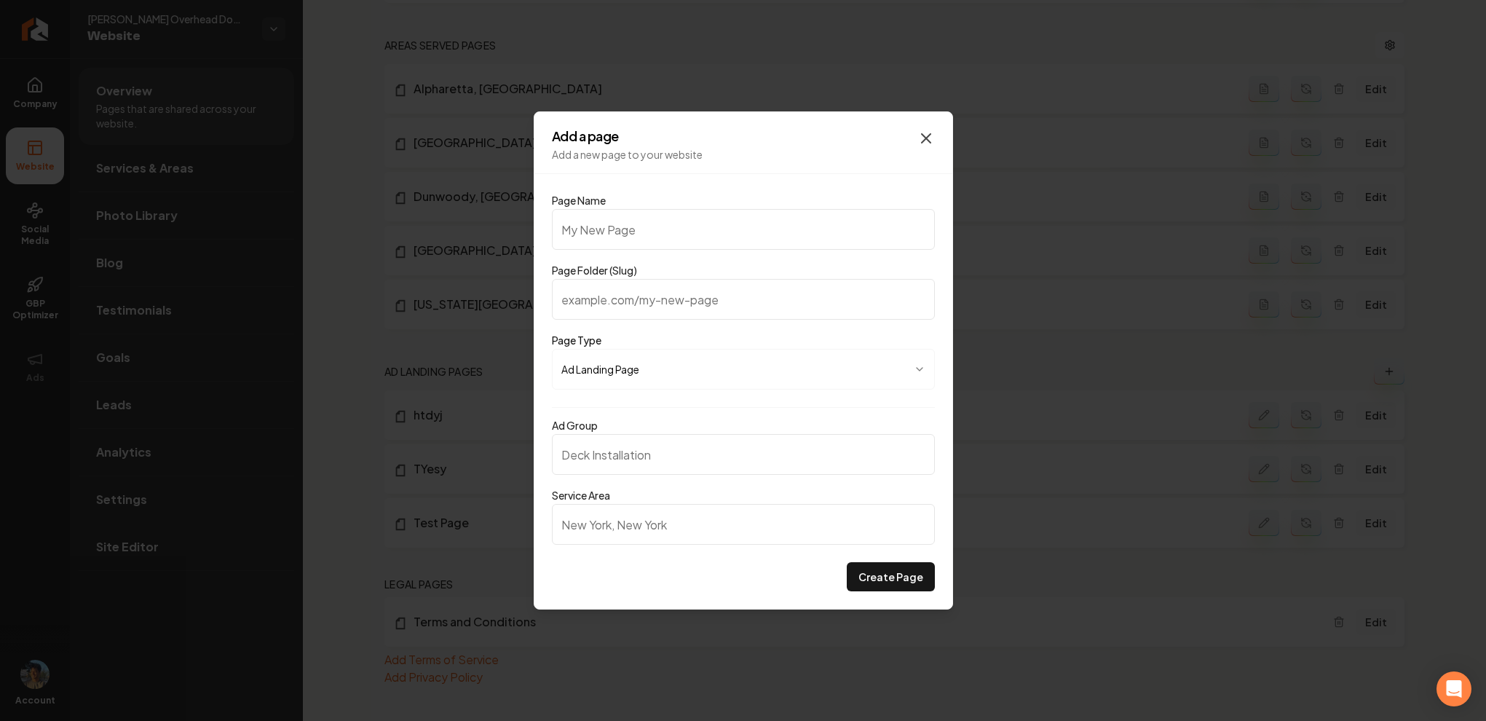
click at [930, 136] on icon "button" at bounding box center [925, 138] width 17 height 17
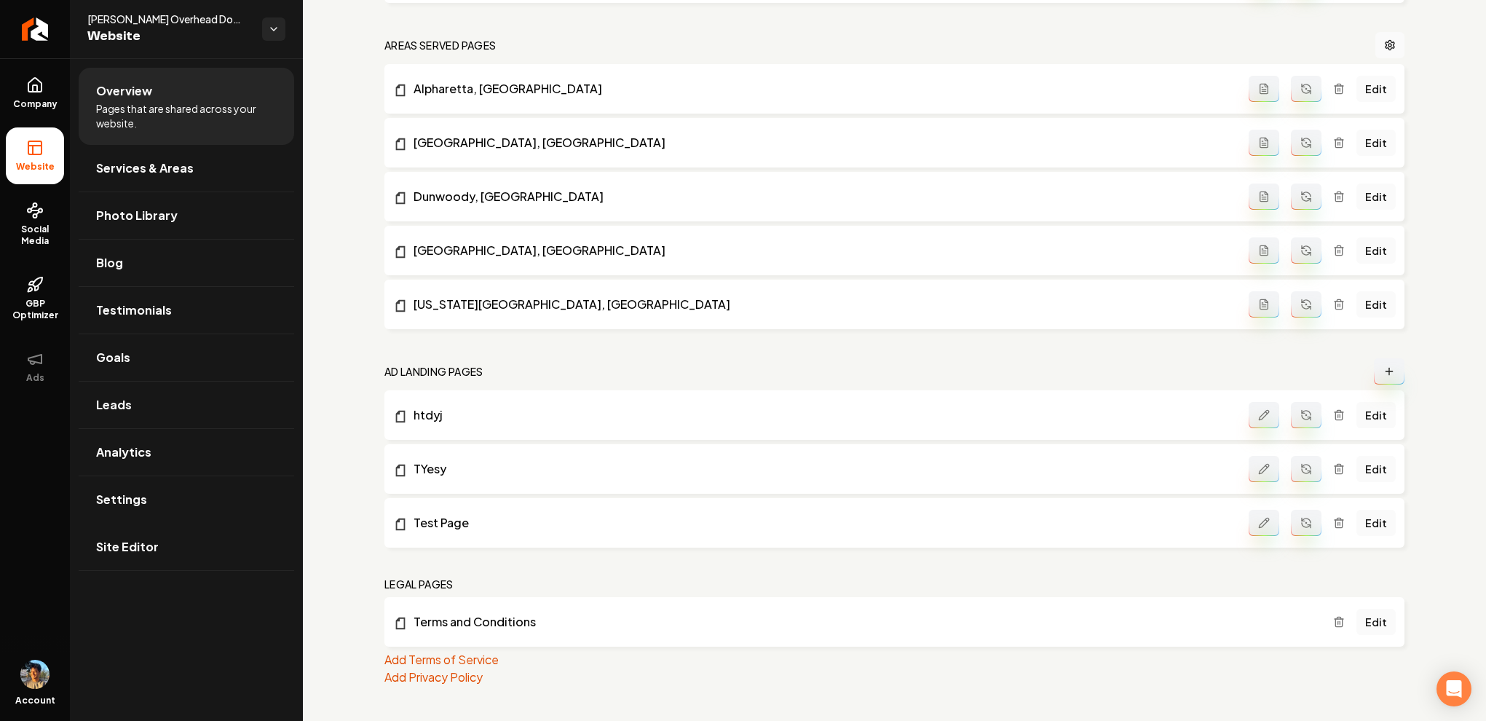
click at [1392, 373] on icon "Main content area" at bounding box center [1389, 371] width 12 height 12
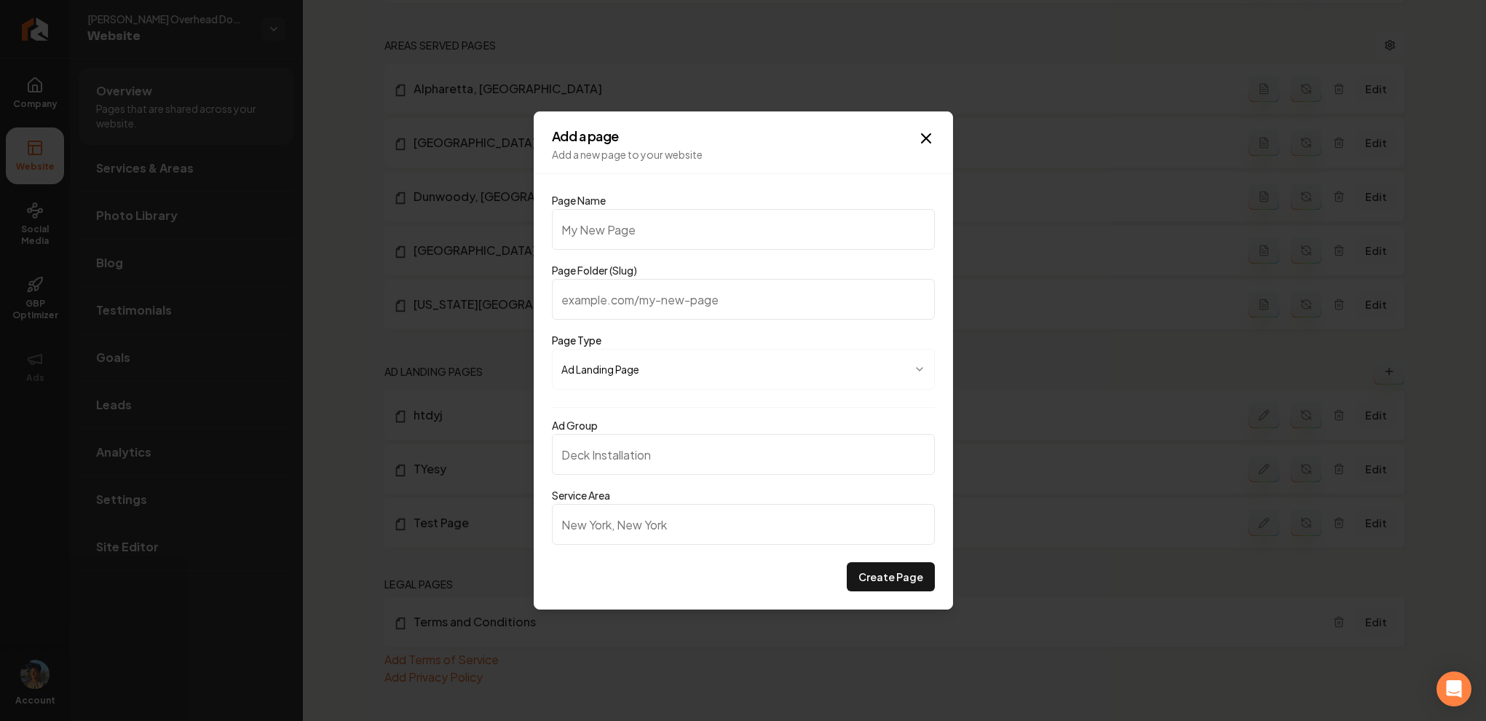
click at [669, 524] on input "Service Area" at bounding box center [743, 524] width 383 height 41
type input "NEw york"
type input "New liufgvliuwe"
click at [916, 582] on button "Create Page" at bounding box center [891, 576] width 88 height 29
click at [681, 220] on input "Page Name" at bounding box center [743, 229] width 383 height 41
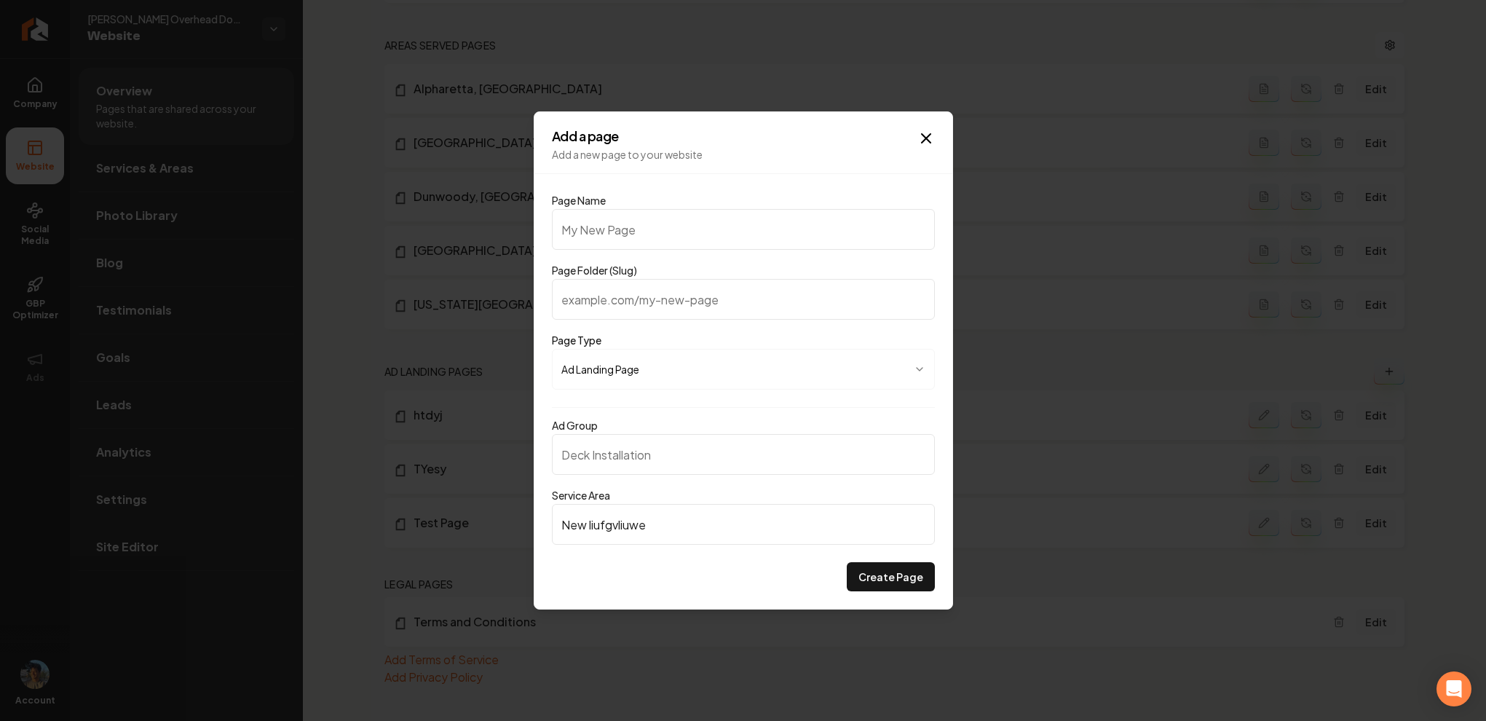
type input "f"
type input "few"
type input "fewf"
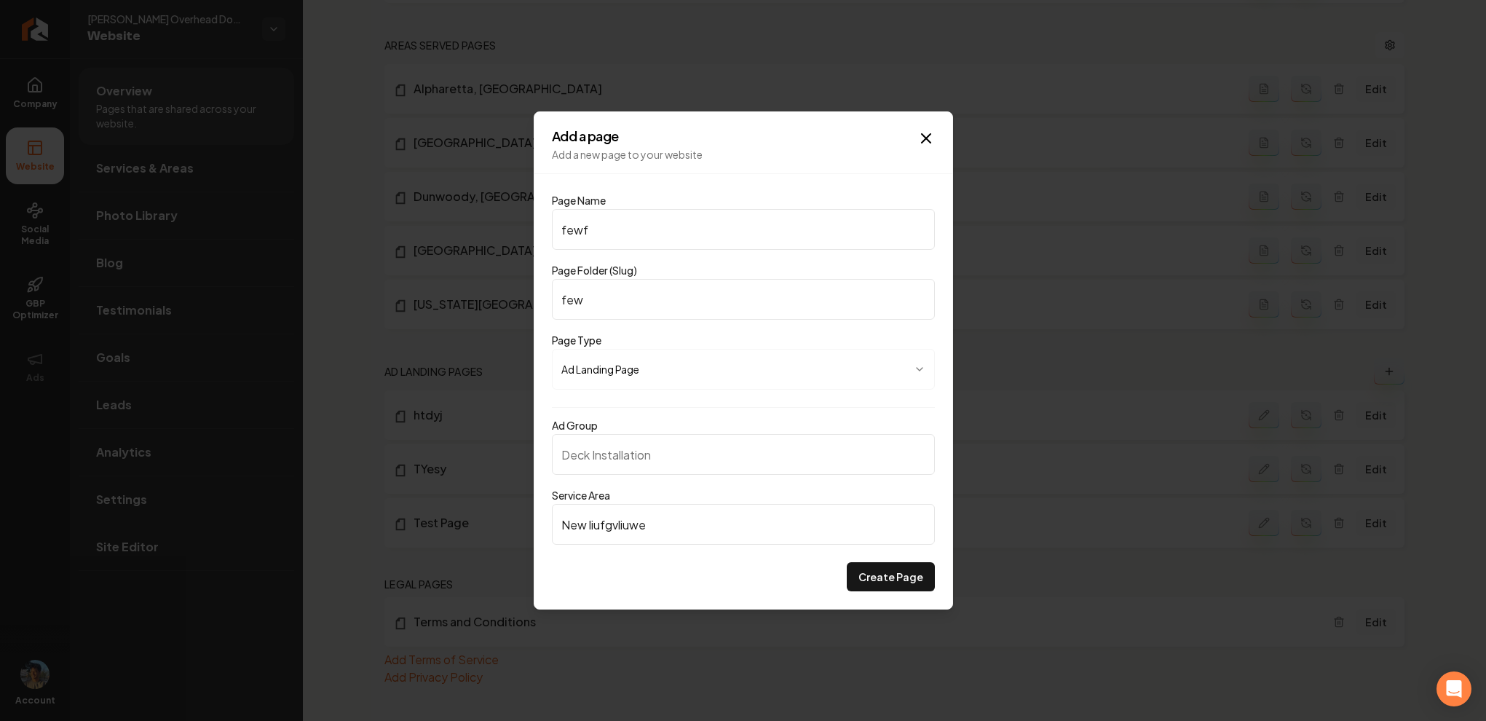
type input "fewf"
type input "fewfw"
click at [847, 562] on button "Create Page" at bounding box center [891, 576] width 88 height 29
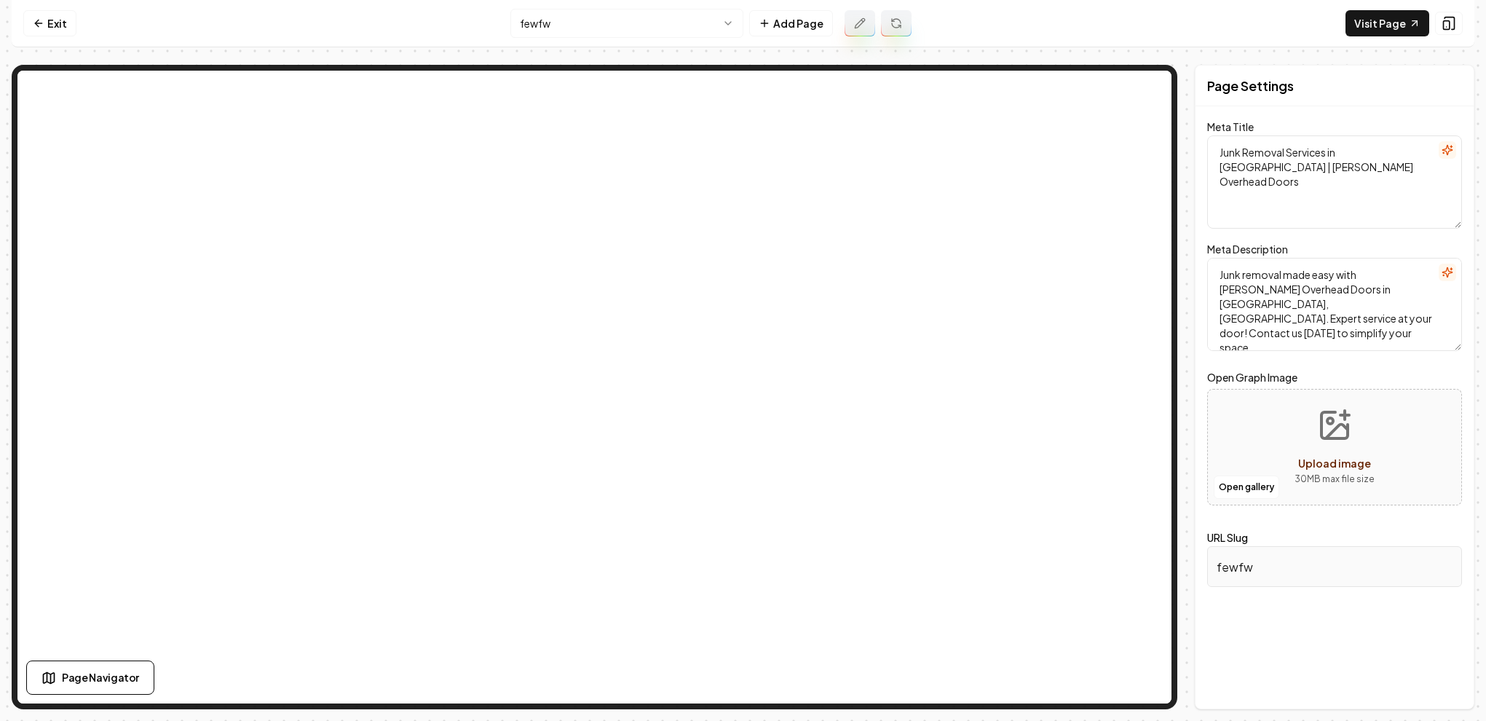
click at [63, 41] on nav "Exit fewfw Add Page Visit Page" at bounding box center [743, 23] width 1462 height 47
click at [61, 28] on link "Exit" at bounding box center [49, 23] width 53 height 26
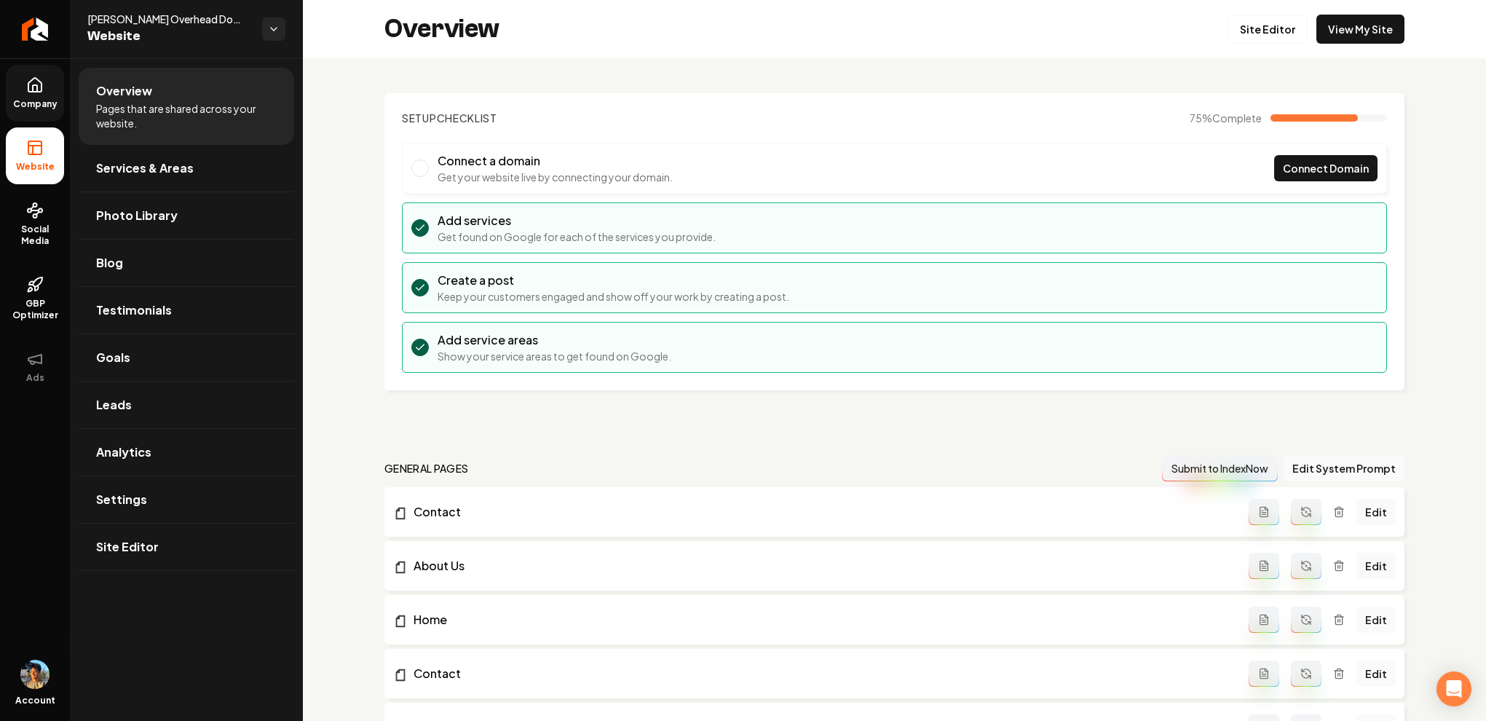
click at [42, 98] on span "Company" at bounding box center [35, 104] width 56 height 12
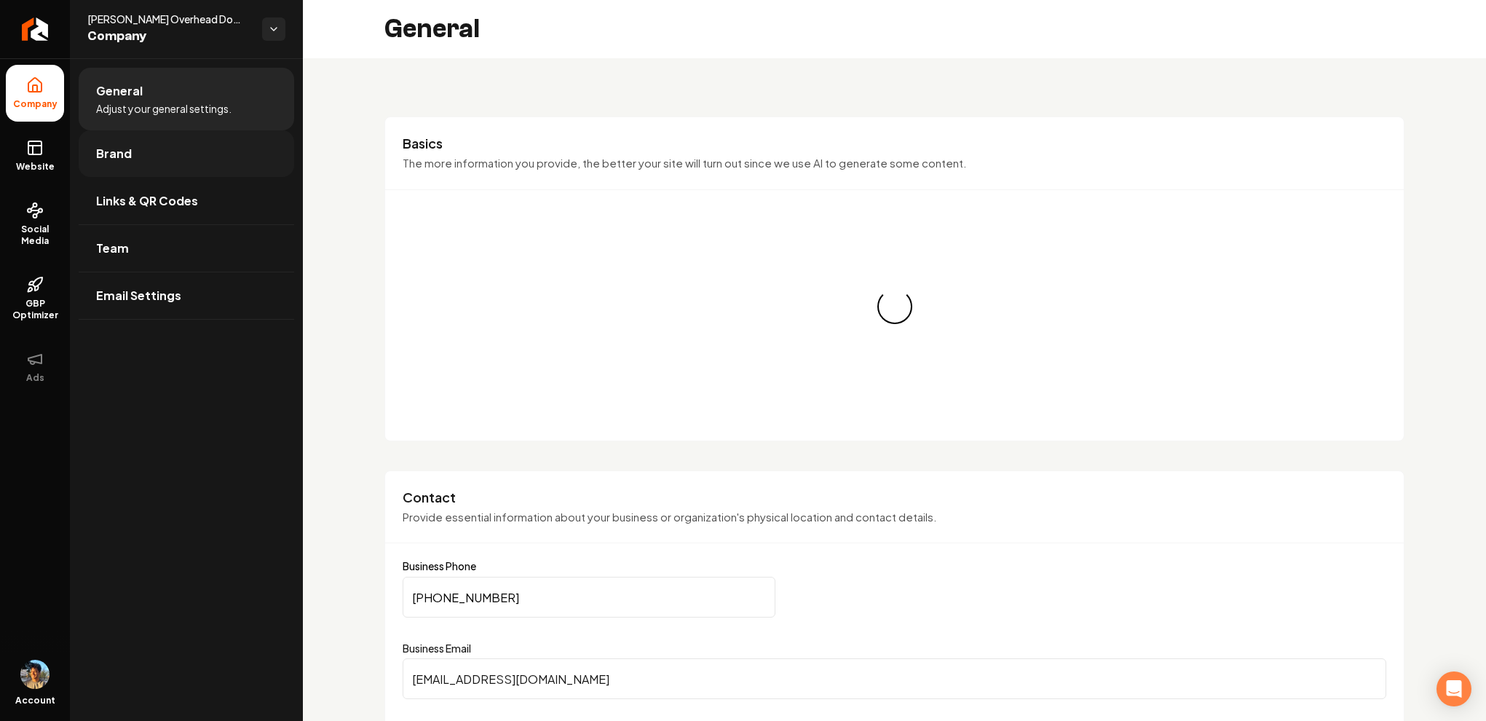
click at [111, 163] on link "Brand" at bounding box center [186, 153] width 215 height 47
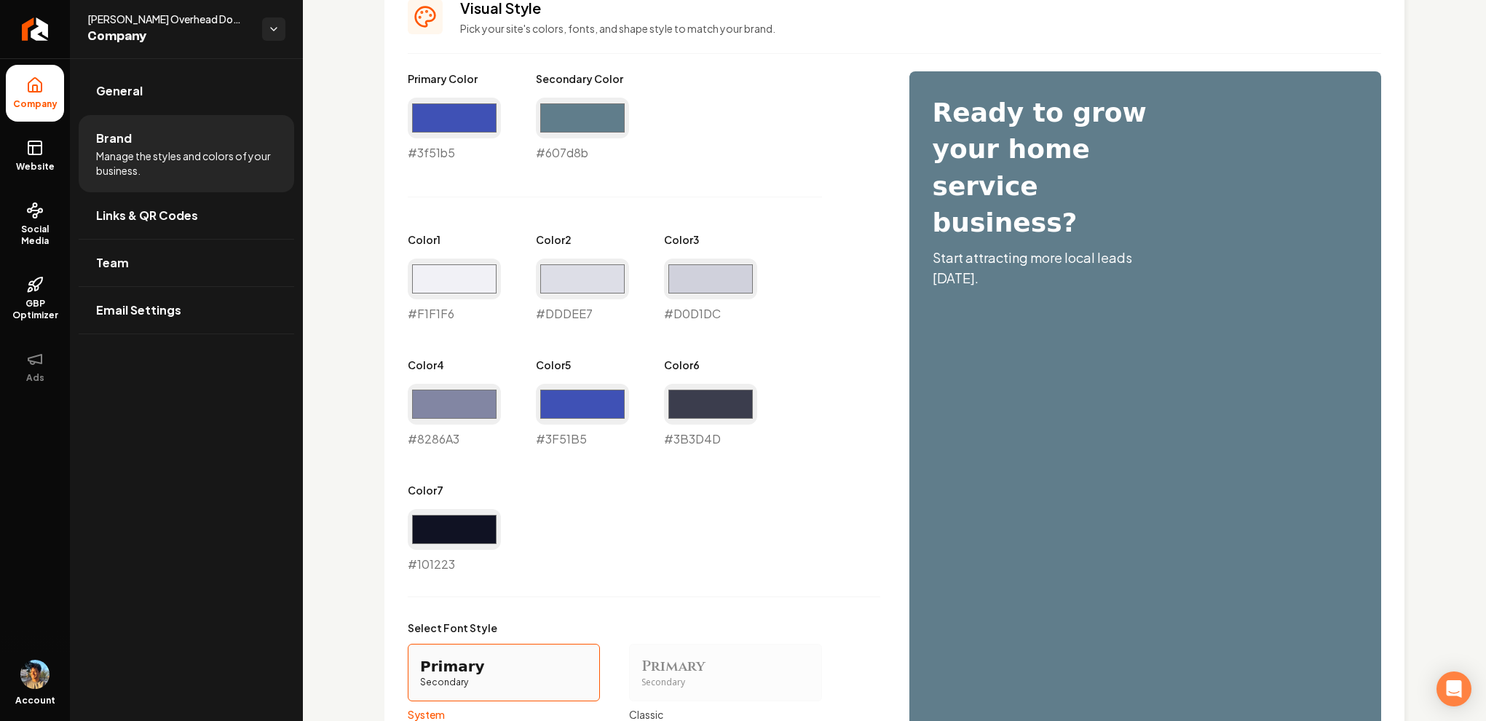
scroll to position [659, 0]
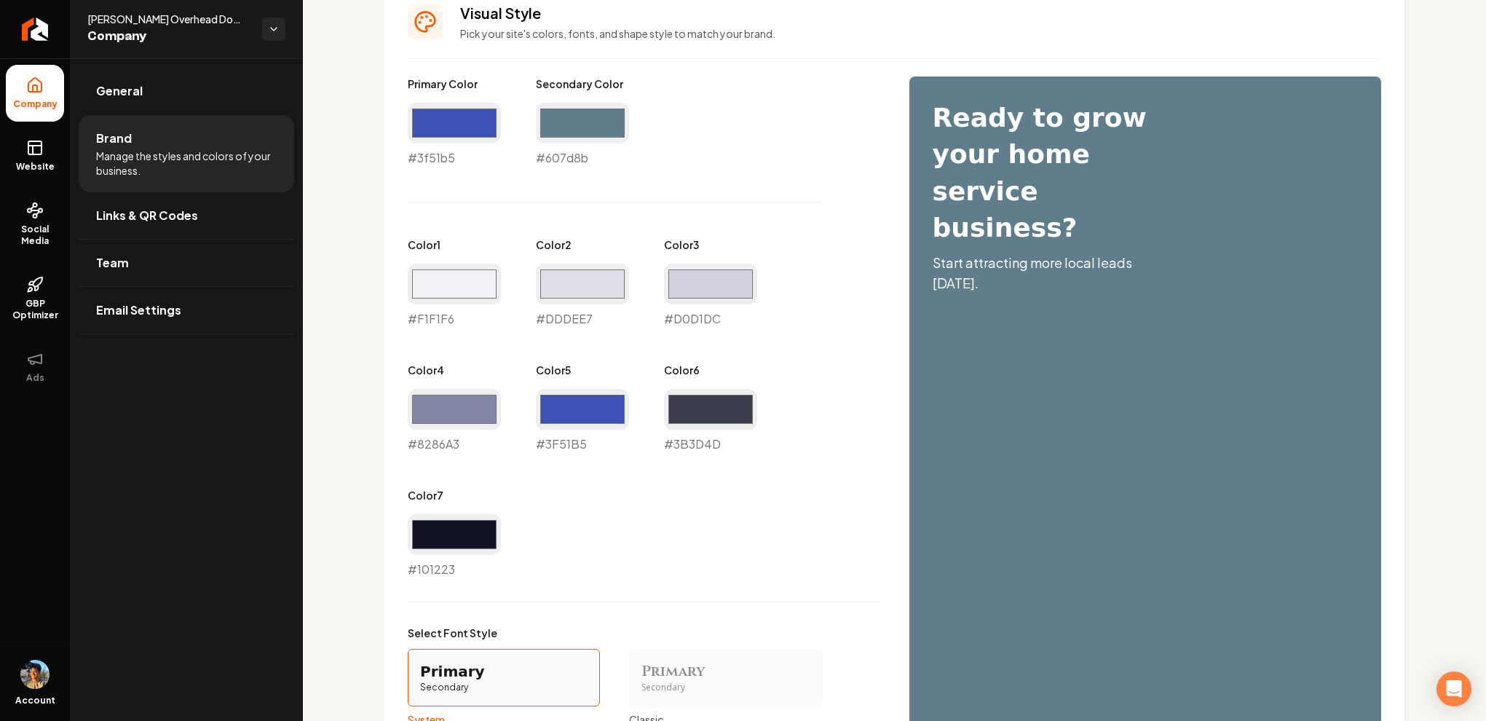
click at [452, 71] on div "Visual Style Pick your site's colors, fonts, and shape style to match your bran…" at bounding box center [894, 484] width 1020 height 1009
click at [451, 116] on input "#3f51b5" at bounding box center [454, 123] width 93 height 41
type input "#a6abc4"
click at [654, 156] on div "Primary Color #a6abc4 #a6abc4 Secondary Color #607d8b #607d8b Color 1 #f1f1f6 #…" at bounding box center [644, 327] width 472 height 502
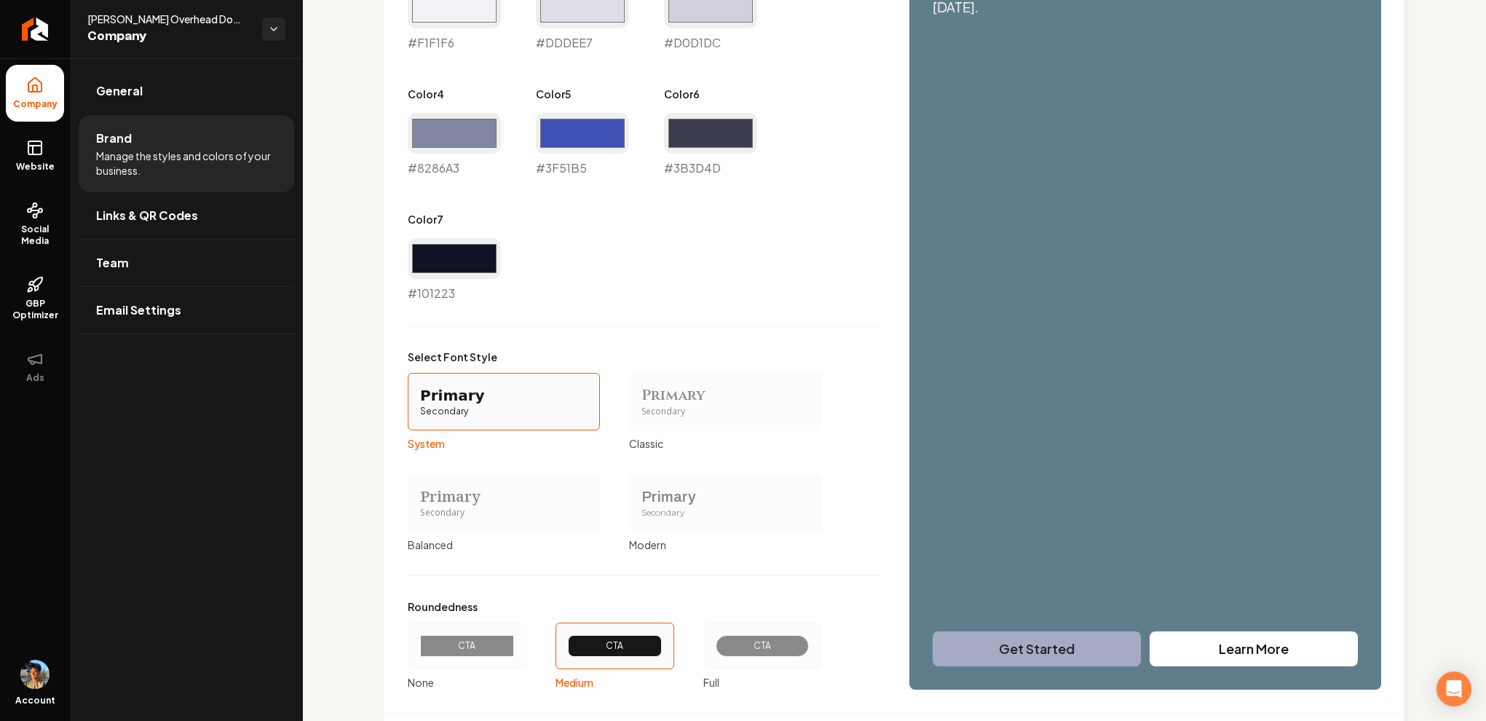
scroll to position [1018, 0]
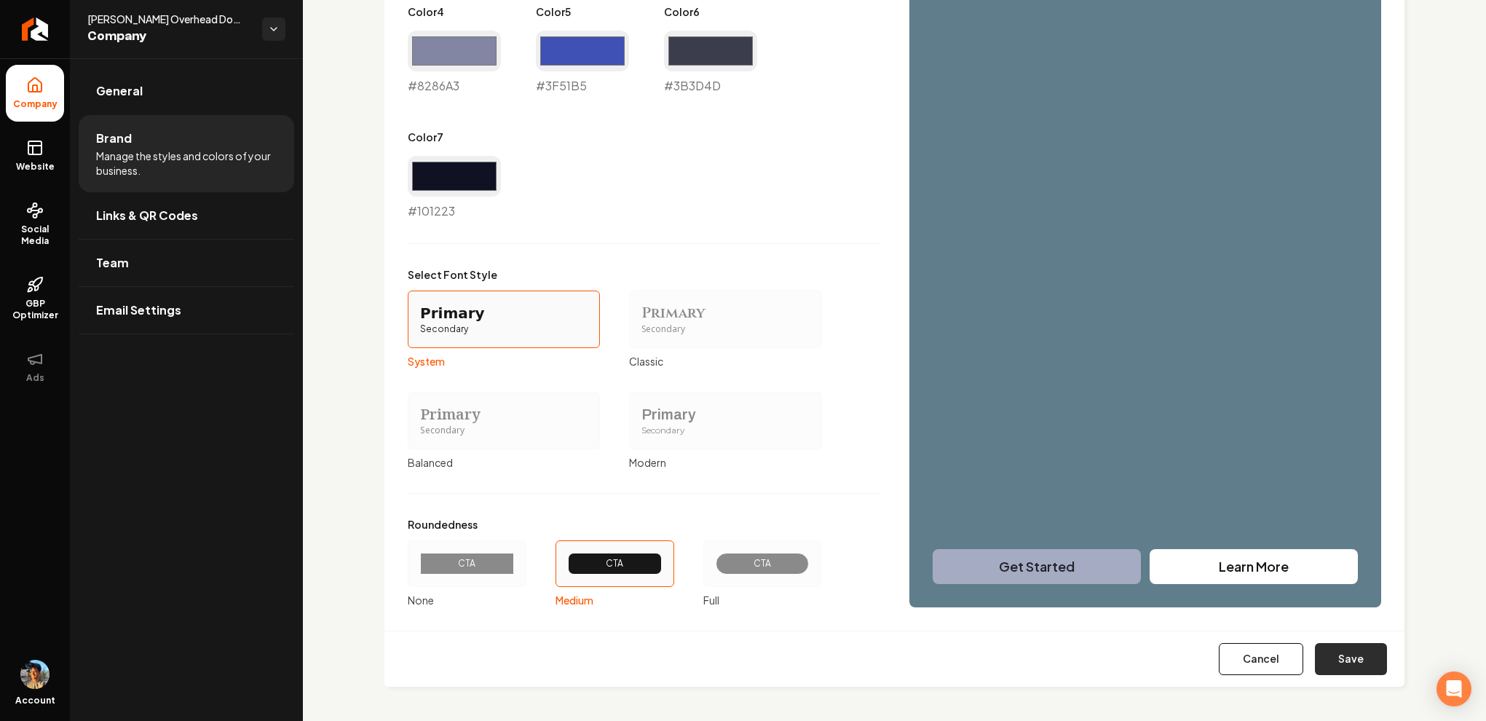
click at [1336, 659] on button "Save" at bounding box center [1351, 659] width 72 height 32
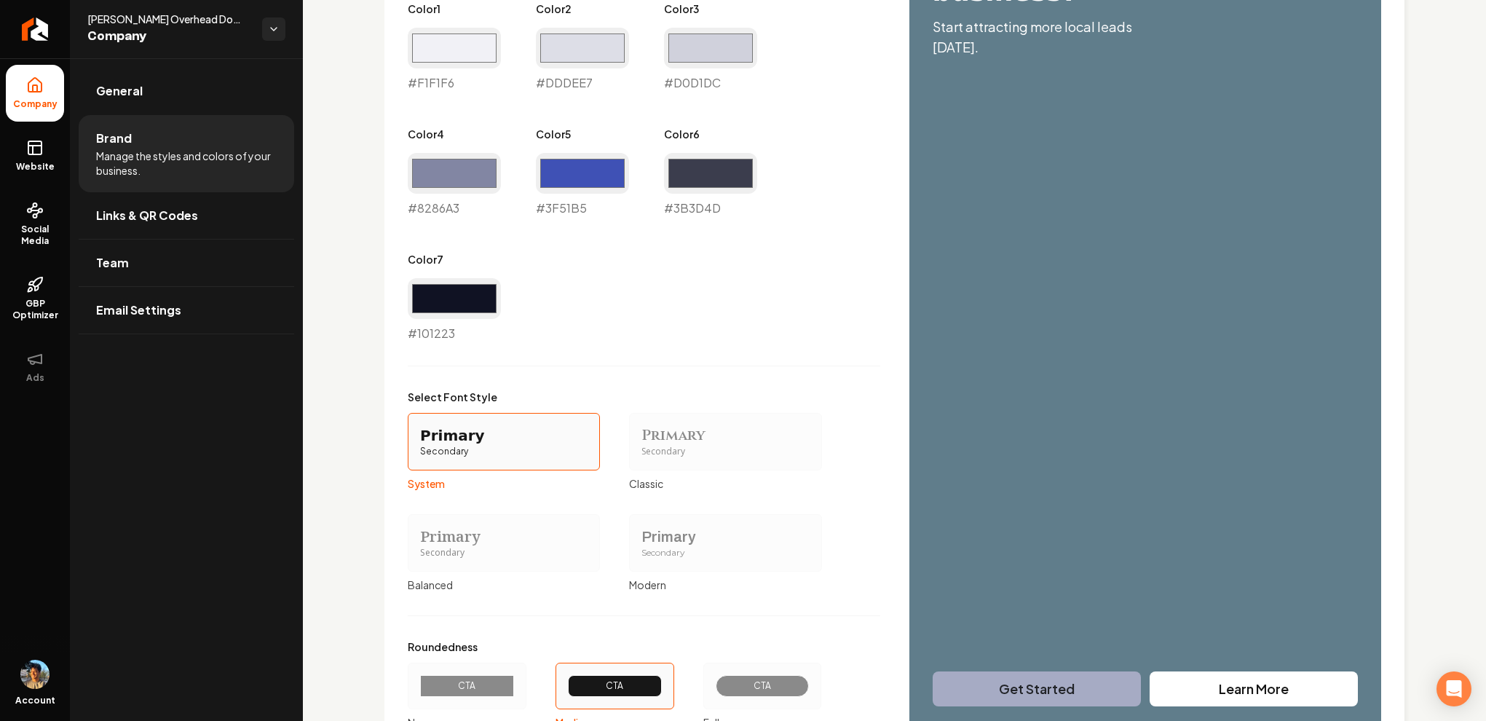
type input "#f1f1f6"
type input "#dddee7"
type input "#d0d1dc"
type input "#8286a3"
type input "#3f51b5"
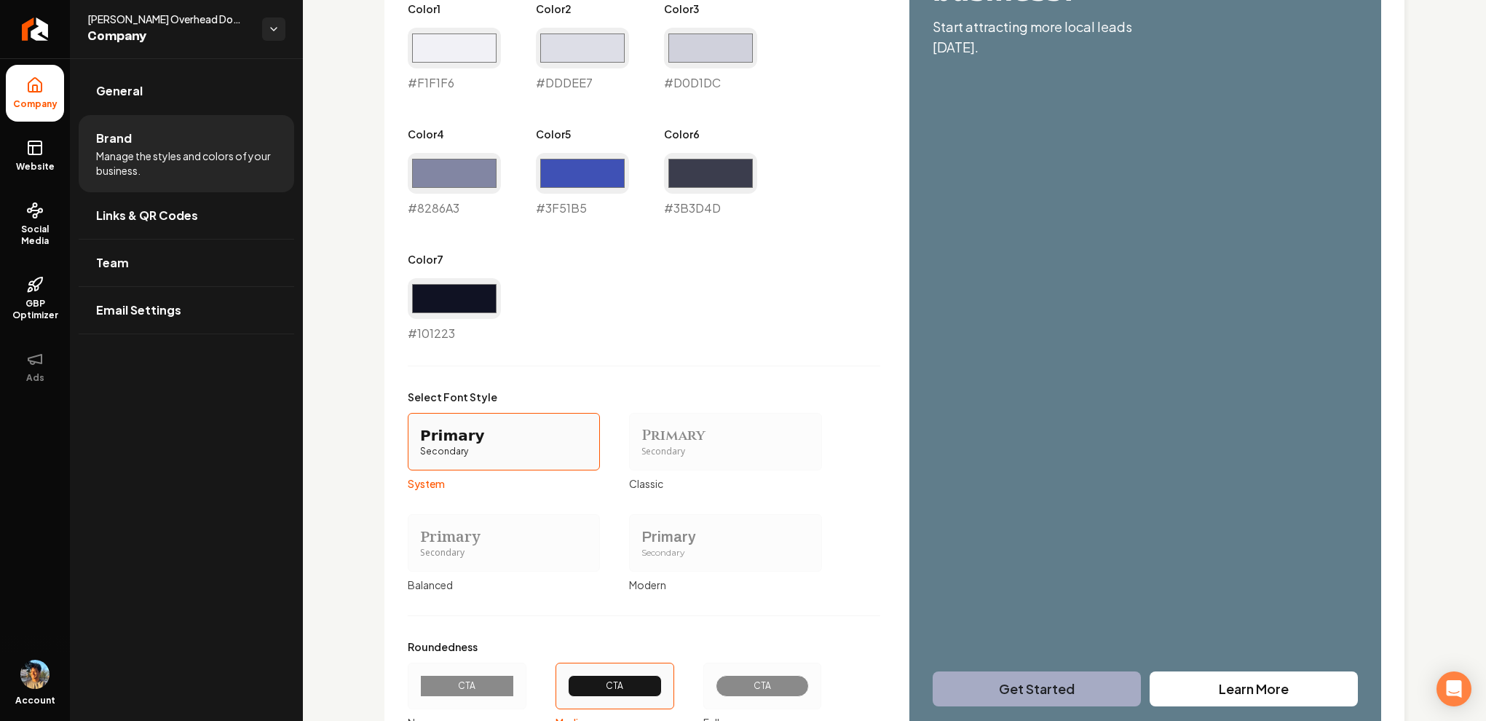
type input "#3b3d4d"
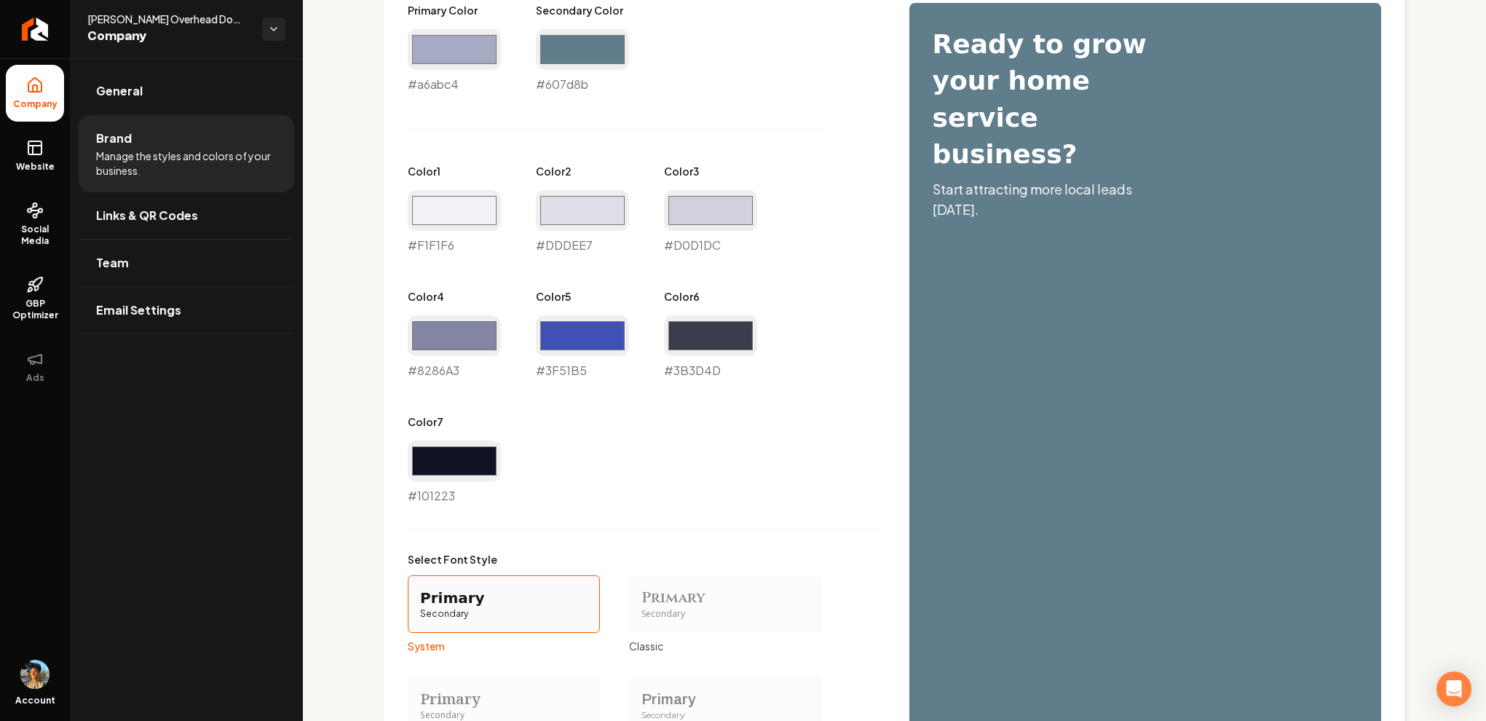
scroll to position [718, 0]
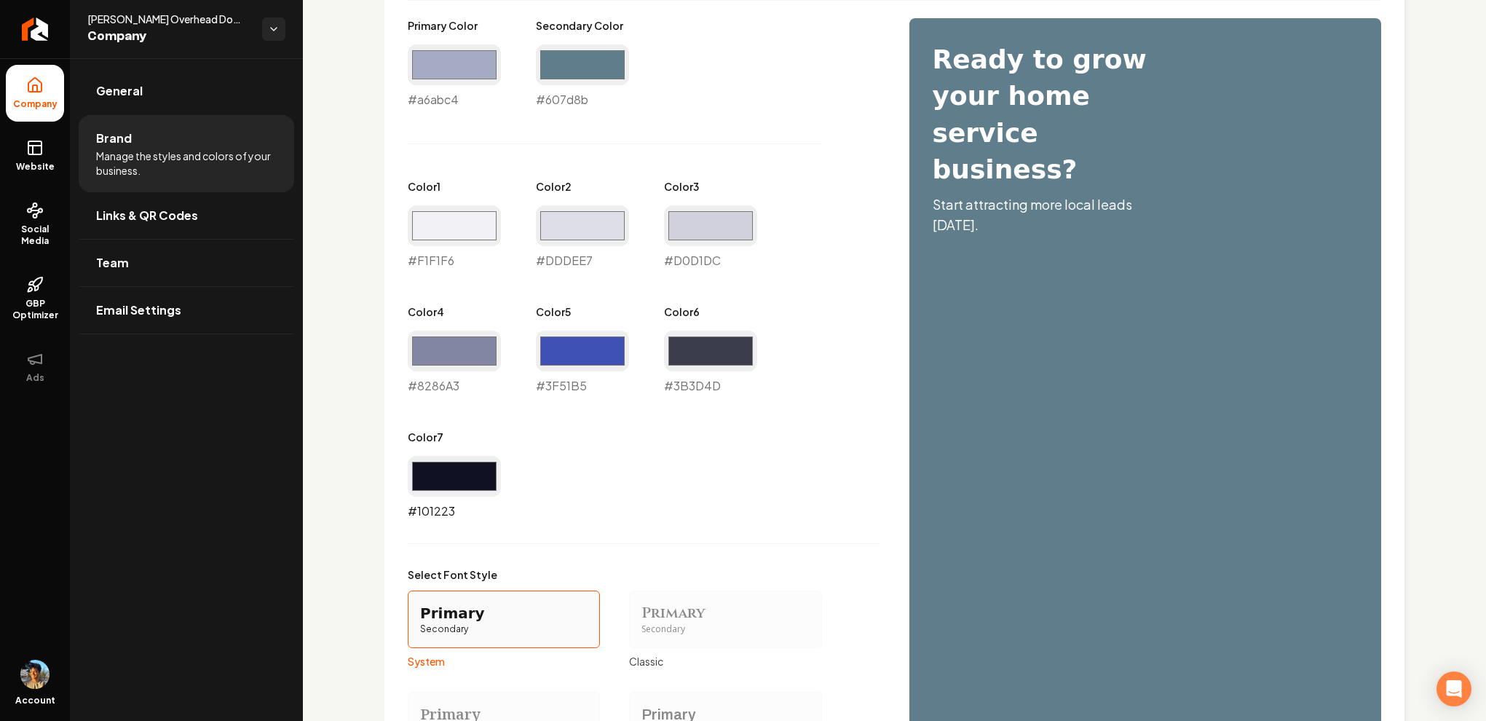
click at [468, 479] on input "#101223" at bounding box center [454, 476] width 93 height 41
type input "#2431a8"
click at [614, 451] on div "Primary Color #a6abc4 #a6abc4 Secondary Color #607d8b #607d8b Color 1 #f1f1f6 #…" at bounding box center [644, 269] width 472 height 502
click at [675, 378] on div "#3b3d4d #3B3D4D" at bounding box center [710, 362] width 93 height 64
click at [703, 360] on input "#3b3d4d" at bounding box center [710, 350] width 93 height 41
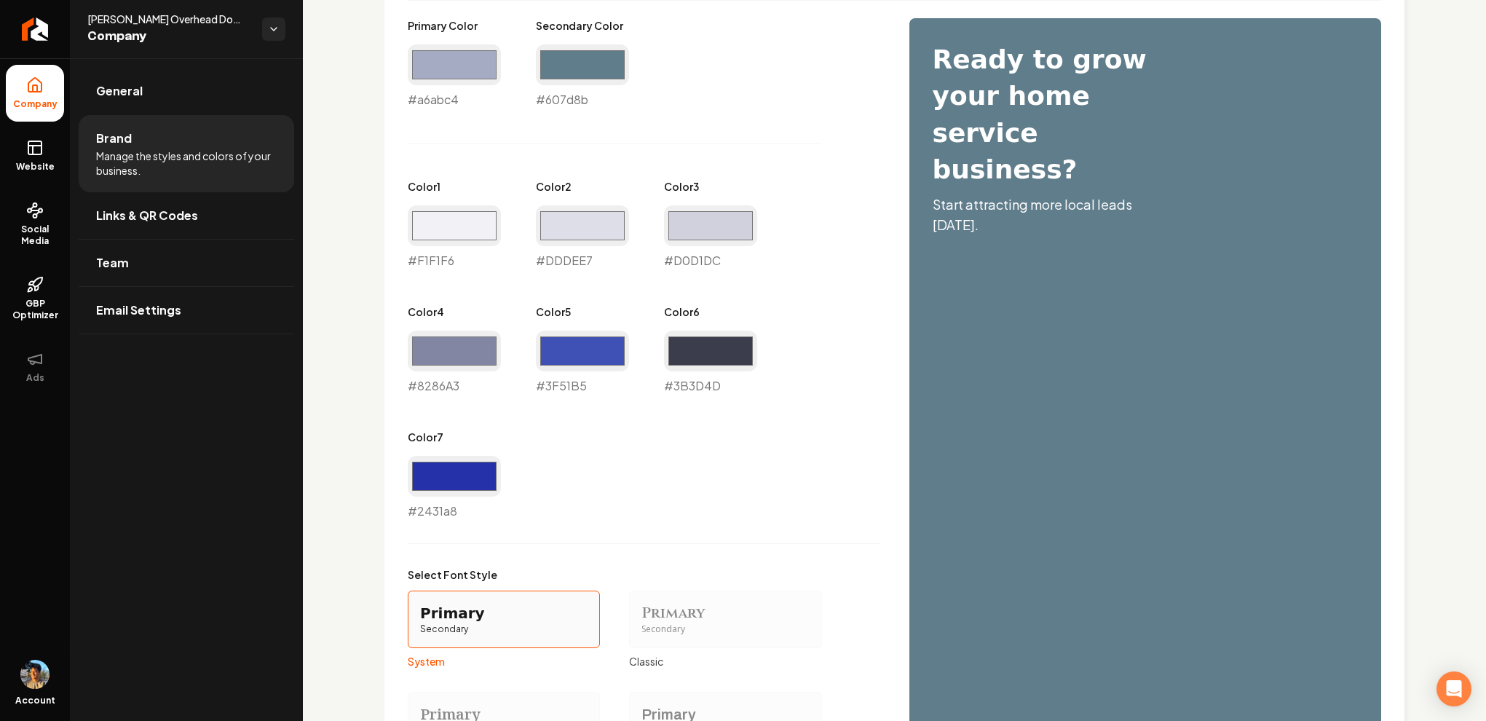
click at [645, 444] on div "Primary Color #a6abc4 #a6abc4 Secondary Color #607d8b #607d8b Color 1 #f1f1f6 #…" at bounding box center [644, 269] width 472 height 502
click at [720, 339] on input "#3b3d4d" at bounding box center [710, 350] width 93 height 41
type input "#000000"
click at [855, 421] on div "Primary Color #a6abc4 #a6abc4 Secondary Color #607d8b #607d8b Color 1 #f1f1f6 #…" at bounding box center [644, 269] width 472 height 502
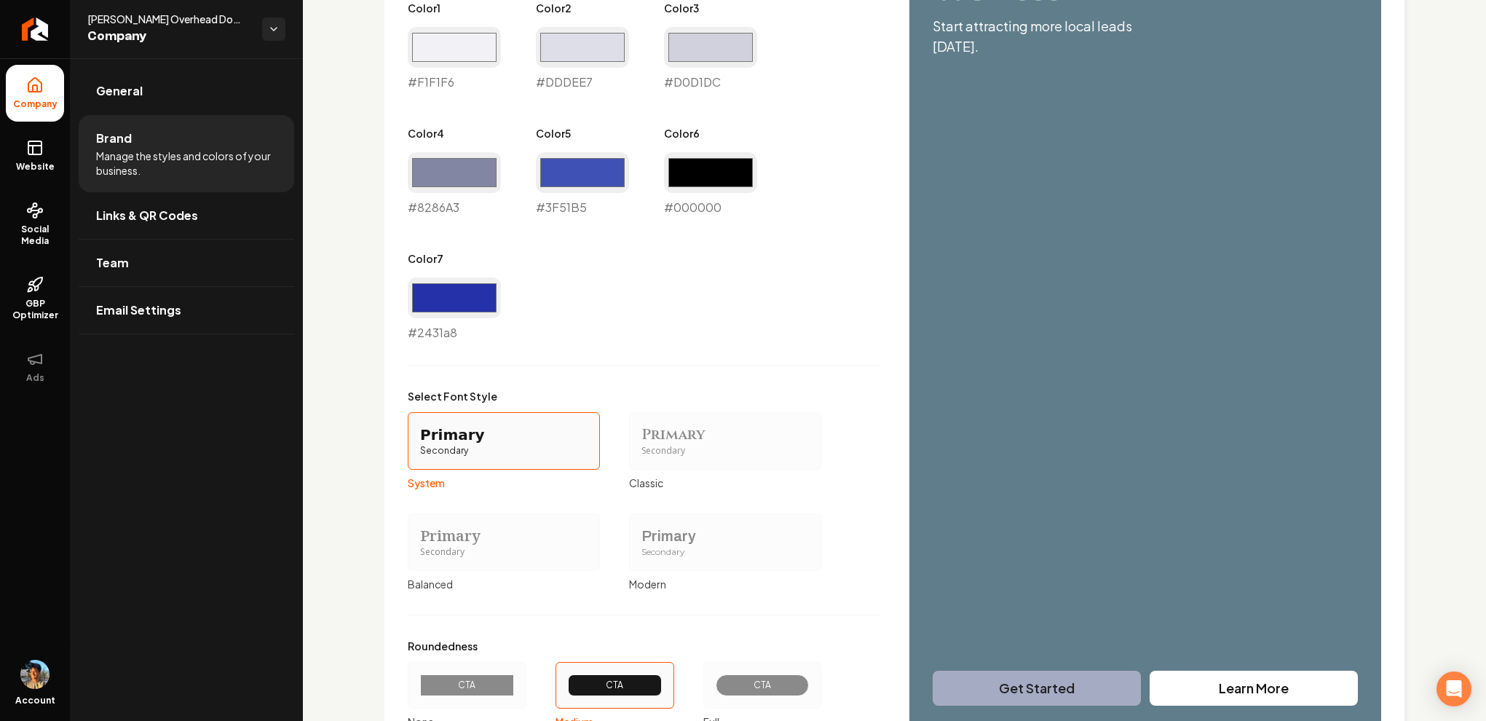
scroll to position [1018, 0]
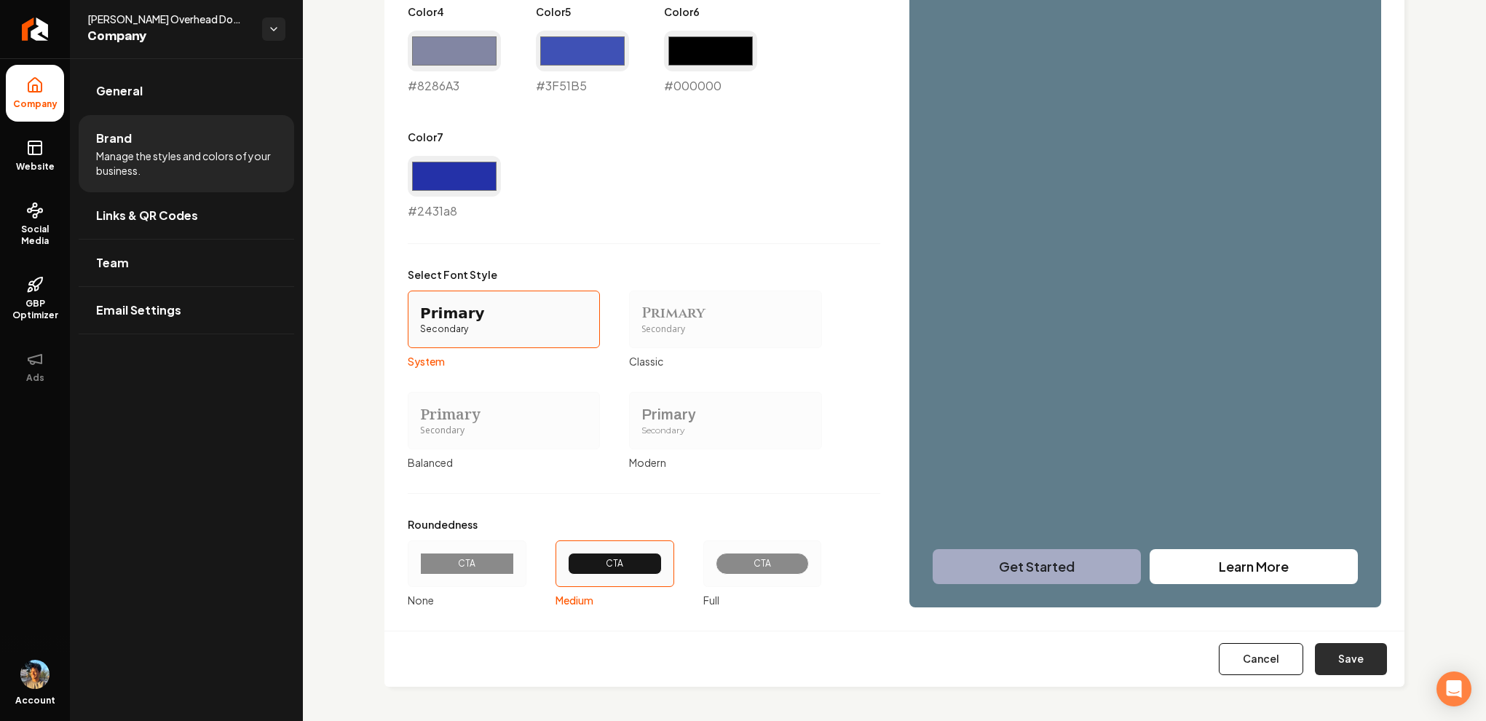
click at [1317, 660] on button "Save" at bounding box center [1351, 659] width 72 height 32
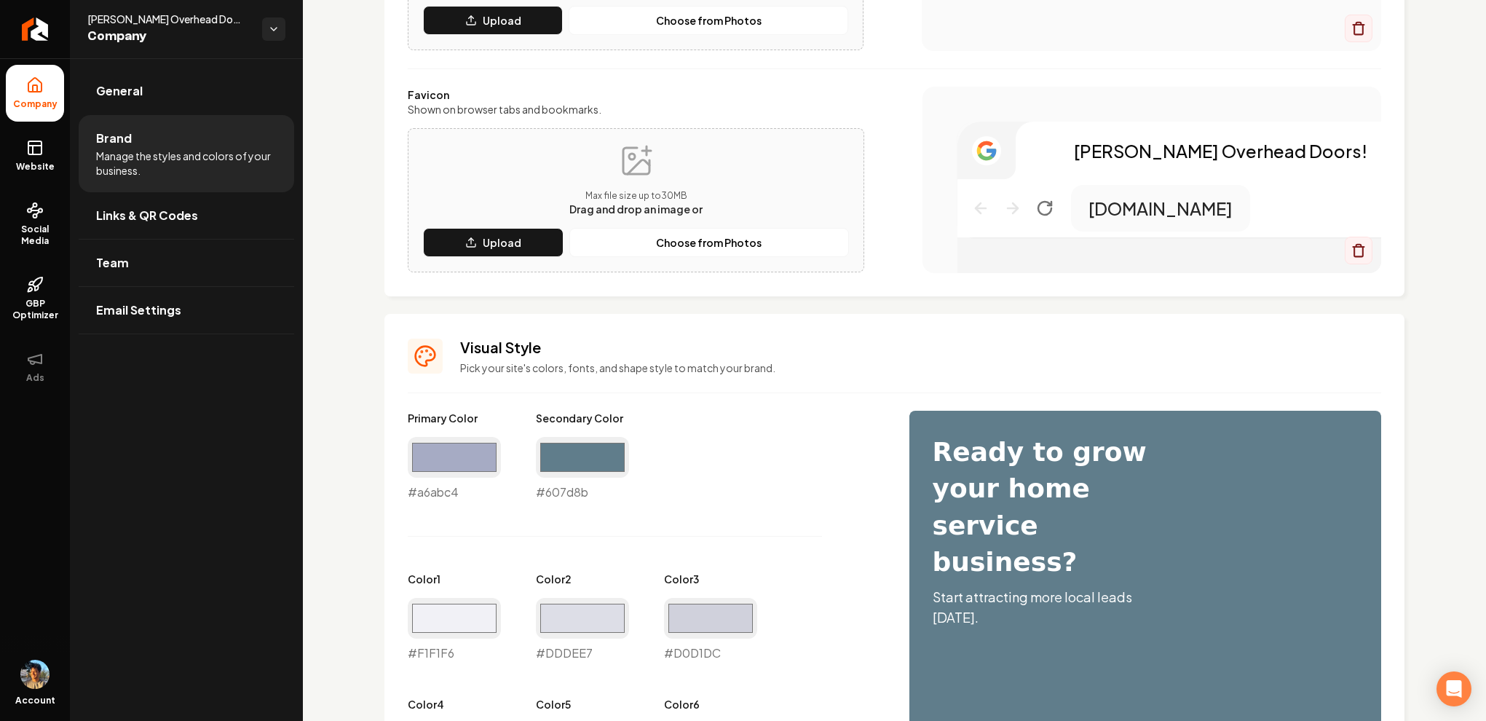
type input "#f1f1f6"
type input "#dddee7"
type input "#d0d1dc"
type input "#8286a3"
type input "#3f51b5"
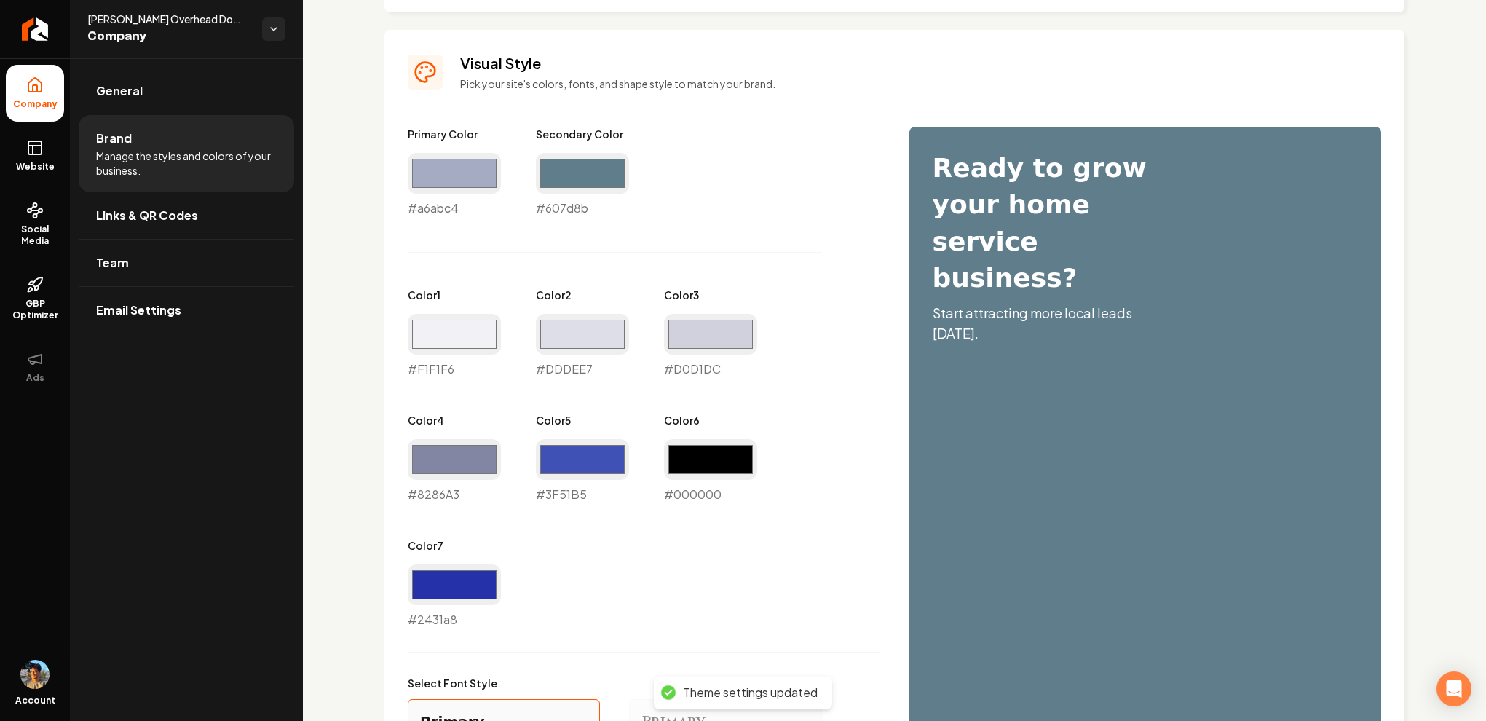
scroll to position [610, 0]
click at [433, 165] on input "#a6abc4" at bounding box center [454, 172] width 93 height 41
type input "#ffffff"
click at [667, 262] on div "Primary Color #ffffff #ffffff Secondary Color #607d8b #607d8b Color 1 #f1f1f6 #…" at bounding box center [644, 377] width 472 height 502
click at [719, 453] on input "#000000" at bounding box center [710, 458] width 93 height 41
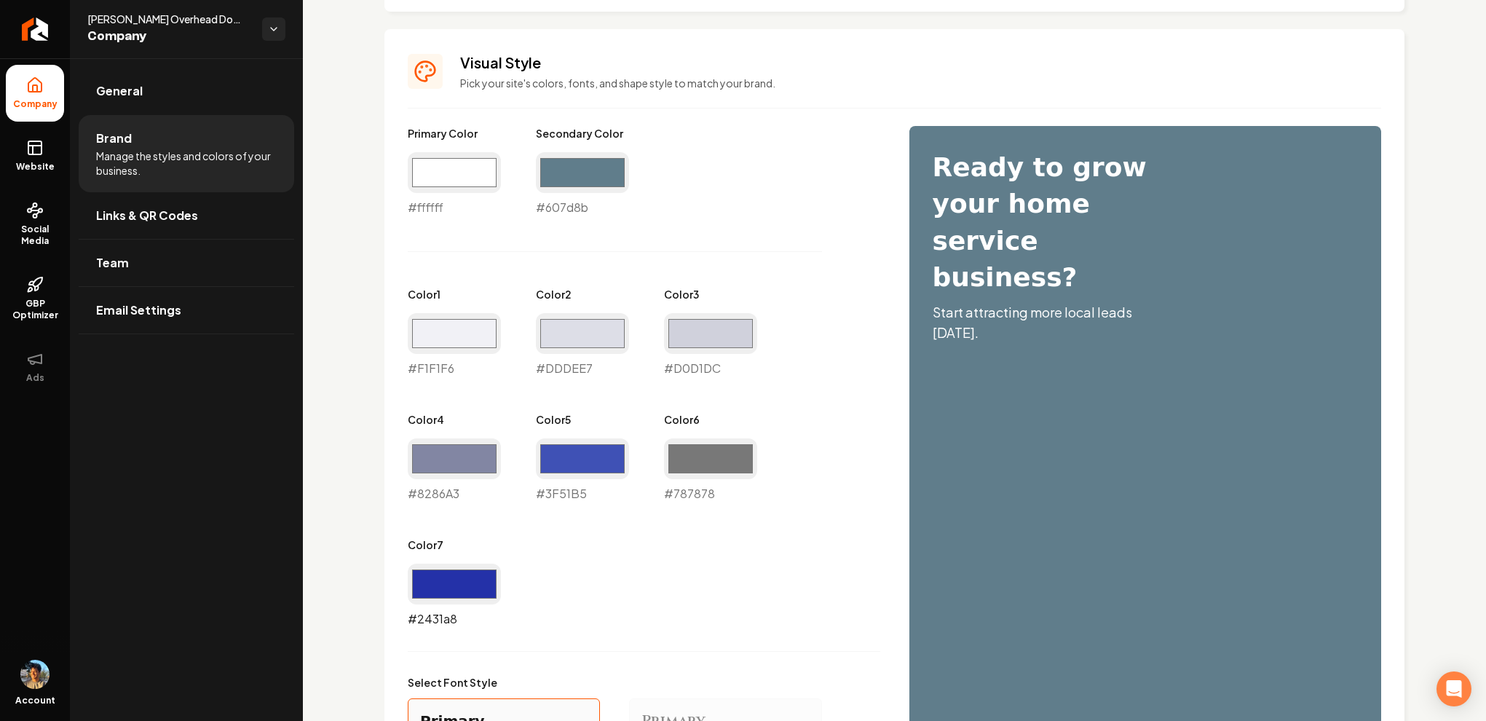
type input "#787878"
click at [490, 577] on input "#2431a8" at bounding box center [454, 583] width 93 height 41
type input "#000000"
click at [662, 523] on div "Primary Color #ffffff #ffffff Secondary Color #607d8b #607d8b Color 1 #f1f1f6 #…" at bounding box center [644, 377] width 472 height 502
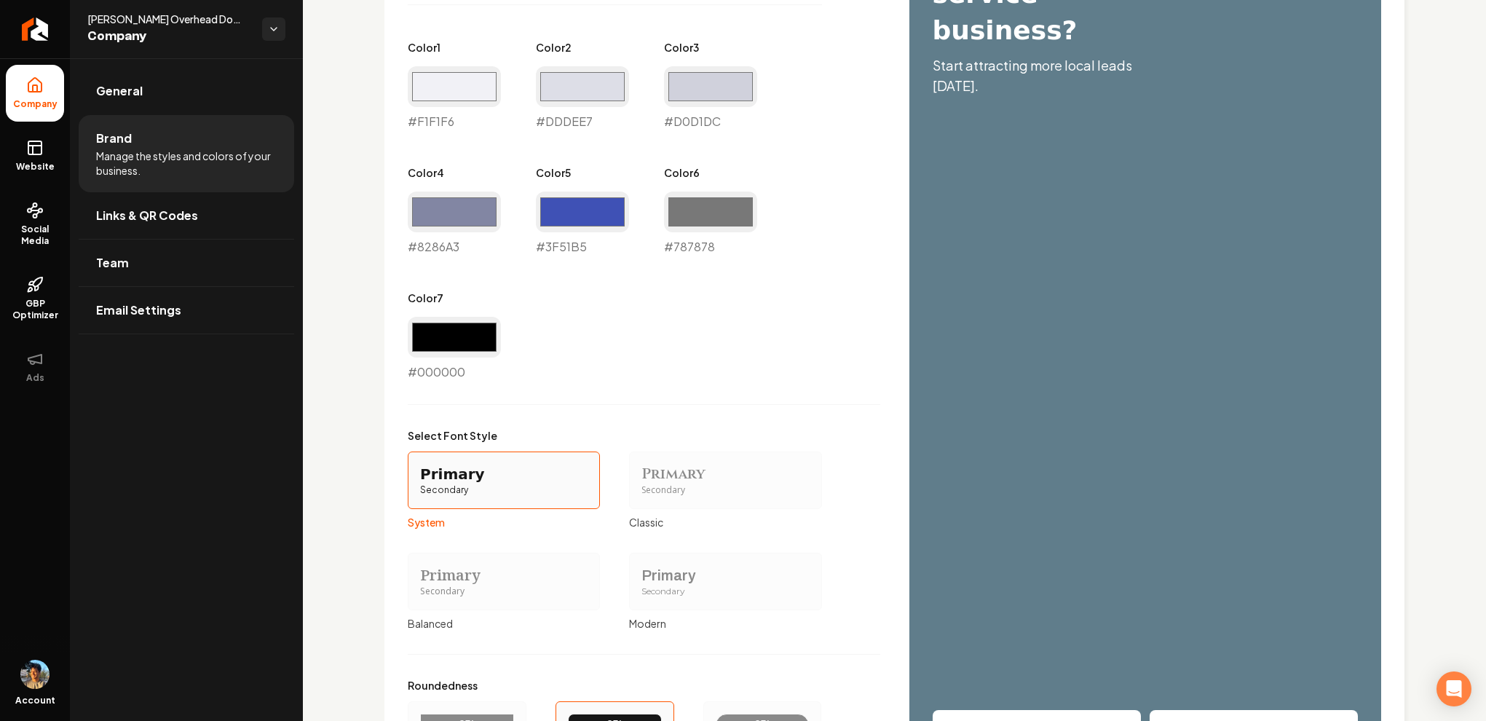
scroll to position [1018, 0]
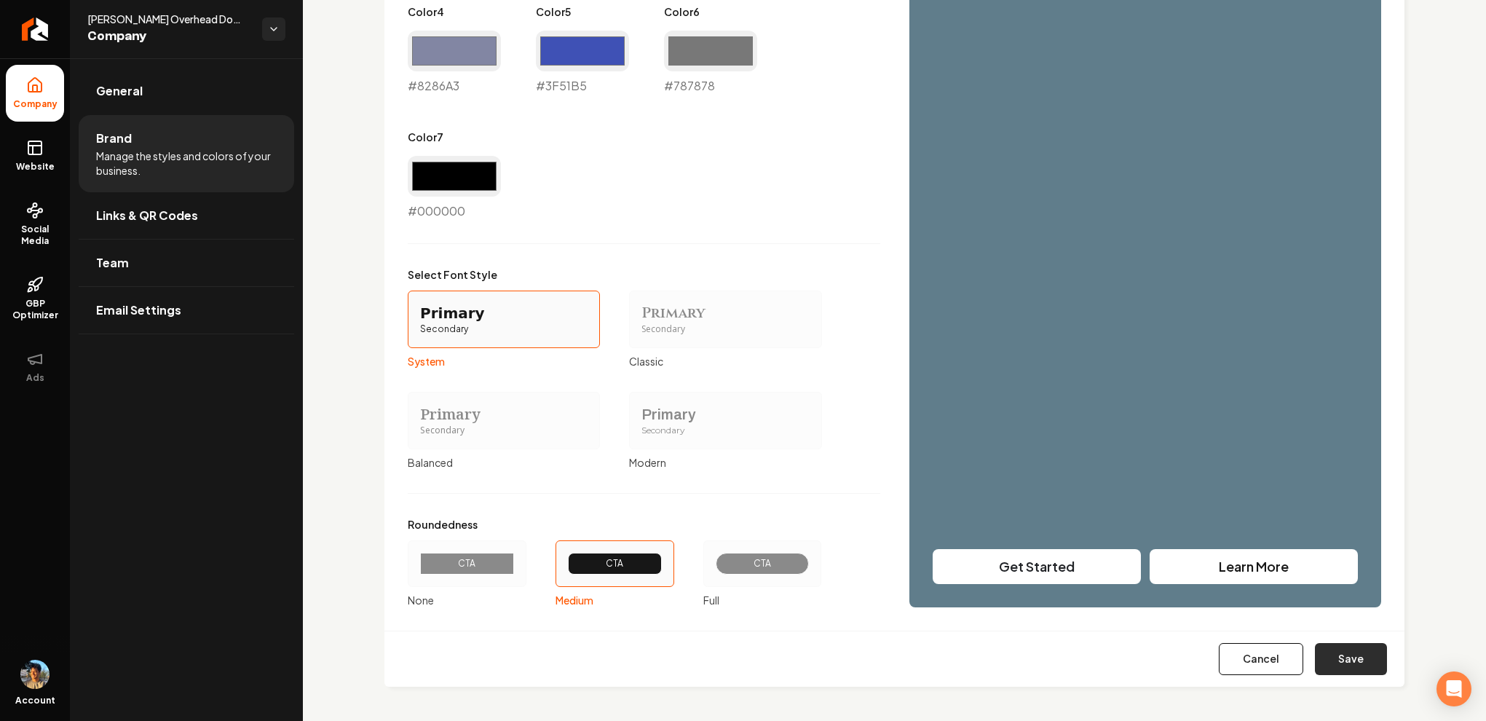
click at [1330, 673] on button "Save" at bounding box center [1351, 659] width 72 height 32
type input "#f1f1f6"
type input "#dddee7"
type input "#d0d1dc"
type input "#8286a3"
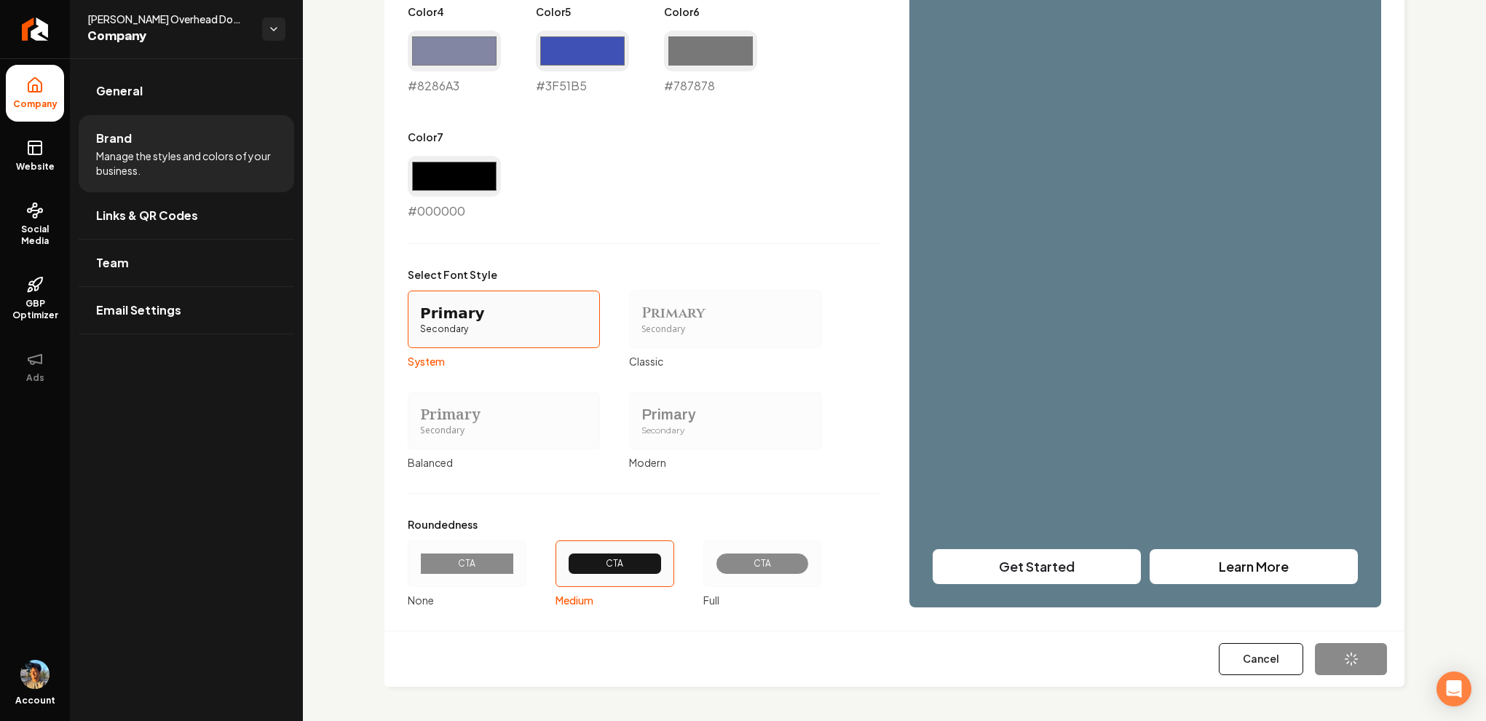
type input "#3f51b5"
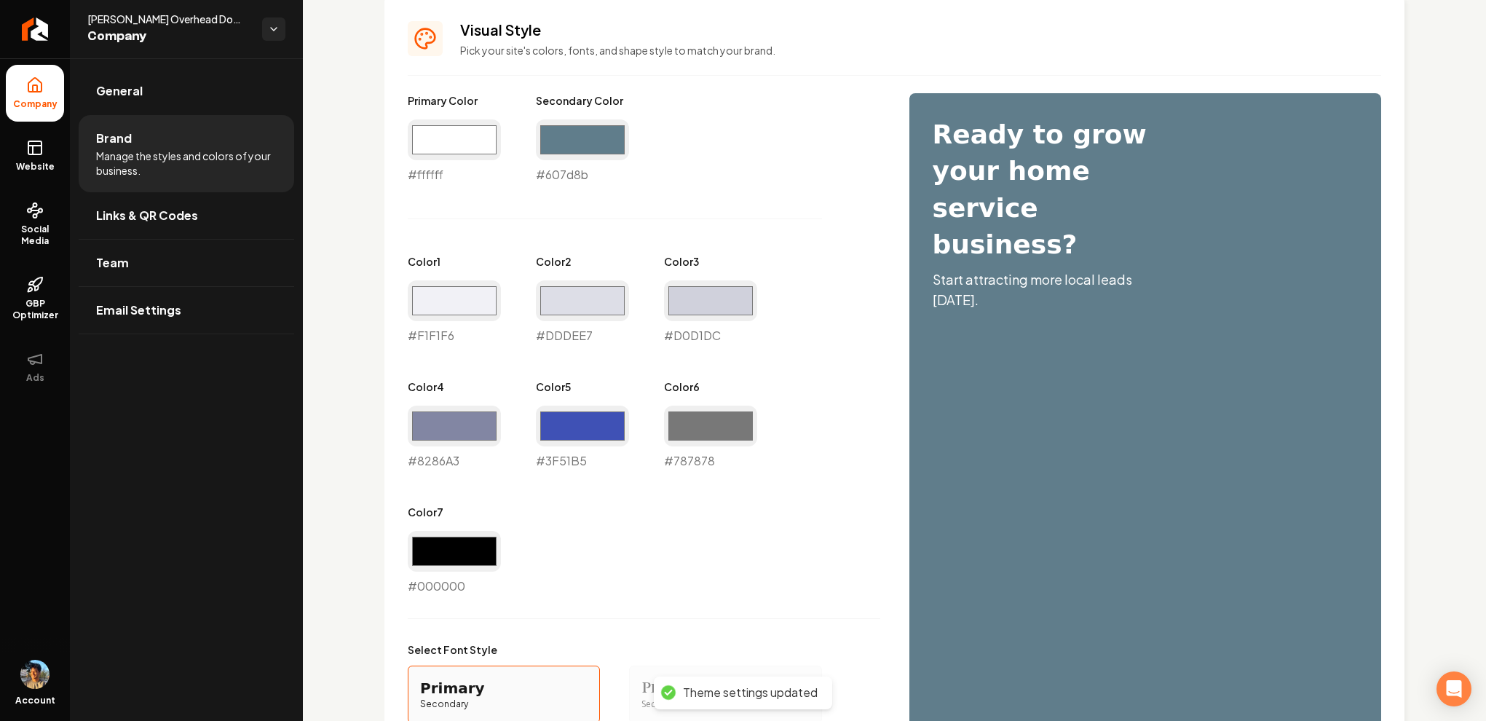
scroll to position [612, 0]
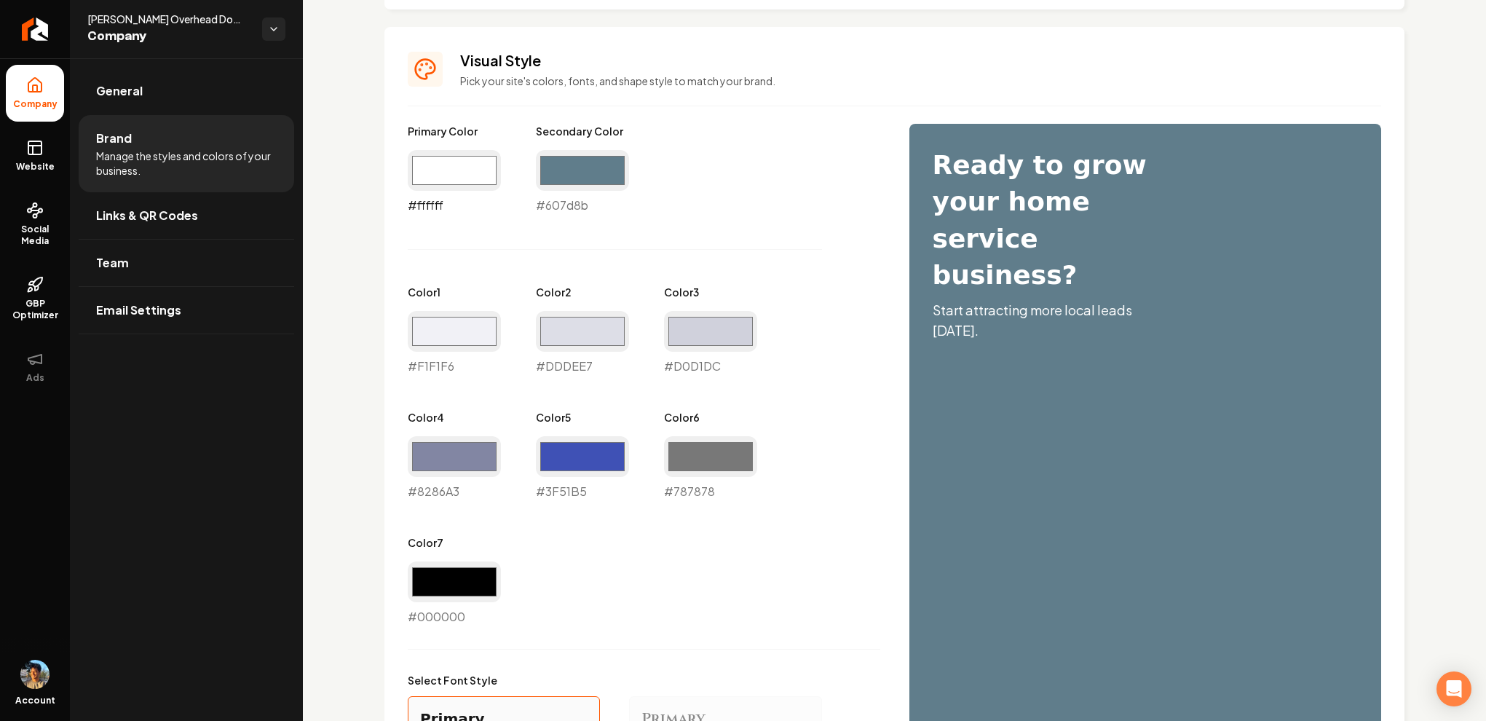
click at [438, 169] on input "#ffffff" at bounding box center [454, 170] width 93 height 41
click at [723, 235] on div "Primary Color #ffffff #ffffff Secondary Color #607d8b #607d8b Color 1 #f1f1f6 #…" at bounding box center [644, 375] width 472 height 502
drag, startPoint x: 391, startPoint y: 117, endPoint x: 665, endPoint y: 229, distance: 295.5
click at [665, 229] on div "Visual Style Pick your site's colors, fonts, and shape style to match your bran…" at bounding box center [894, 531] width 1020 height 1009
drag, startPoint x: 582, startPoint y: 191, endPoint x: 709, endPoint y: 229, distance: 132.7
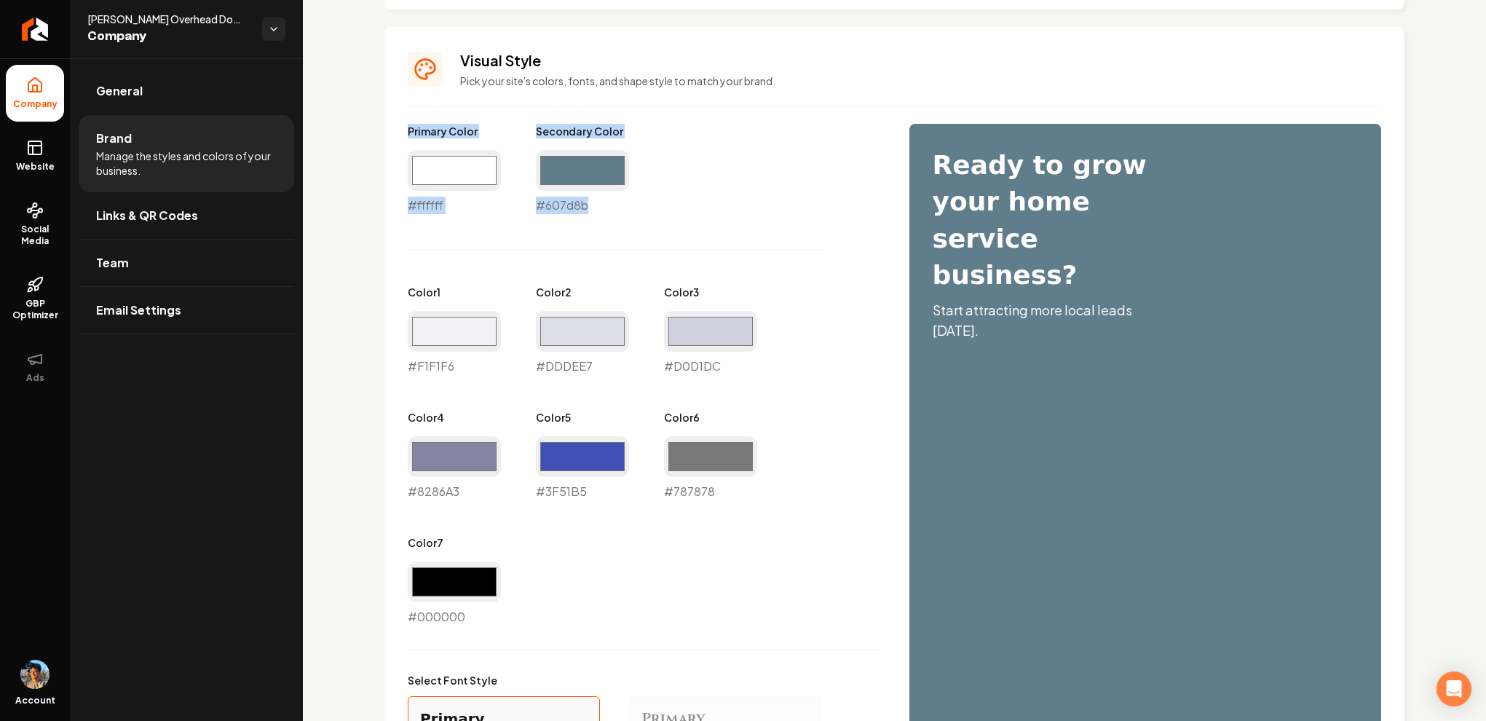
click at [709, 229] on div "Visual Style Pick your site's colors, fonts, and shape style to match your bran…" at bounding box center [894, 531] width 1020 height 1009
drag, startPoint x: 392, startPoint y: 103, endPoint x: 683, endPoint y: 222, distance: 315.1
click at [688, 222] on div "Visual Style Pick your site's colors, fonts, and shape style to match your bran…" at bounding box center [894, 531] width 1020 height 1009
drag, startPoint x: 396, startPoint y: 118, endPoint x: 741, endPoint y: 255, distance: 371.4
click at [741, 255] on div "Visual Style Pick your site's colors, fonts, and shape style to match your bran…" at bounding box center [894, 531] width 1020 height 1009
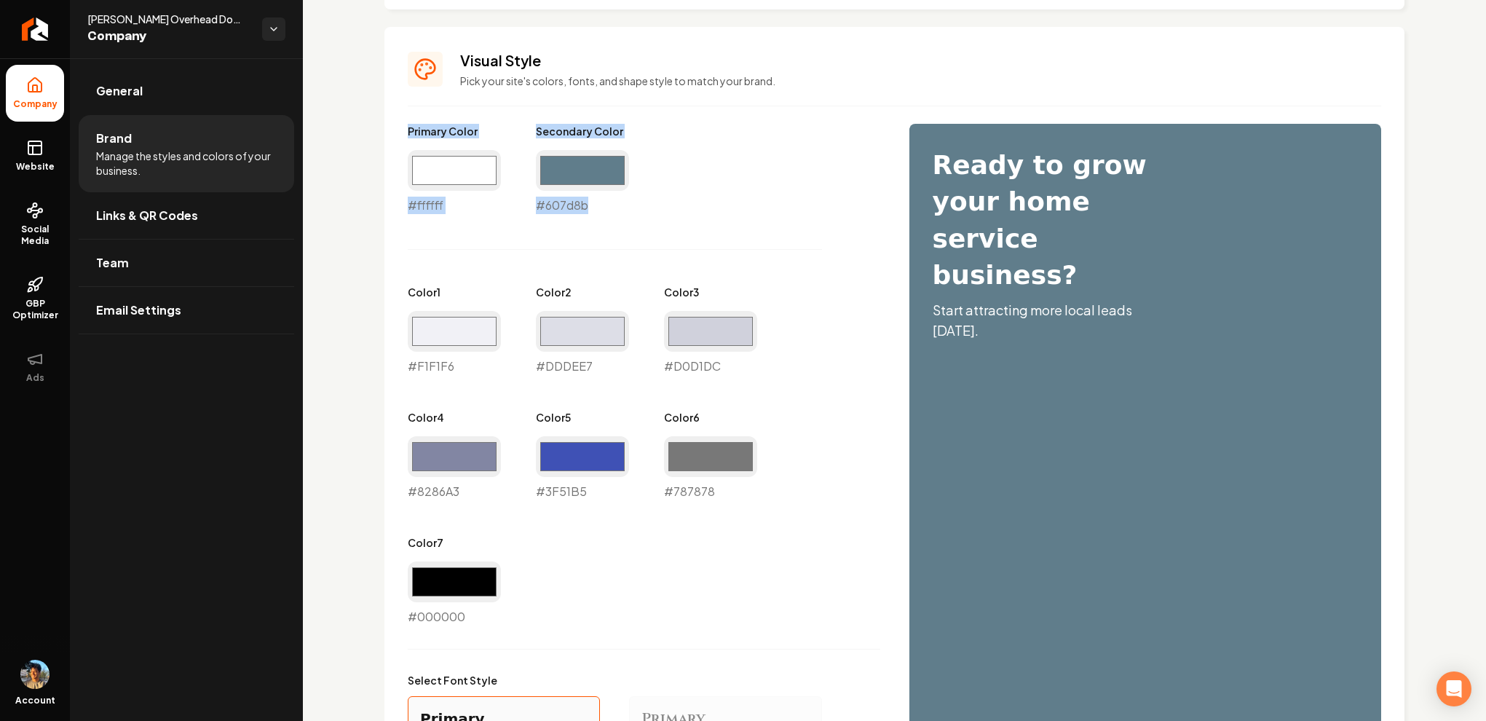
drag, startPoint x: 412, startPoint y: 104, endPoint x: 659, endPoint y: 213, distance: 270.2
click at [659, 213] on div "Visual Style Pick your site's colors, fonts, and shape style to match your bran…" at bounding box center [894, 531] width 1020 height 1009
drag, startPoint x: 381, startPoint y: 103, endPoint x: 721, endPoint y: 260, distance: 374.5
click at [721, 261] on div "Logo & Icon Add your business logo and icon to personalize your website appeara…" at bounding box center [894, 258] width 1183 height 1625
drag, startPoint x: 330, startPoint y: 66, endPoint x: 770, endPoint y: 261, distance: 480.7
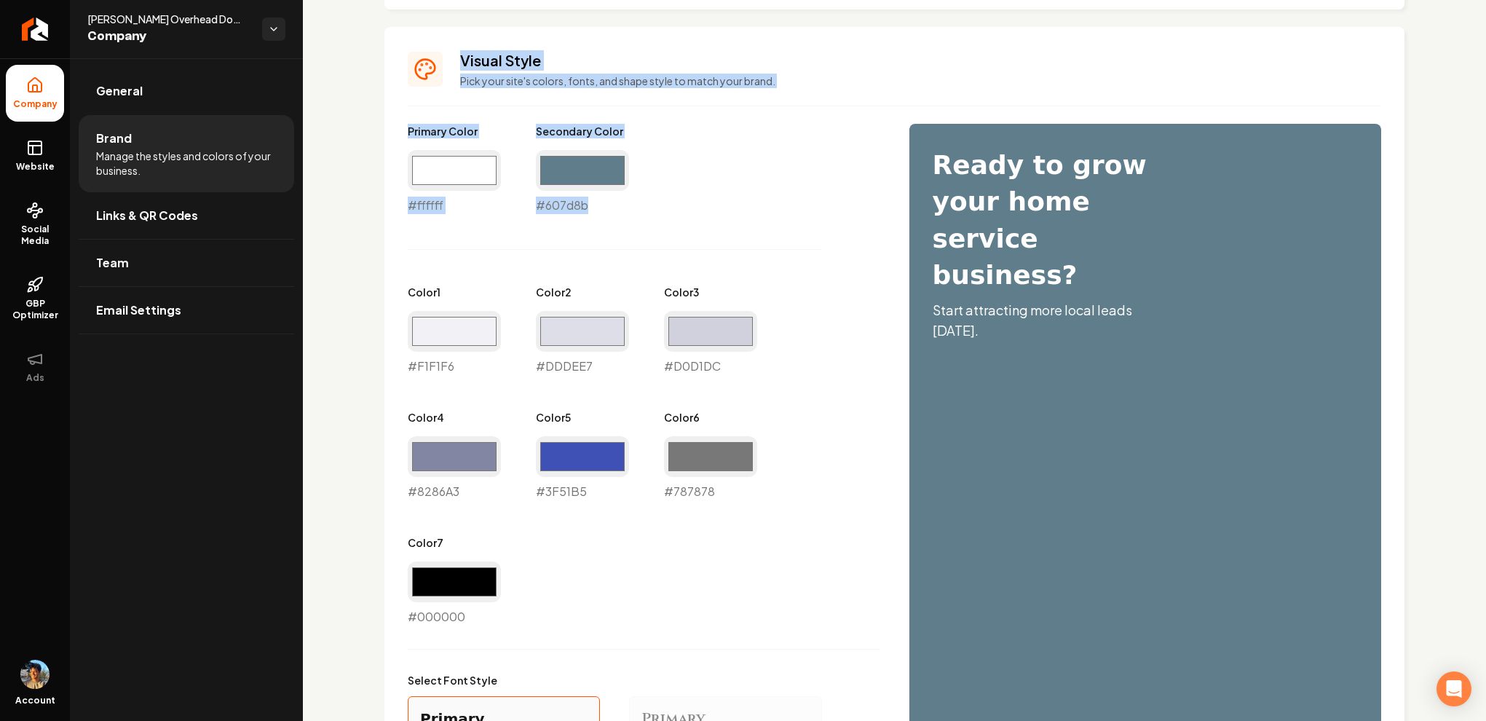
click at [771, 262] on div "Logo & Icon Add your business logo and icon to personalize your website appeara…" at bounding box center [894, 258] width 1183 height 1625
drag, startPoint x: 388, startPoint y: 115, endPoint x: 665, endPoint y: 221, distance: 296.7
click at [665, 222] on div "Visual Style Pick your site's colors, fonts, and shape style to match your bran…" at bounding box center [894, 531] width 1020 height 1009
drag, startPoint x: 399, startPoint y: 116, endPoint x: 709, endPoint y: 207, distance: 323.4
click at [705, 207] on div "Visual Style Pick your site's colors, fonts, and shape style to match your bran…" at bounding box center [894, 531] width 1020 height 1009
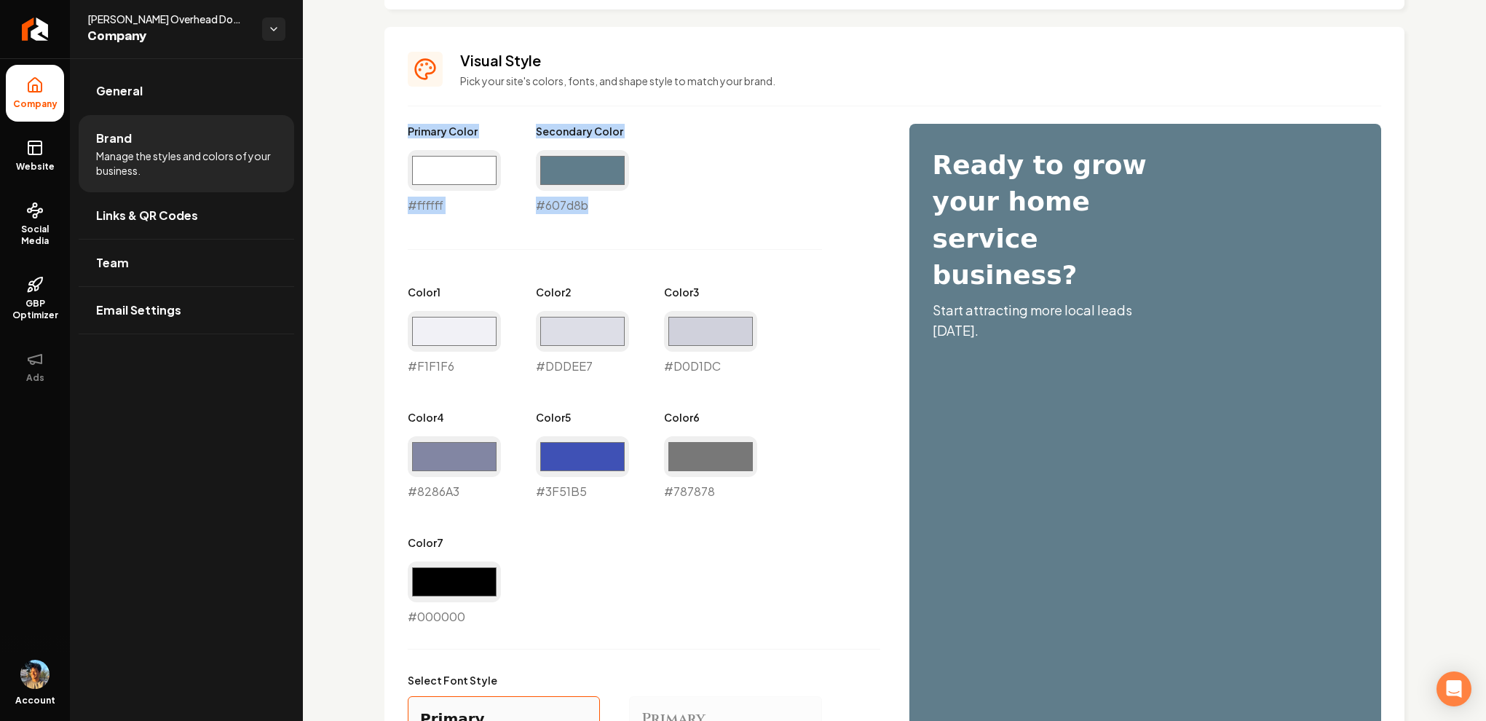
drag, startPoint x: 387, startPoint y: 105, endPoint x: 641, endPoint y: 246, distance: 291.3
click at [641, 246] on div "Visual Style Pick your site's colors, fonts, and shape style to match your bran…" at bounding box center [894, 531] width 1020 height 1009
drag, startPoint x: 353, startPoint y: 90, endPoint x: 512, endPoint y: 206, distance: 197.4
click at [508, 202] on div "Logo & Icon Add your business logo and icon to personalize your website appeara…" at bounding box center [894, 258] width 1183 height 1625
drag, startPoint x: 603, startPoint y: 170, endPoint x: 708, endPoint y: 212, distance: 113.0
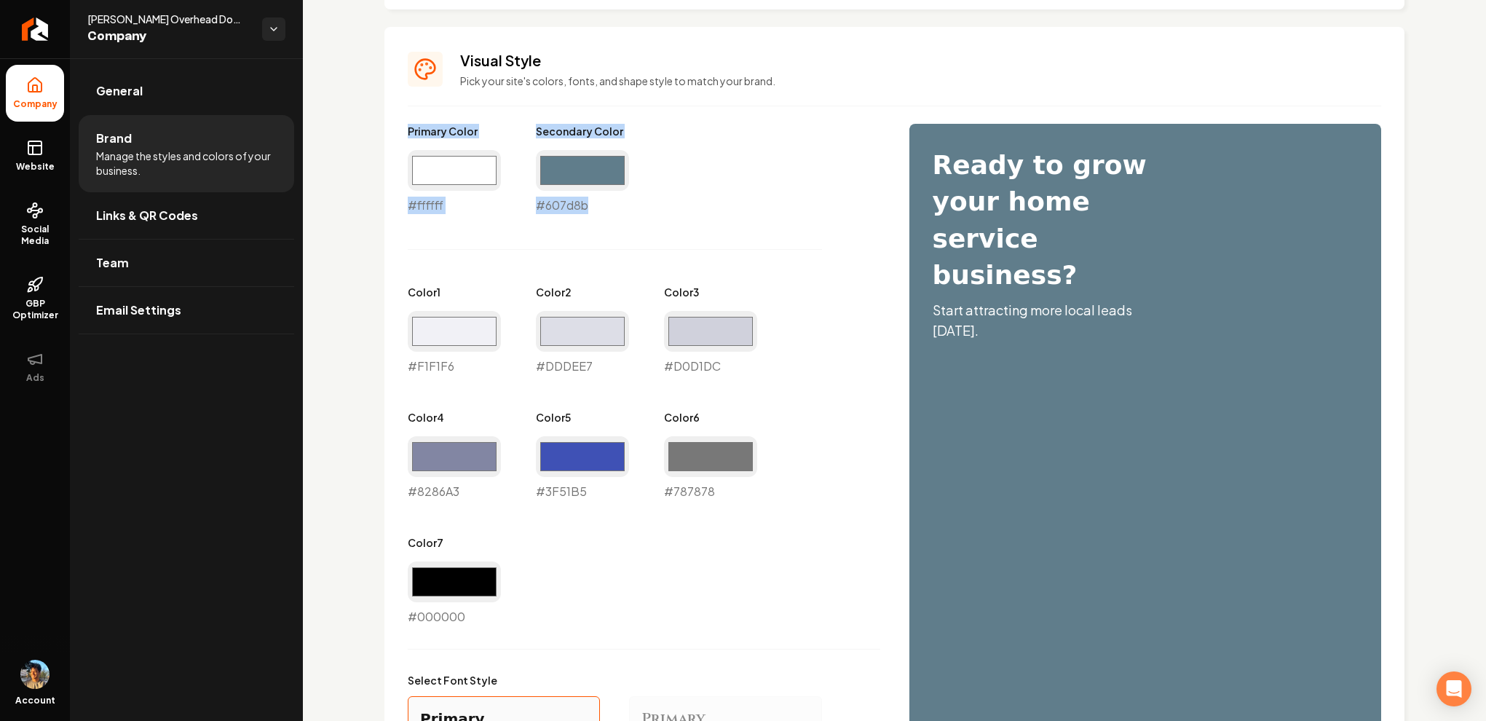
click at [701, 209] on div "Logo & Icon Add your business logo and icon to personalize your website appeara…" at bounding box center [894, 258] width 1183 height 1625
click at [654, 177] on div "Primary Color #ffffff #ffffff Secondary Color #607d8b #607d8b Color 1 #f1f1f6 #…" at bounding box center [644, 375] width 472 height 502
drag, startPoint x: 433, startPoint y: 134, endPoint x: 635, endPoint y: 154, distance: 202.6
click at [635, 152] on div "Visual Style Pick your site's colors, fonts, and shape style to match your bran…" at bounding box center [894, 531] width 1020 height 1009
drag, startPoint x: 387, startPoint y: 111, endPoint x: 646, endPoint y: 224, distance: 283.3
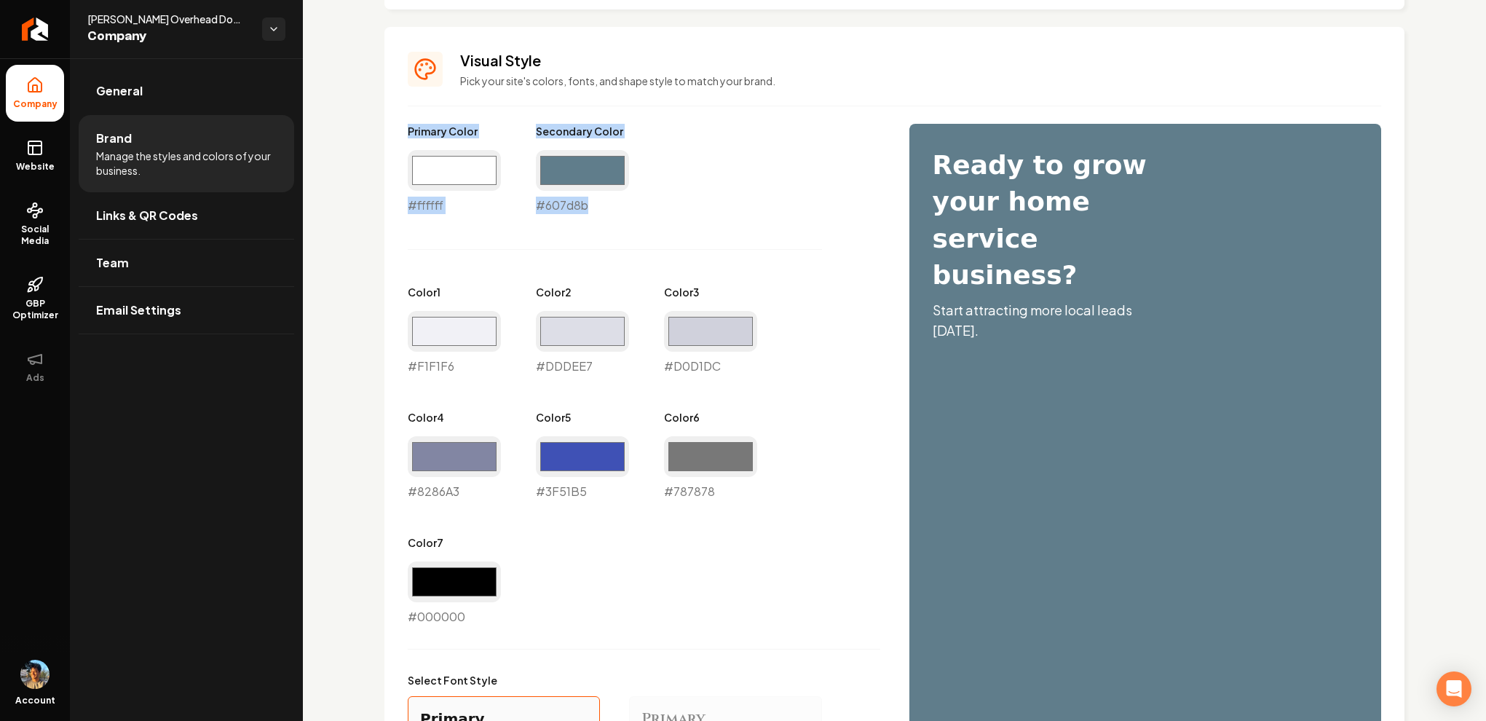
click at [646, 224] on div "Visual Style Pick your site's colors, fonts, and shape style to match your bran…" at bounding box center [894, 531] width 1020 height 1009
click at [467, 151] on input "#ffffff" at bounding box center [454, 170] width 93 height 41
type input "#545454"
click at [705, 130] on div "Primary Color #545454 #545454 Secondary Color #607d8b #607d8b Color 1 #f1f1f6 #…" at bounding box center [644, 375] width 472 height 502
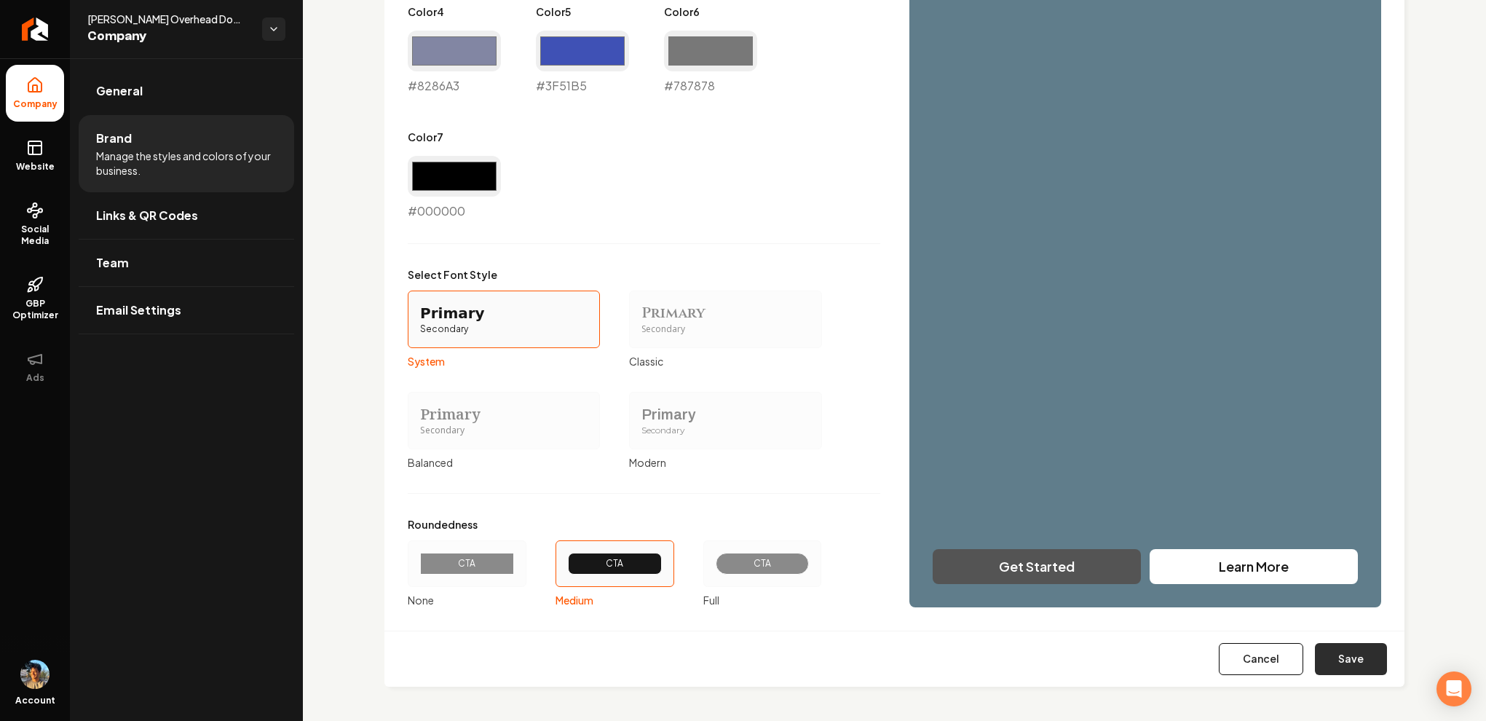
click at [1338, 662] on button "Save" at bounding box center [1351, 659] width 72 height 32
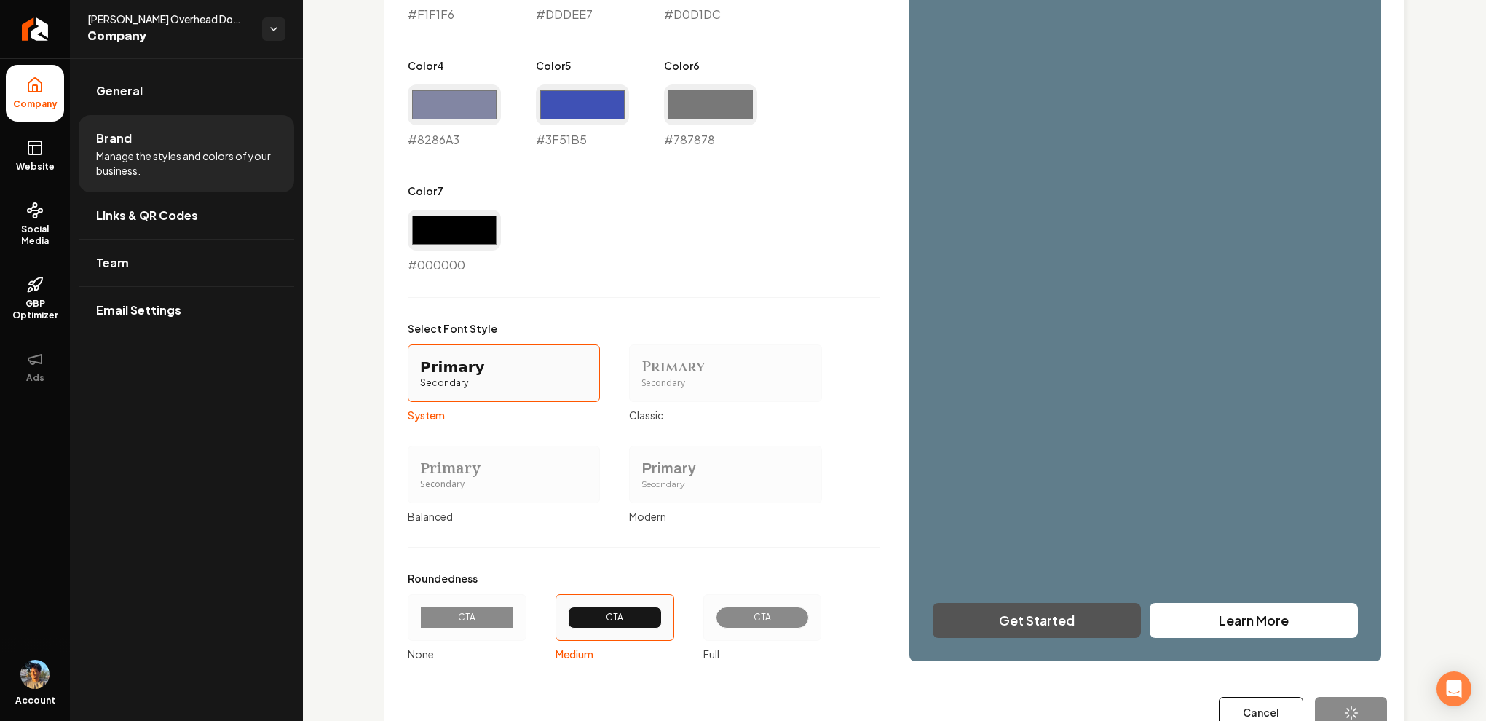
type input "#f1f1f6"
type input "#dddee7"
type input "#d0d1dc"
type input "#8286a3"
type input "#3f51b5"
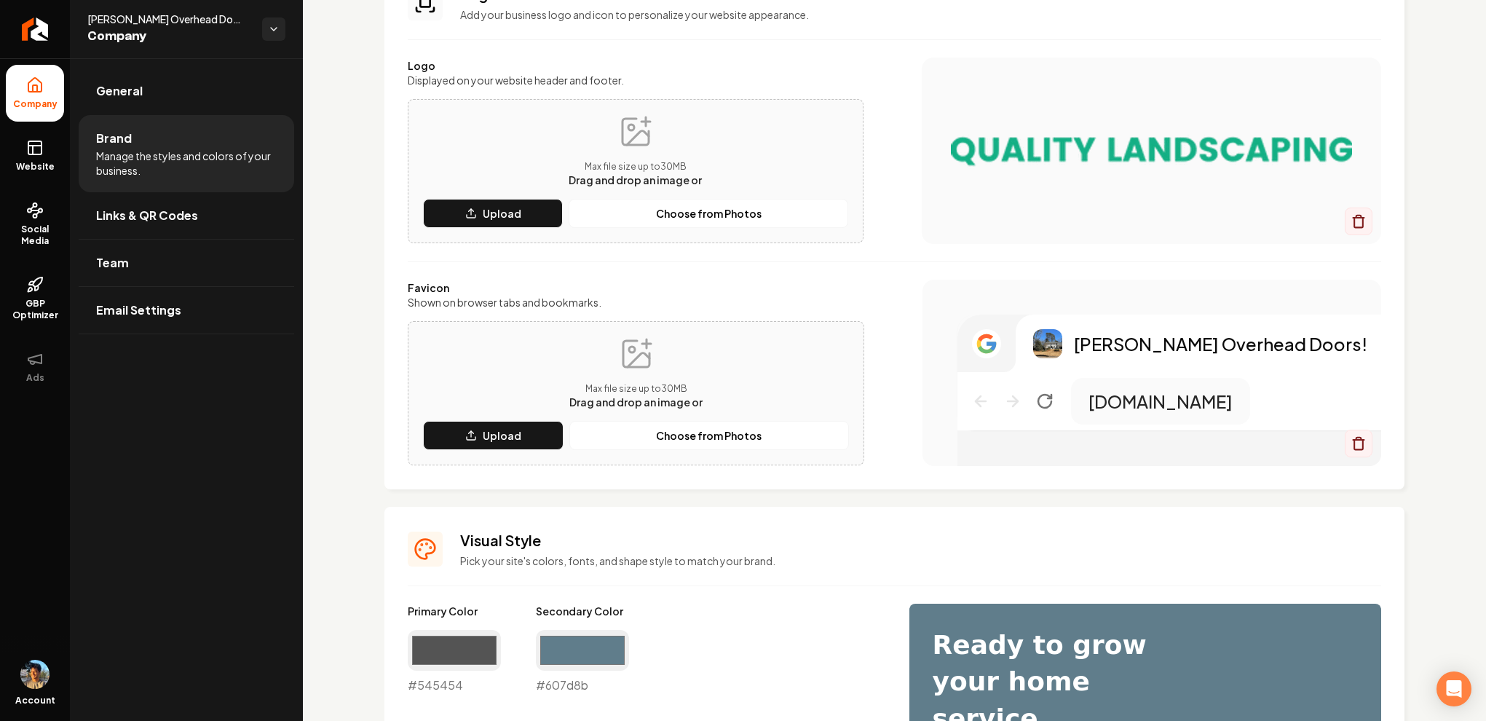
scroll to position [0, 0]
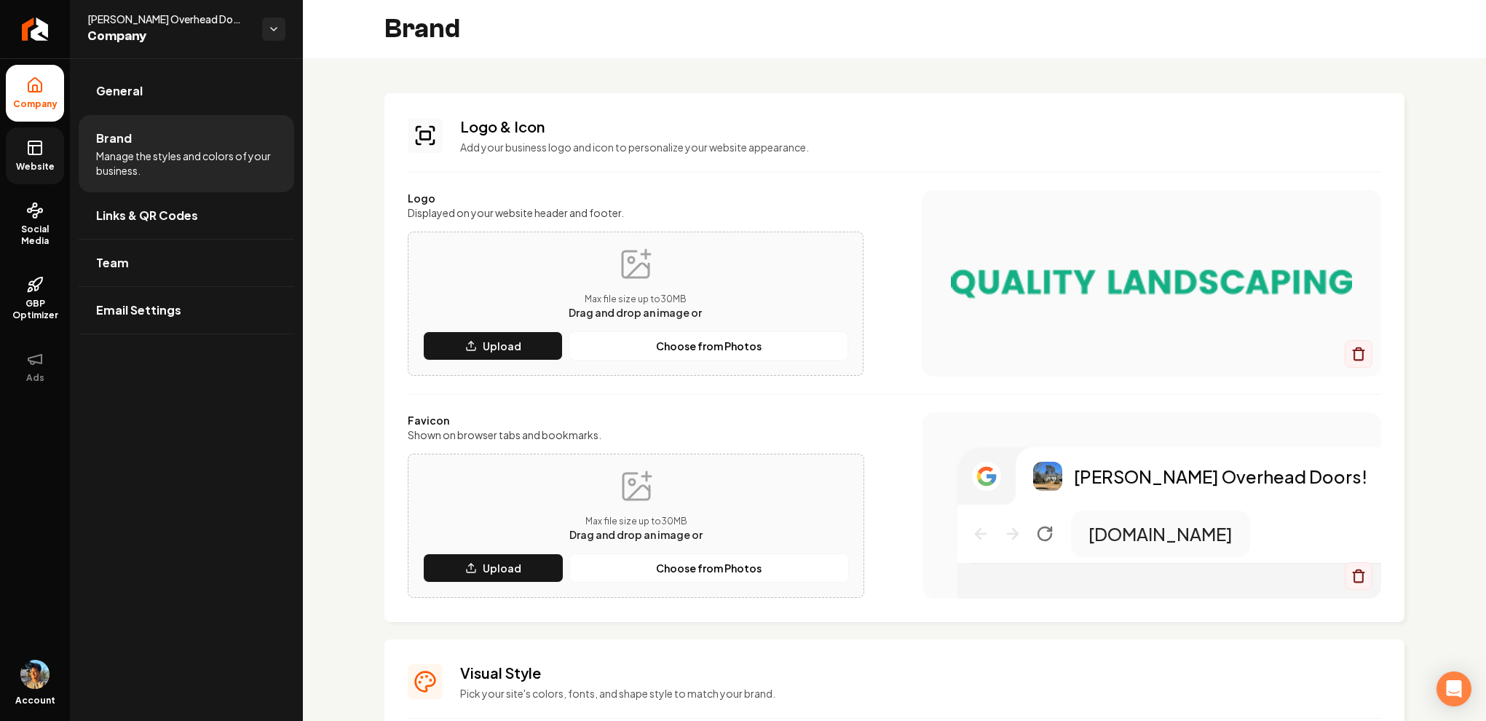
click at [31, 170] on span "Website" at bounding box center [35, 167] width 50 height 12
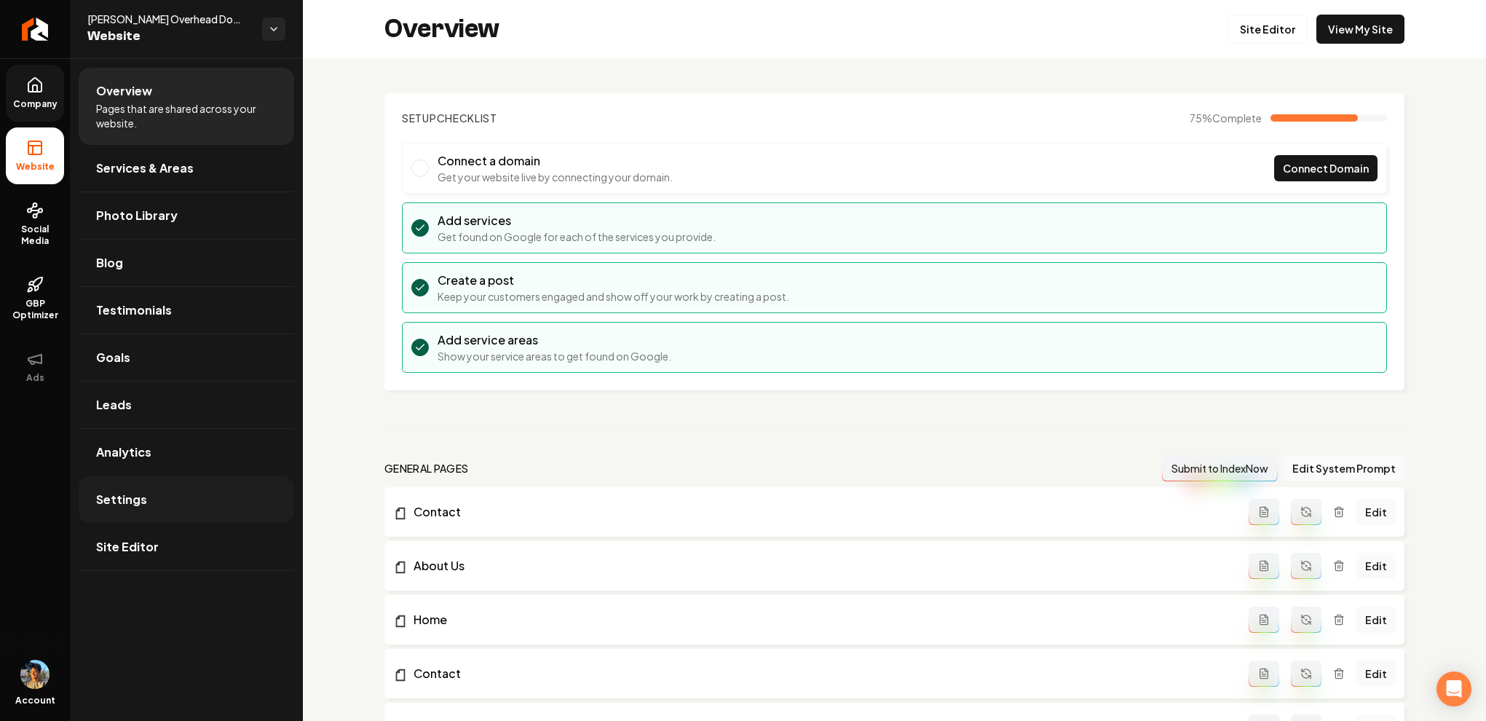
click at [168, 488] on link "Settings" at bounding box center [186, 499] width 215 height 47
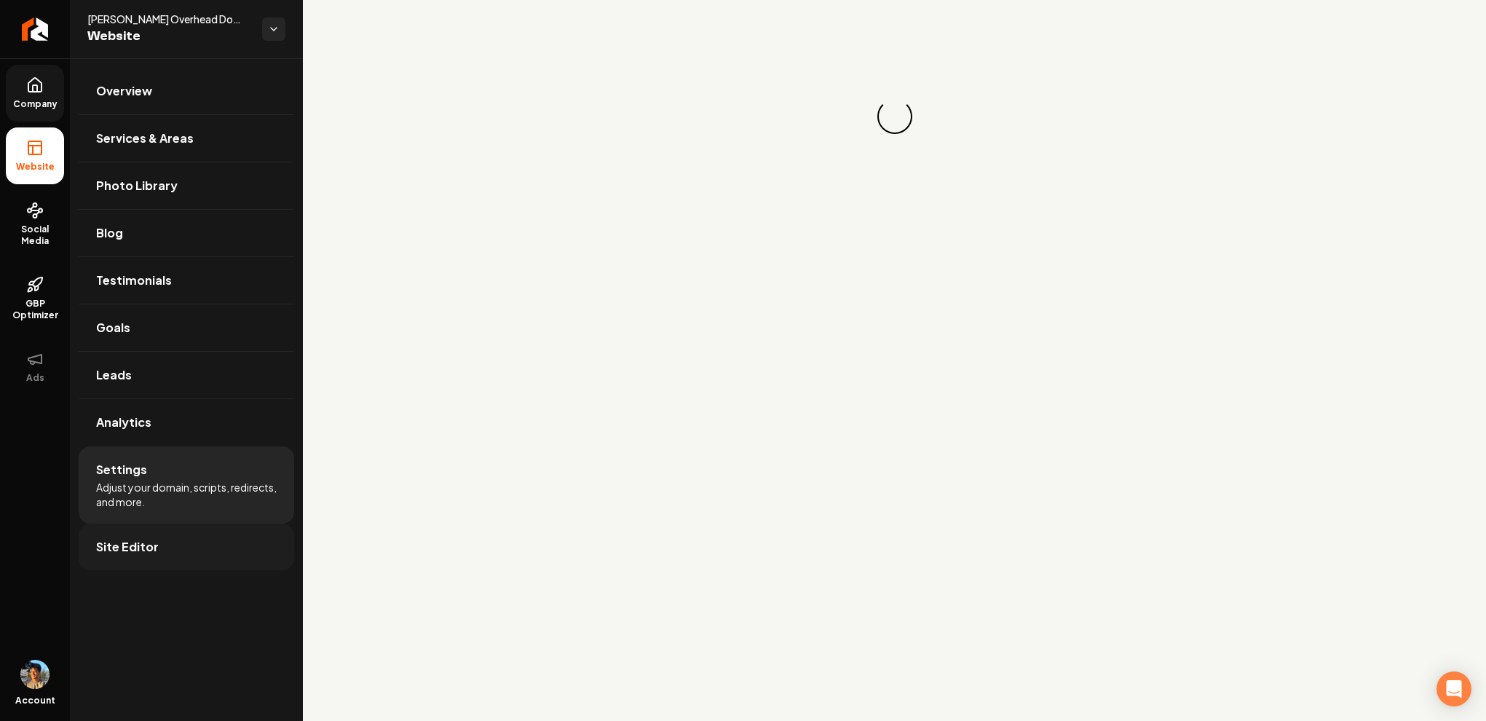
click at [161, 525] on link "Site Editor" at bounding box center [186, 546] width 215 height 47
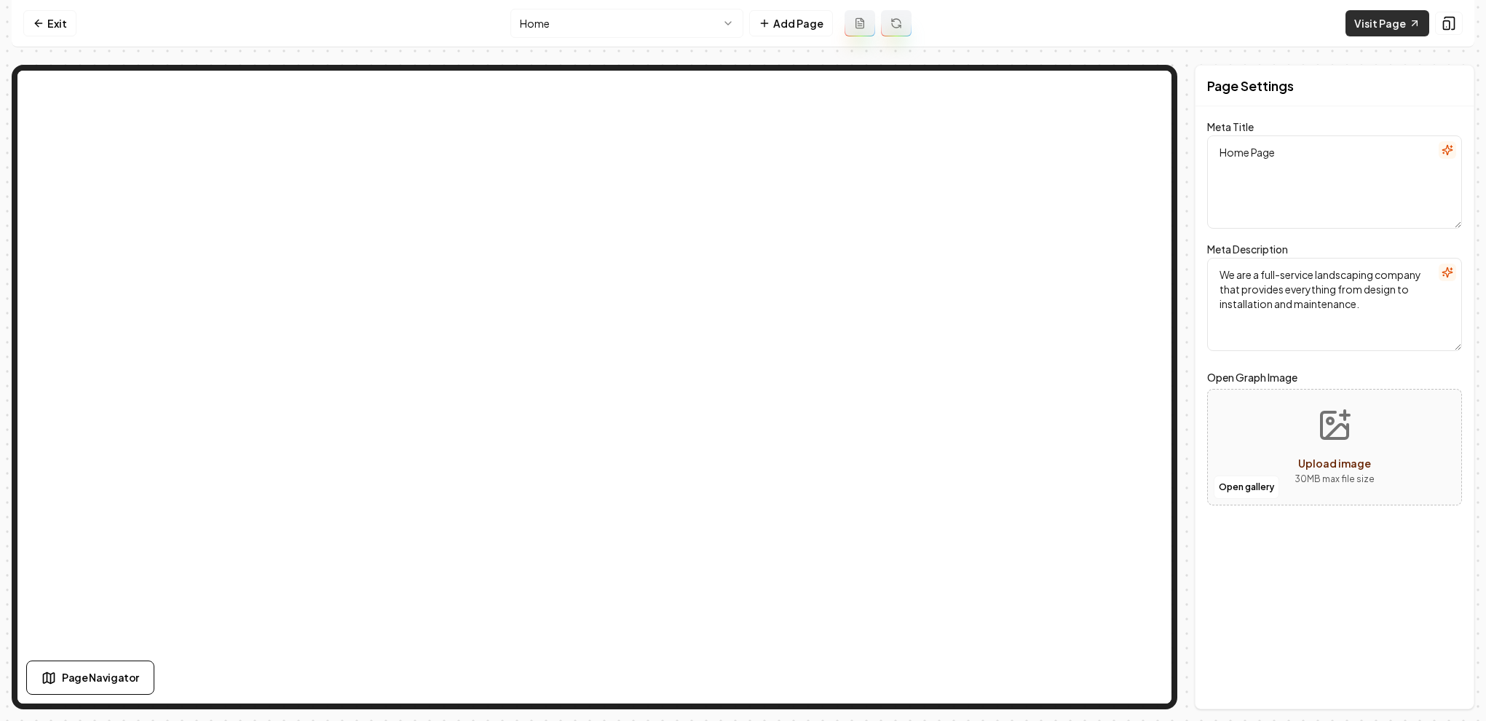
click at [1385, 19] on link "Visit Page" at bounding box center [1387, 23] width 84 height 26
click at [56, 17] on link "Exit" at bounding box center [49, 23] width 53 height 26
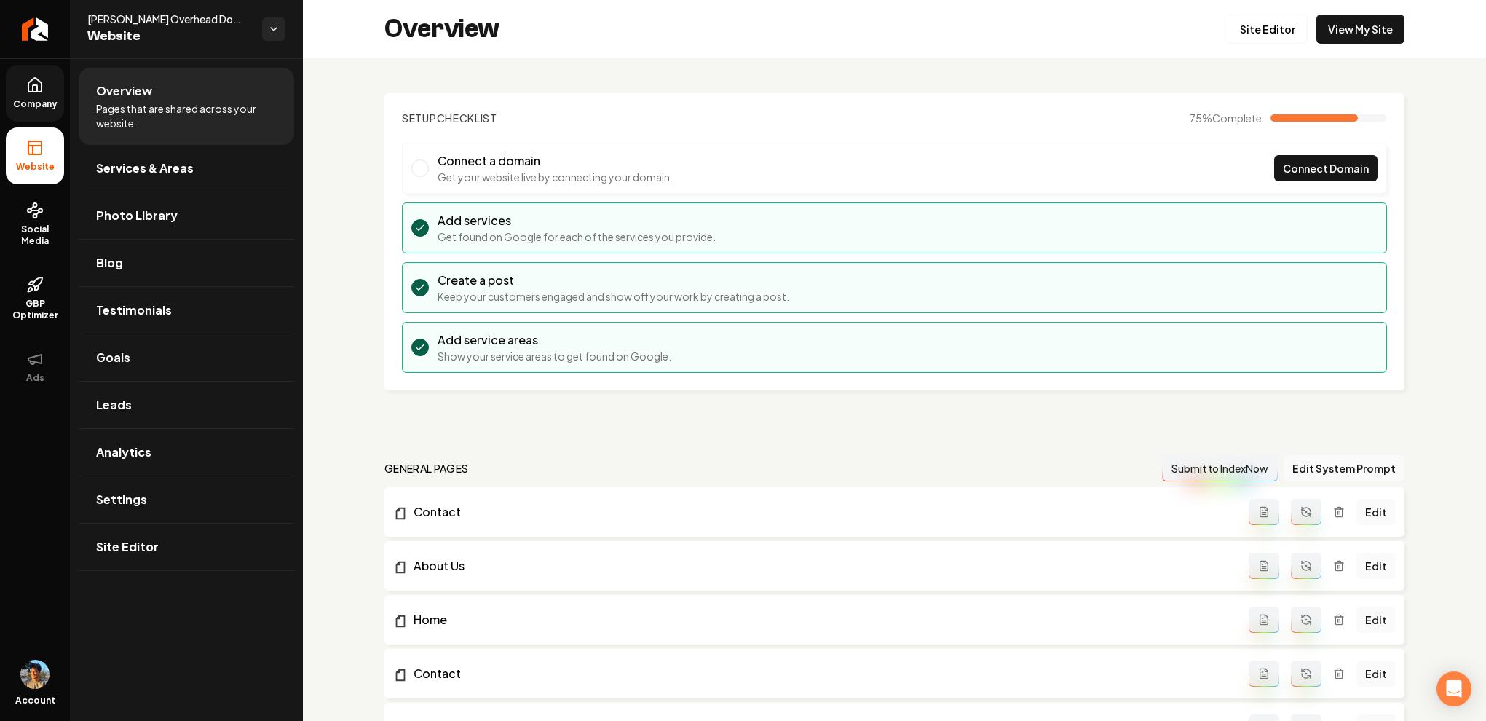
click at [21, 78] on link "Company" at bounding box center [35, 93] width 58 height 57
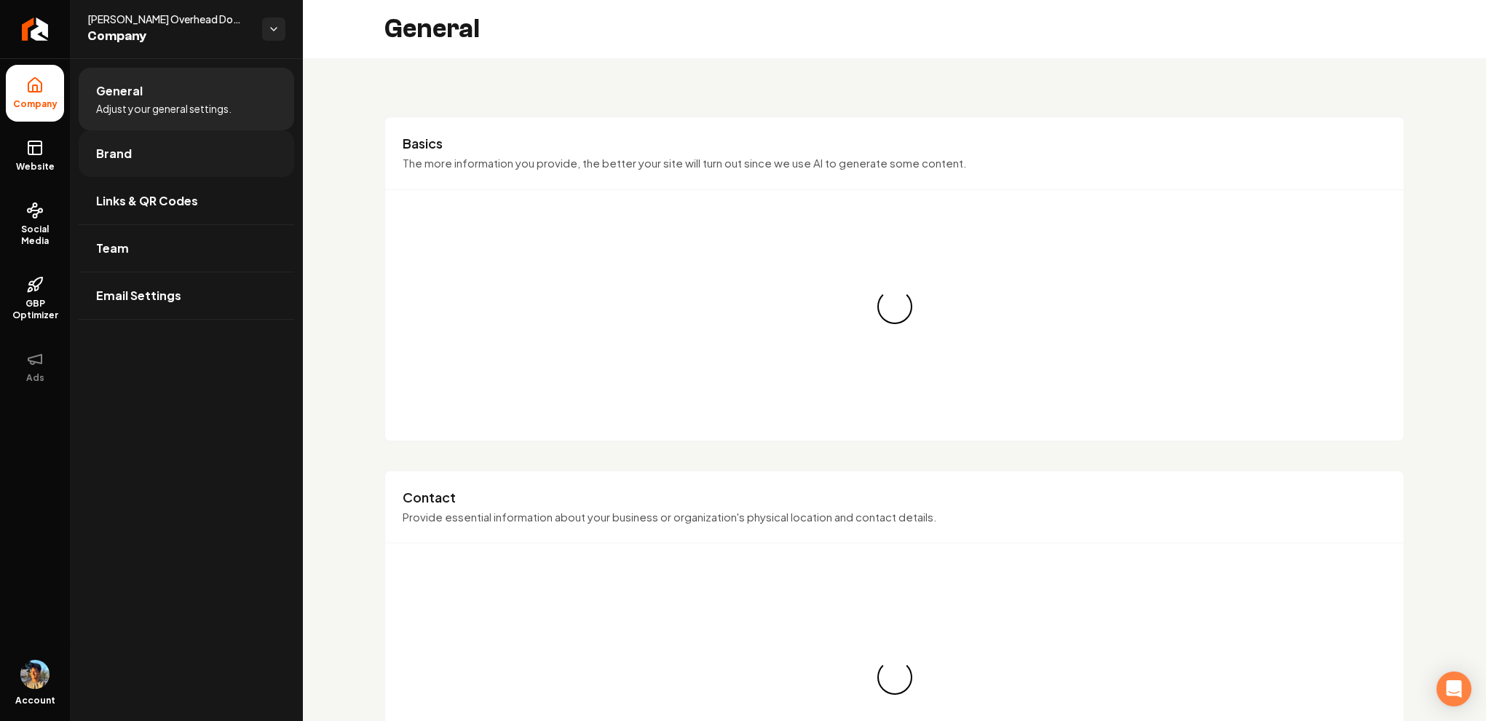
click at [183, 159] on link "Brand" at bounding box center [186, 153] width 215 height 47
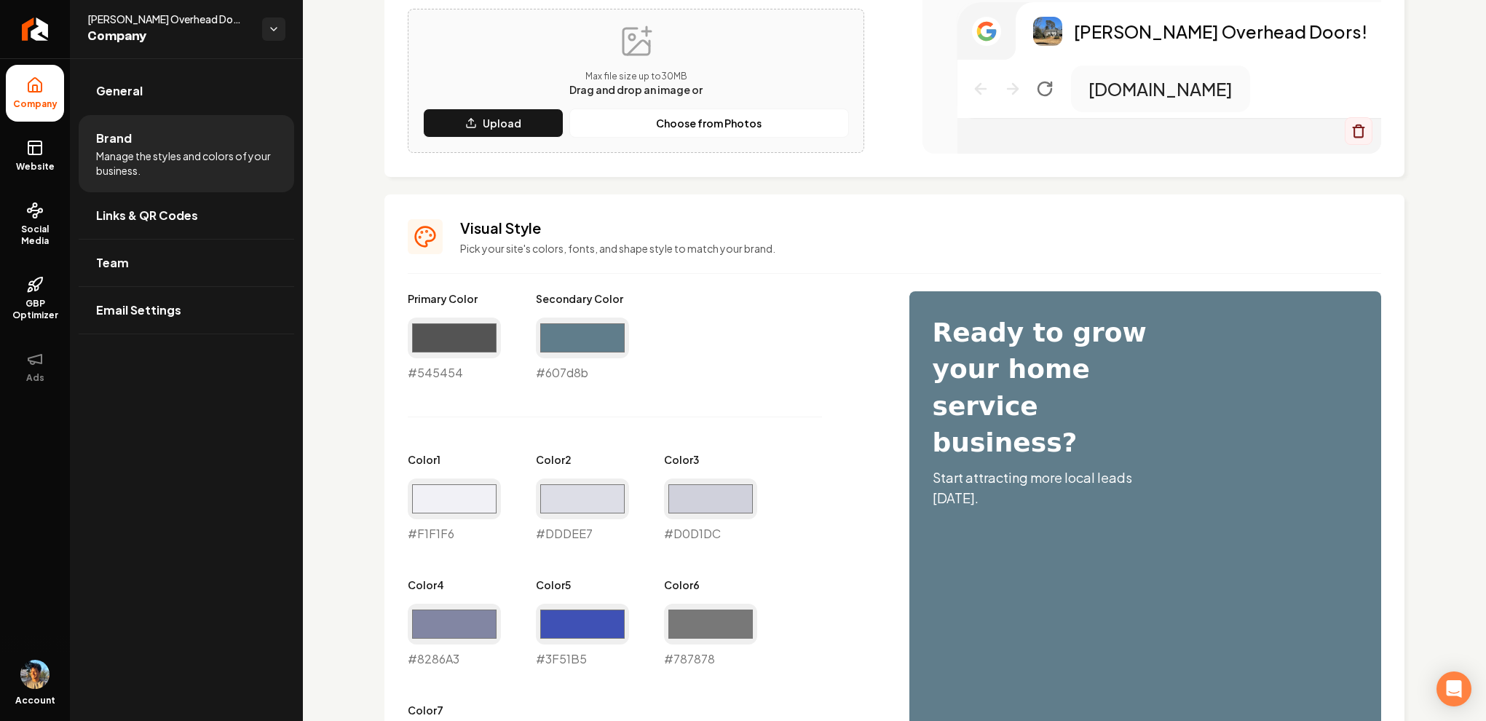
scroll to position [472, 0]
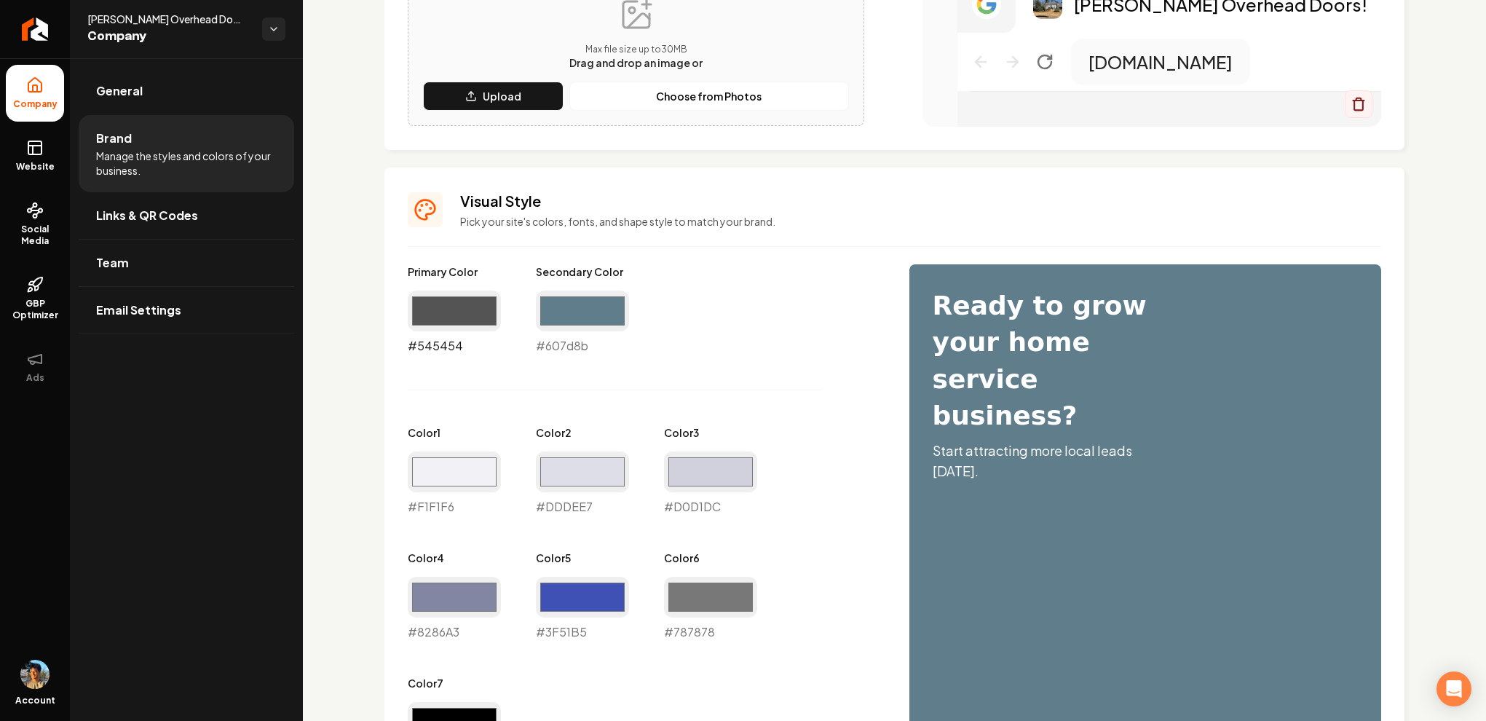
click at [466, 303] on input "#545454" at bounding box center [454, 310] width 93 height 41
click at [512, 235] on div "Visual Style Pick your site's colors, fonts, and shape style to match your bran…" at bounding box center [894, 671] width 1020 height 1009
click at [452, 318] on input "#545454" at bounding box center [454, 310] width 93 height 41
type input "#ffffff"
click at [405, 233] on div "Visual Style Pick your site's colors, fonts, and shape style to match your bran…" at bounding box center [894, 699] width 1020 height 1065
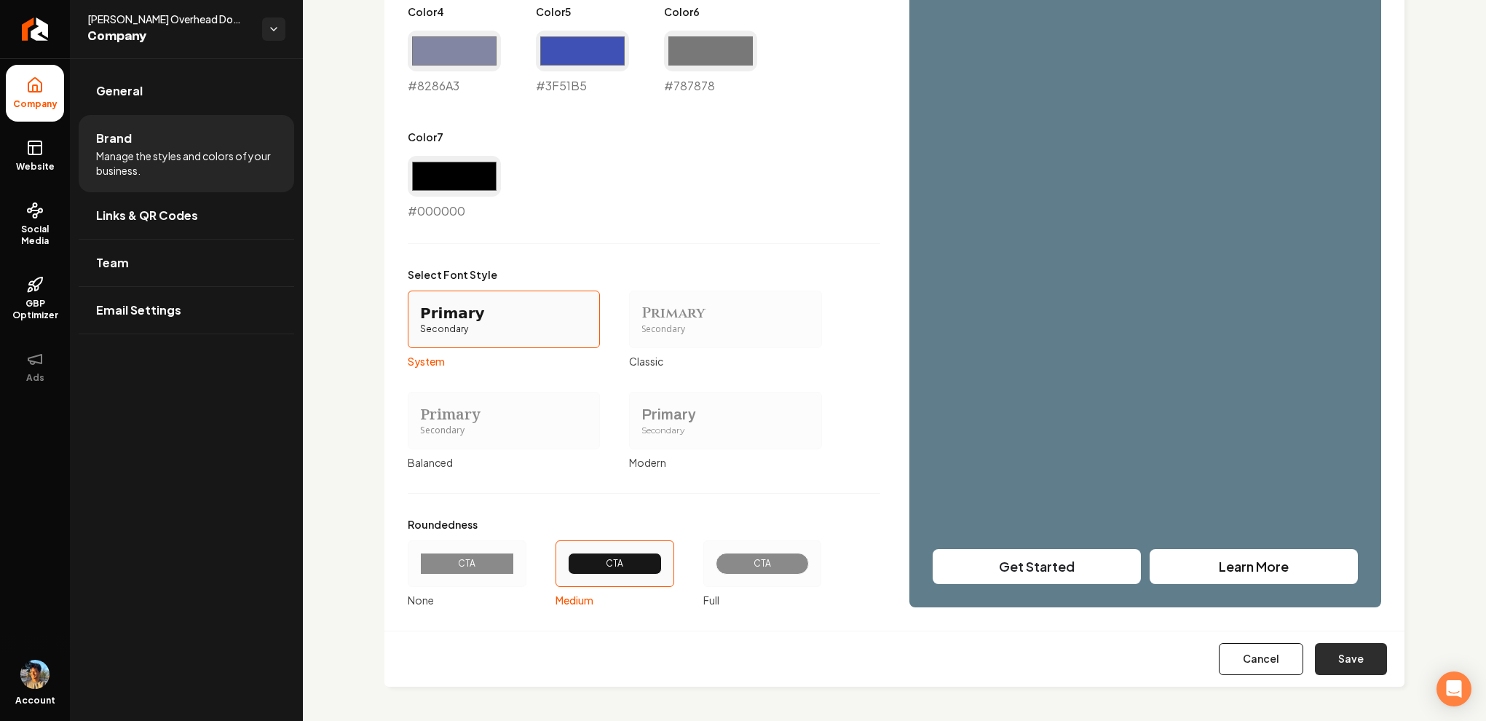
click at [1348, 664] on button "Save" at bounding box center [1351, 659] width 72 height 32
type input "#f1f1f6"
type input "#dddee7"
type input "#d0d1dc"
type input "#8286a3"
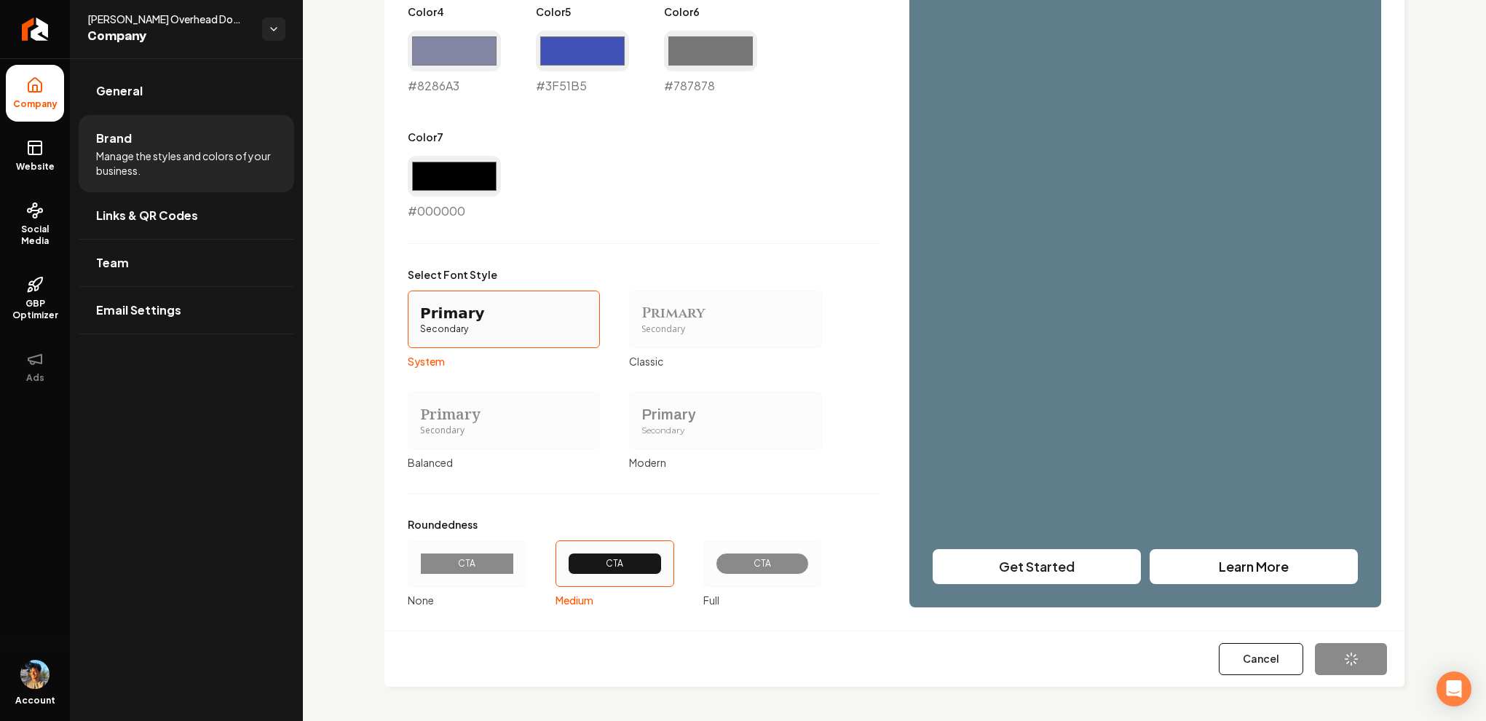
type input "#3f51b5"
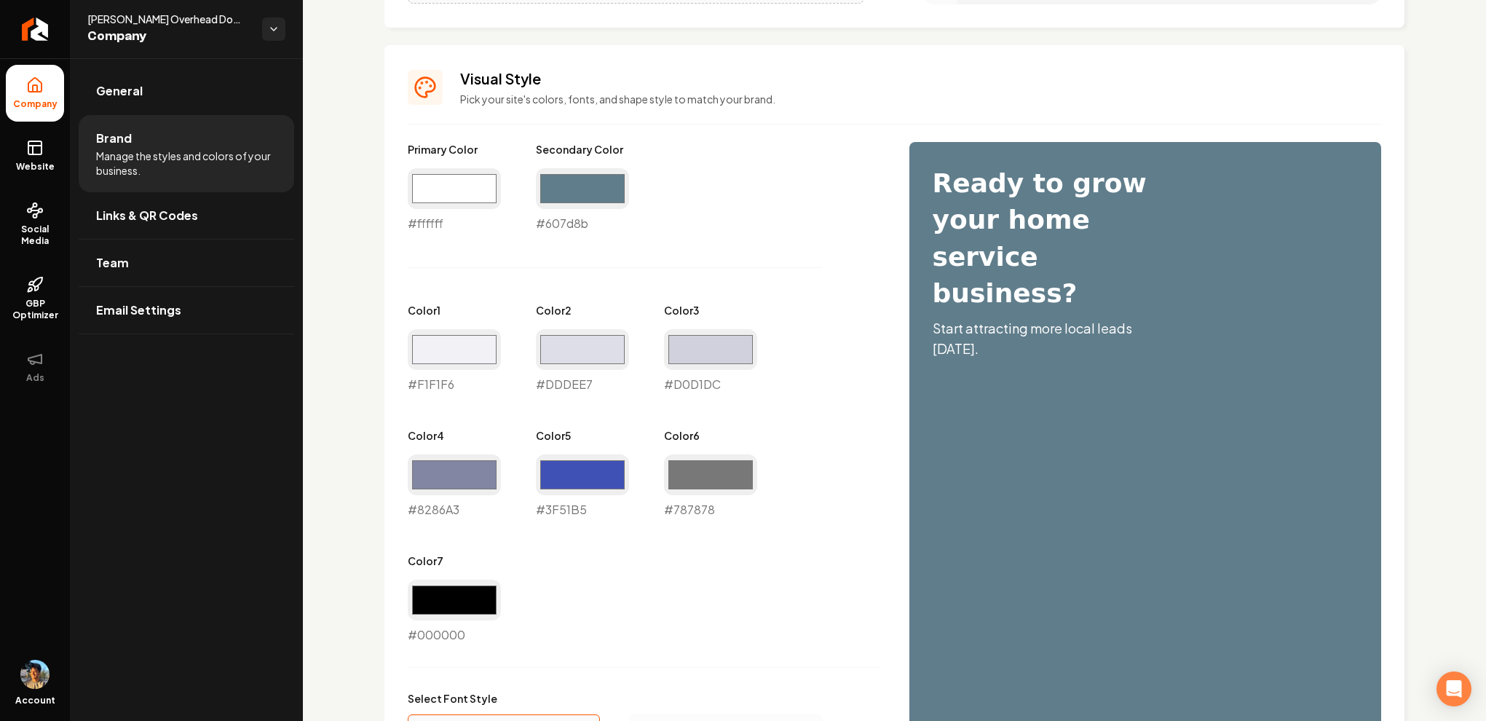
scroll to position [588, 0]
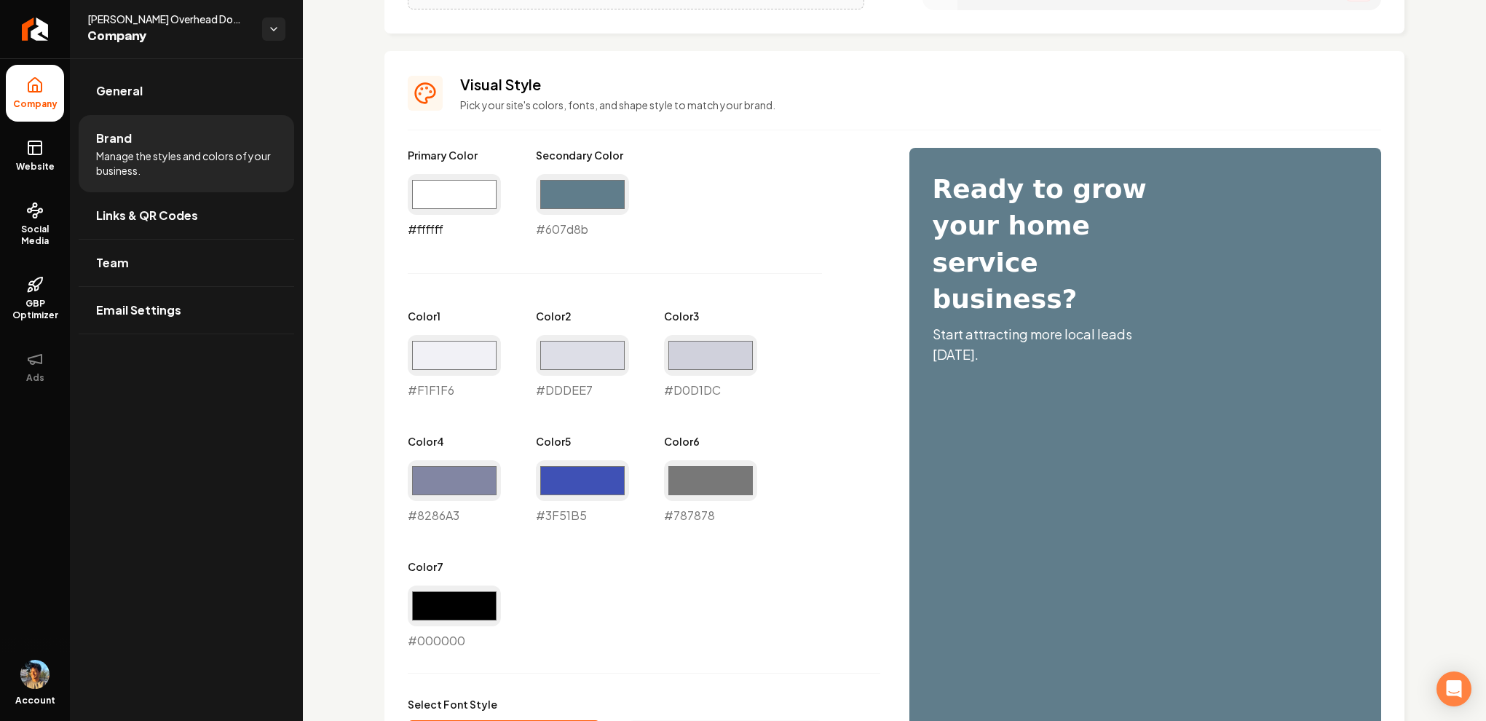
click at [451, 183] on input "#ffffff" at bounding box center [454, 194] width 93 height 41
type input "#000000"
click at [892, 241] on div "Primary Color #000000 #000000 Secondary Color #607d8b #607d8b Color 1 #f1f1f6 #…" at bounding box center [894, 592] width 973 height 889
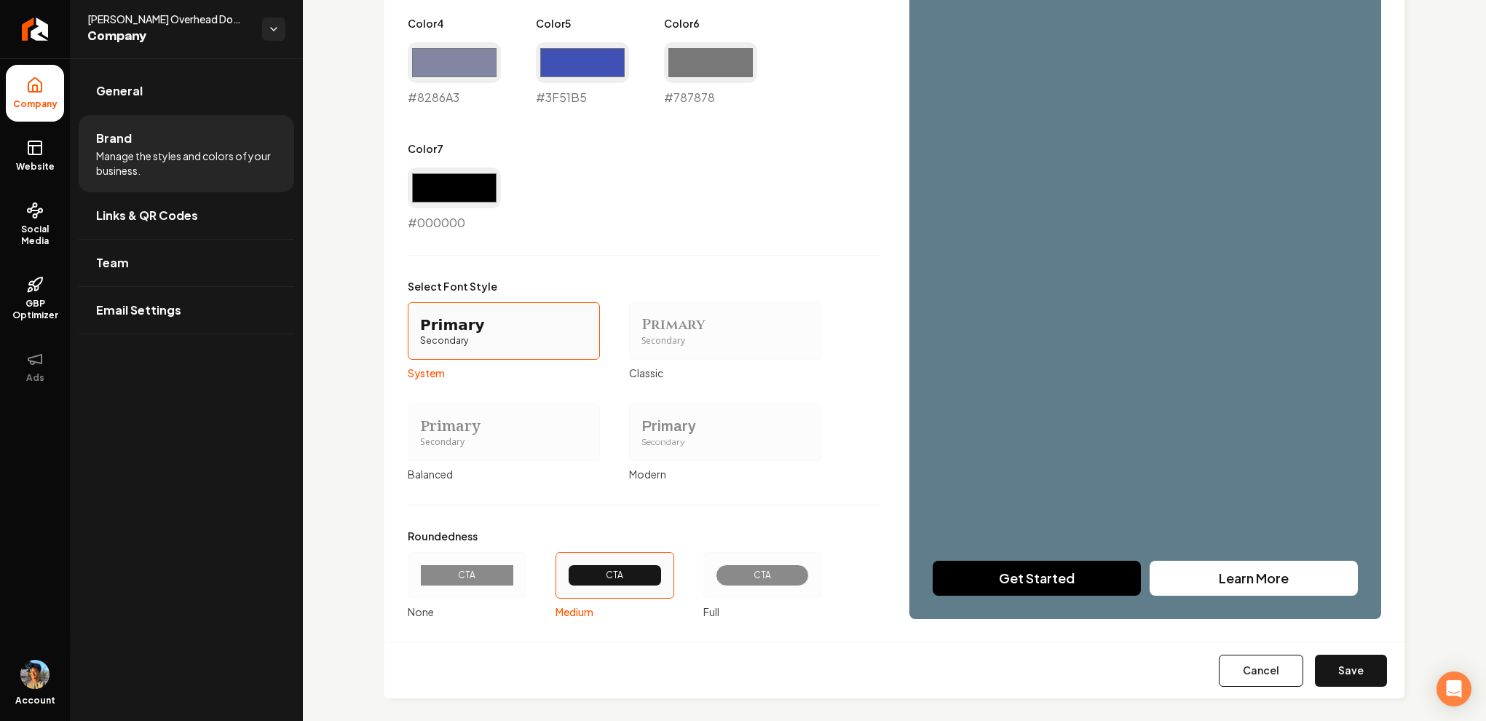
scroll to position [1018, 0]
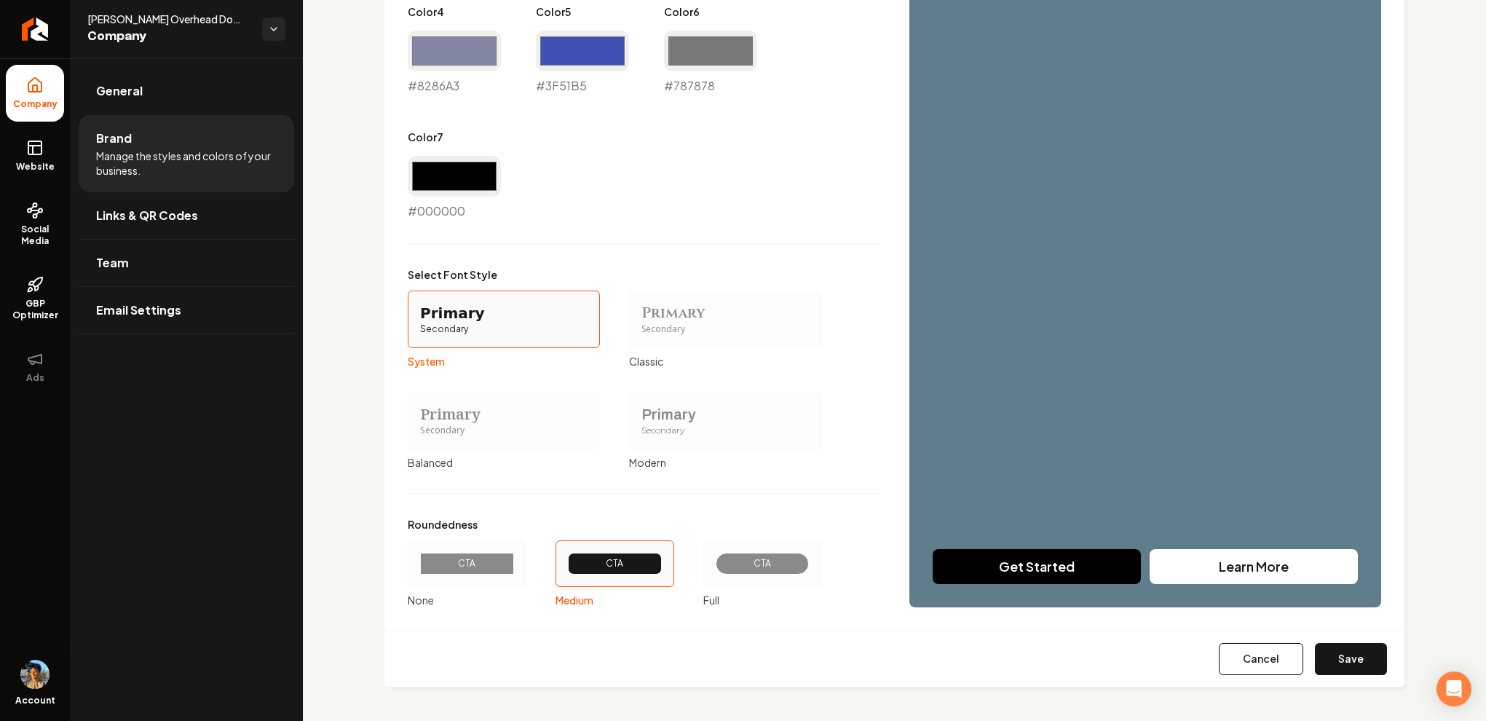
click at [1354, 649] on button "Save" at bounding box center [1351, 659] width 72 height 32
type input "#f1f1f6"
type input "#dddee7"
type input "#d0d1dc"
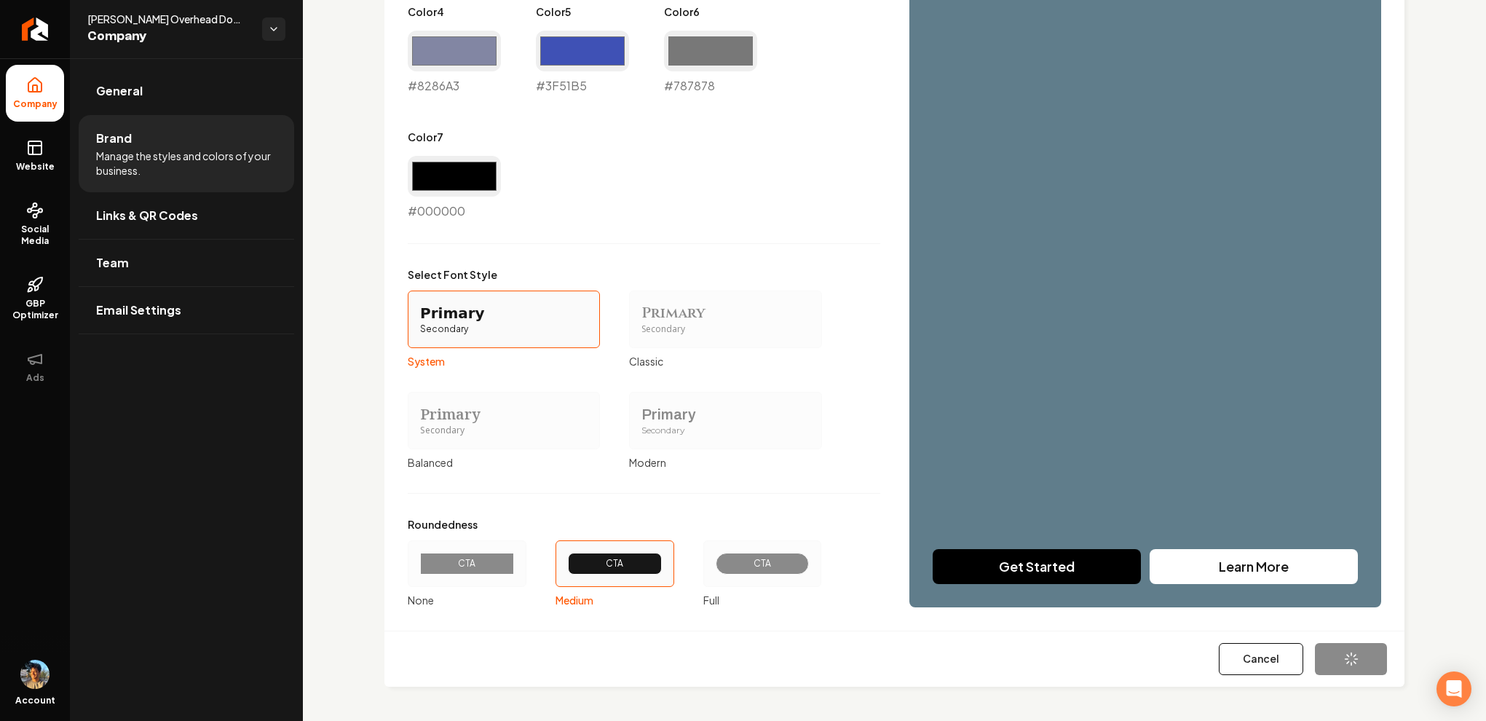
type input "#8286a3"
type input "#3f51b5"
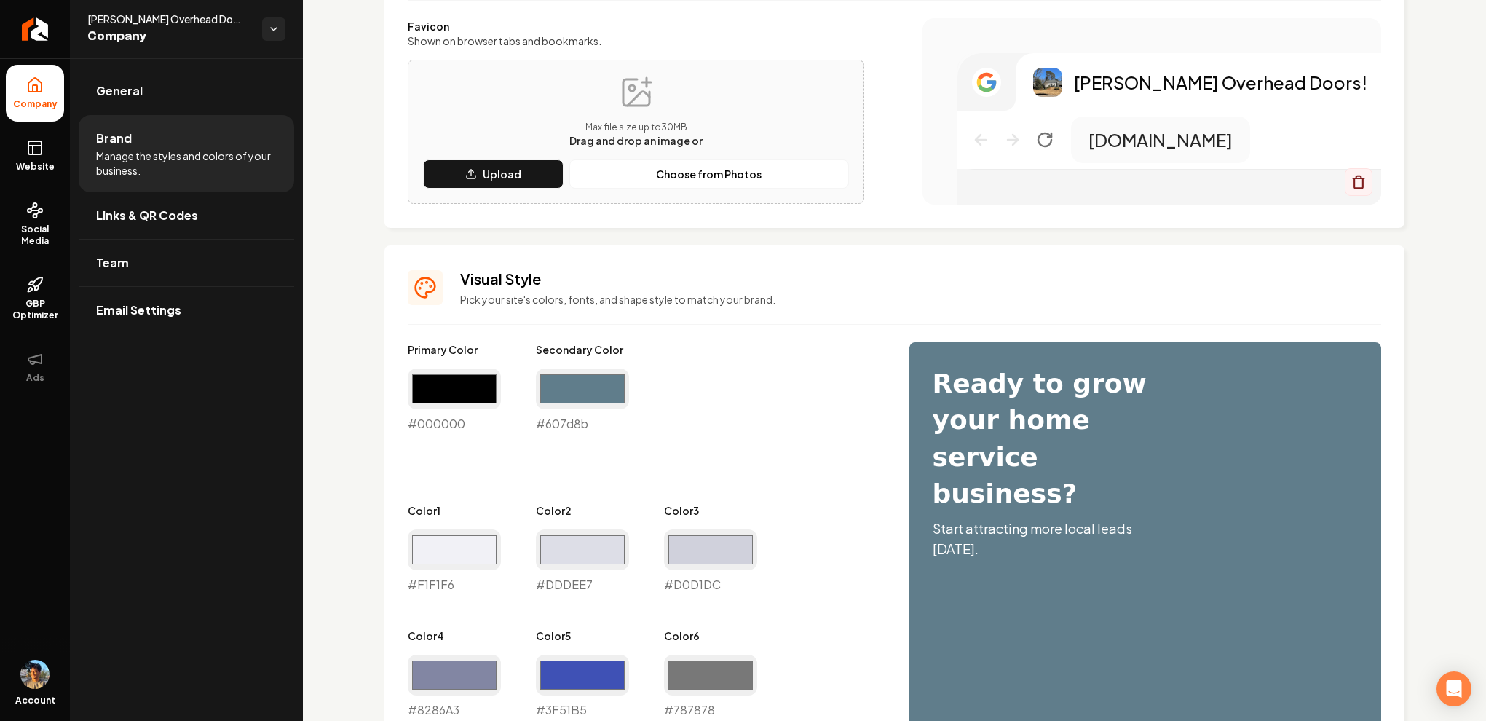
scroll to position [0, 0]
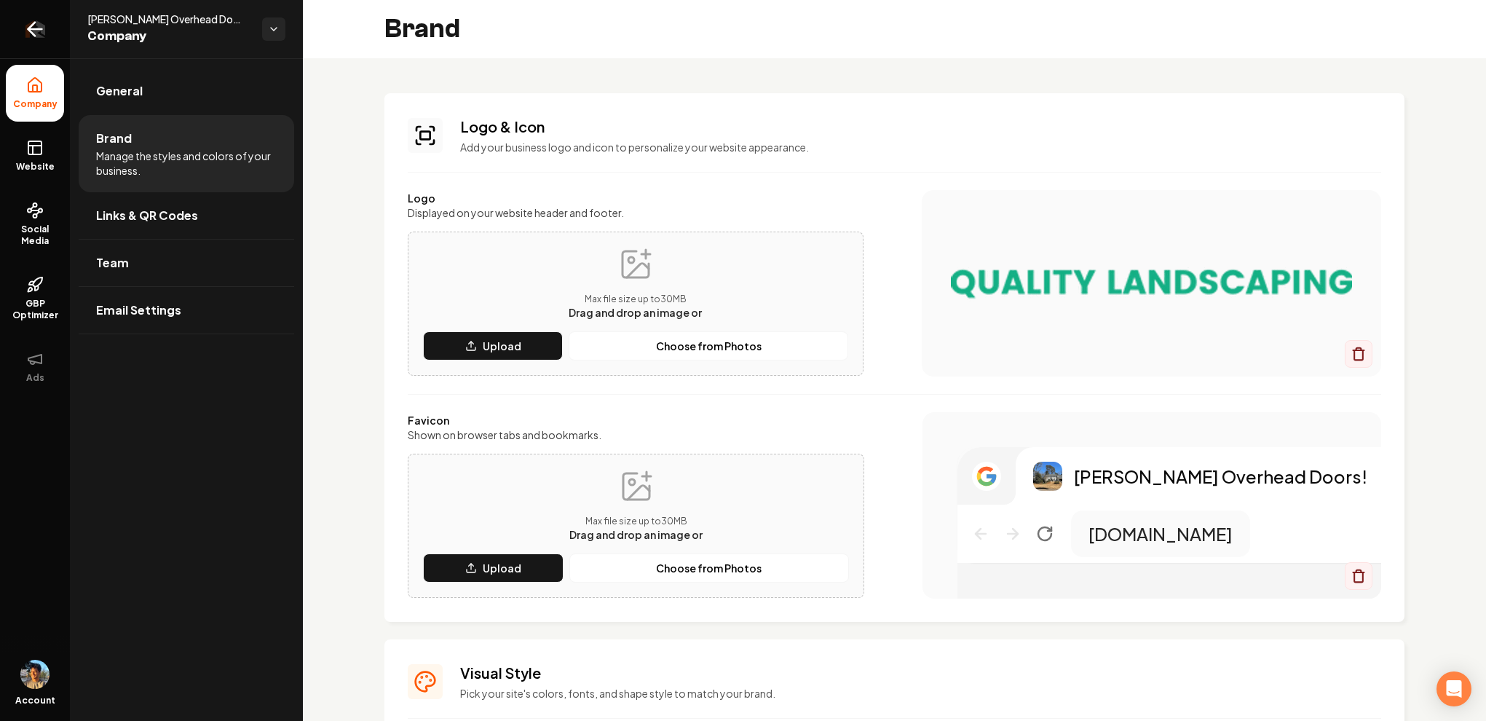
click at [45, 23] on link "Return to dashboard" at bounding box center [35, 29] width 70 height 58
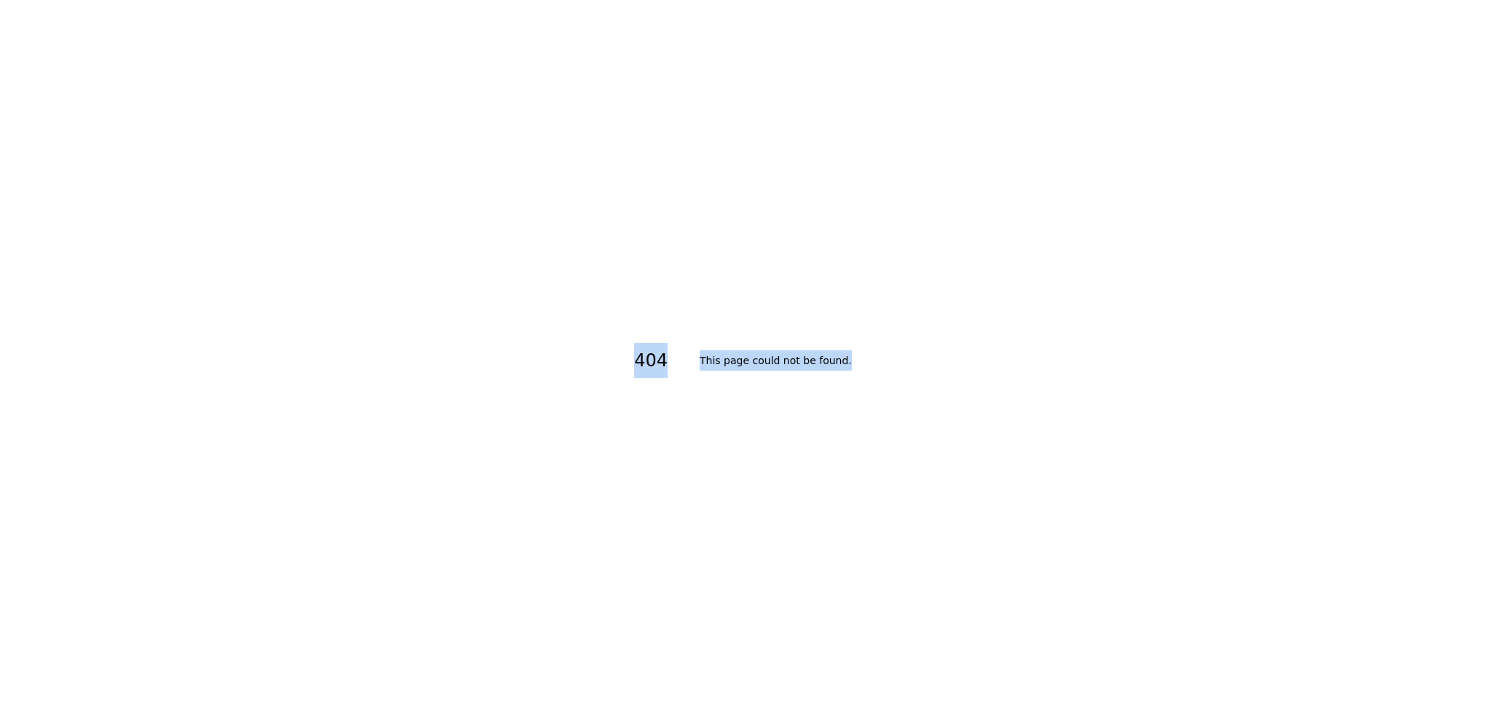
drag, startPoint x: 681, startPoint y: 302, endPoint x: 959, endPoint y: 427, distance: 304.6
click at [957, 426] on div "404 This page could not be found ." at bounding box center [743, 360] width 1486 height 721
click at [932, 280] on div "404 This page could not be found ." at bounding box center [743, 360] width 1486 height 721
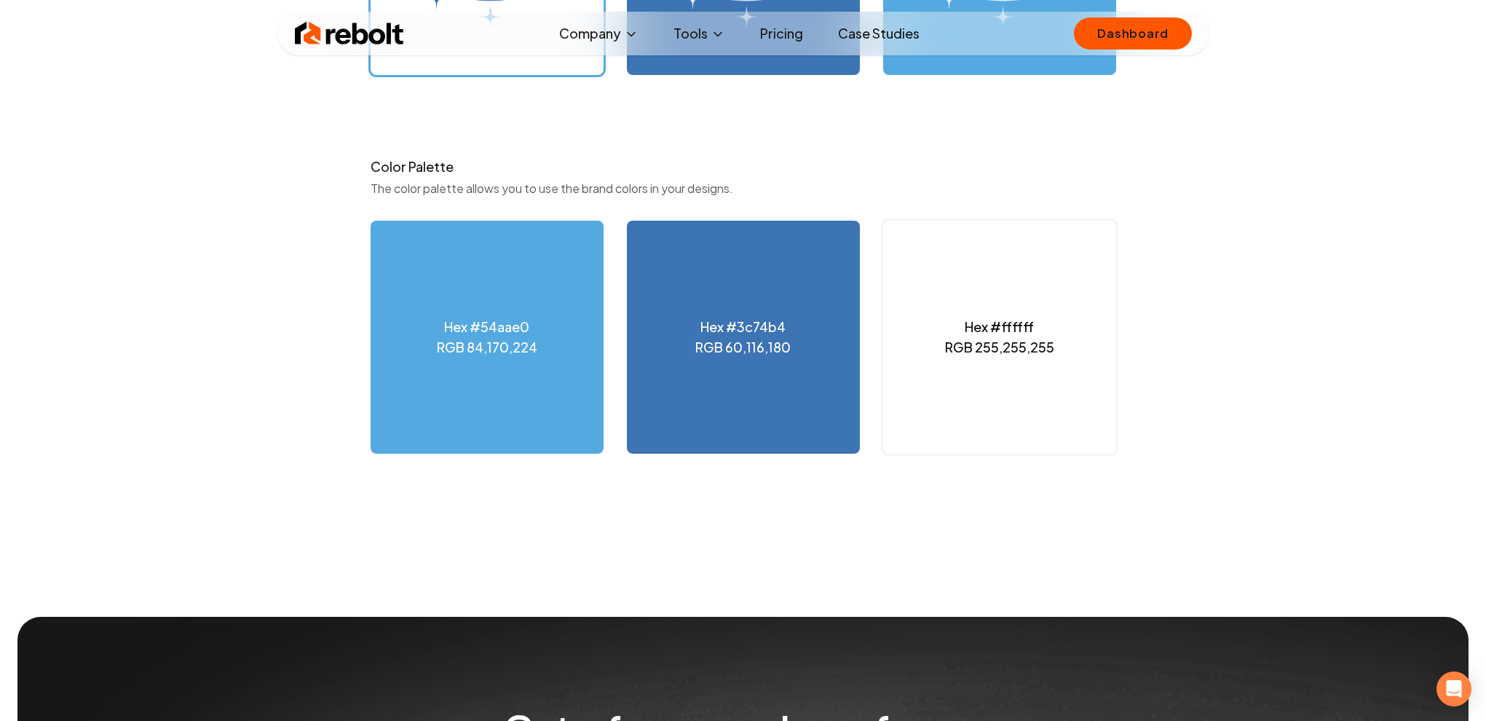
scroll to position [1452, 0]
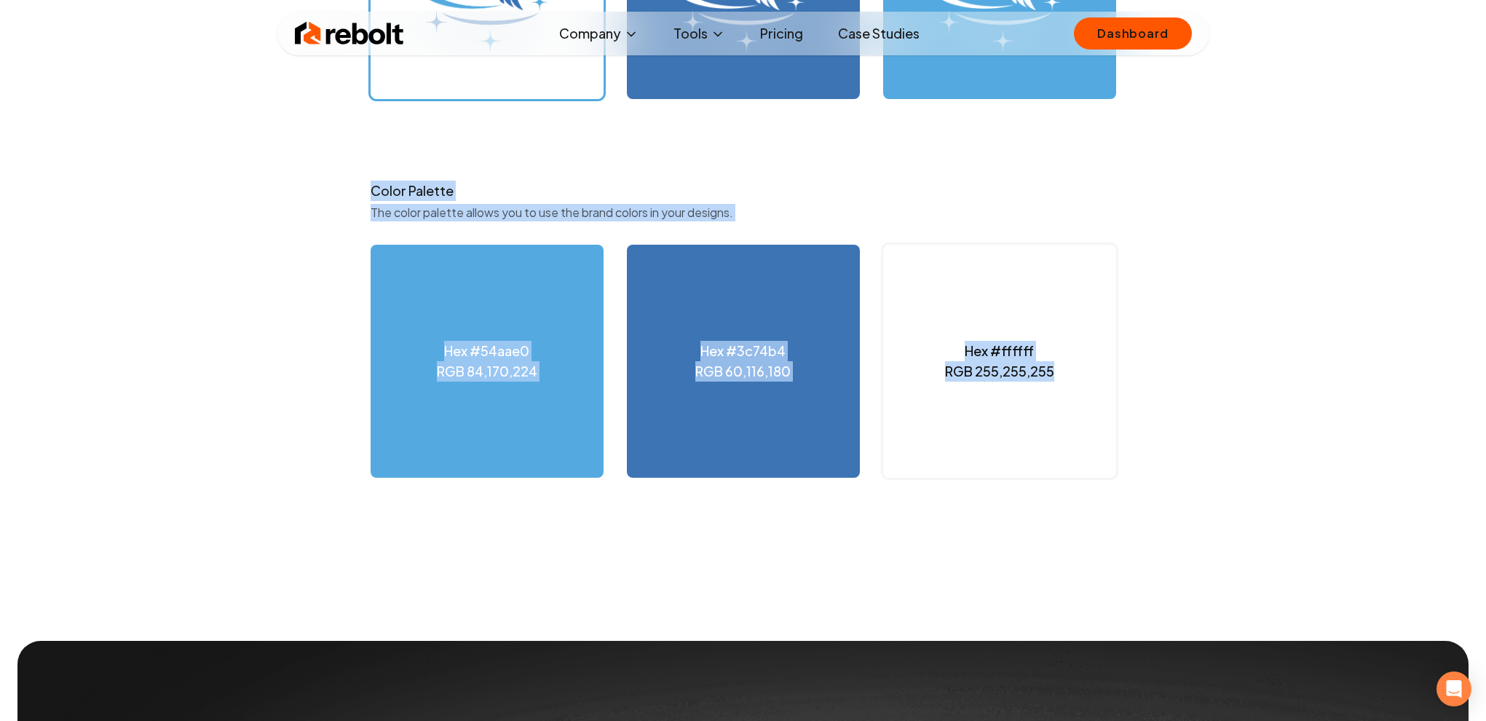
drag, startPoint x: 358, startPoint y: 181, endPoint x: 1154, endPoint y: 433, distance: 835.2
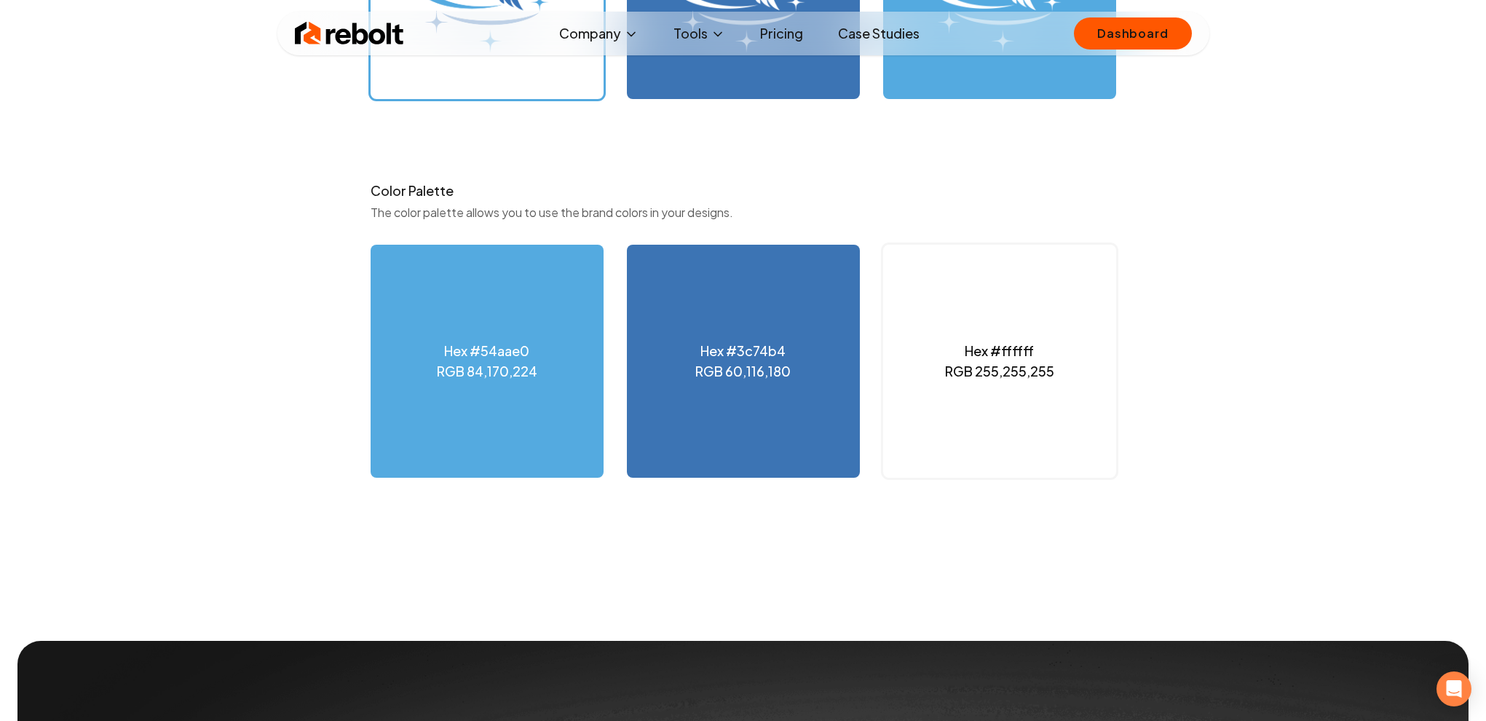
click at [897, 197] on h3 "Color Palette" at bounding box center [742, 191] width 745 height 20
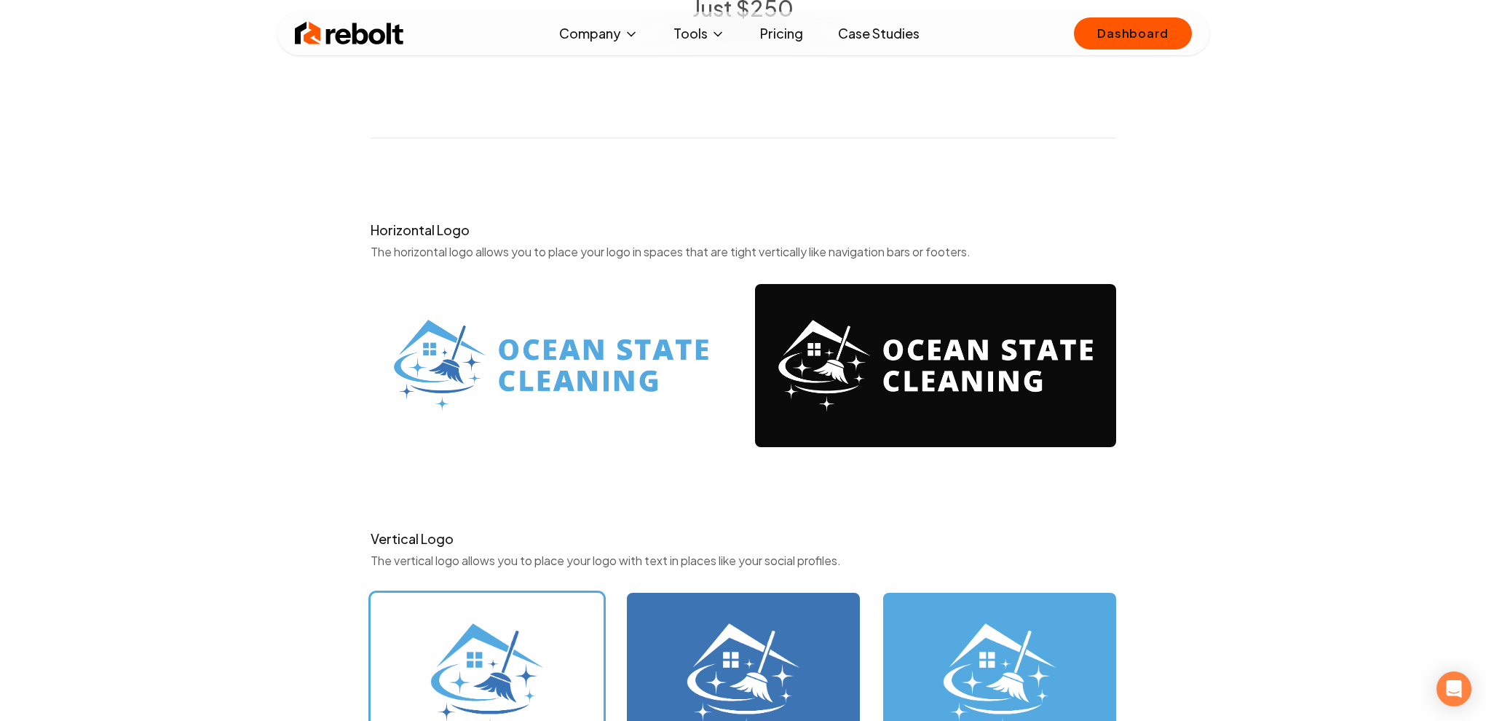
scroll to position [317, 0]
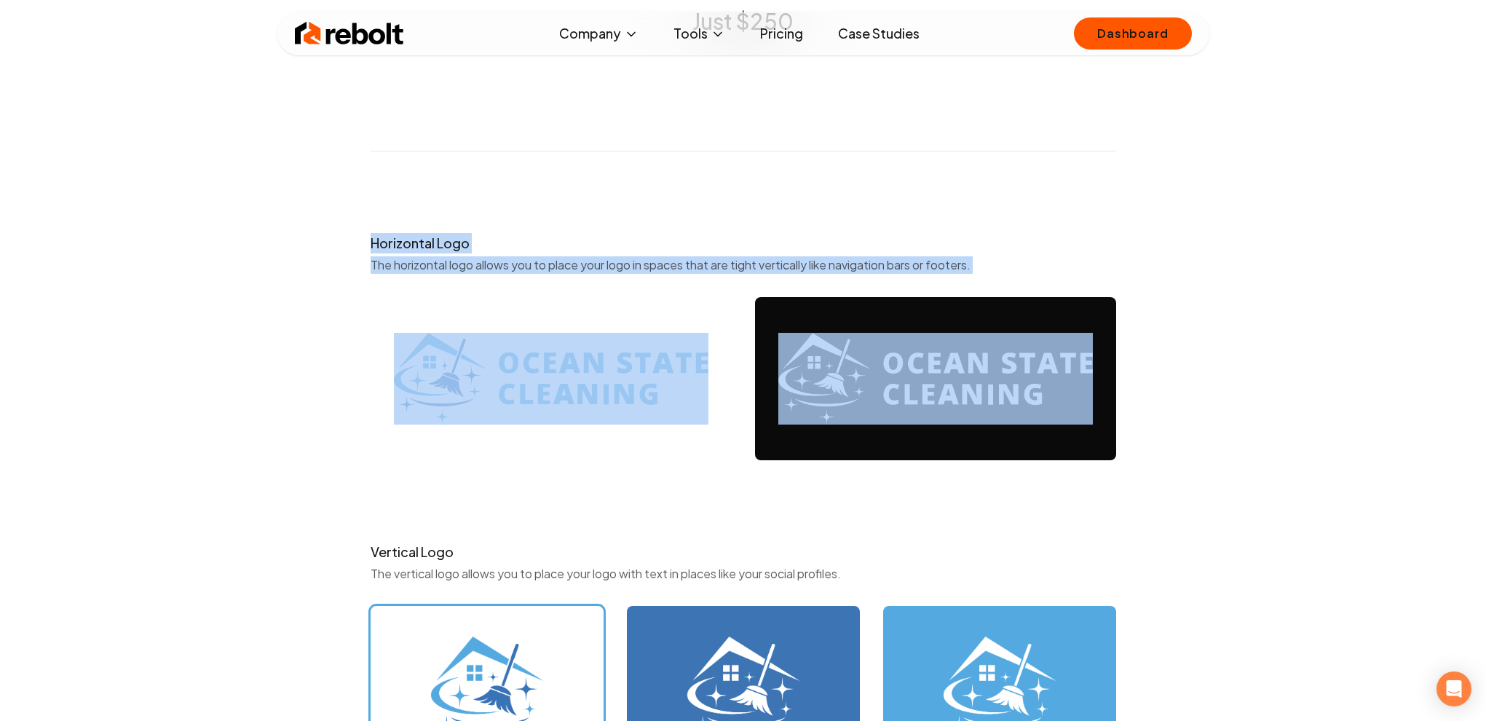
drag, startPoint x: 345, startPoint y: 231, endPoint x: 1180, endPoint y: 491, distance: 874.4
click at [1180, 491] on div "The Brand Package Represent your brand professionally across the web. Just $250…" at bounding box center [743, 648] width 932 height 1930
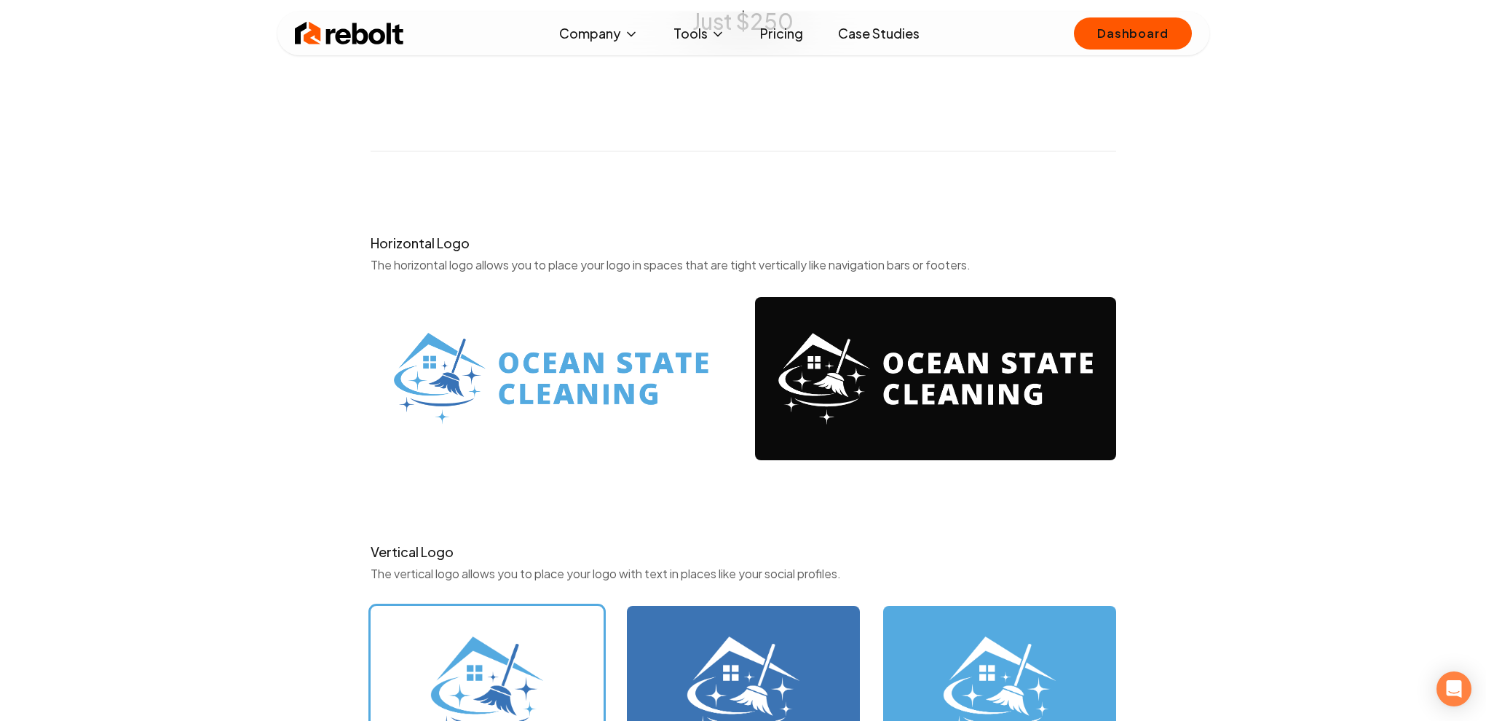
click at [1184, 483] on div "The Brand Package Represent your brand professionally across the web. Just $250…" at bounding box center [743, 648] width 932 height 1930
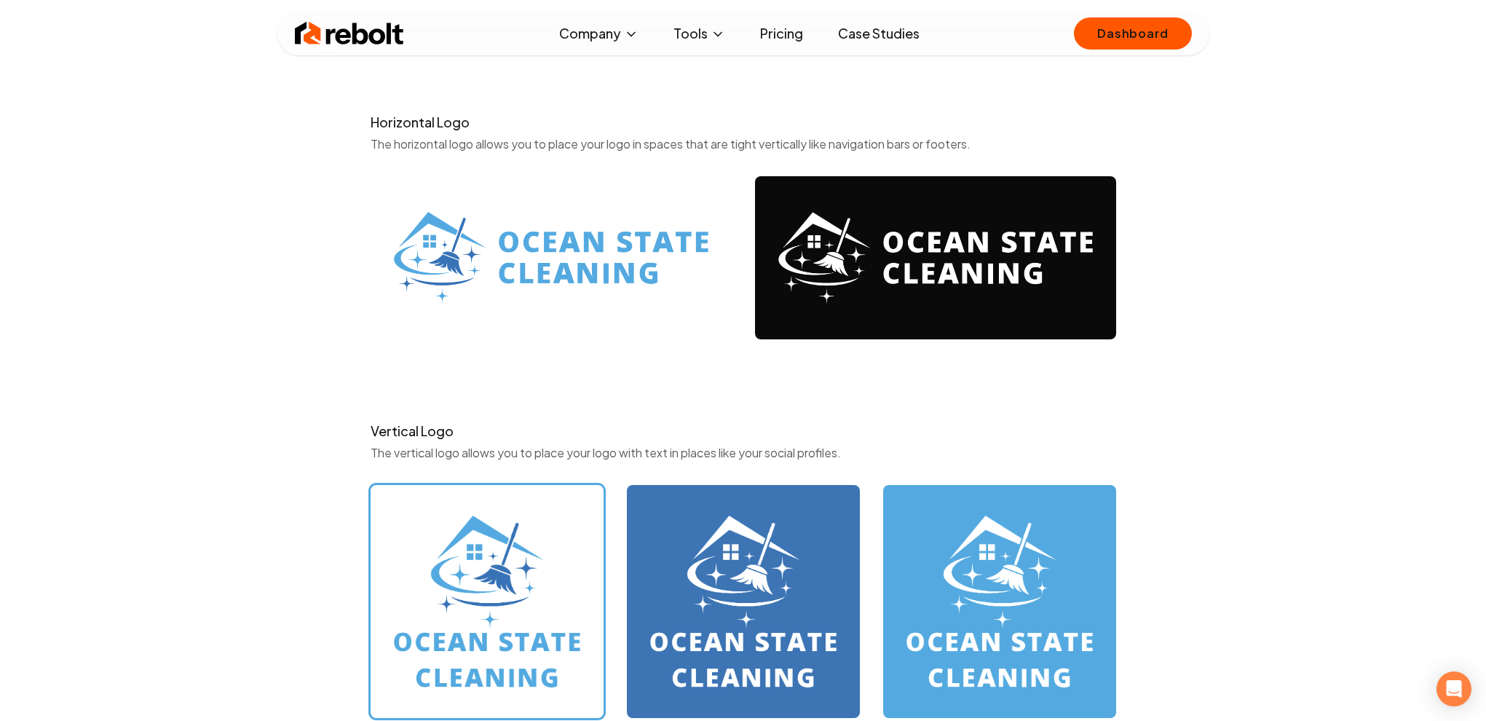
scroll to position [438, 0]
drag, startPoint x: 373, startPoint y: 424, endPoint x: 542, endPoint y: 424, distance: 168.9
click at [541, 424] on h3 "Vertical Logo" at bounding box center [742, 430] width 745 height 20
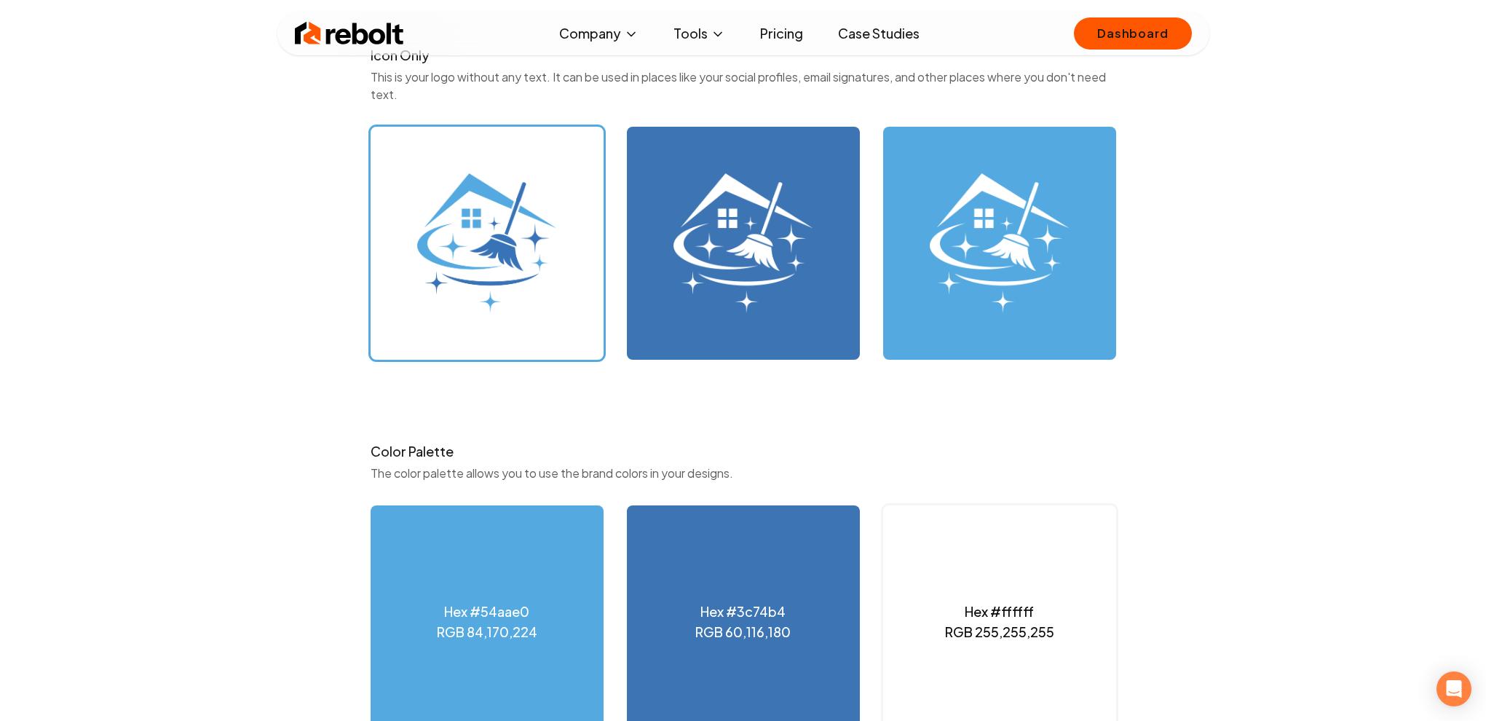
scroll to position [1194, 0]
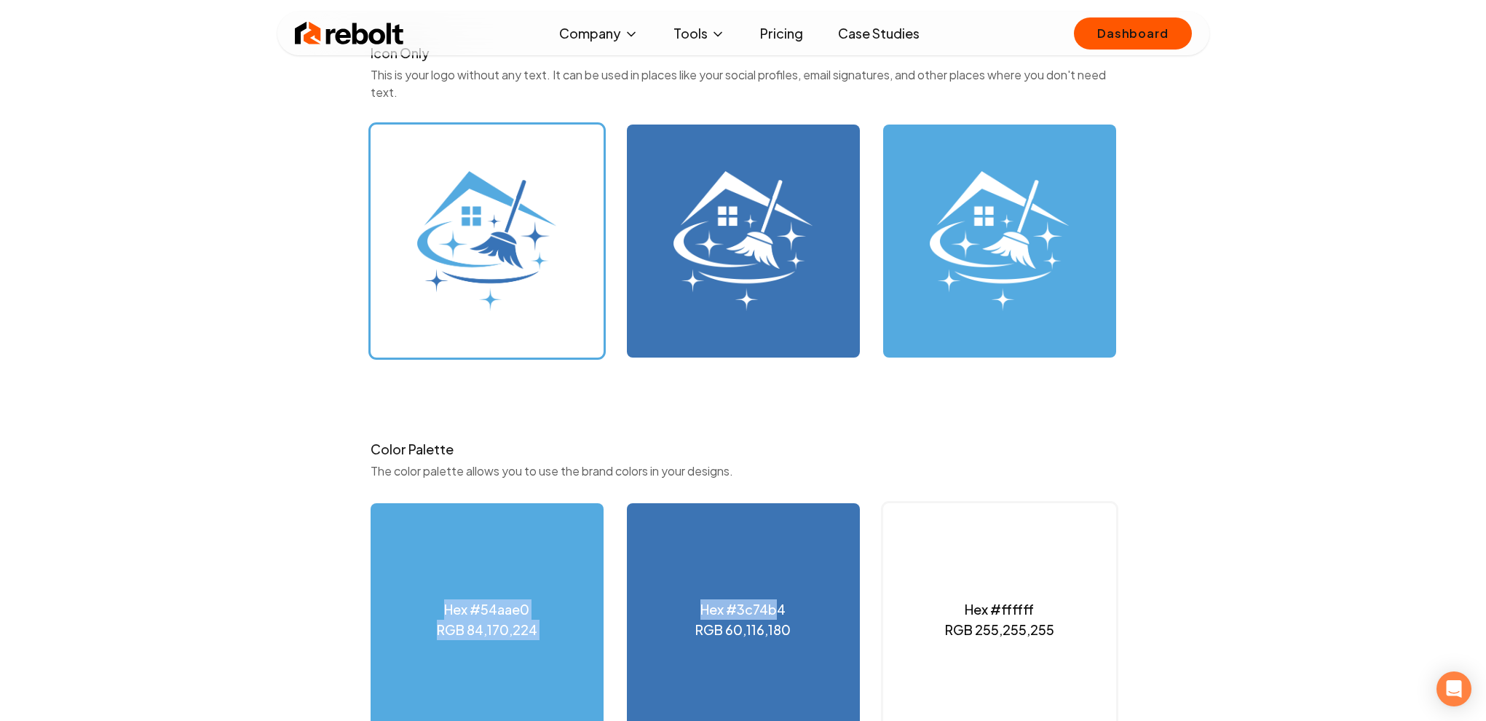
drag, startPoint x: 415, startPoint y: 526, endPoint x: 779, endPoint y: 601, distance: 371.7
click at [779, 601] on div "Hex #54aae0 RGB 84,170,224 Hex #3c74b4 RGB 60,116,180 Hex #ffffff RGB 255,255,2…" at bounding box center [742, 619] width 745 height 233
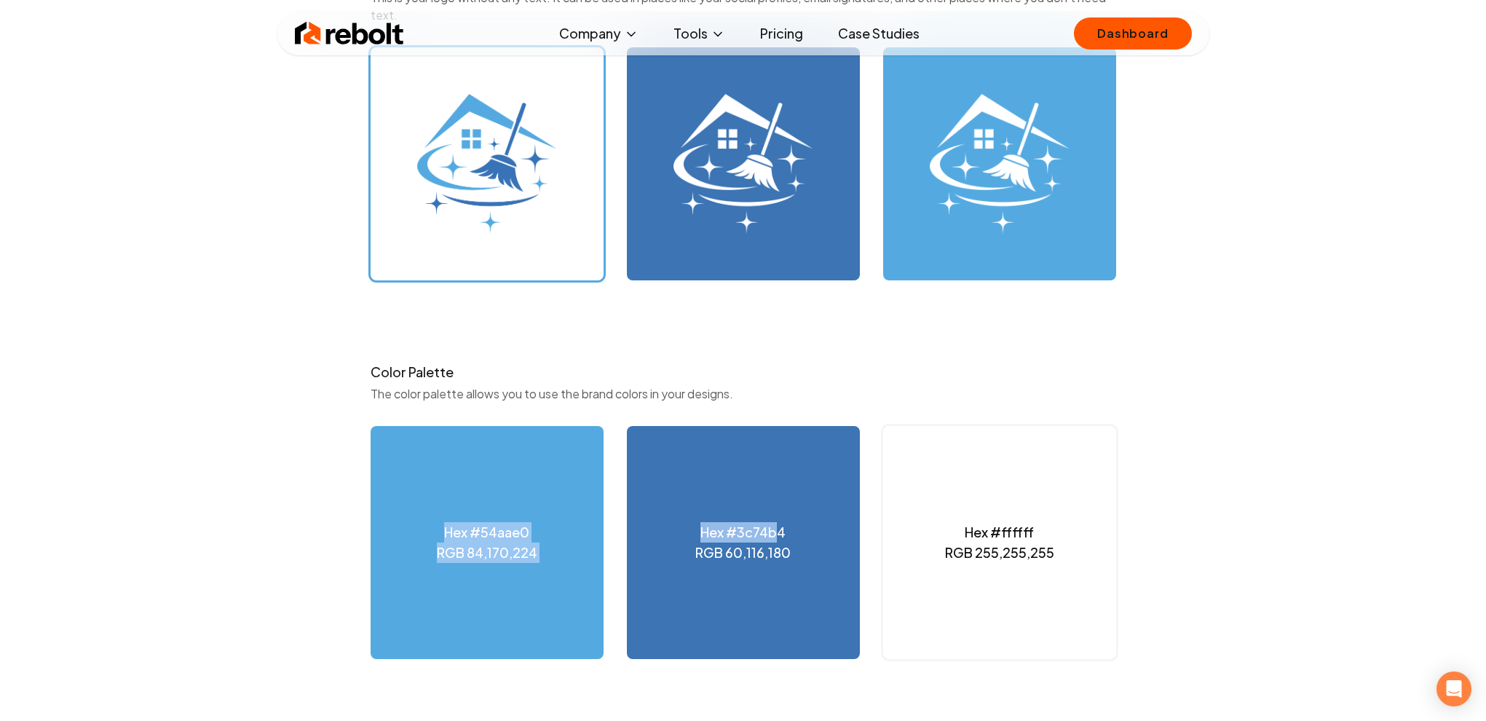
scroll to position [1272, 0]
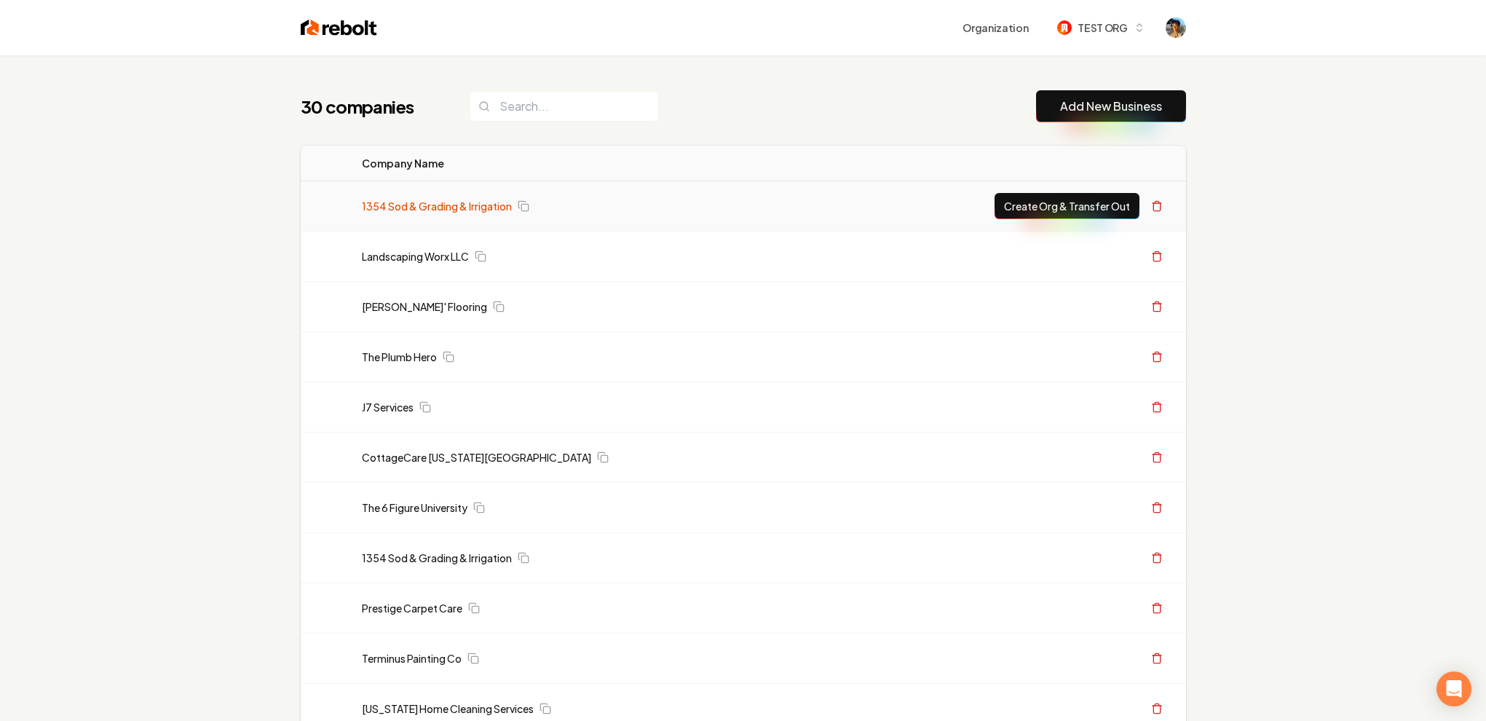
click at [424, 208] on link "1354 Sod & Grading & Irrigation" at bounding box center [437, 206] width 150 height 15
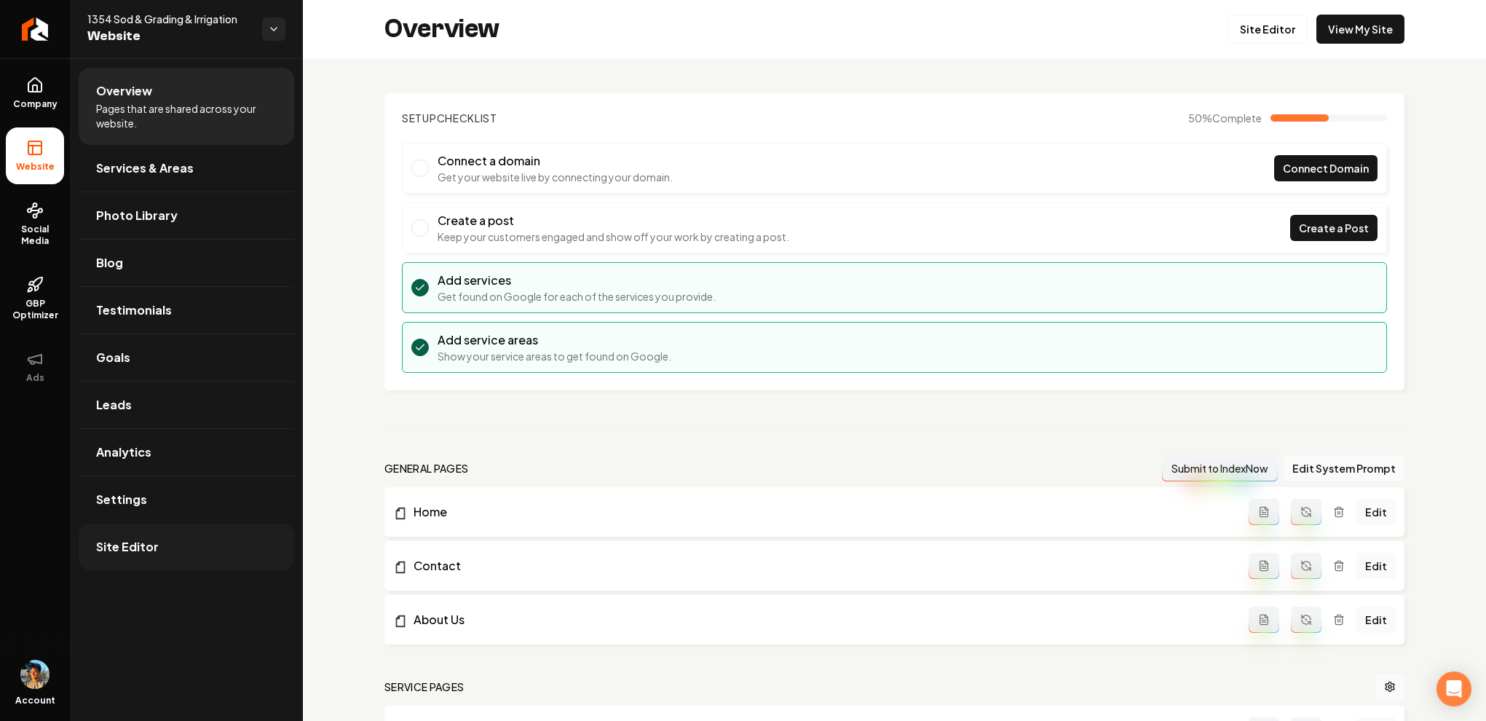
click at [158, 551] on link "Site Editor" at bounding box center [186, 546] width 215 height 47
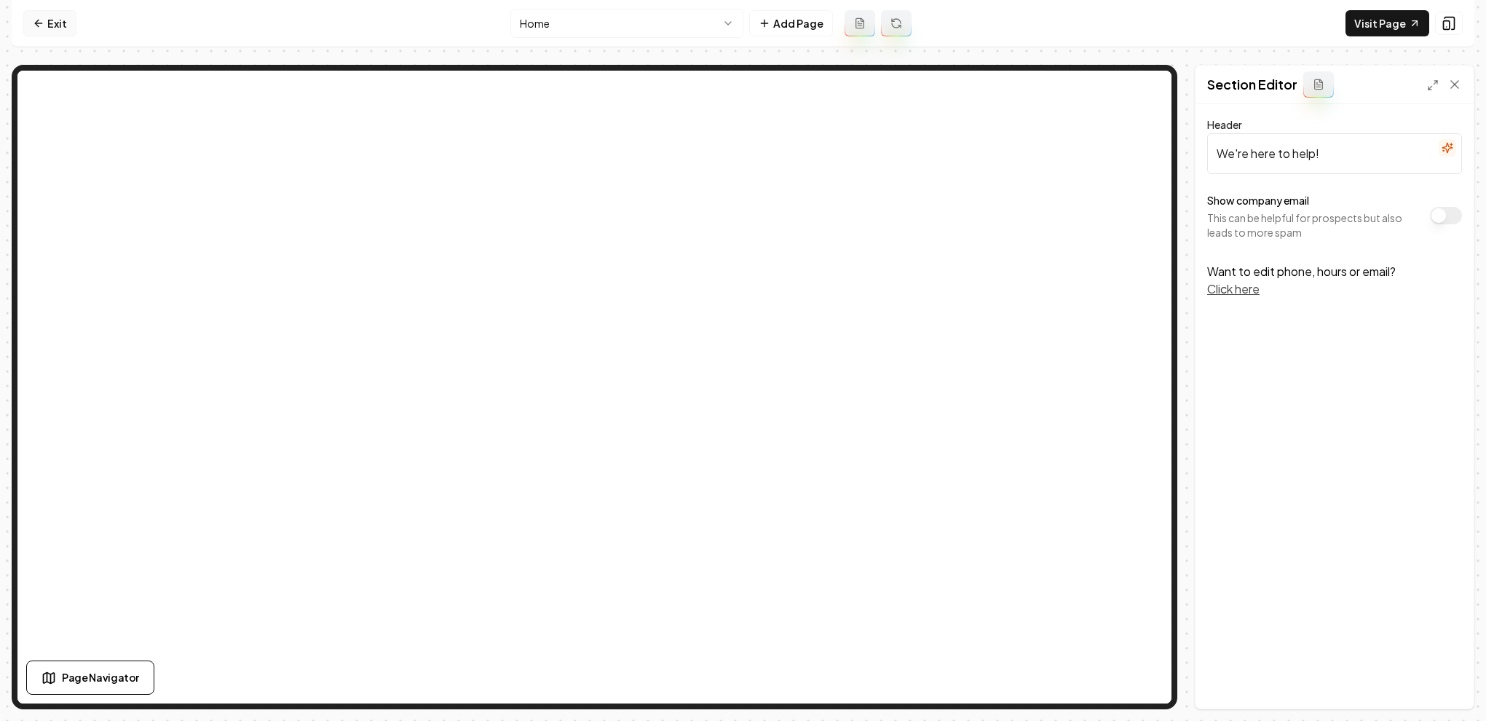
click at [35, 24] on icon at bounding box center [39, 23] width 12 height 12
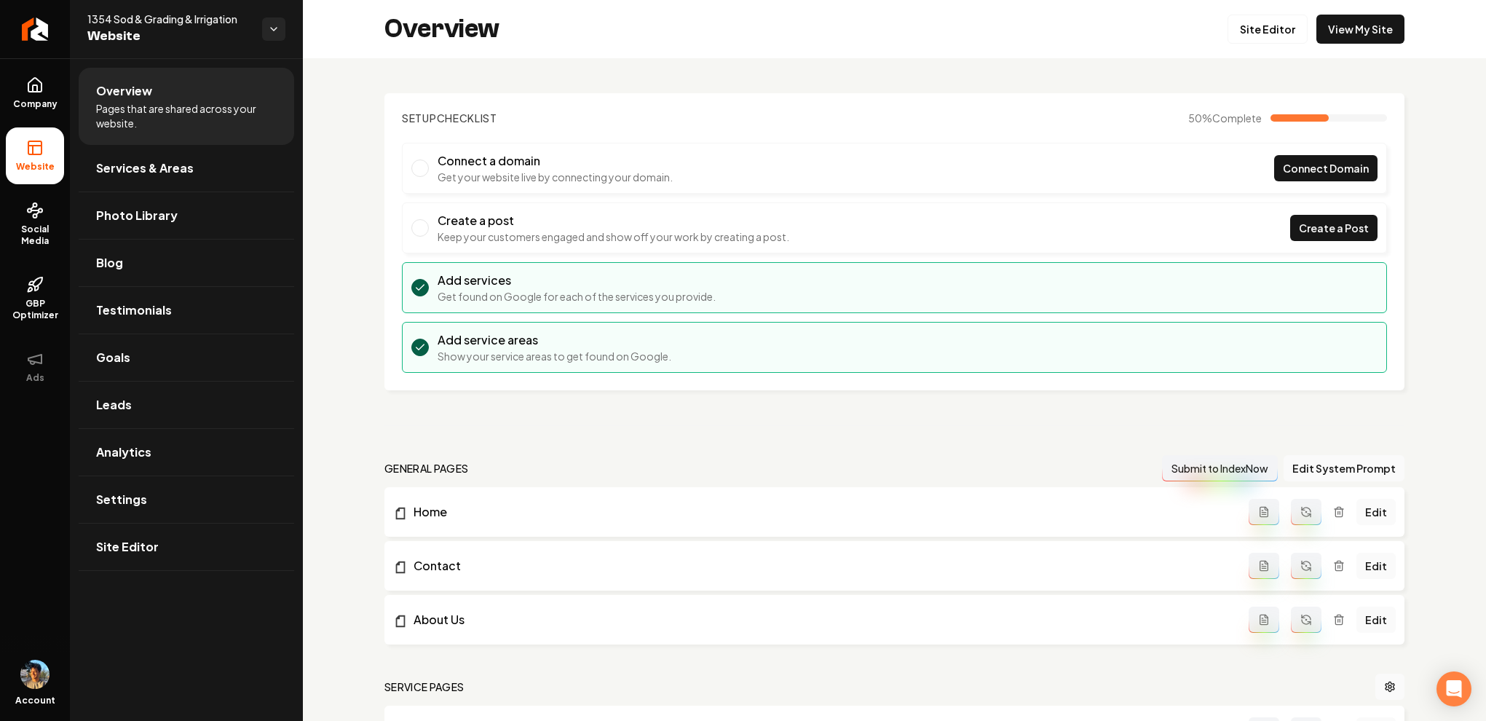
click at [681, 54] on div "Overview Site Editor View My Site" at bounding box center [894, 29] width 1183 height 58
click at [378, 90] on div "Setup Checklist 50 % Complete Connect a domain Get your website live by connect…" at bounding box center [894, 611] width 1183 height 1107
